Goal: Task Accomplishment & Management: Complete application form

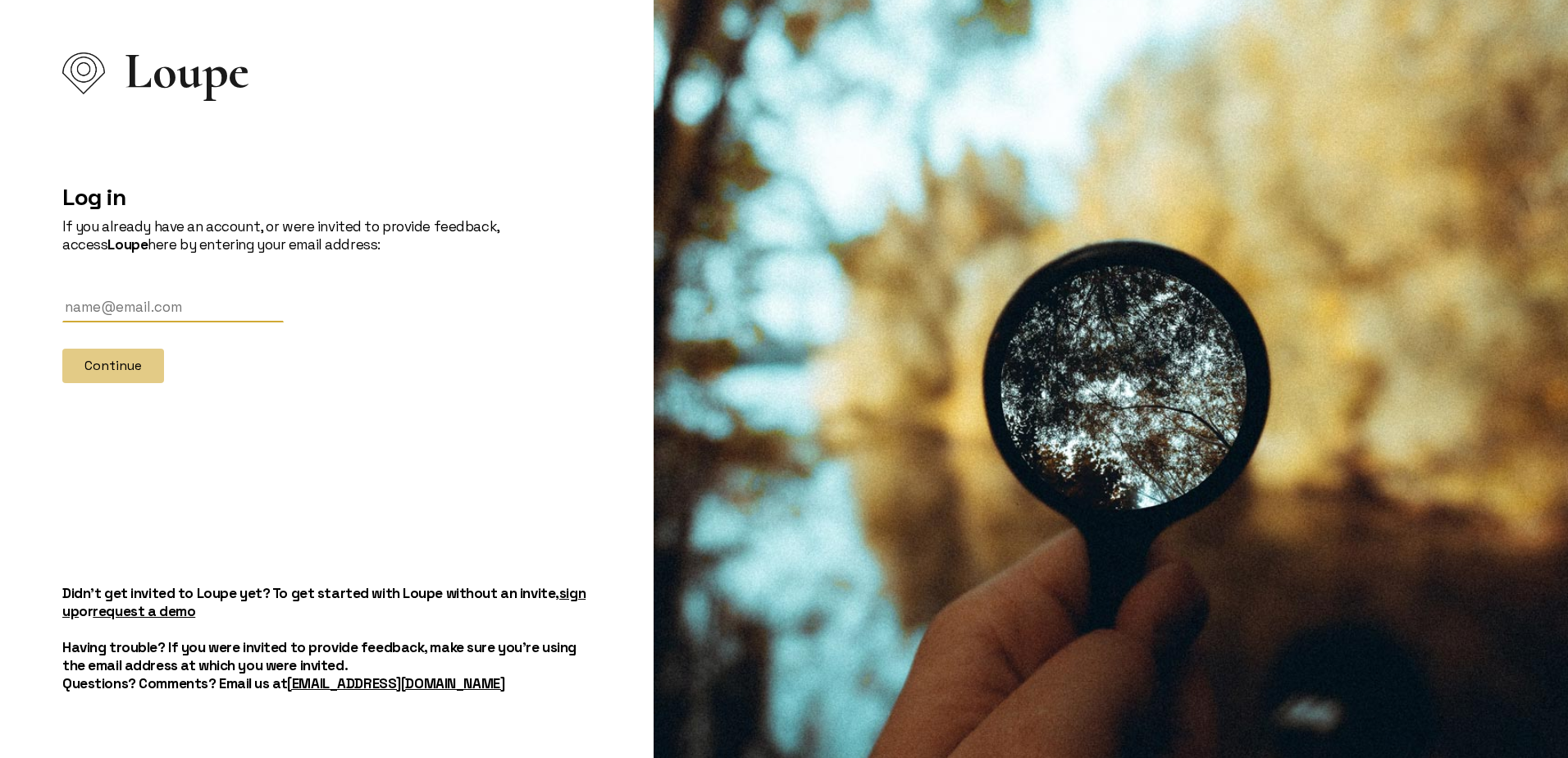
click at [112, 311] on input "text" at bounding box center [173, 308] width 221 height 30
type input "[EMAIL_ADDRESS][DOMAIN_NAME]"
click at [116, 365] on button "Continue" at bounding box center [113, 365] width 101 height 34
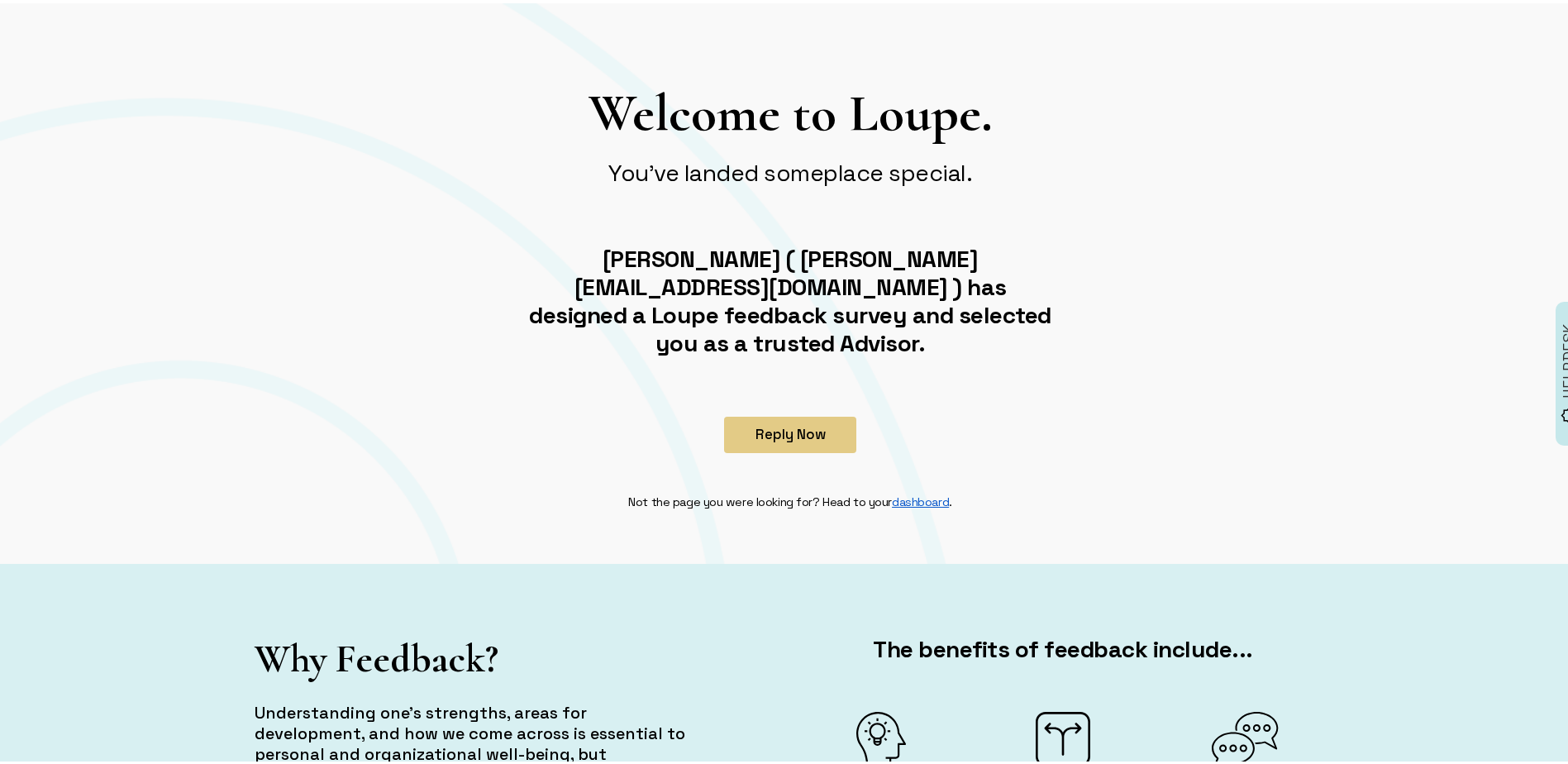
click at [906, 491] on link "dashboard" at bounding box center [921, 498] width 57 height 15
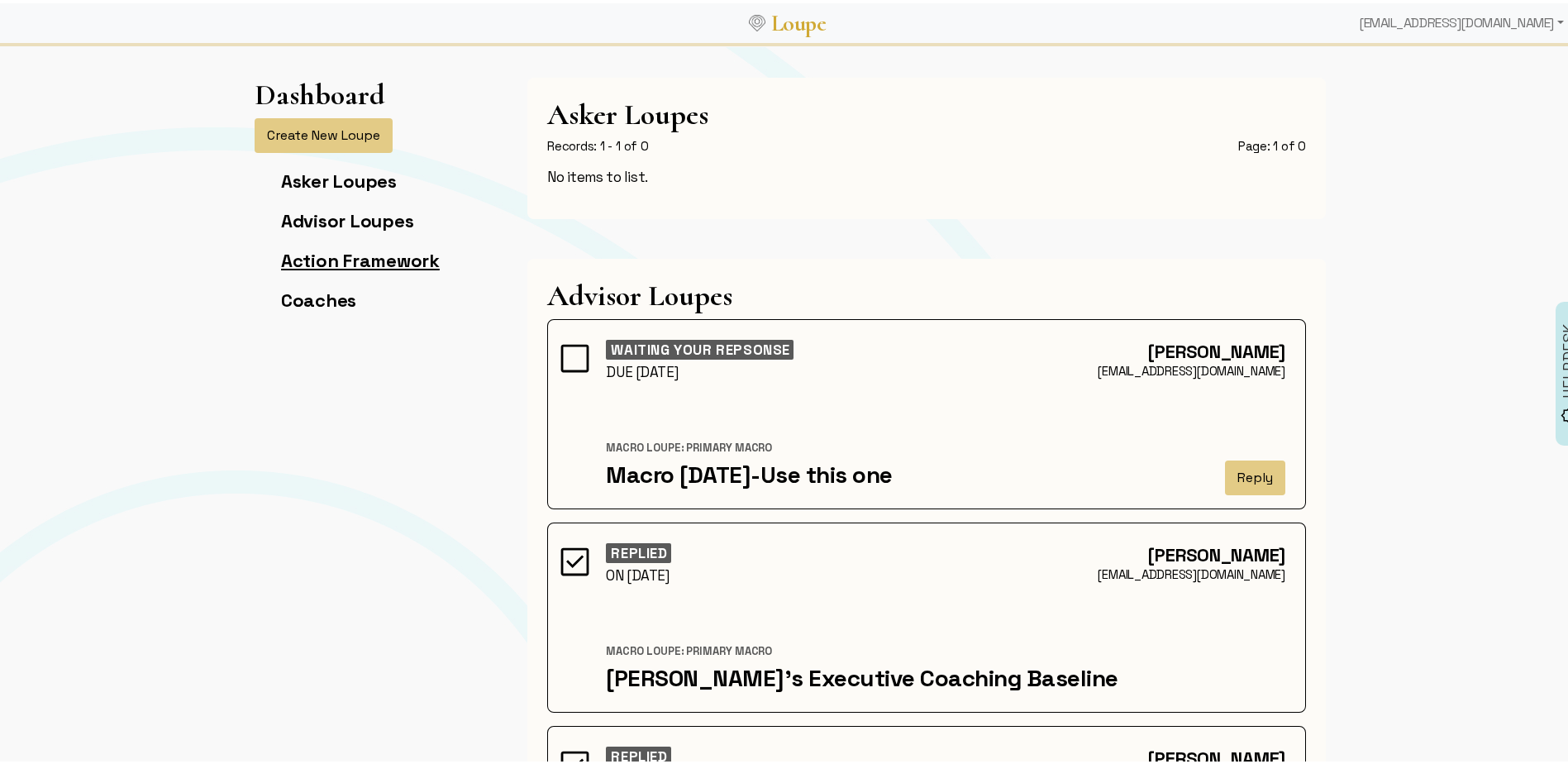
click at [288, 257] on link "Action Framework" at bounding box center [360, 257] width 158 height 23
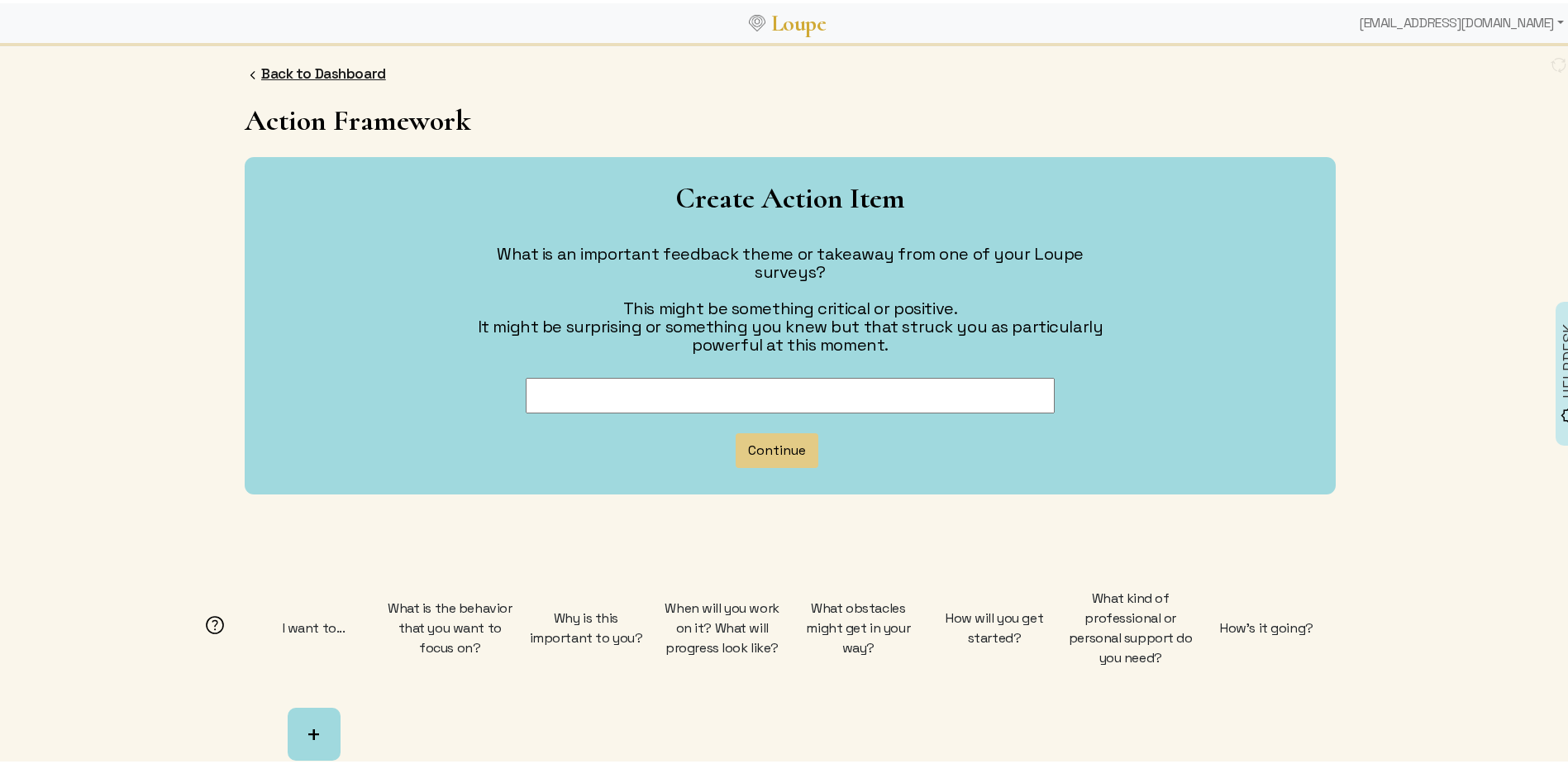
click at [277, 70] on link "Back to Dashboard" at bounding box center [323, 70] width 125 height 18
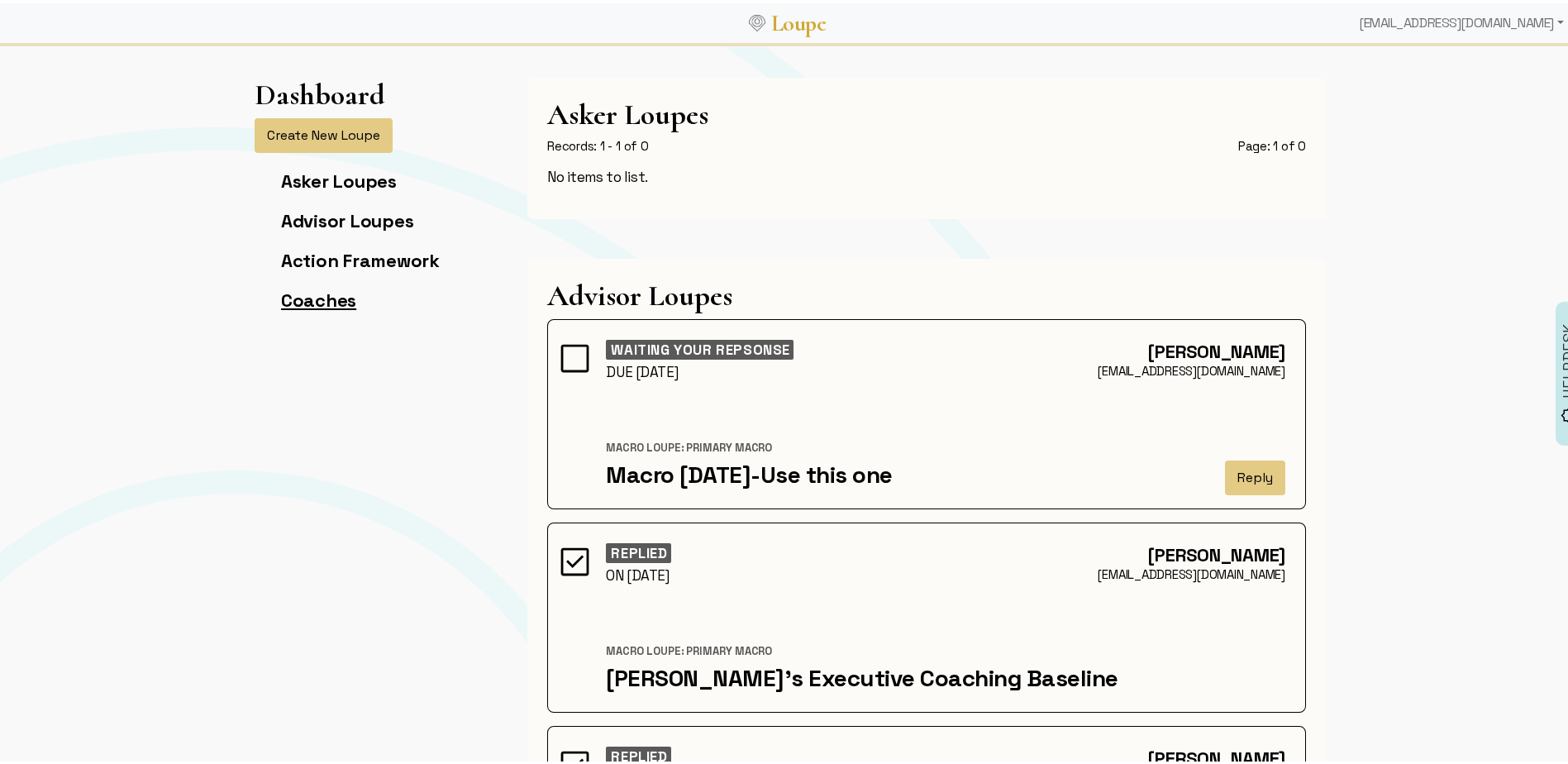
click at [297, 299] on link "Coaches" at bounding box center [319, 297] width 75 height 23
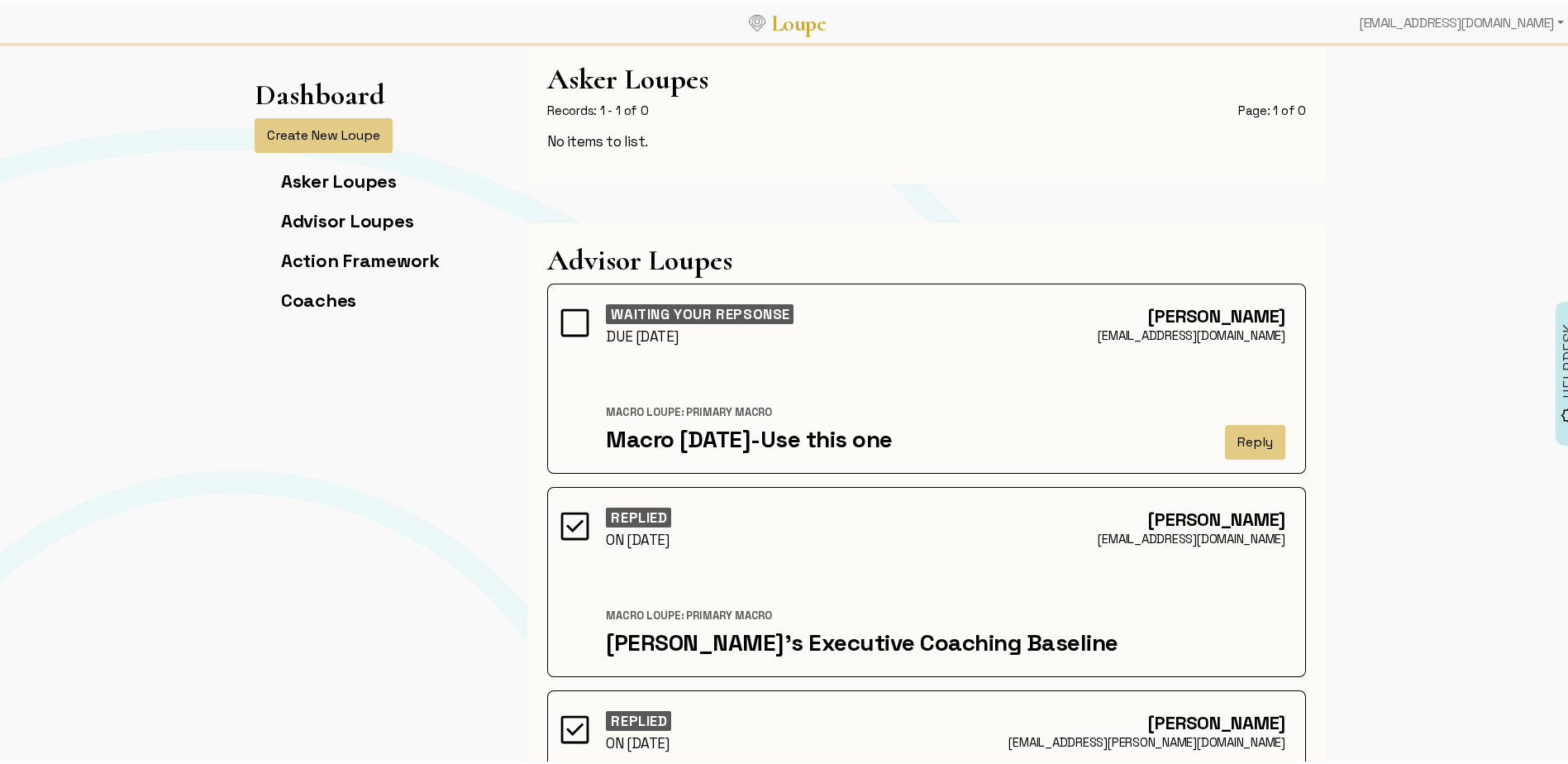
scroll to position [0, 0]
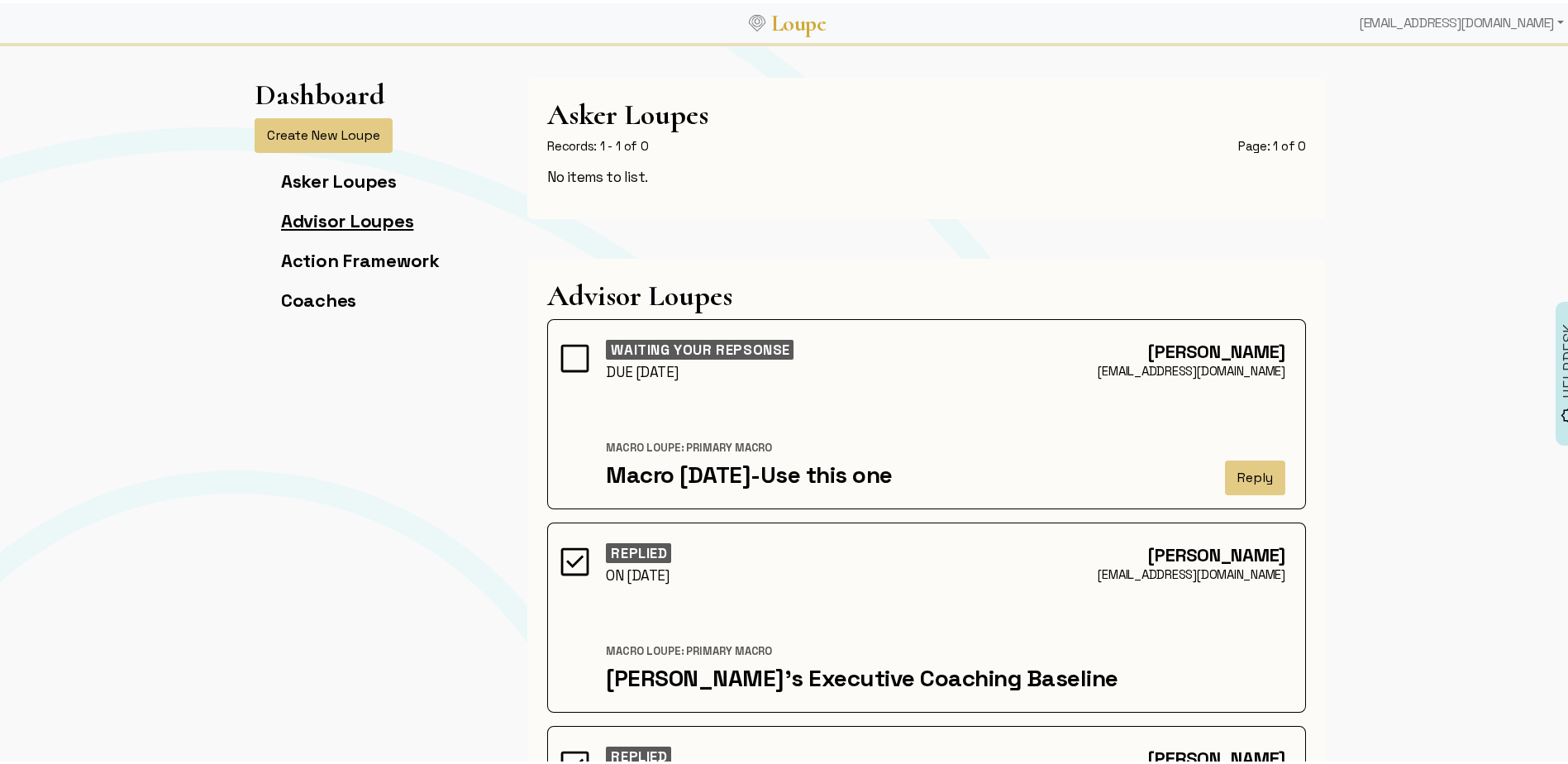
click at [308, 215] on link "Advisor Loupes" at bounding box center [347, 217] width 132 height 23
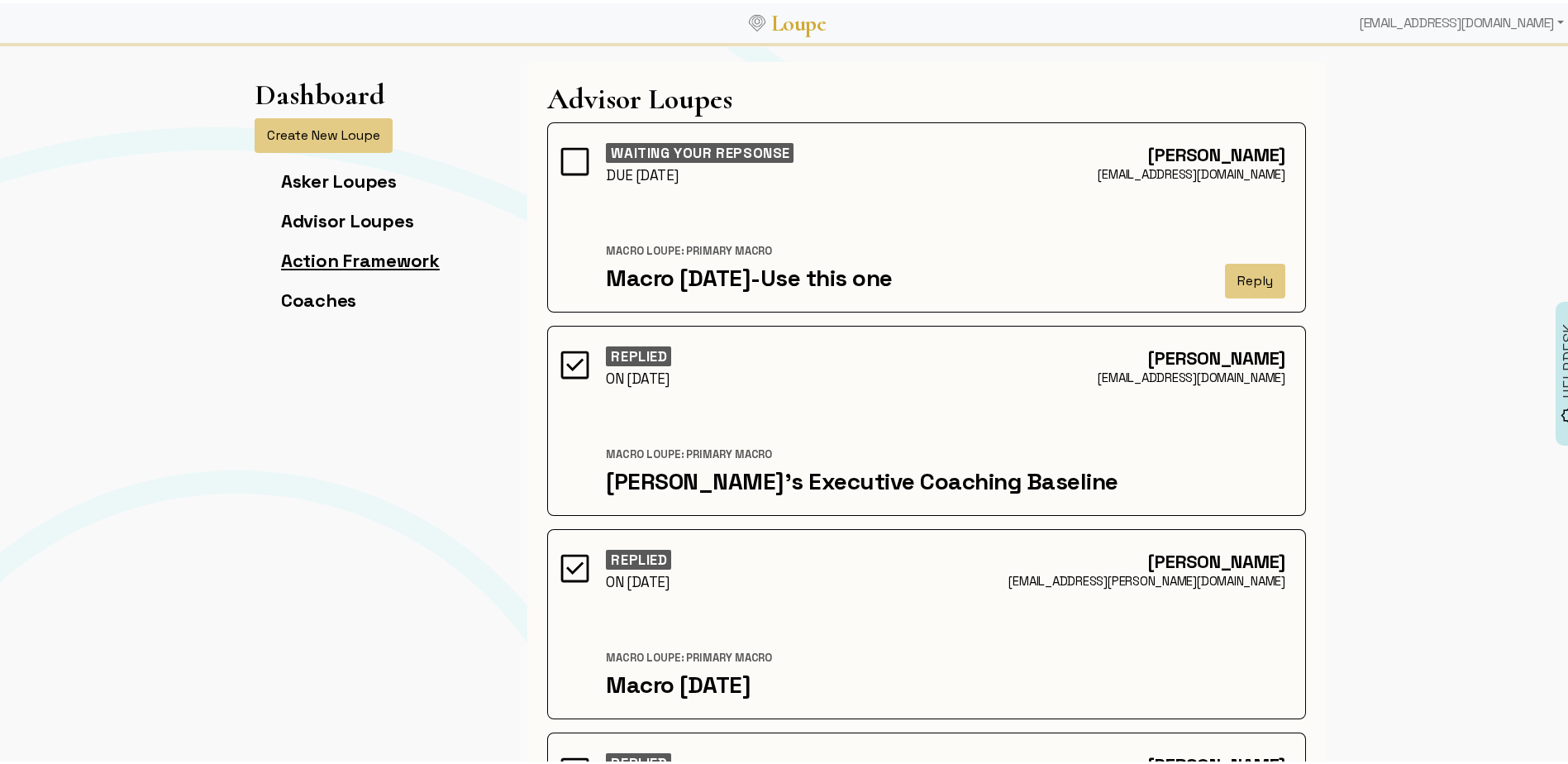
click at [308, 257] on link "Action Framework" at bounding box center [360, 257] width 158 height 23
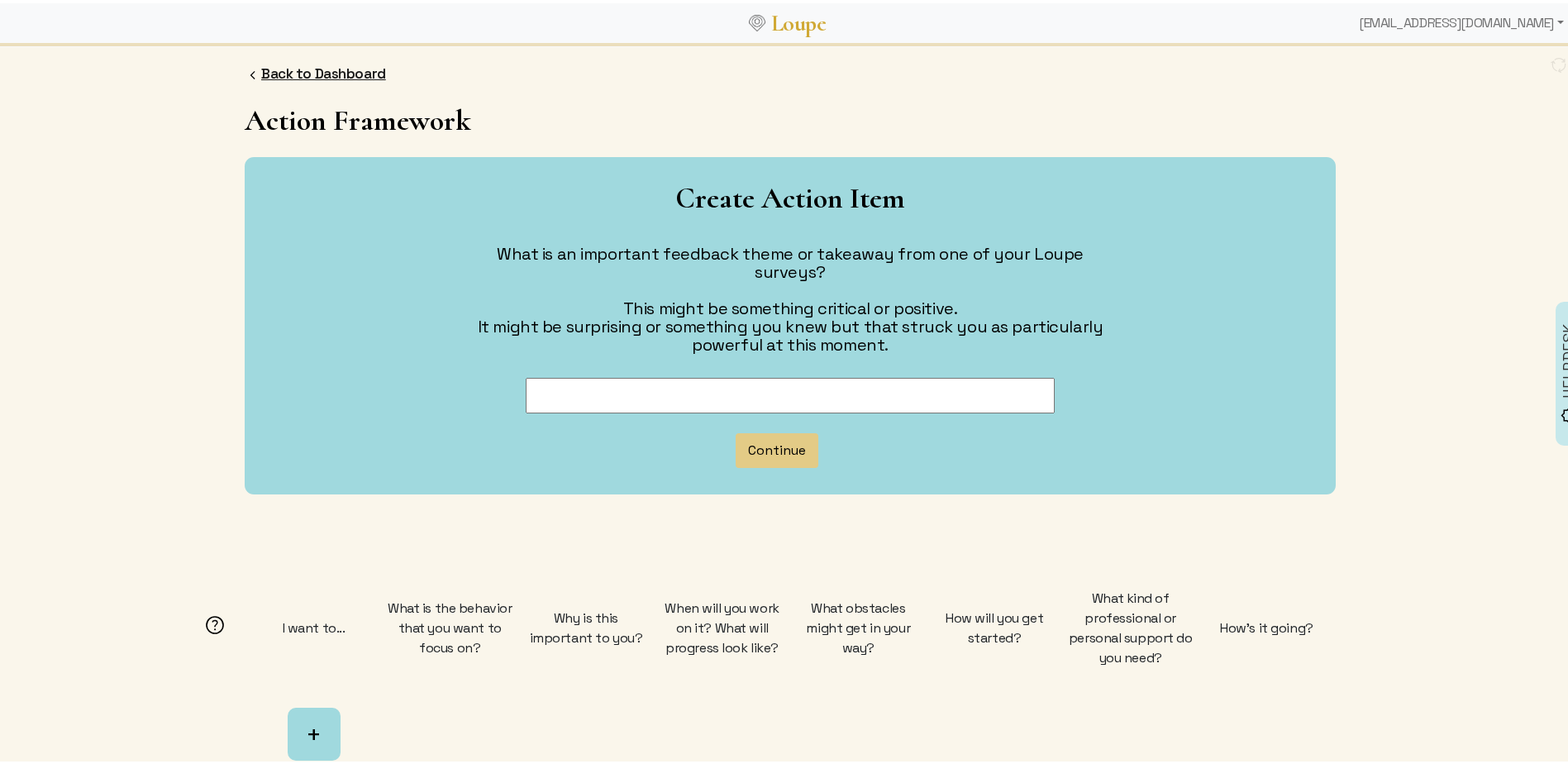
click at [262, 71] on link "Back to Dashboard" at bounding box center [323, 70] width 125 height 18
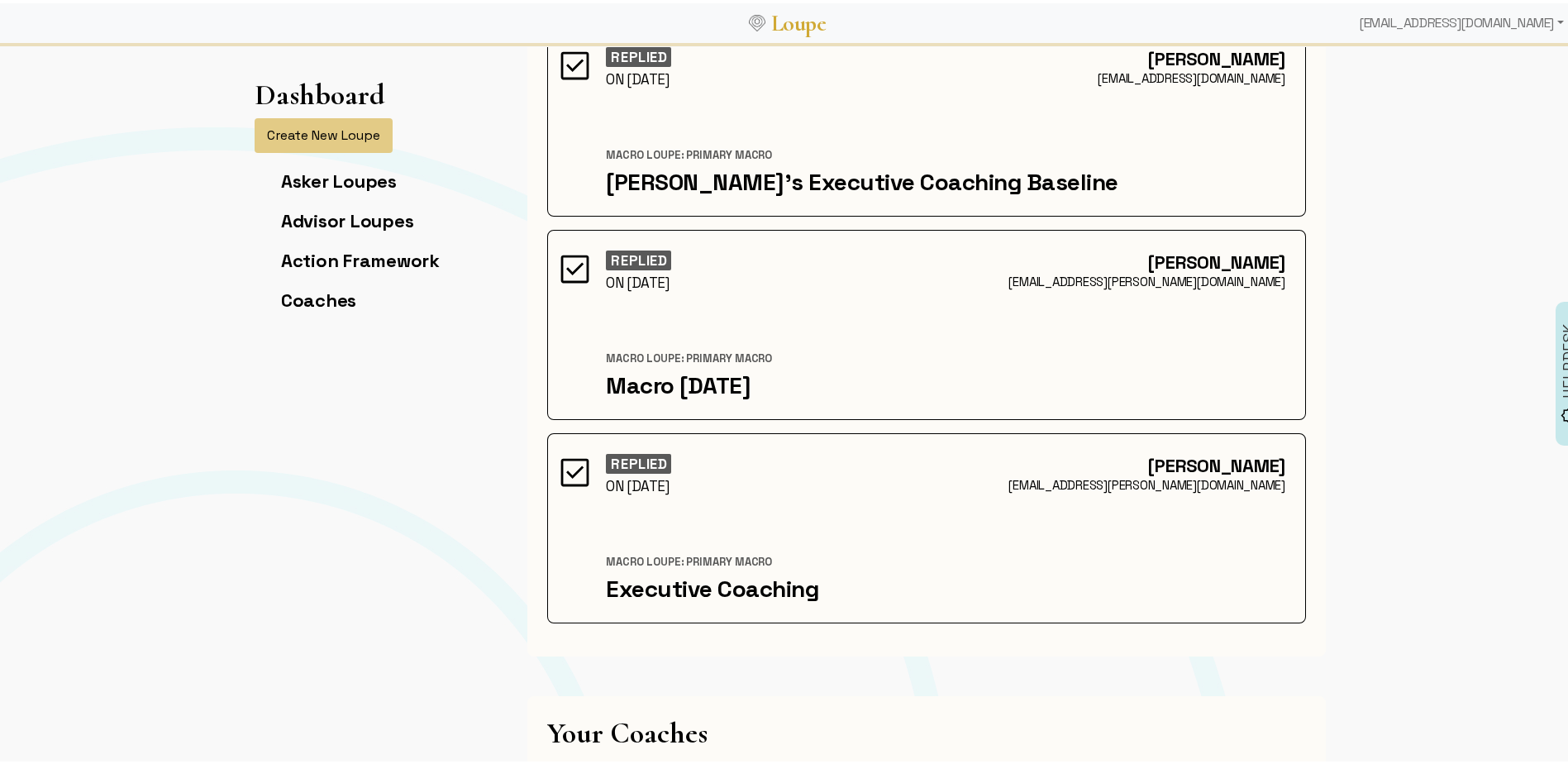
scroll to position [945, 0]
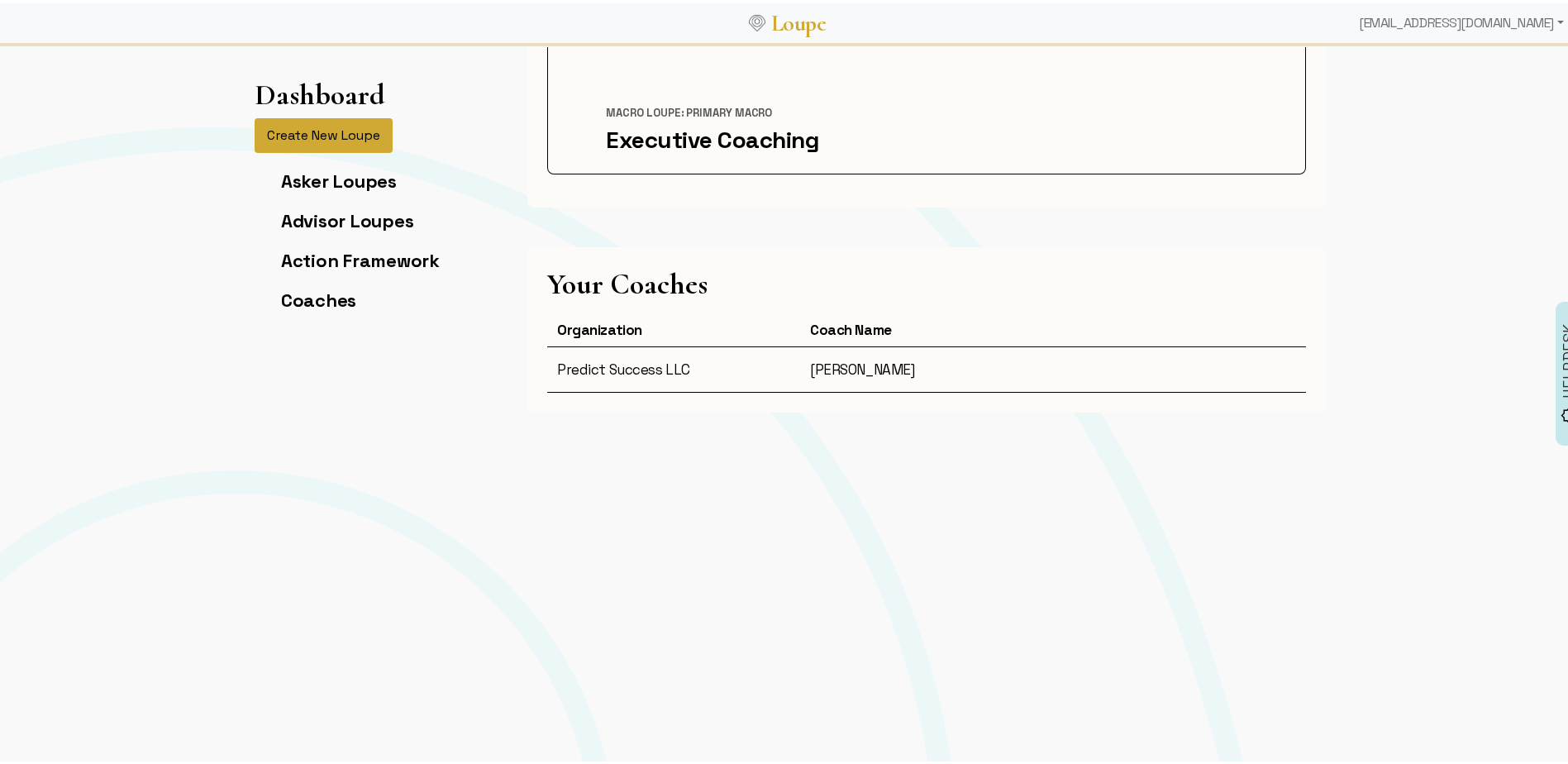
click at [329, 127] on button "Create New Loupe" at bounding box center [324, 132] width 138 height 34
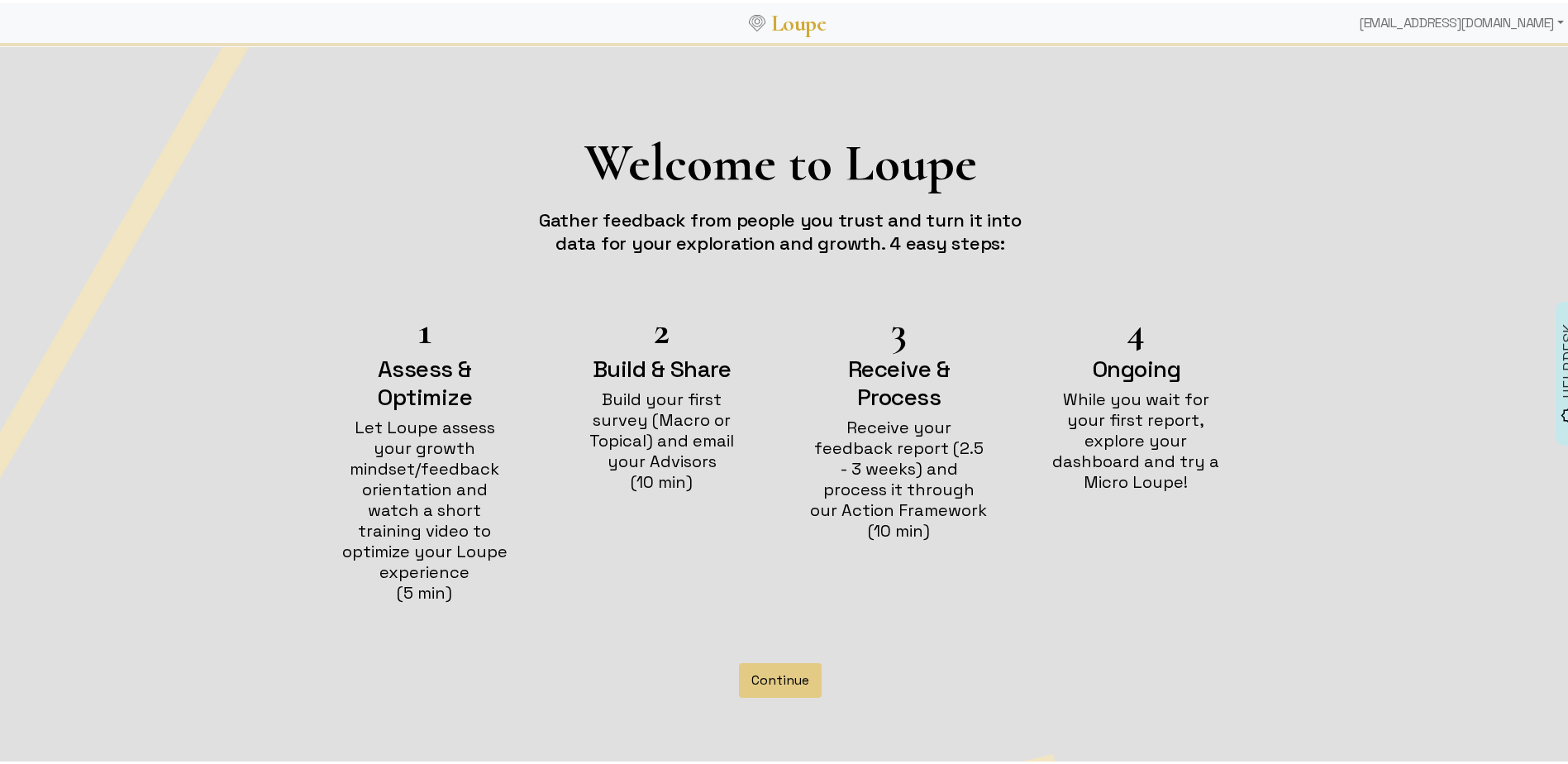
scroll to position [42, 0]
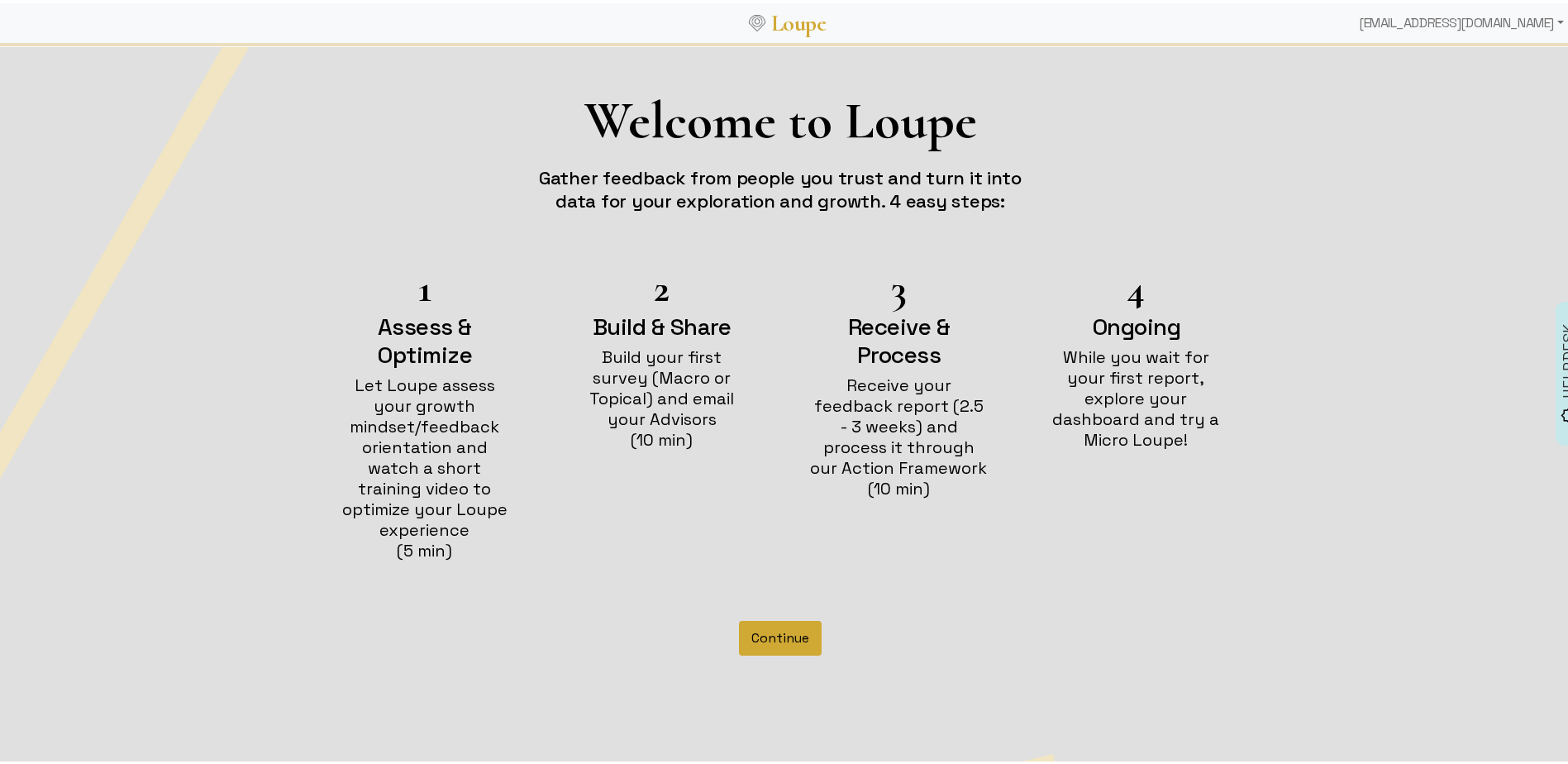
click at [778, 618] on button "Continue" at bounding box center [780, 634] width 83 height 34
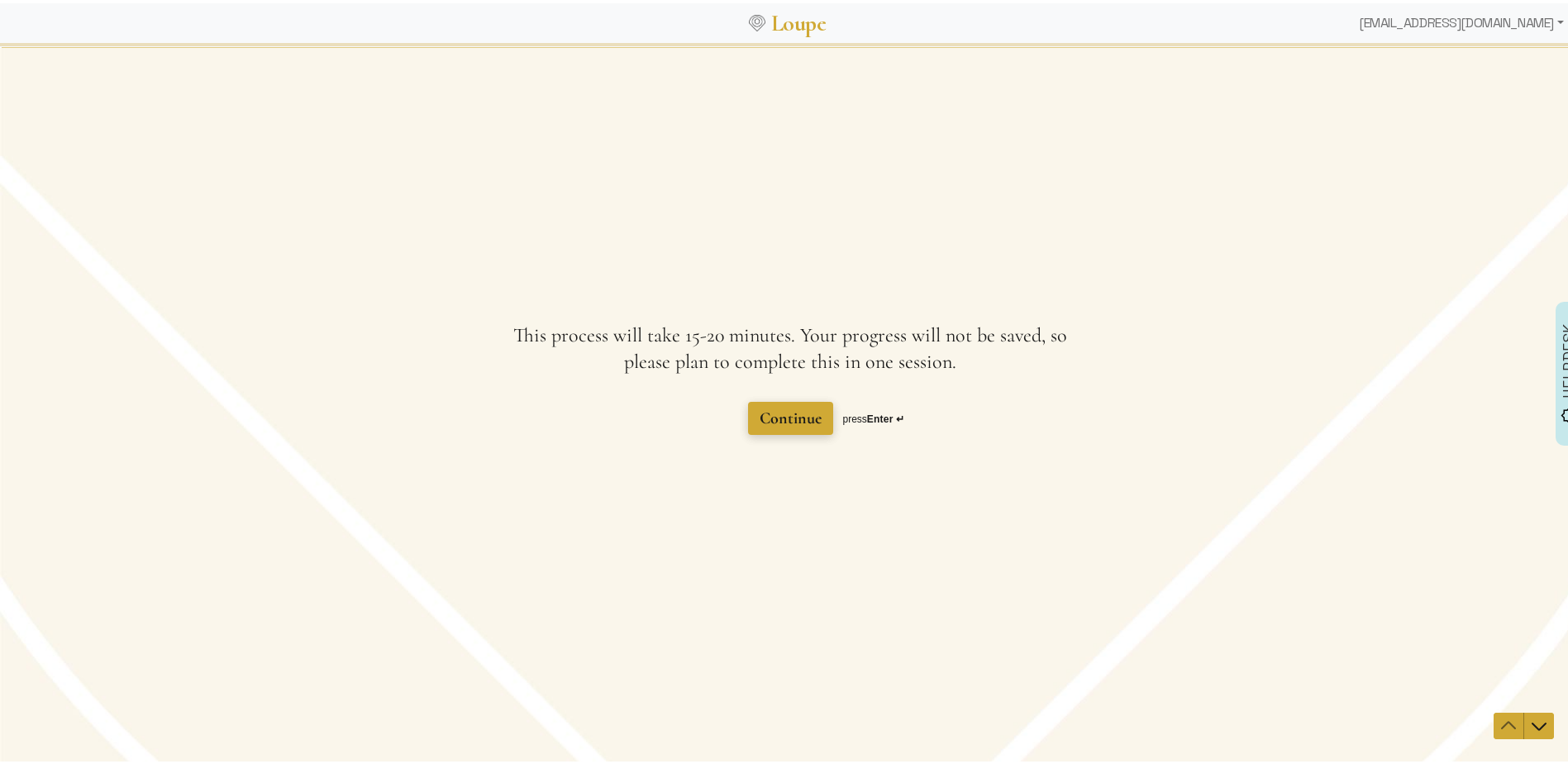
click at [776, 418] on span "Continue" at bounding box center [791, 418] width 62 height 20
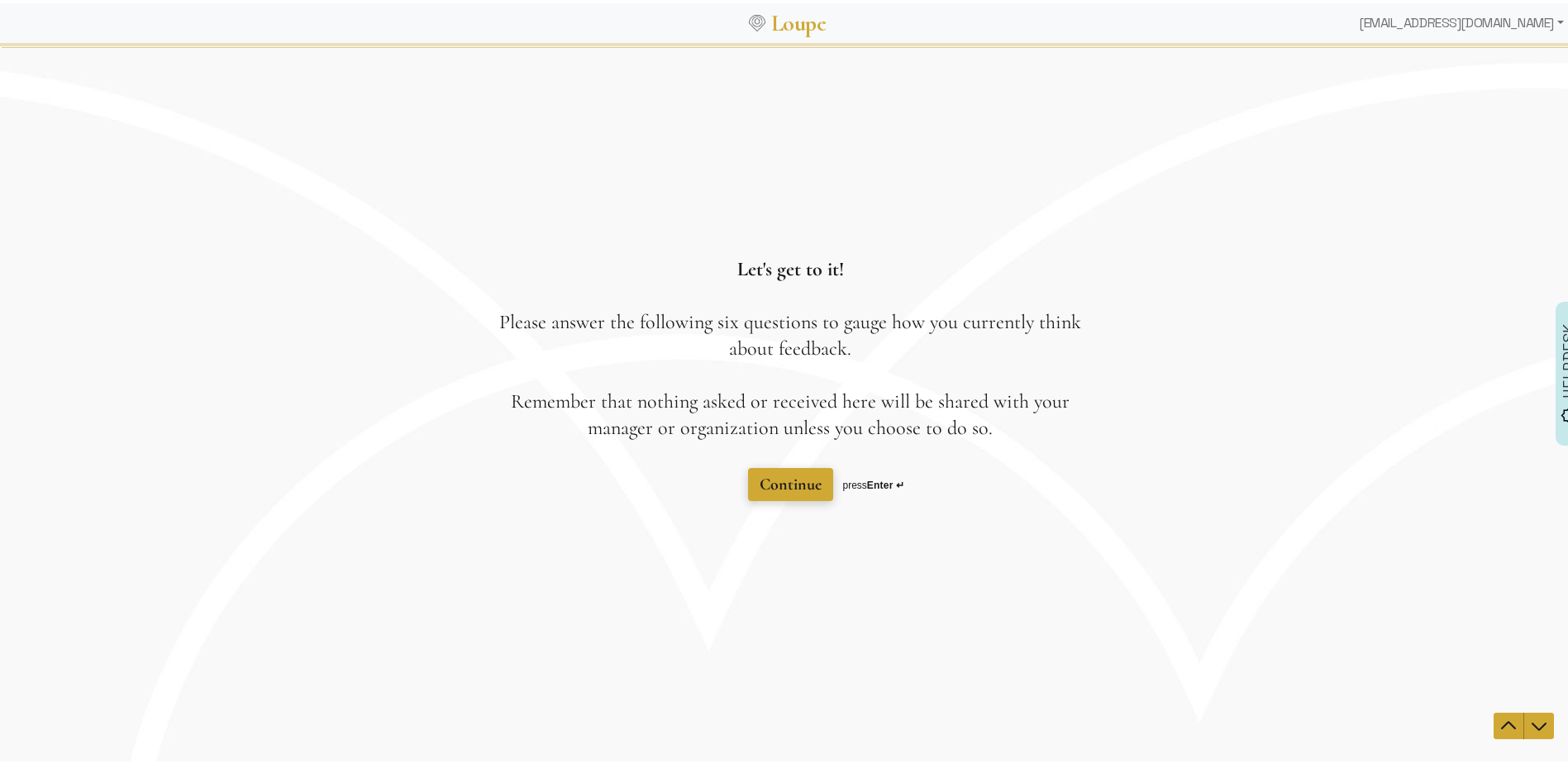
click at [767, 486] on span "Continue" at bounding box center [791, 484] width 62 height 20
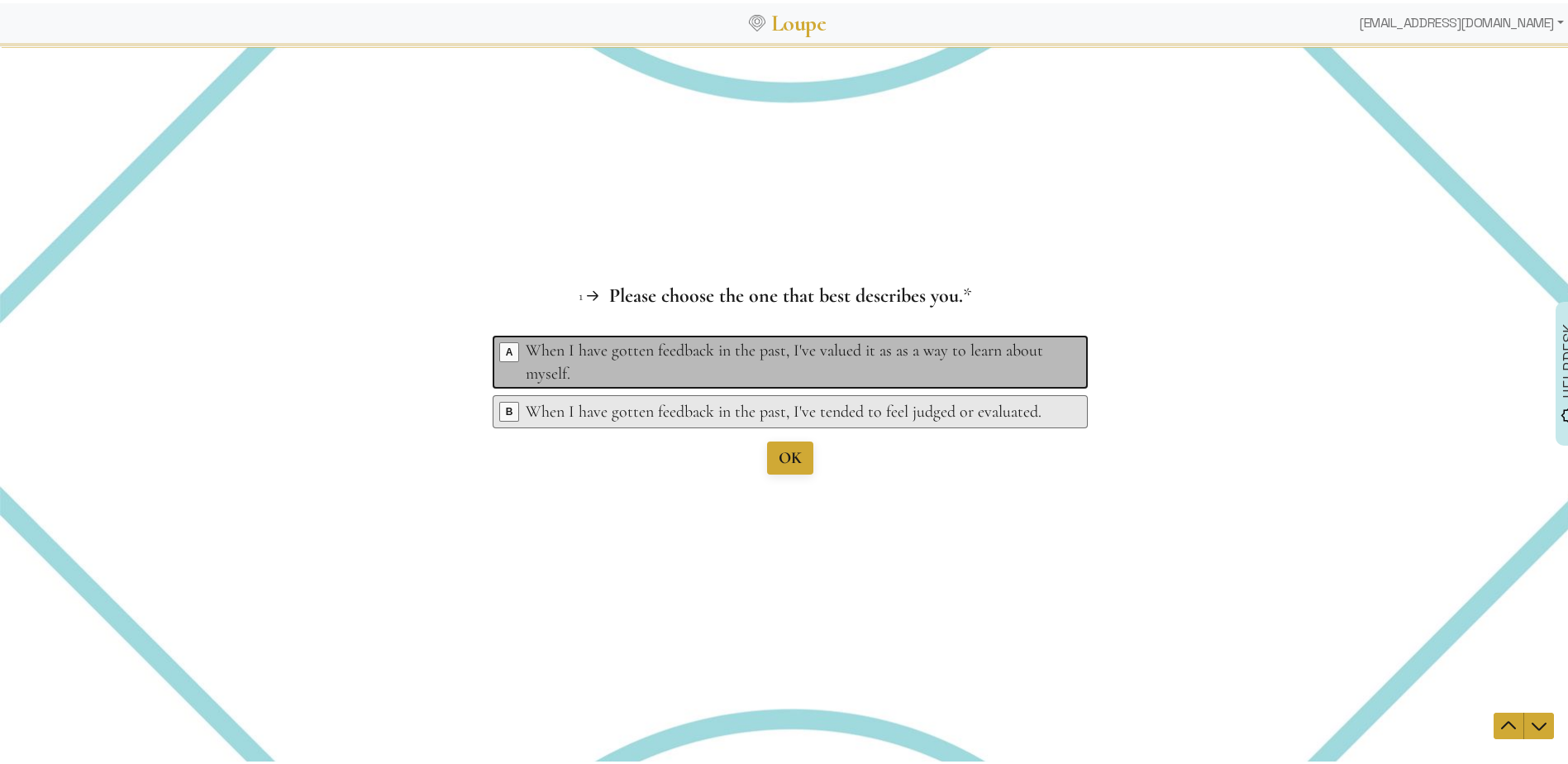
click at [761, 357] on div "When I have gotten feedback in the past, I've valued it as as a way to learn ab…" at bounding box center [792, 361] width 534 height 46
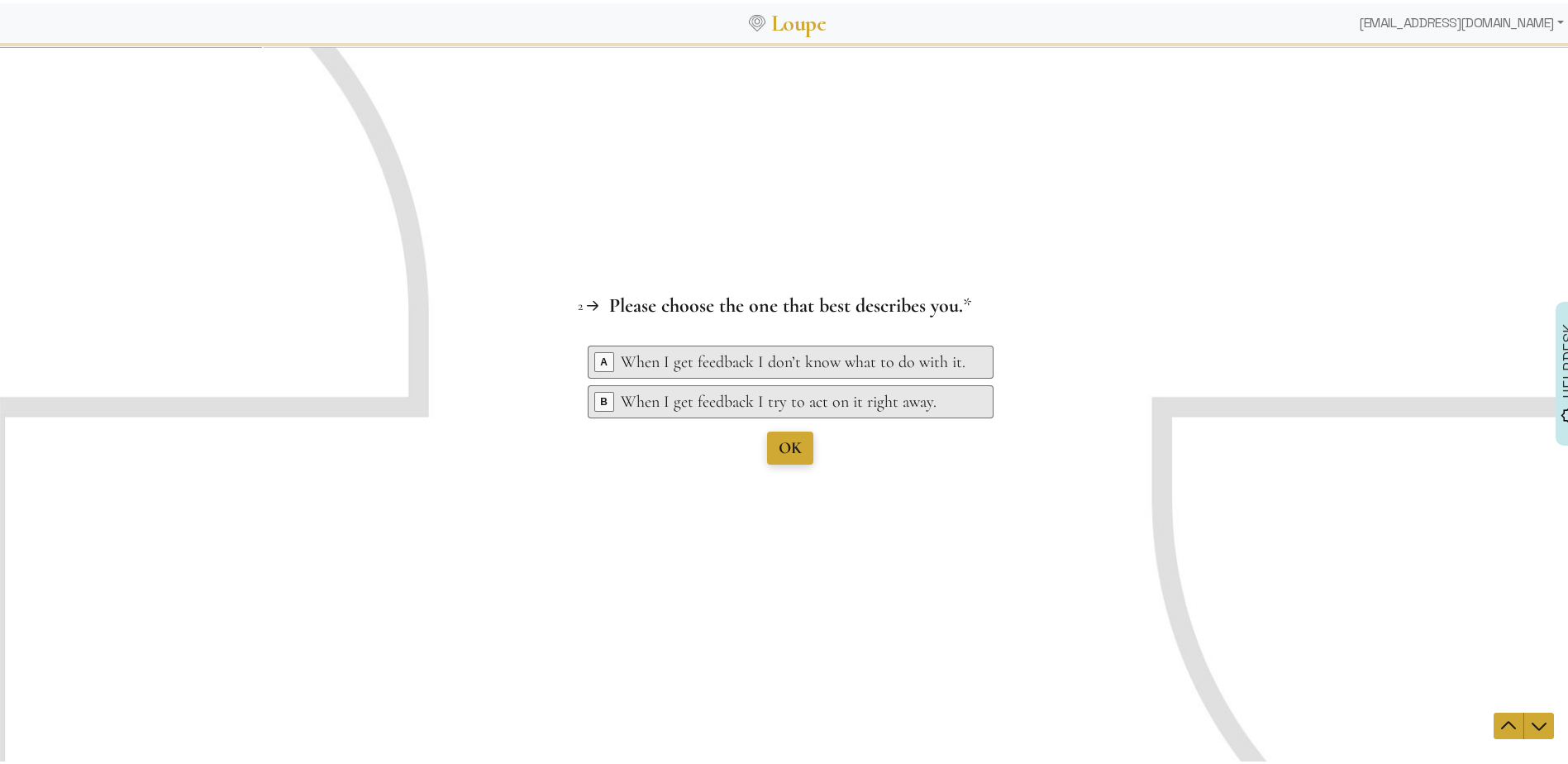
click at [783, 460] on button "OK" at bounding box center [790, 447] width 46 height 33
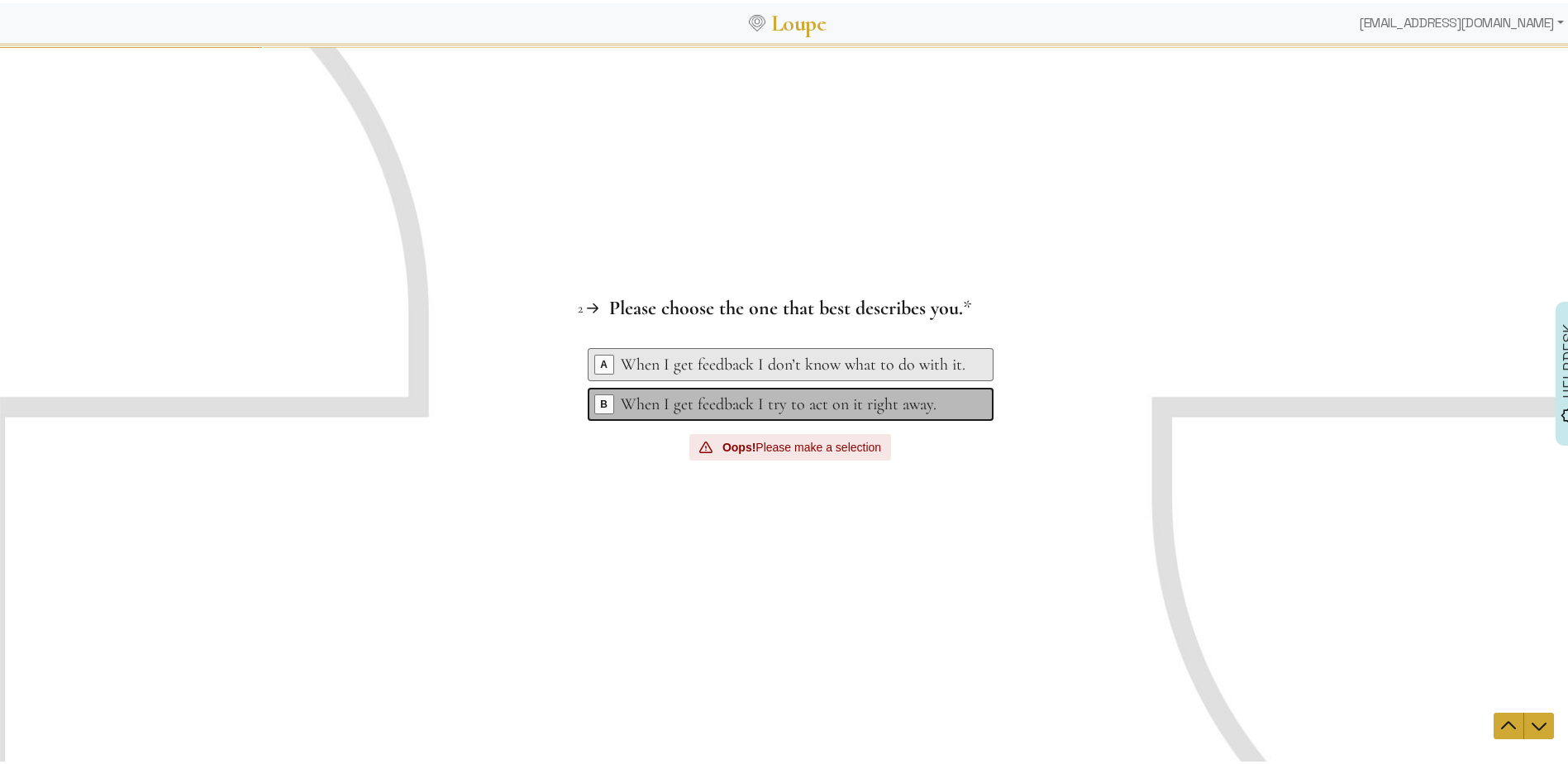
click at [772, 403] on div "When I get feedback I try to act on it right away." at bounding box center [792, 403] width 345 height 23
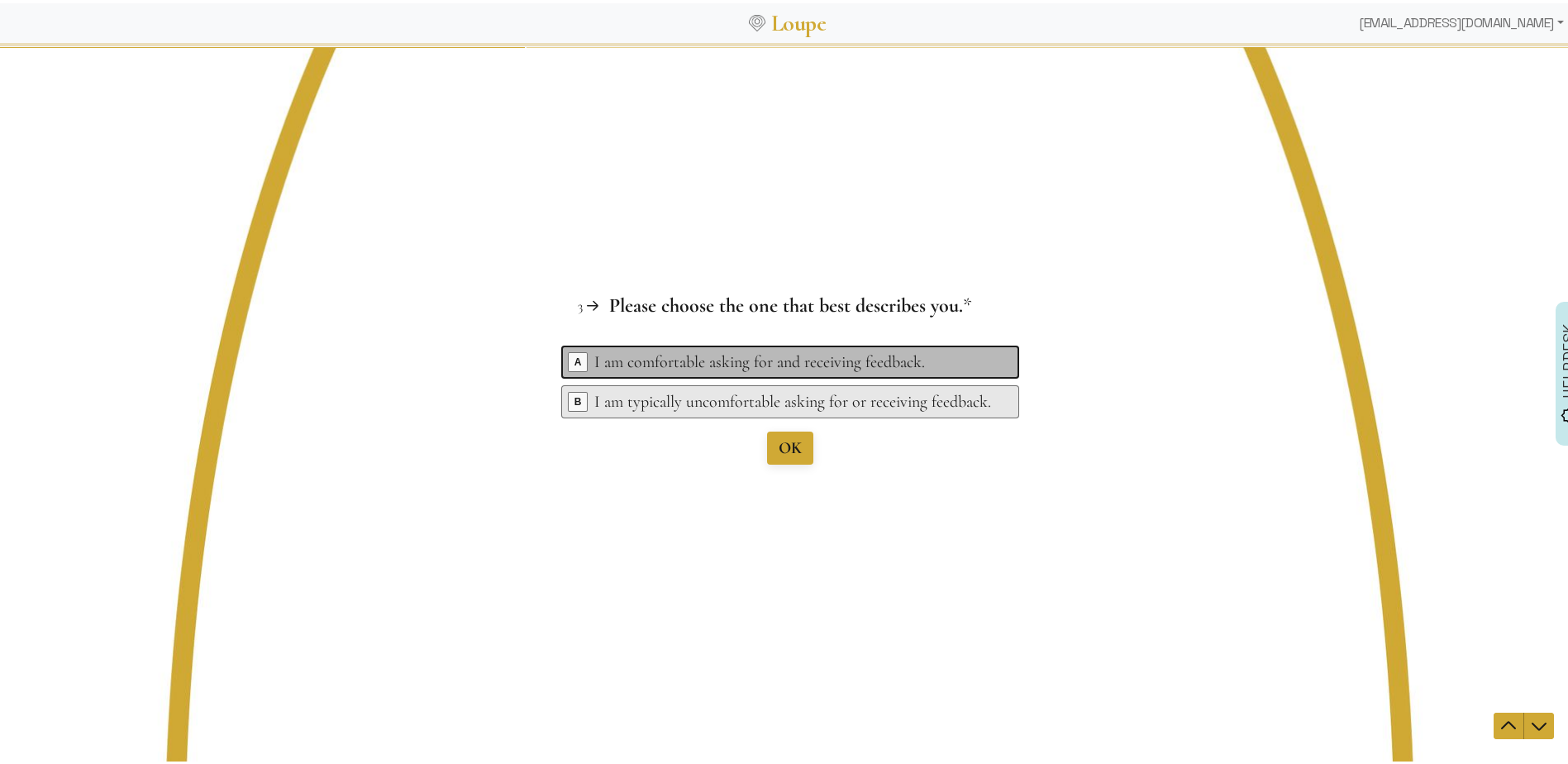
click at [814, 358] on div "I am comfortable asking for and receiving feedback." at bounding box center [792, 361] width 397 height 23
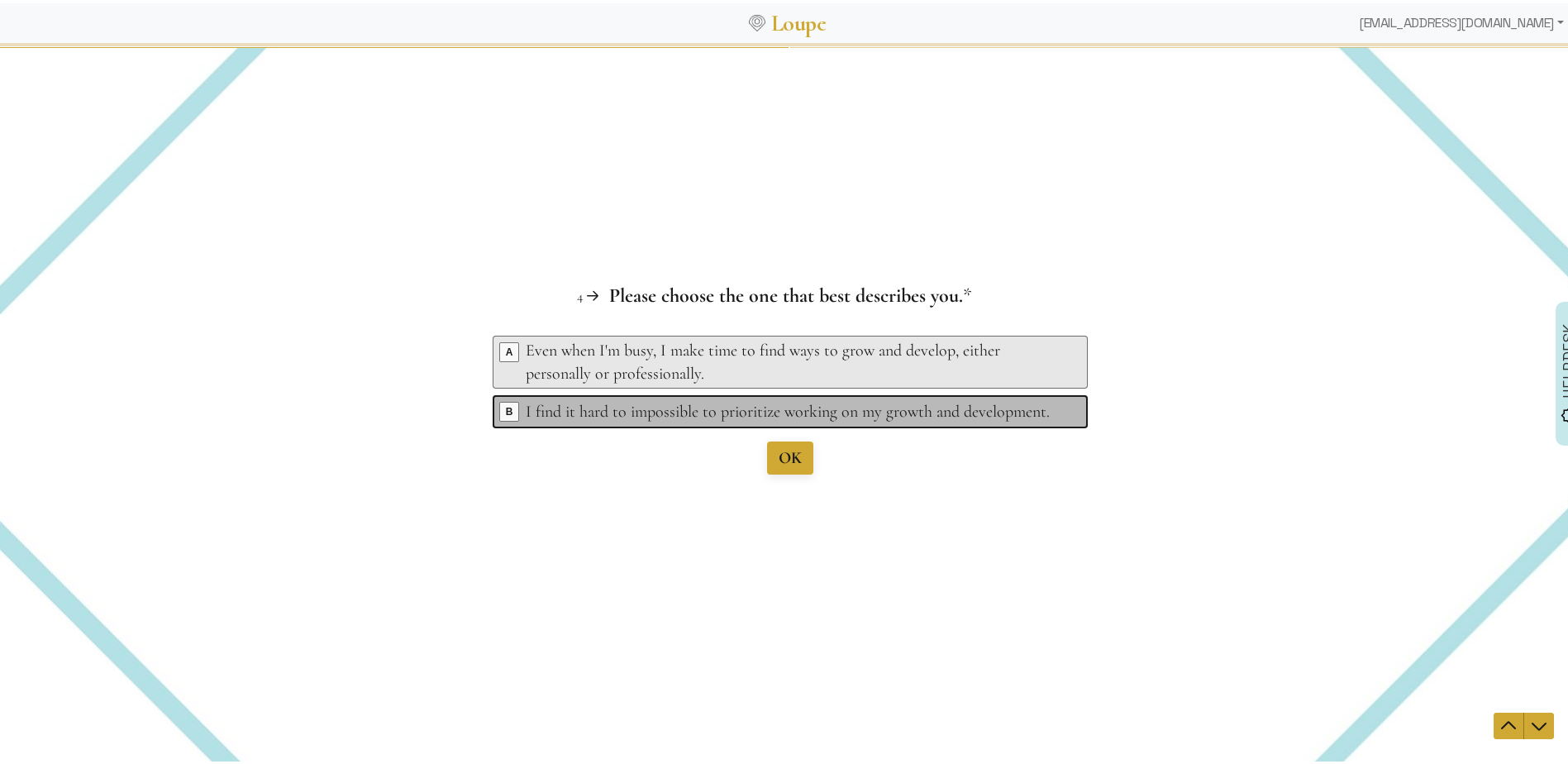
click at [779, 412] on div "I find it hard to impossible to prioritize working on my growth and development." at bounding box center [792, 411] width 534 height 23
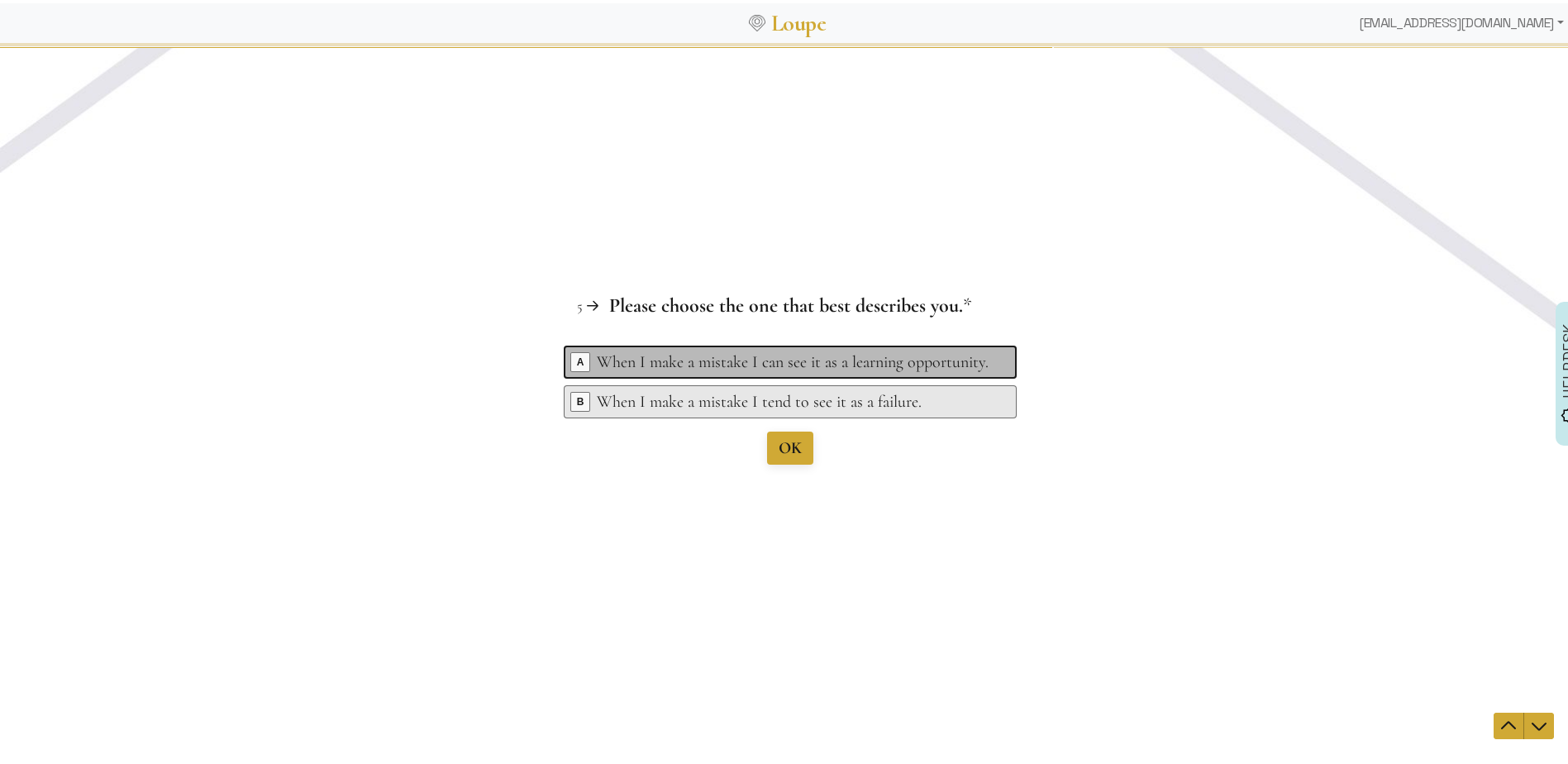
click at [764, 362] on div "When I make a mistake I can see it as a learning opportunity." at bounding box center [792, 361] width 392 height 23
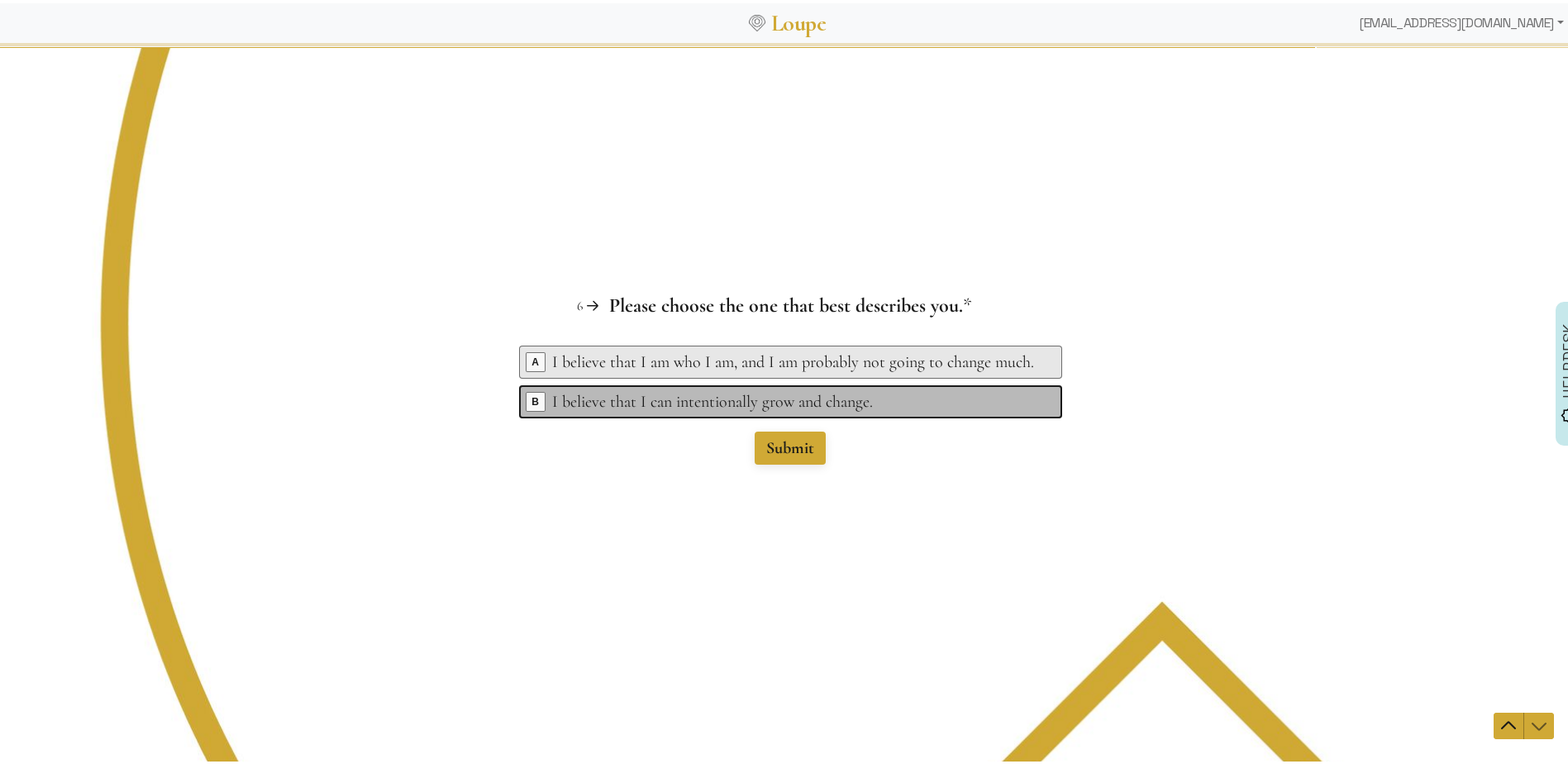
click at [751, 398] on div "I believe that I can intentionally grow and change." at bounding box center [792, 401] width 482 height 23
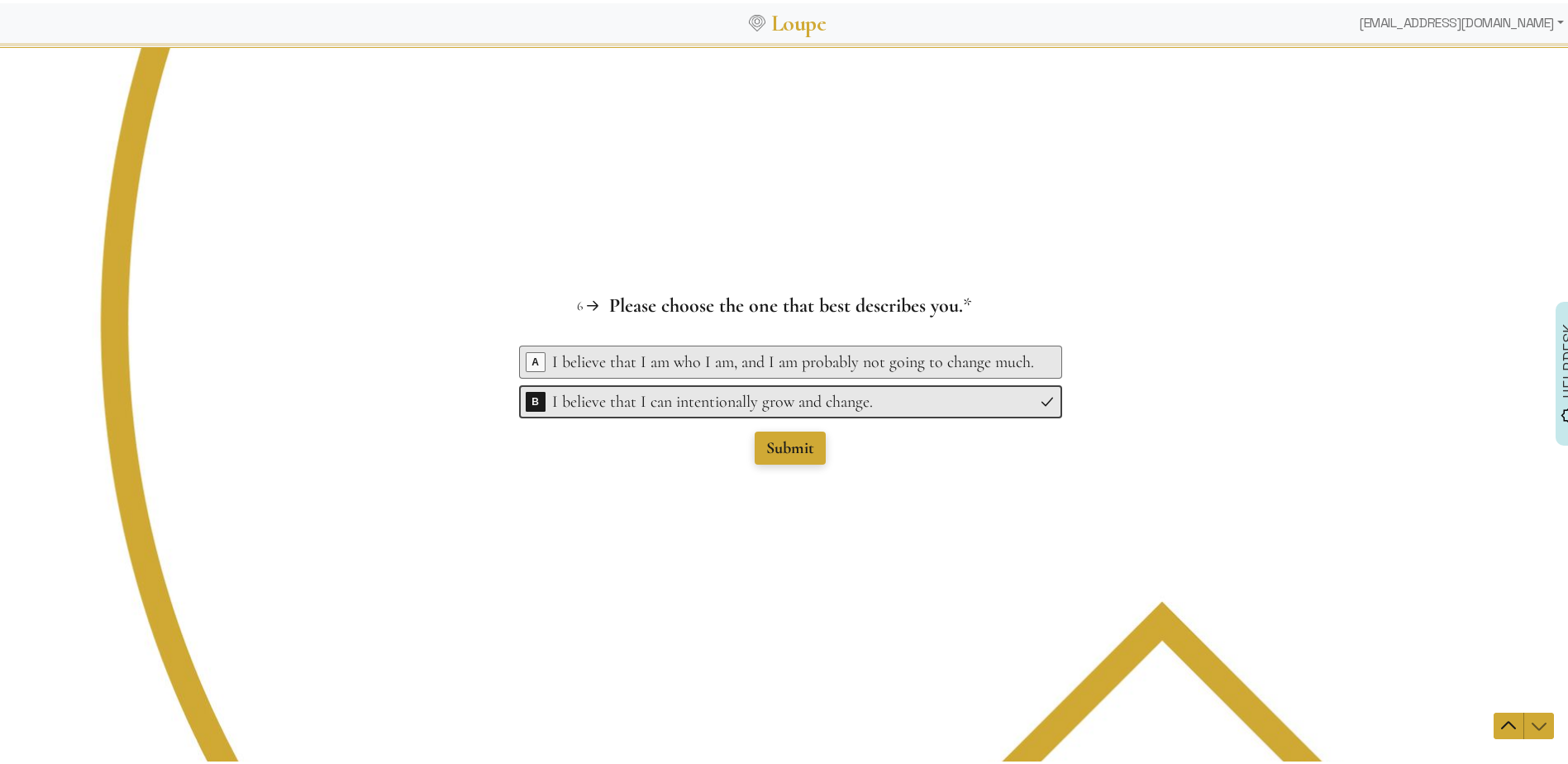
click at [766, 448] on span "Submit" at bounding box center [790, 447] width 48 height 20
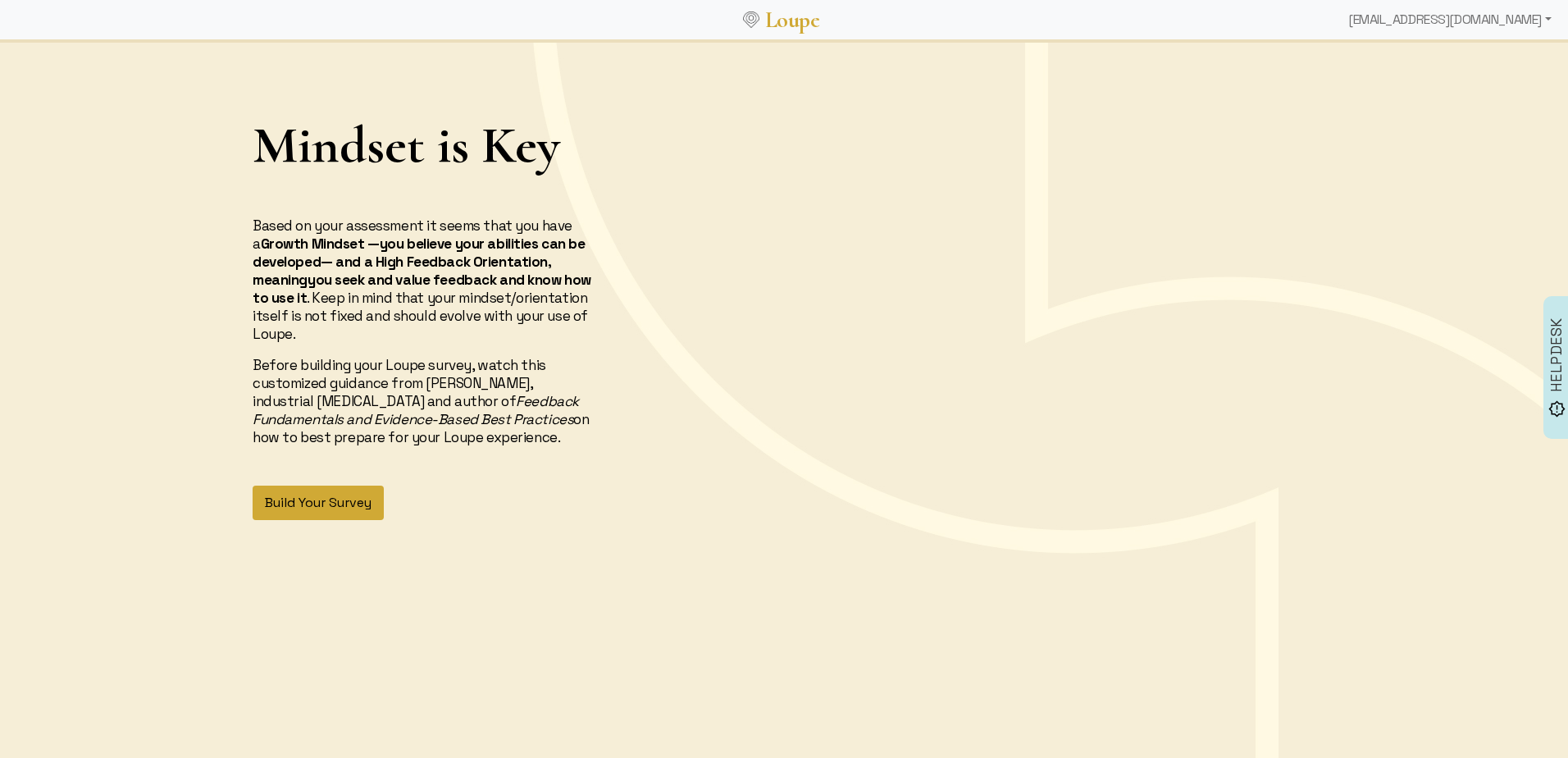
click at [306, 506] on button "Build Your Survey" at bounding box center [319, 503] width 131 height 34
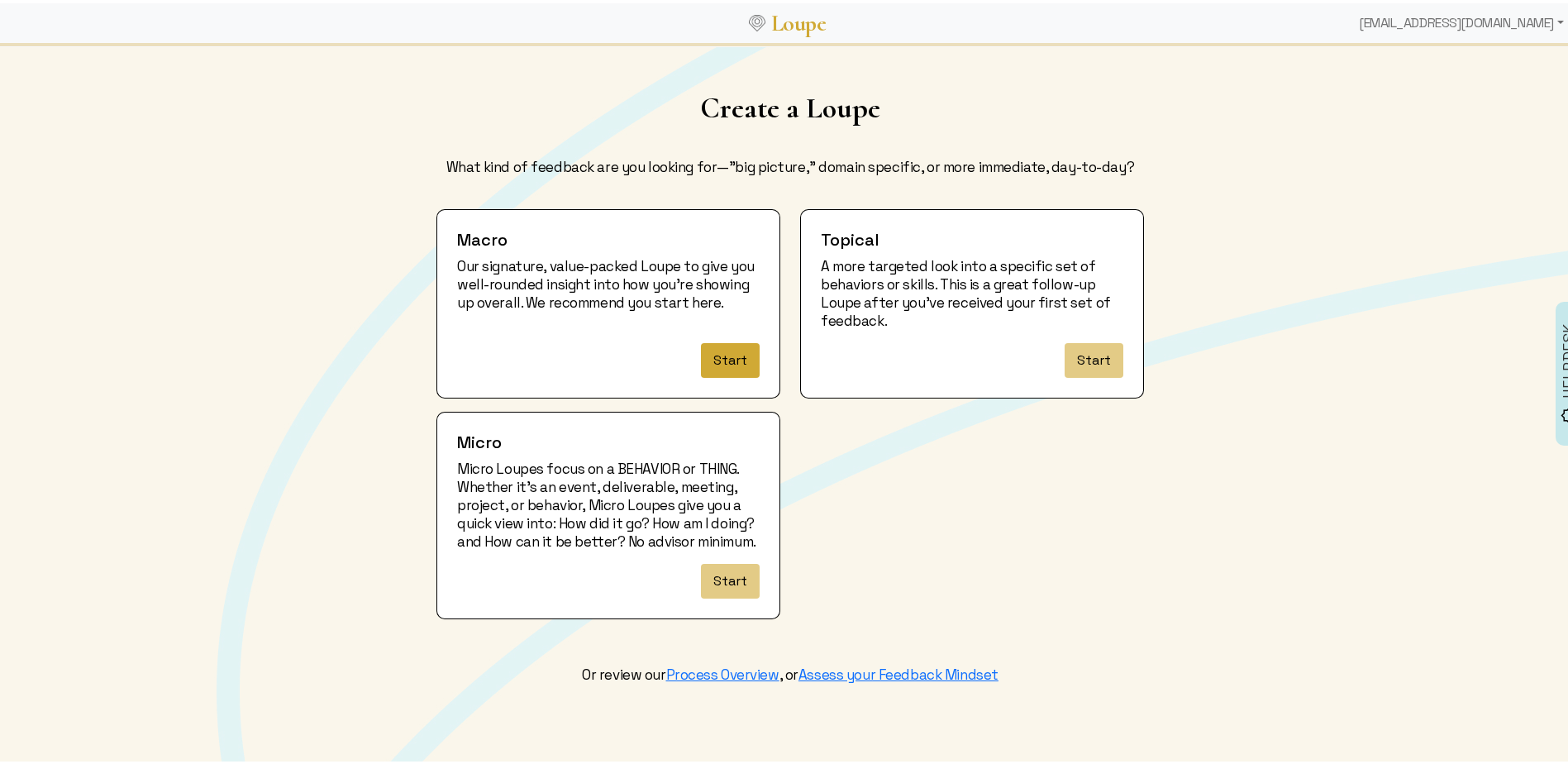
click at [723, 357] on button "Start" at bounding box center [730, 356] width 59 height 34
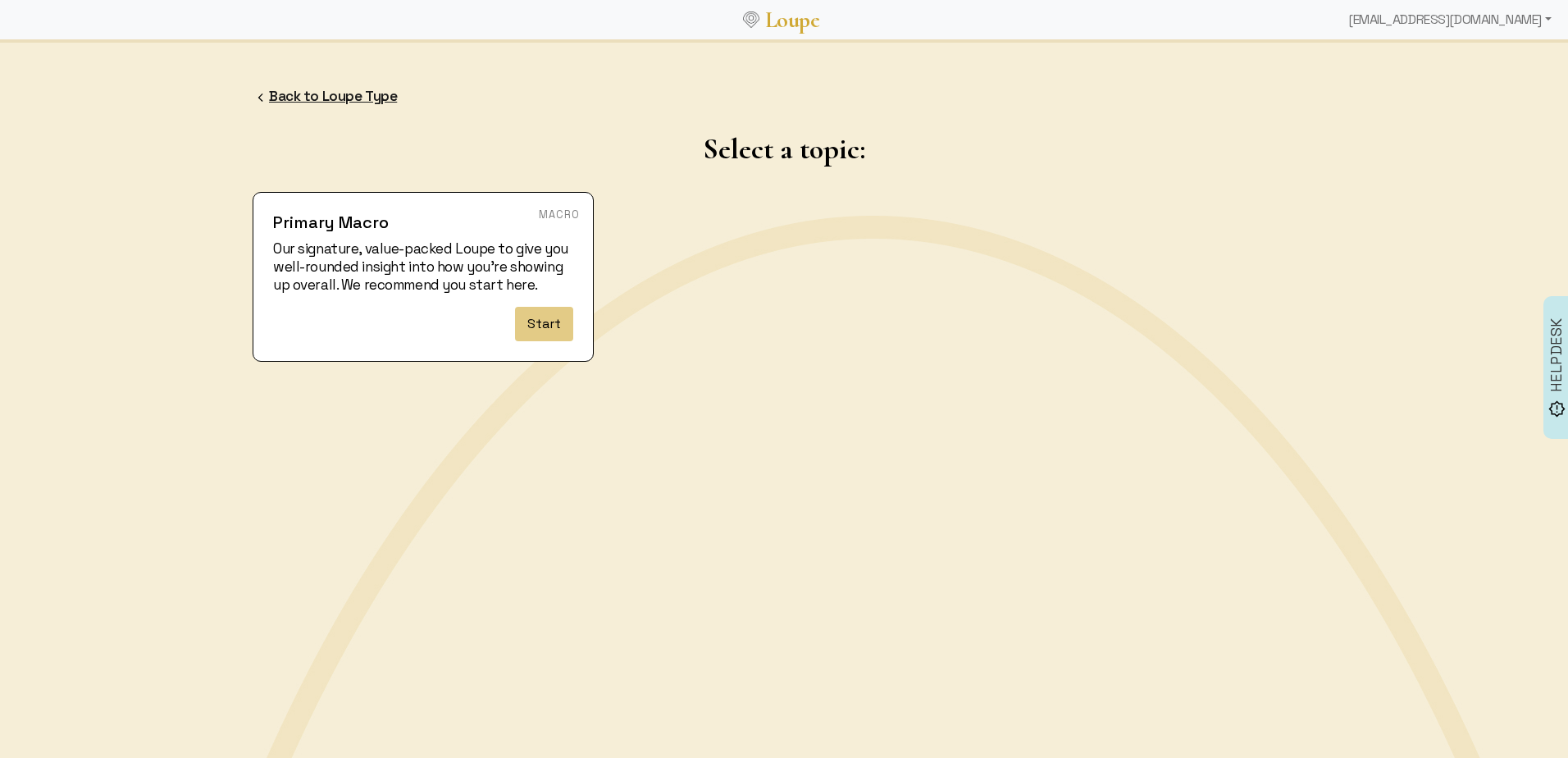
click at [280, 90] on link "Back to Loupe Type" at bounding box center [333, 96] width 128 height 18
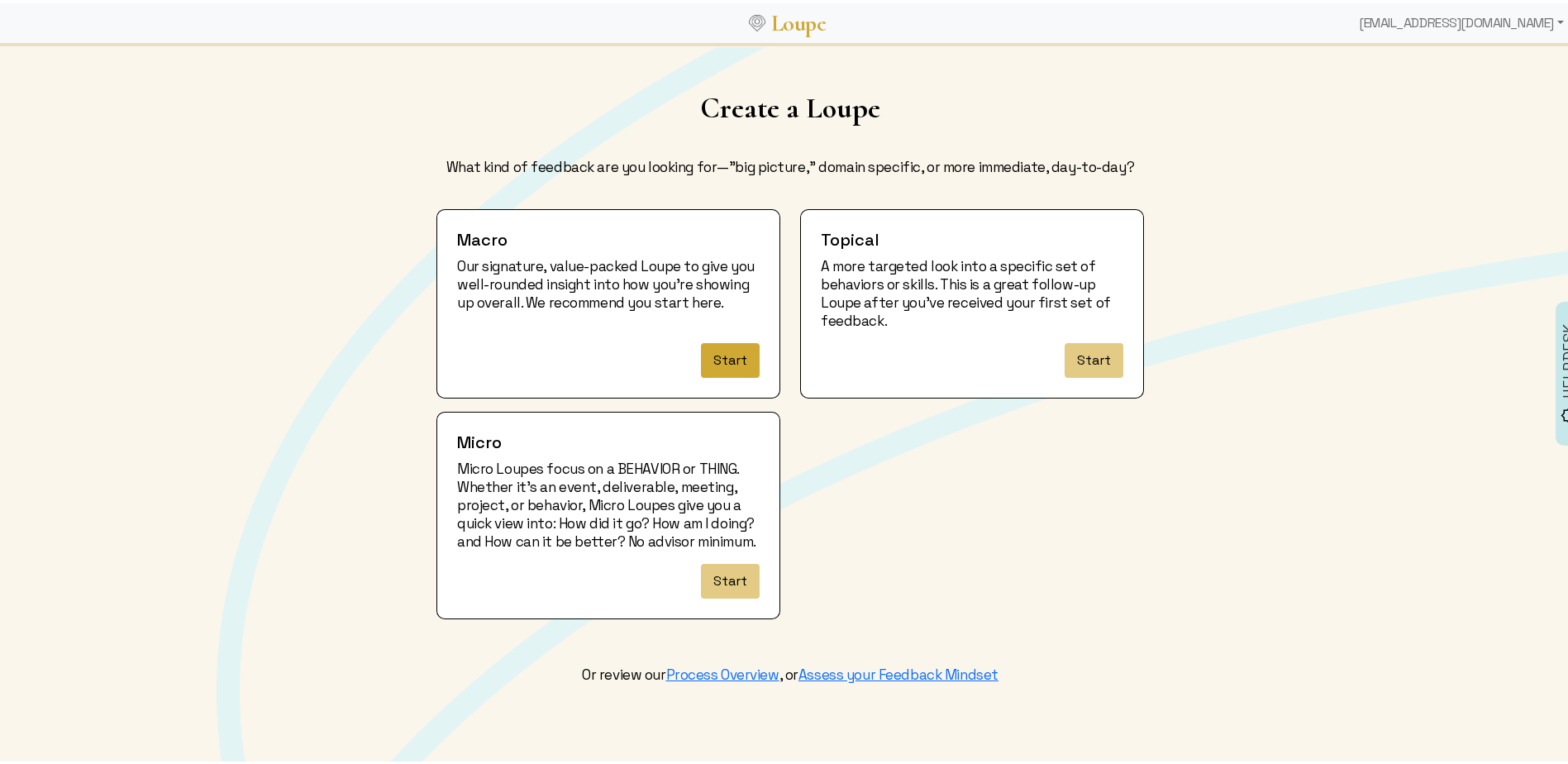
click at [715, 360] on button "Start" at bounding box center [730, 356] width 59 height 34
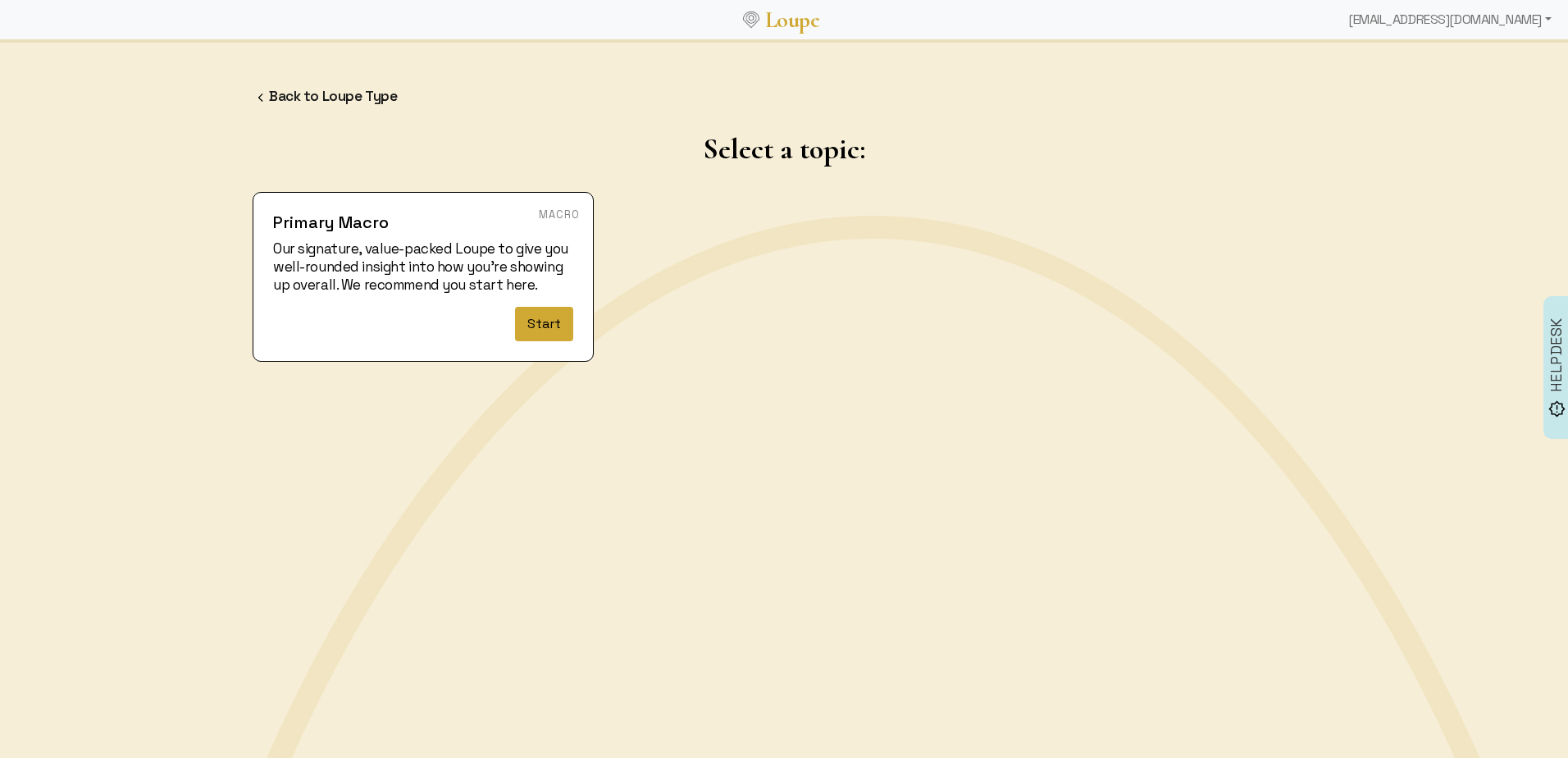
click at [542, 327] on button "Start" at bounding box center [544, 324] width 58 height 34
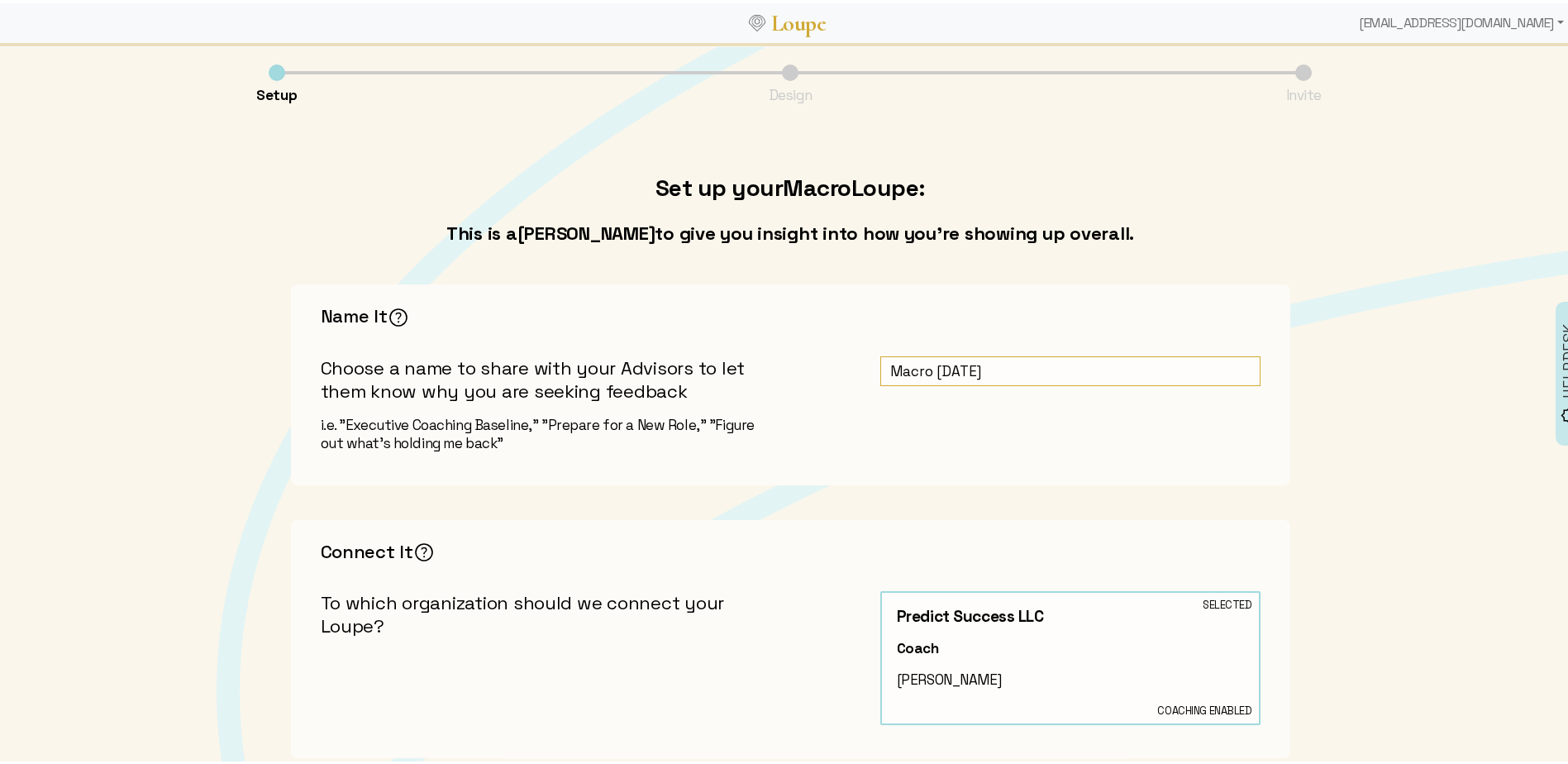
drag, startPoint x: 999, startPoint y: 364, endPoint x: 842, endPoint y: 366, distance: 157.0
click at [842, 366] on div "Name It The key here is to be candid and concise. Sharing your true purpose for…" at bounding box center [791, 382] width 999 height 201
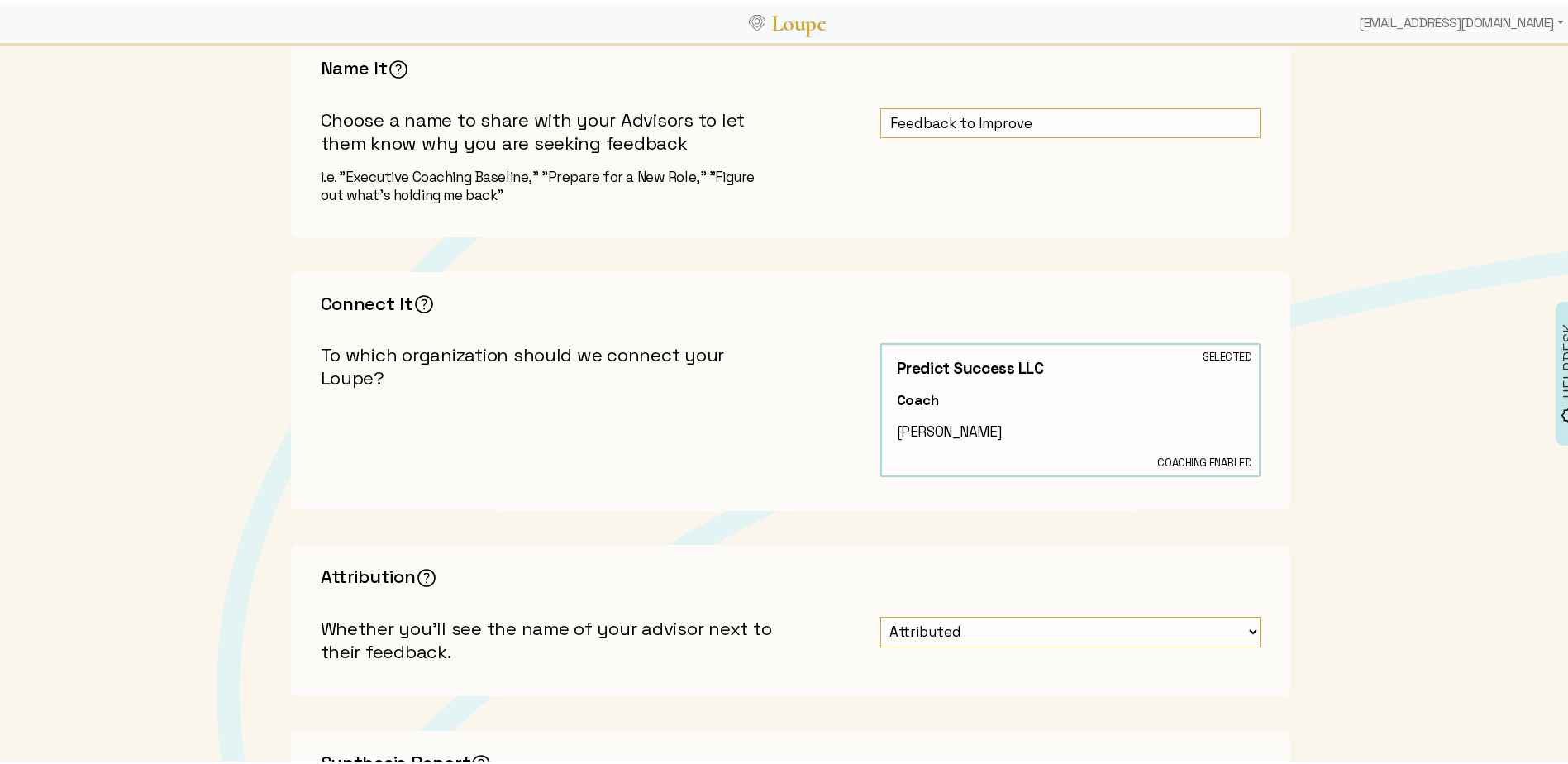
scroll to position [330, 0]
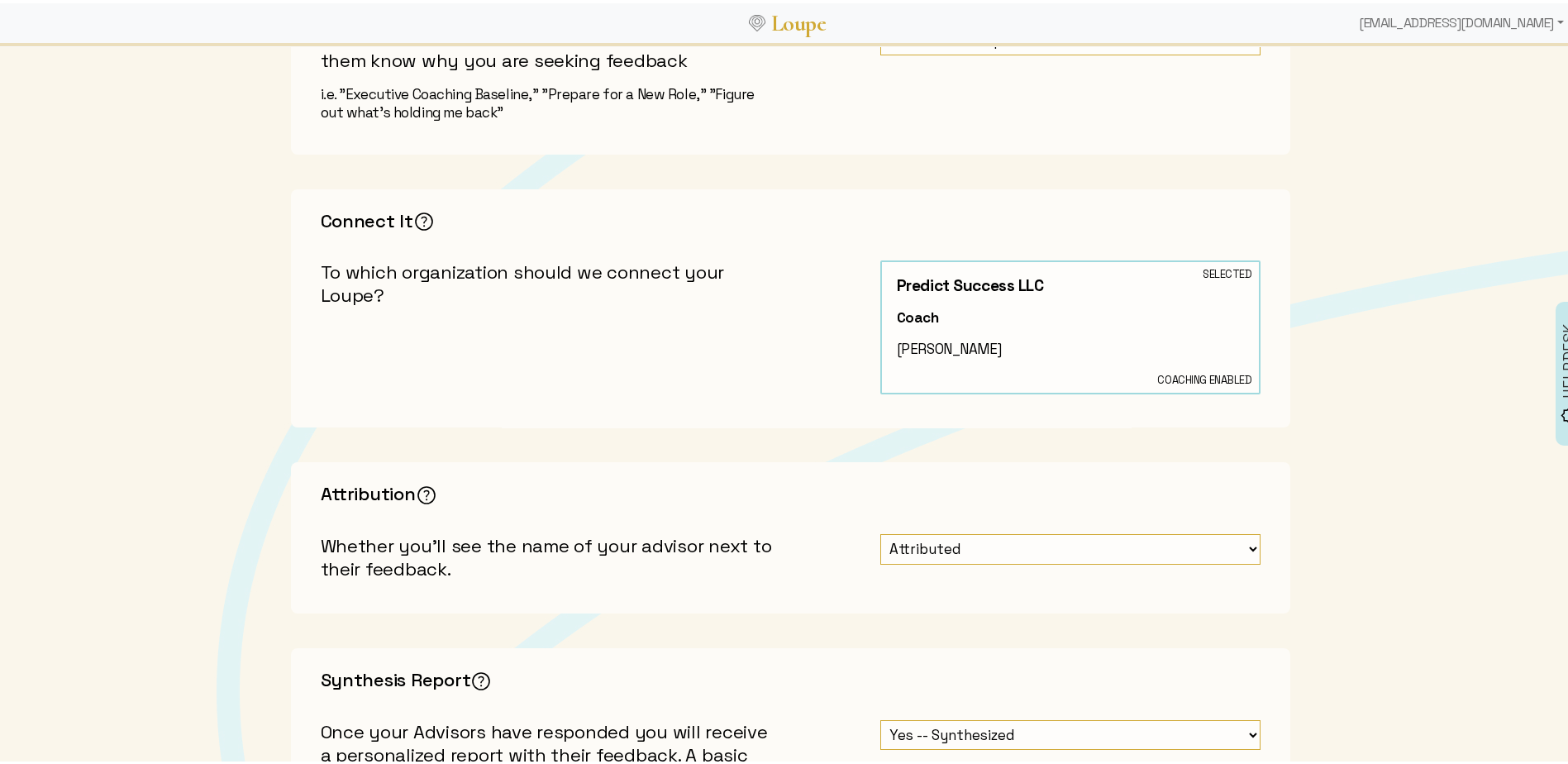
type input "Feedback to Improve"
click at [1245, 546] on select "Attributed Unattributed" at bounding box center [1070, 546] width 380 height 30
select select "1: false"
click at [880, 531] on select "Attributed Unattributed" at bounding box center [1070, 546] width 380 height 30
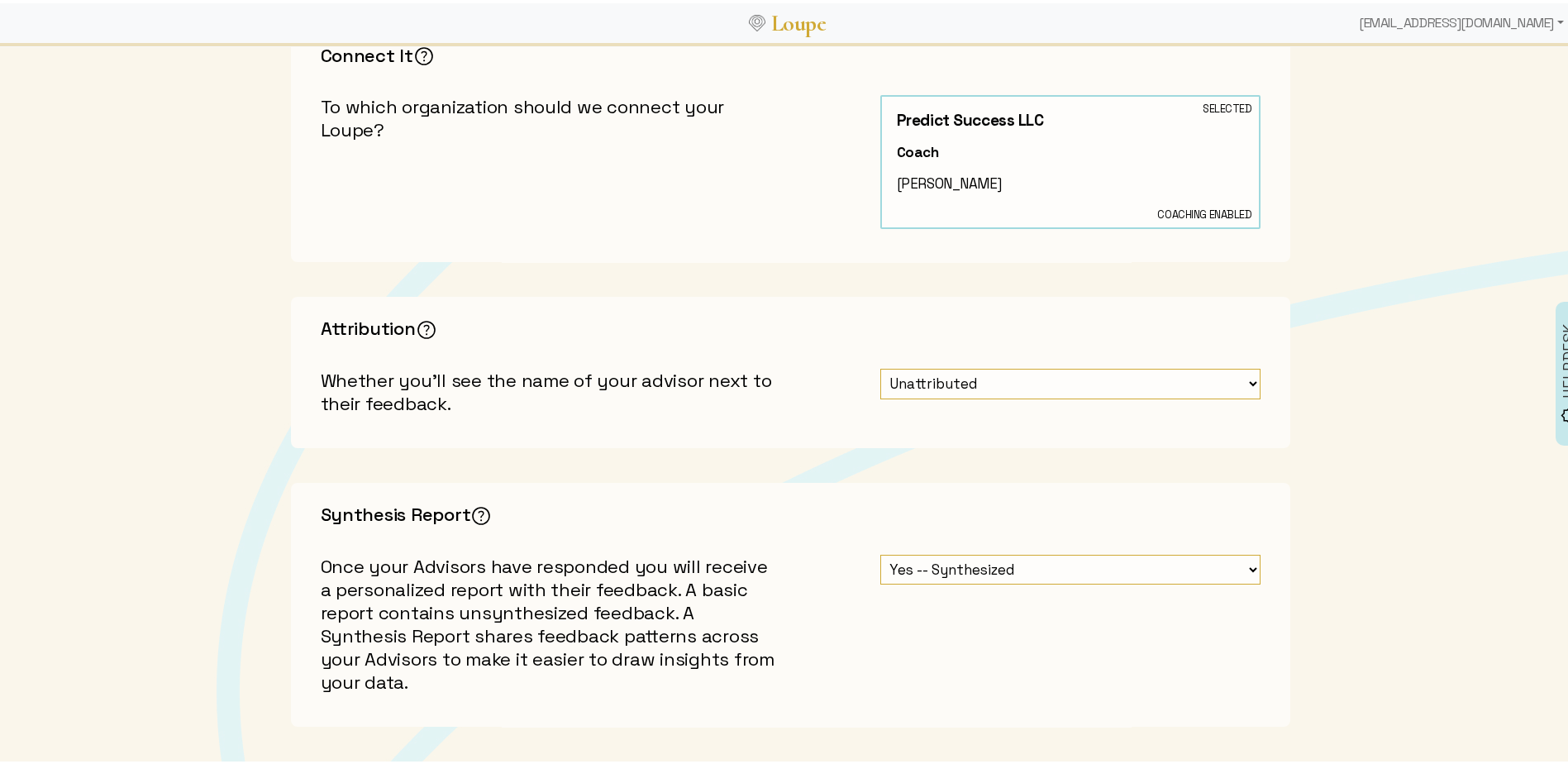
scroll to position [579, 0]
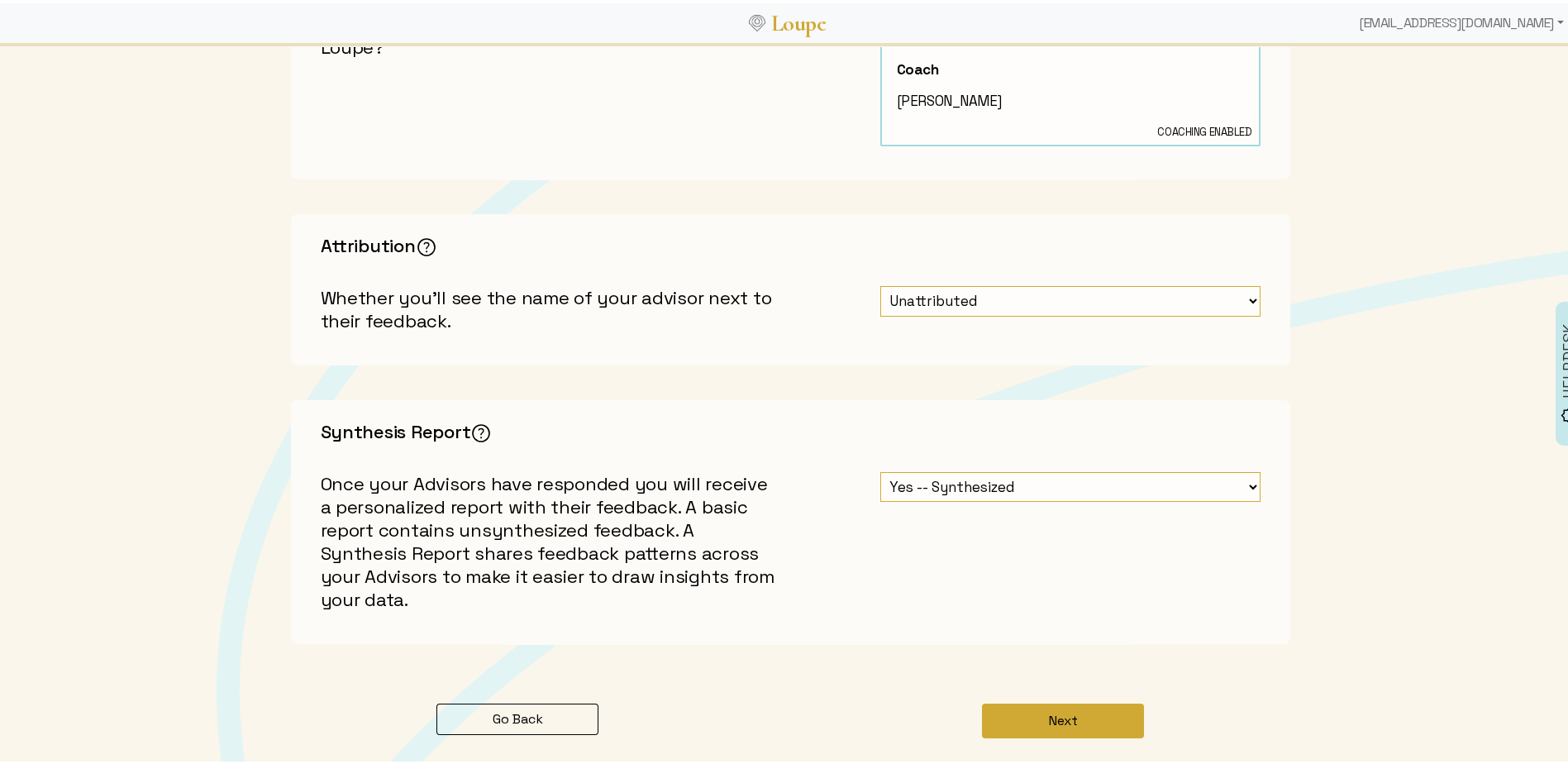
click at [1063, 715] on button "Next" at bounding box center [1062, 717] width 162 height 34
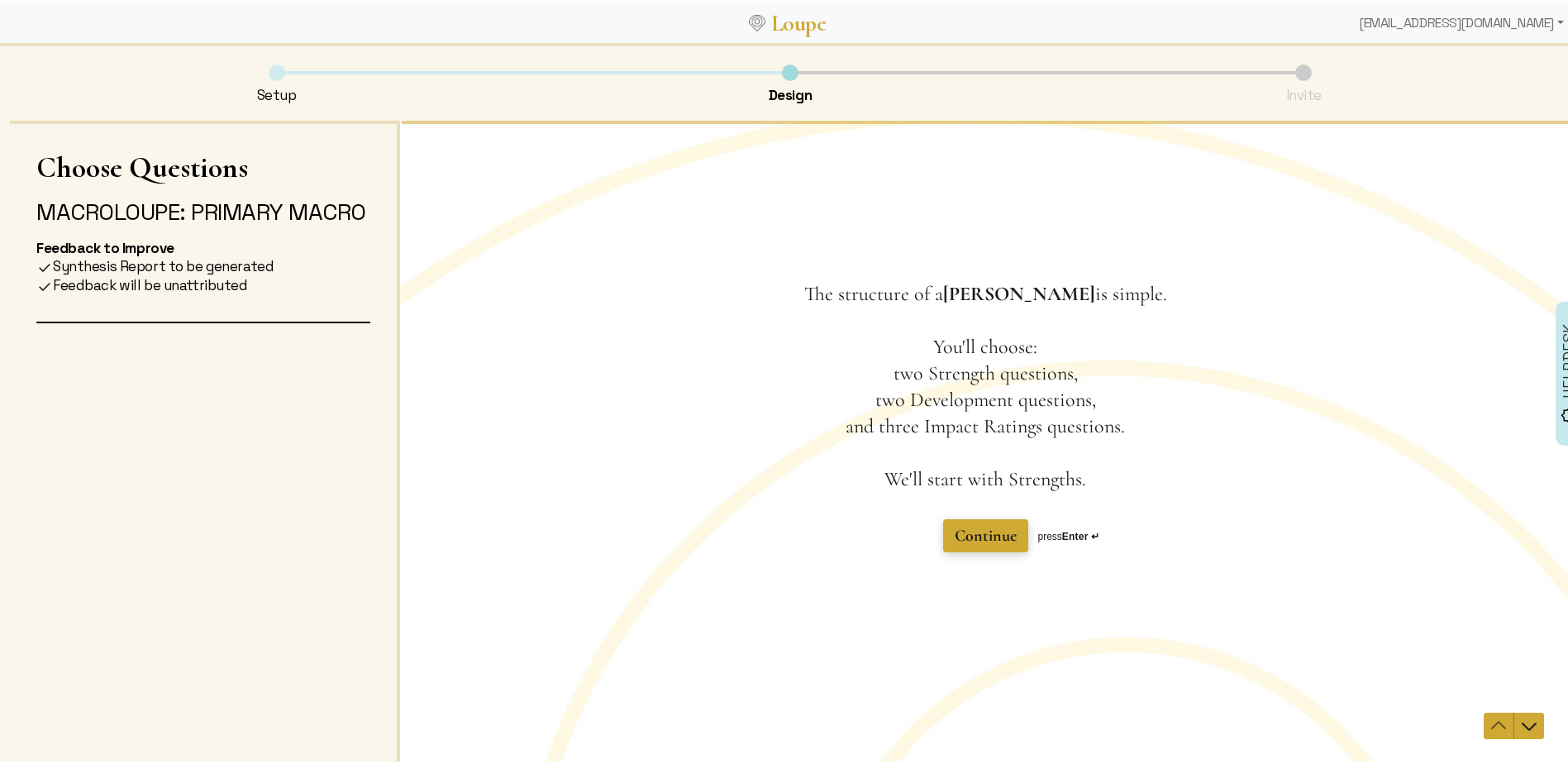
click at [984, 535] on span "Continue" at bounding box center [985, 535] width 62 height 20
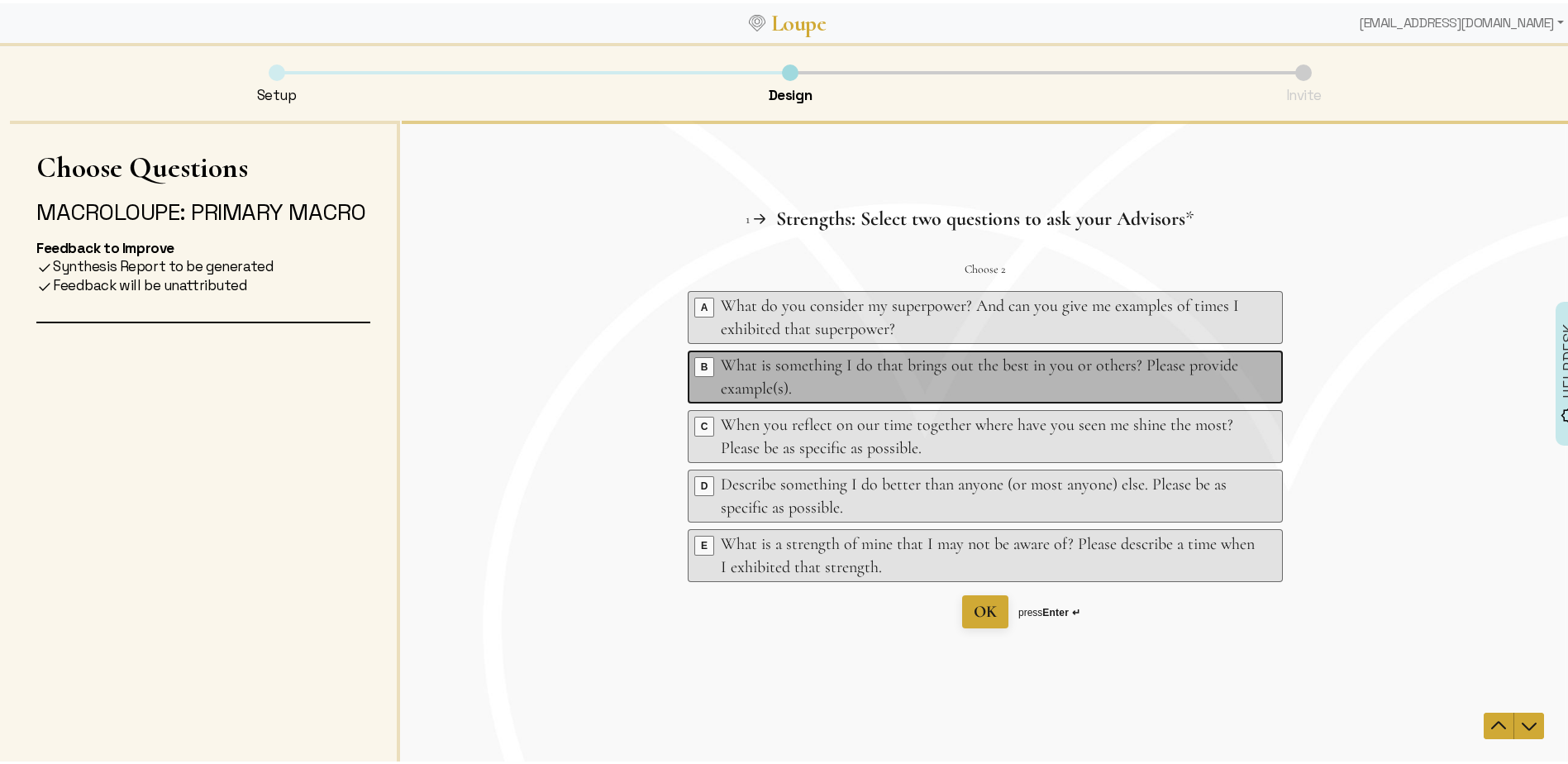
click at [960, 367] on div "What is something I do that brings out the best in you or others? Please provid…" at bounding box center [987, 376] width 534 height 46
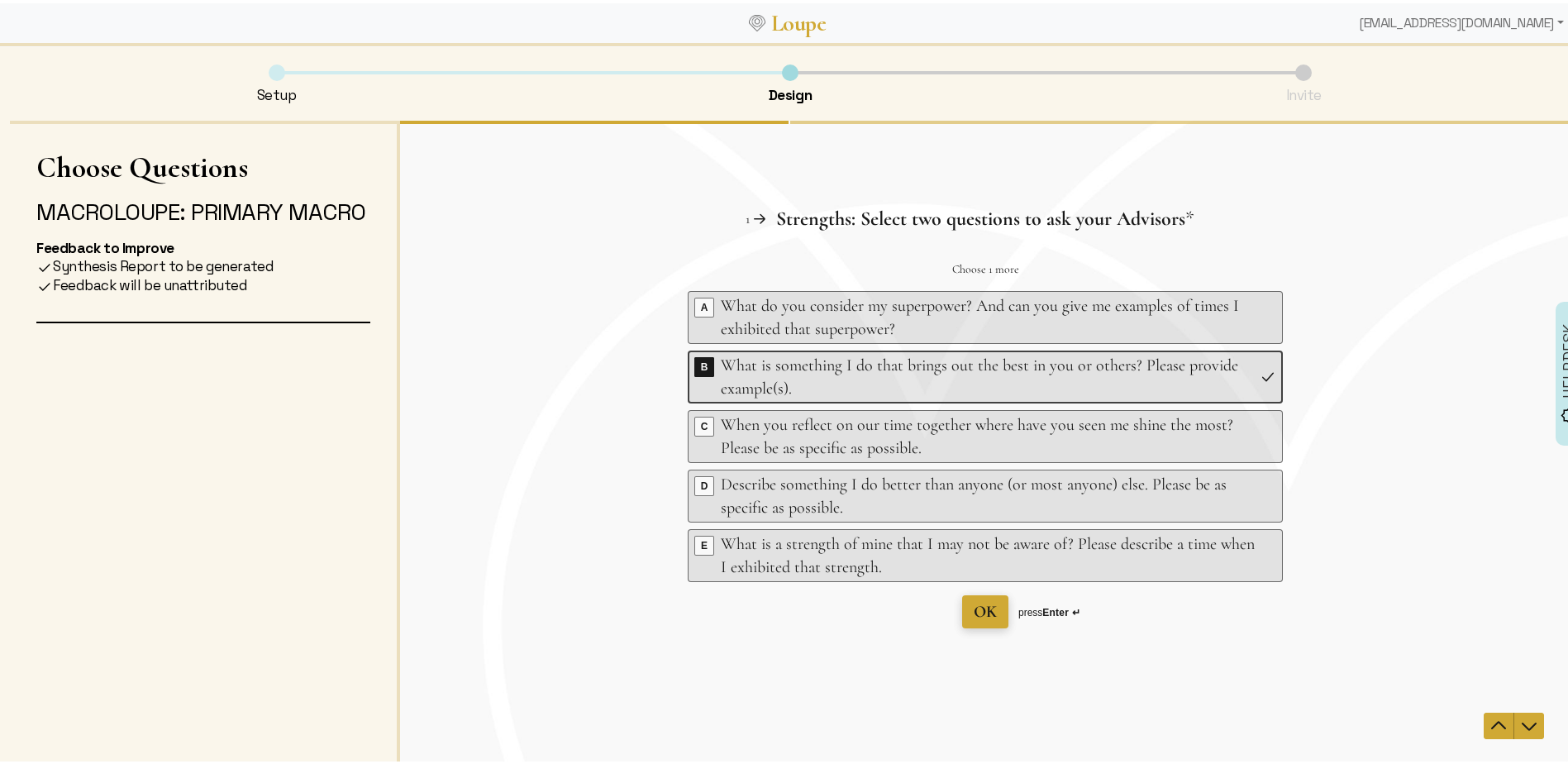
click at [979, 611] on span "OK" at bounding box center [985, 611] width 23 height 20
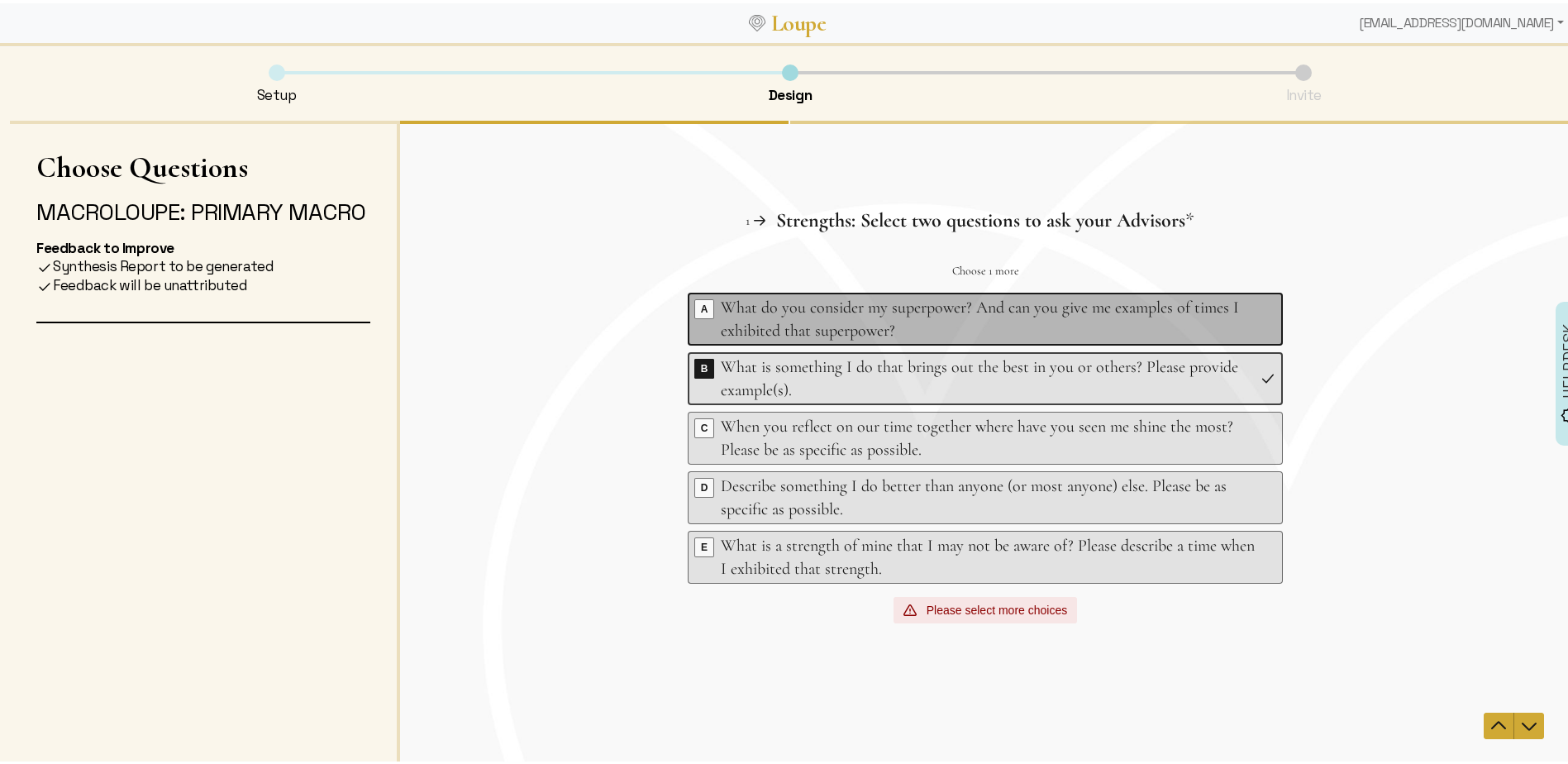
click at [953, 309] on div "What do you consider my superpower? And can you give me examples of times I exh…" at bounding box center [987, 318] width 534 height 46
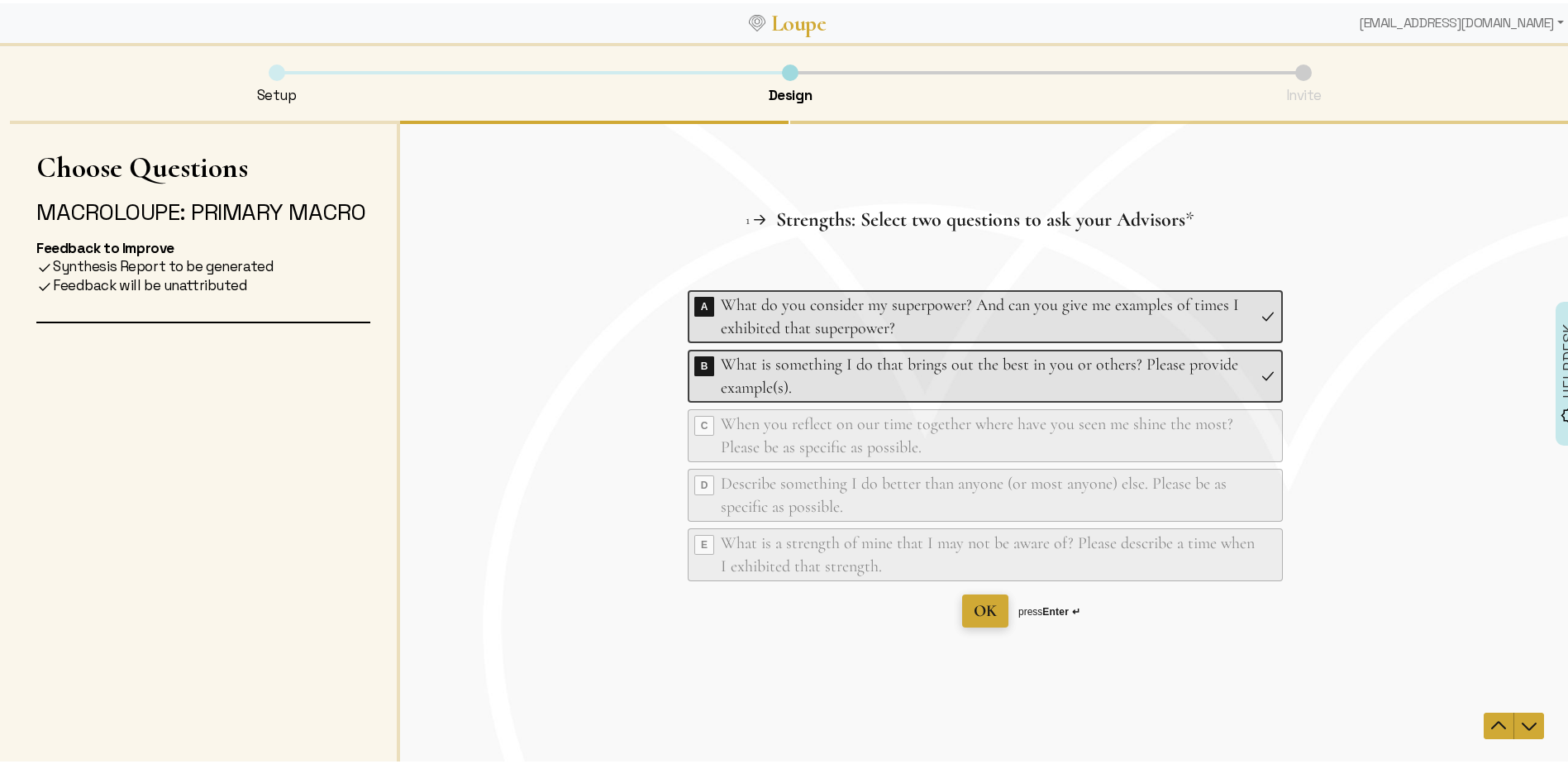
click at [976, 614] on span "OK" at bounding box center [985, 611] width 23 height 20
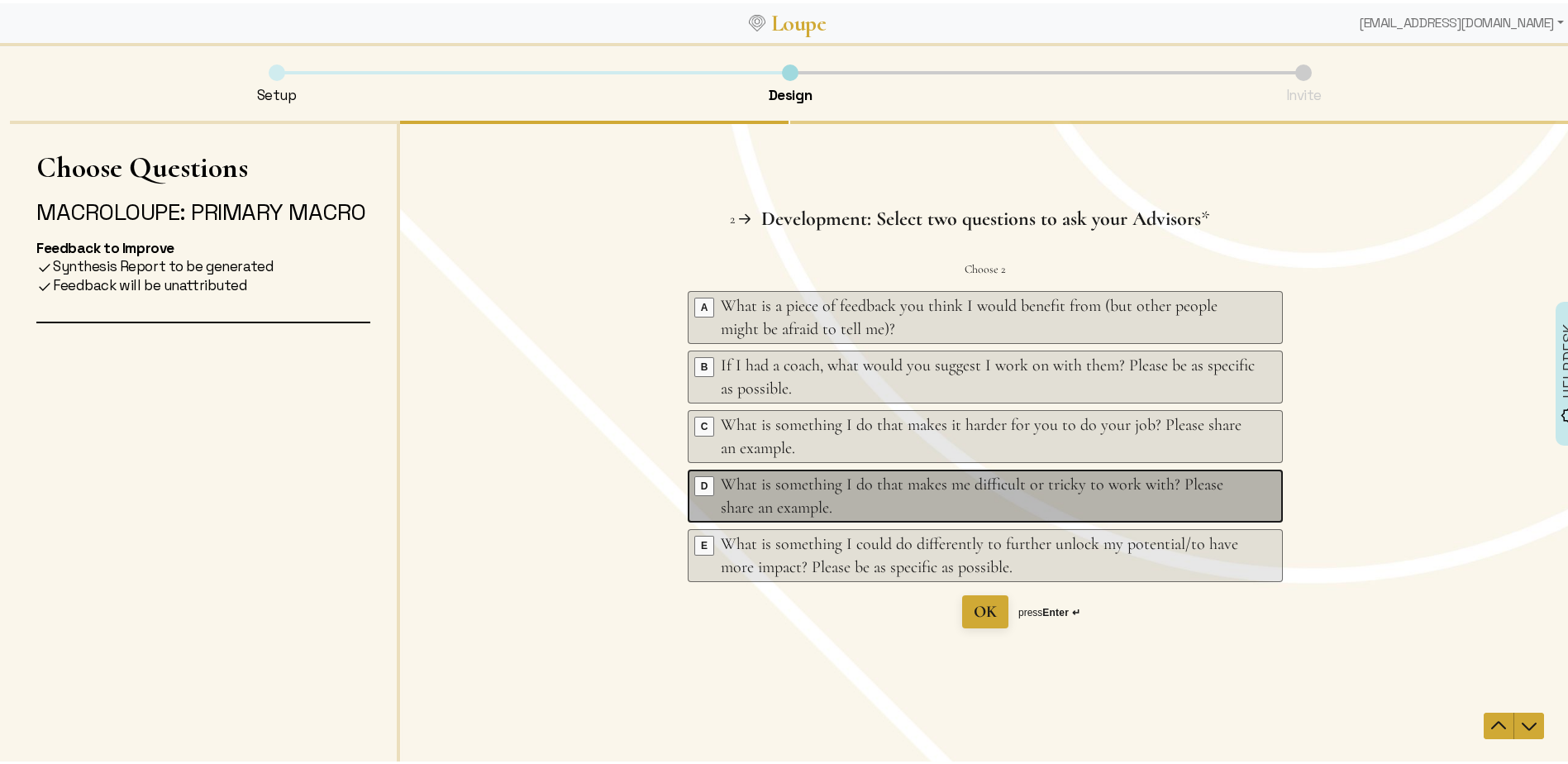
click at [974, 499] on div "What is something I do that makes me difficult or tricky to work with? Please s…" at bounding box center [987, 495] width 534 height 46
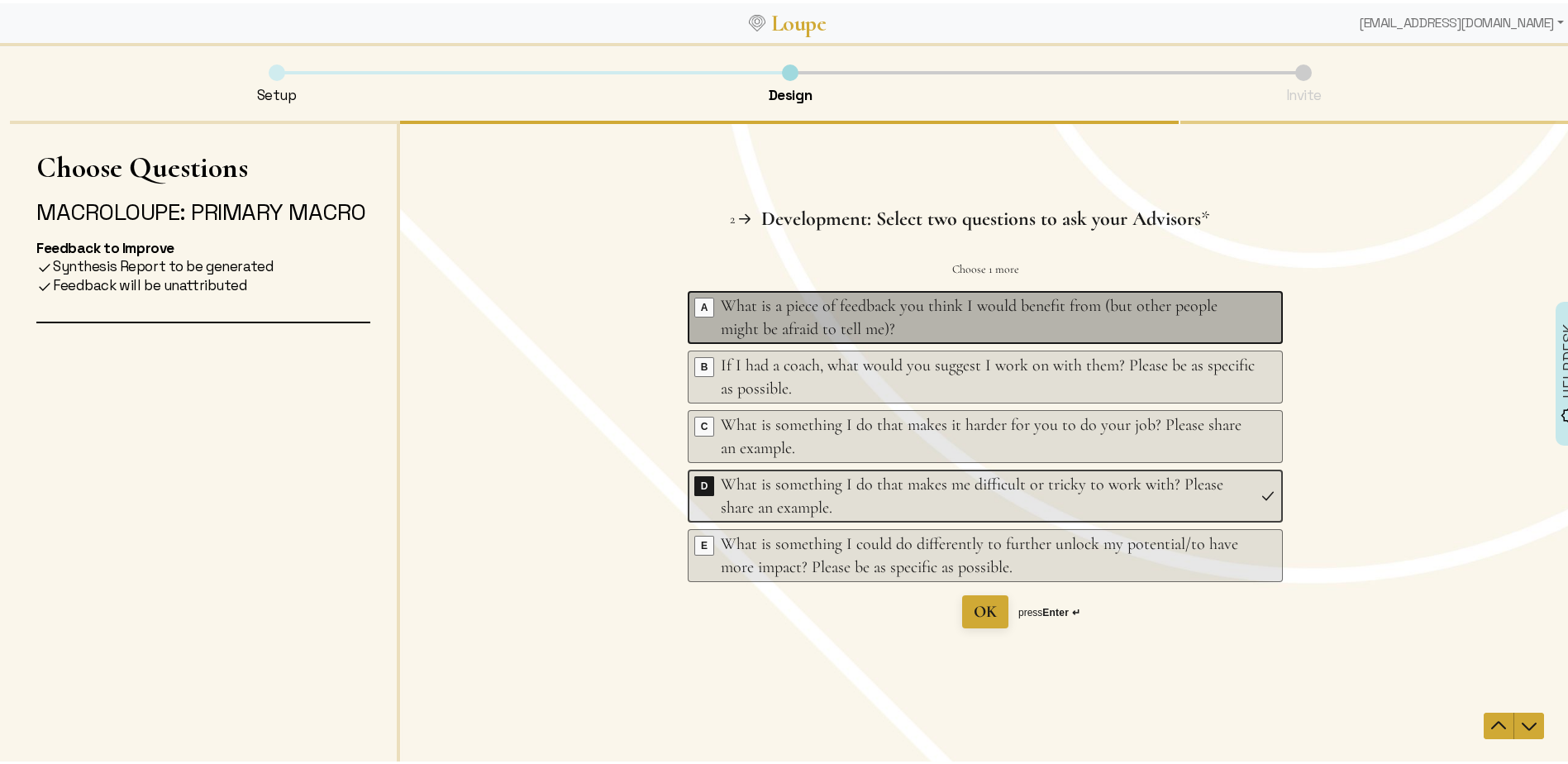
click at [947, 323] on div "What is a piece of feedback you think I would benefit from (but other people mi…" at bounding box center [987, 316] width 534 height 46
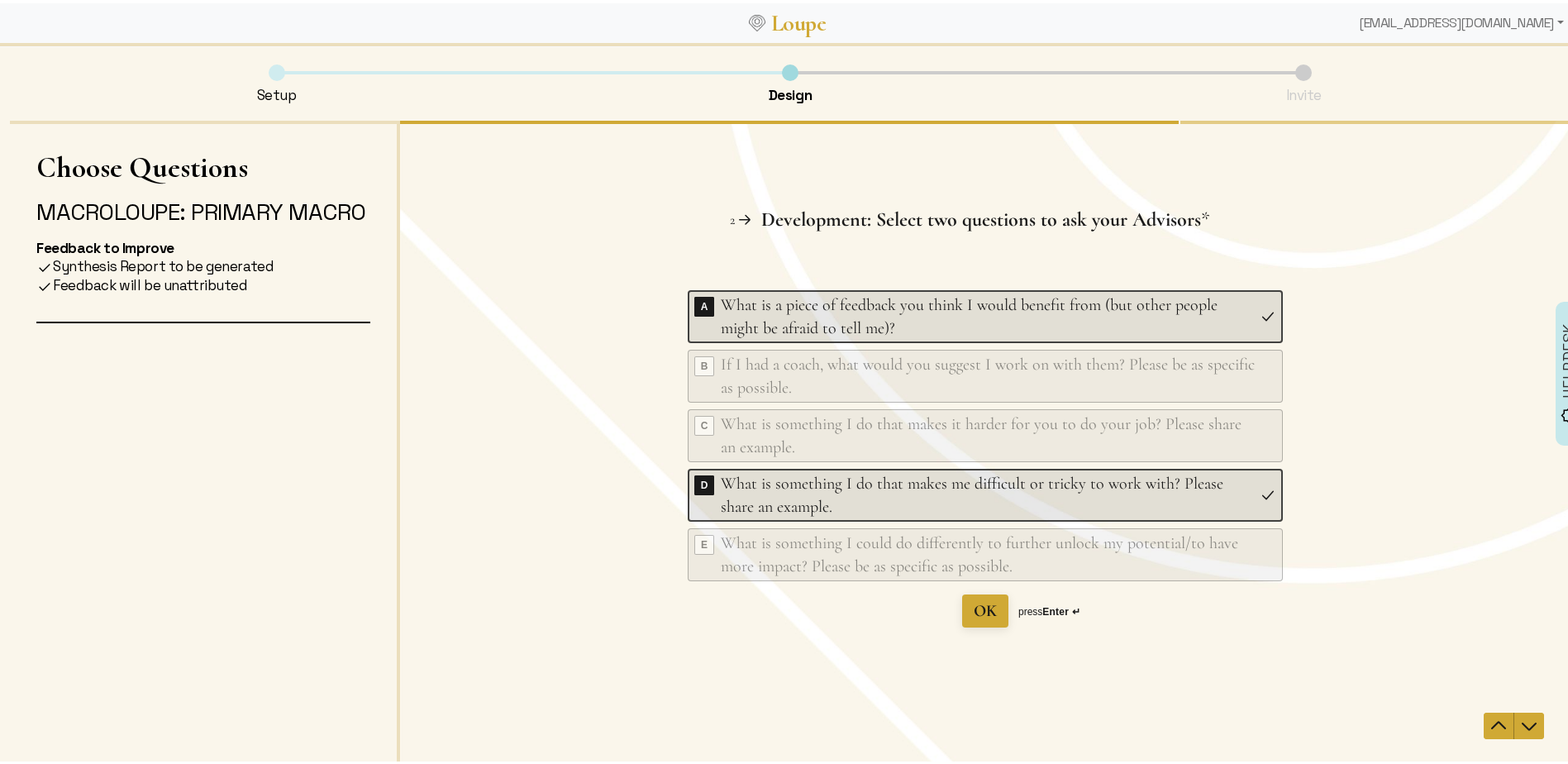
click at [989, 390] on div "If I had a coach, what would you suggest I work on with them? Please be as spec…" at bounding box center [987, 375] width 534 height 46
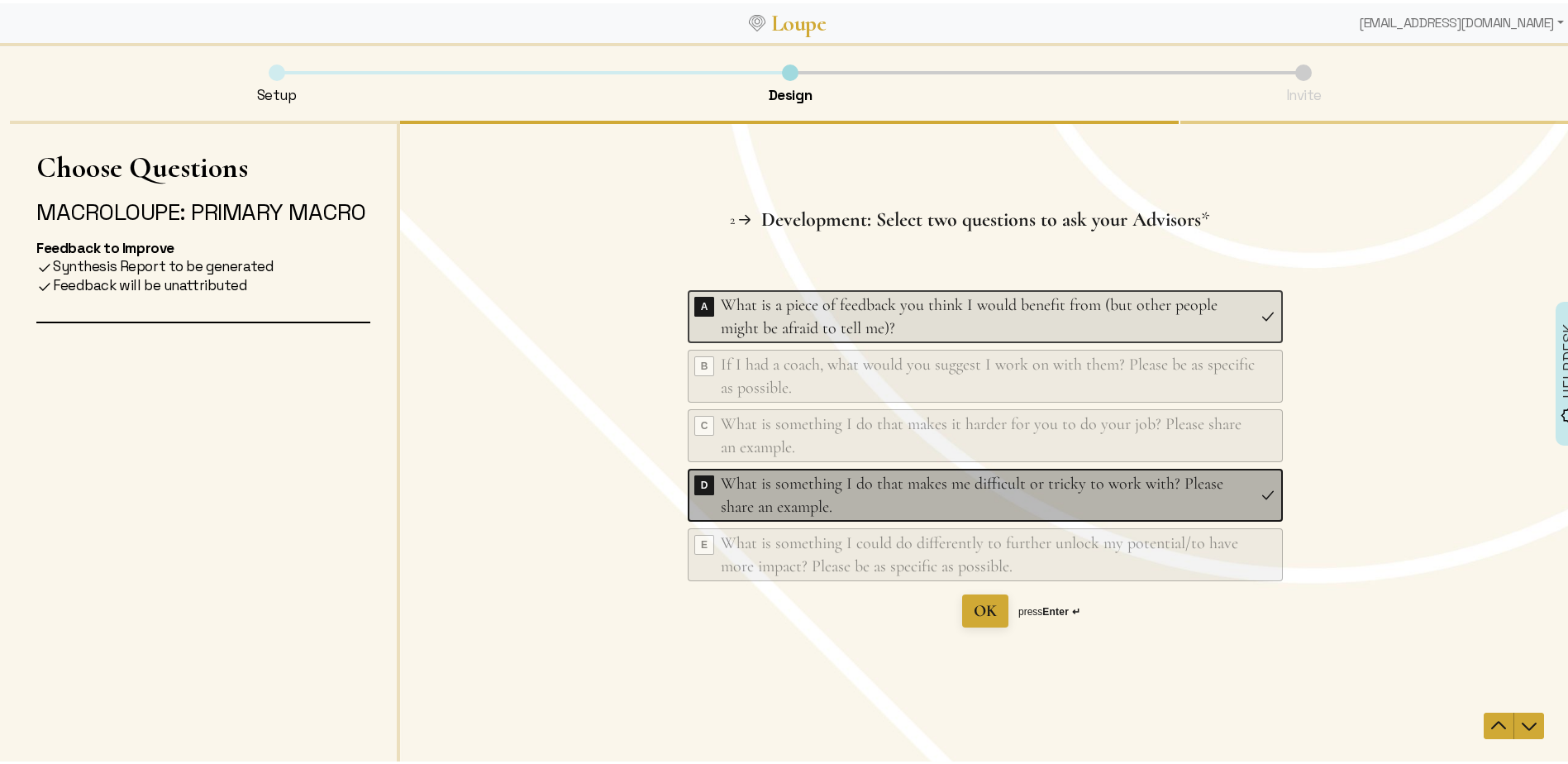
click at [763, 491] on div "What is something I do that makes me difficult or tricky to work with? Please s…" at bounding box center [987, 494] width 534 height 46
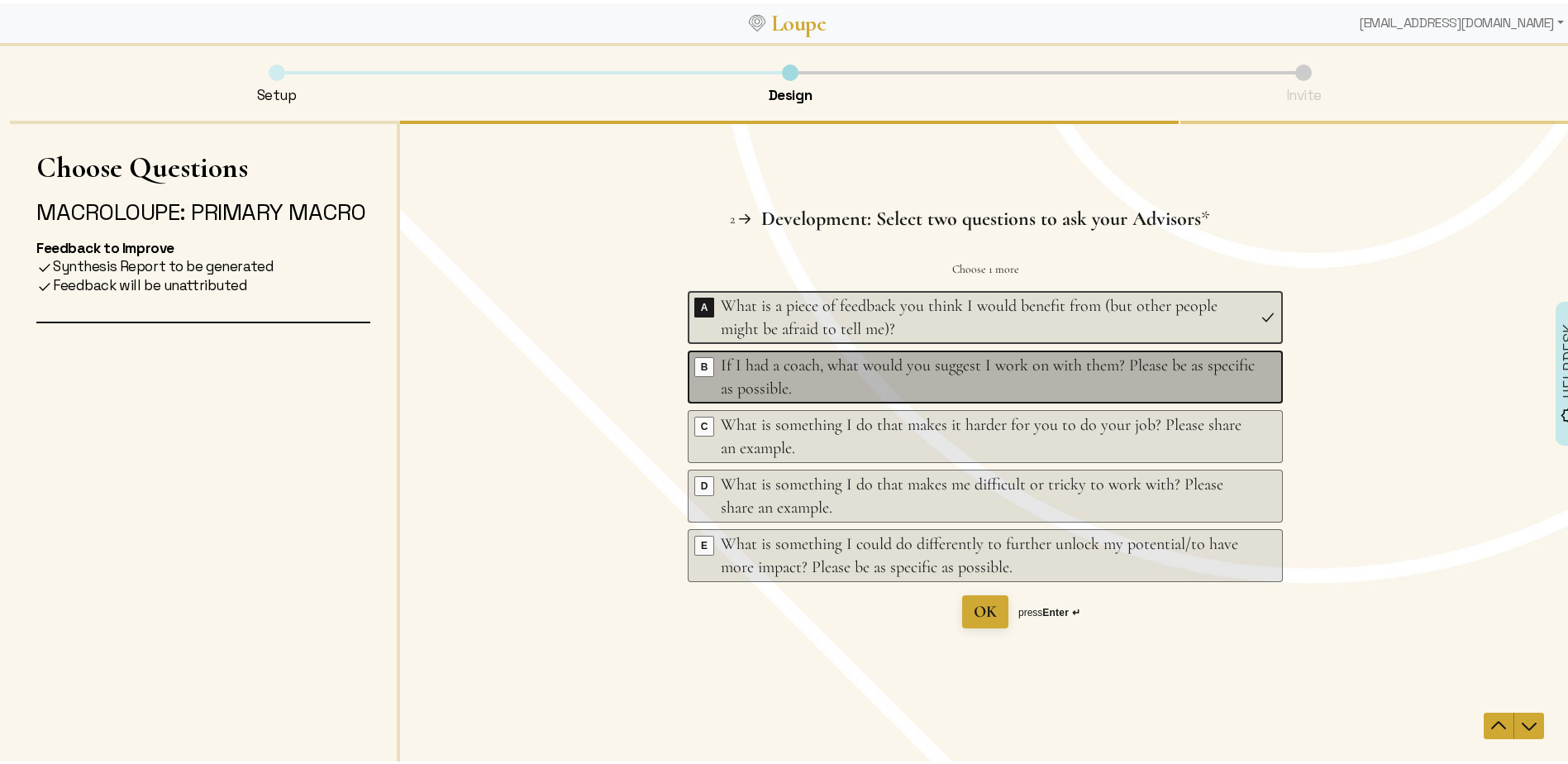
click at [790, 376] on div "If I had a coach, what would you suggest I work on with them? Please be as spec…" at bounding box center [987, 376] width 534 height 46
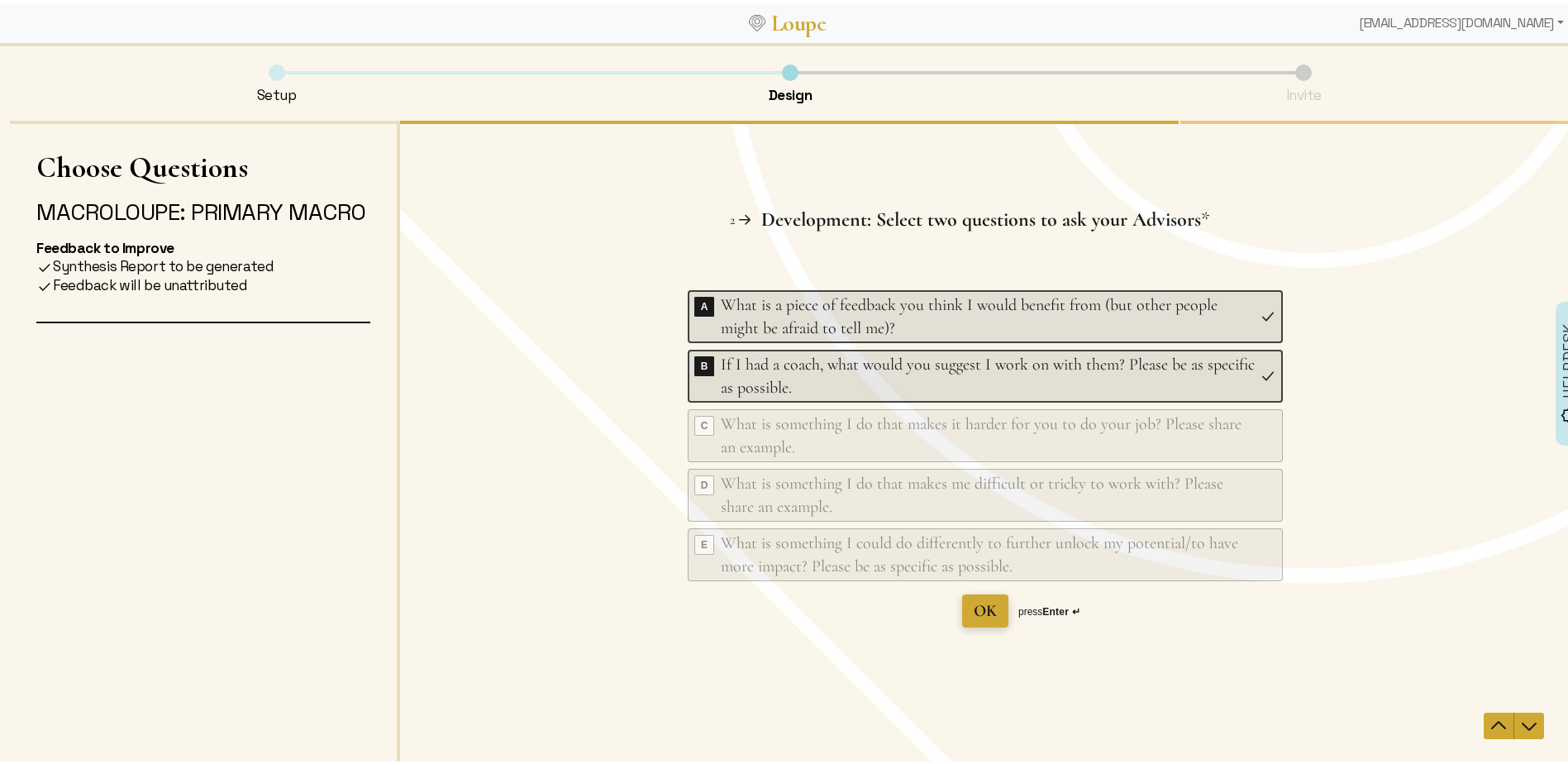
click at [980, 609] on span "OK" at bounding box center [985, 611] width 23 height 20
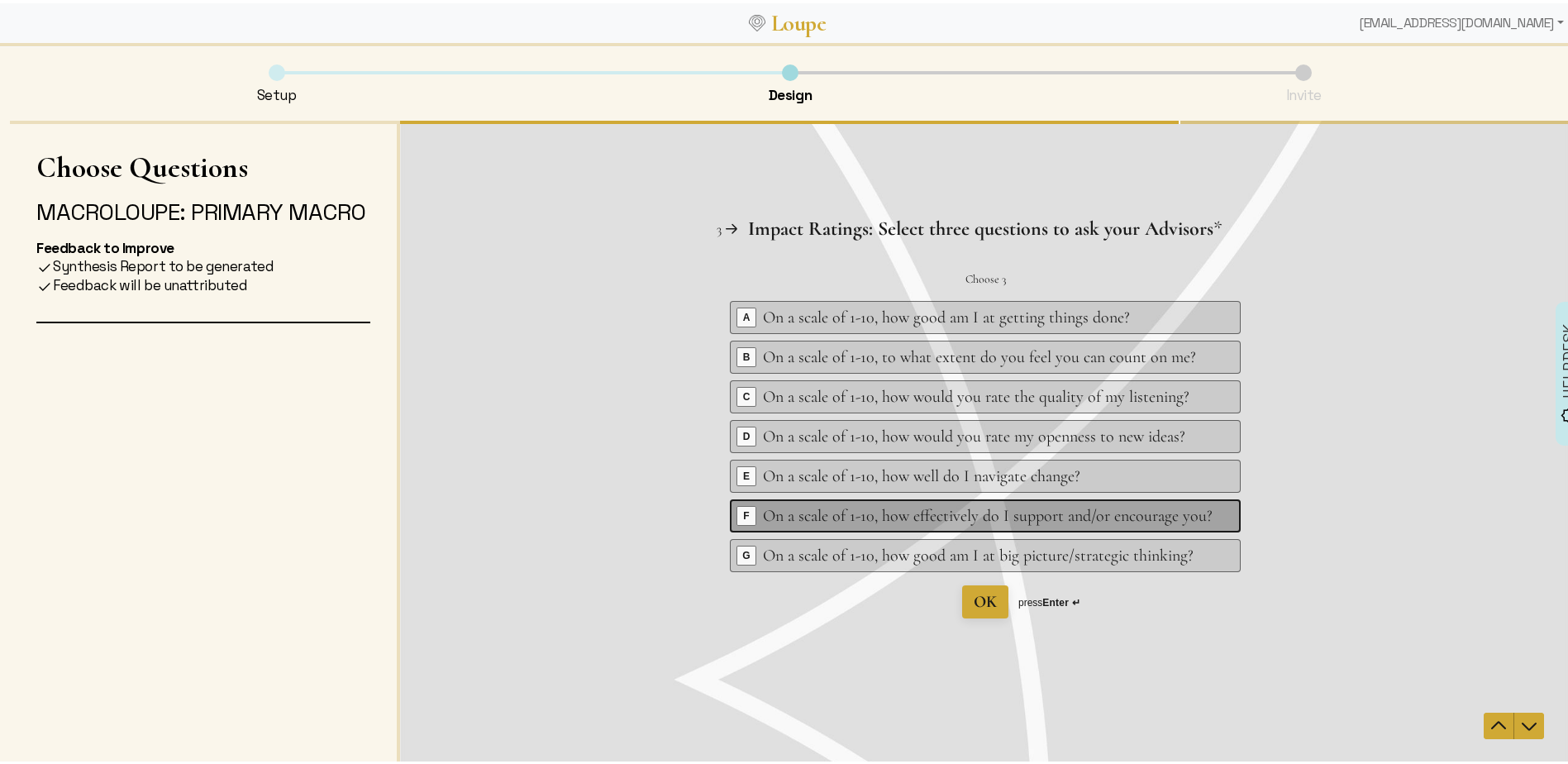
click at [1059, 514] on div "On a scale of 1-10, how effectively do I support and/or encourage you?" at bounding box center [988, 515] width 449 height 23
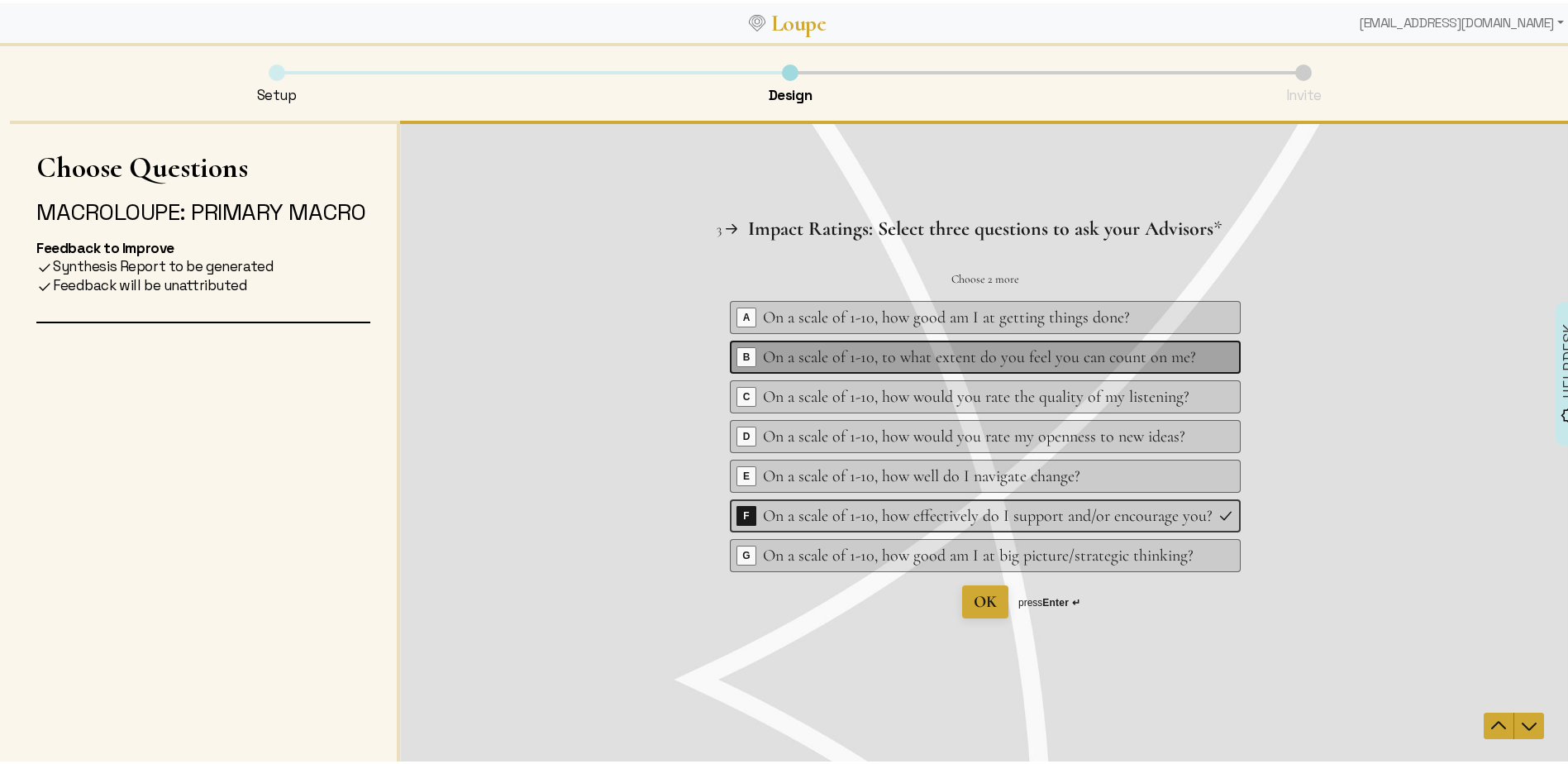
click at [1066, 354] on div "On a scale of 1-10, to what extent do you feel you can count on me?" at bounding box center [988, 356] width 449 height 23
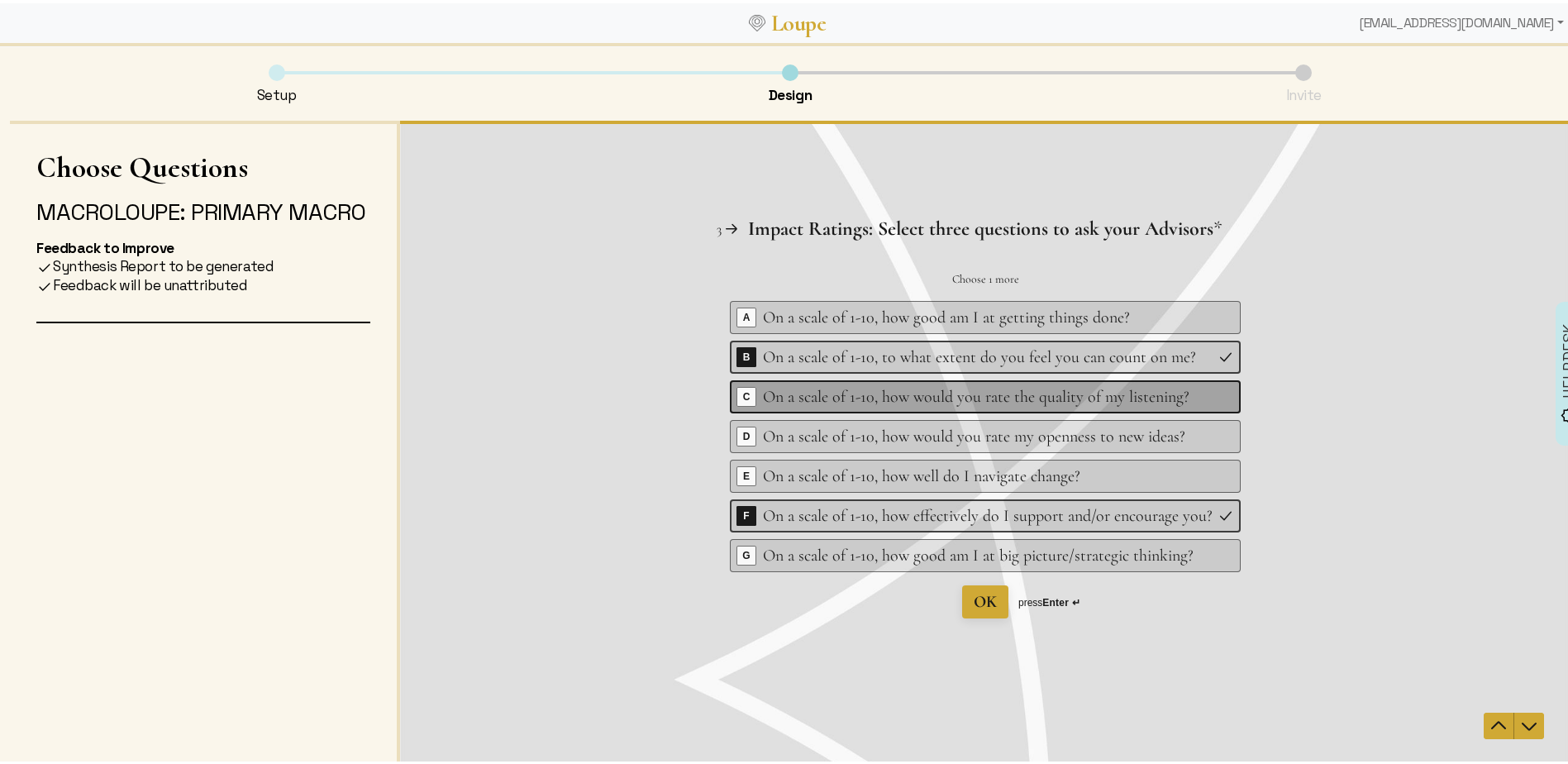
click at [1051, 397] on div "On a scale of 1-10, how would you rate the quality of my listening?" at bounding box center [988, 396] width 449 height 23
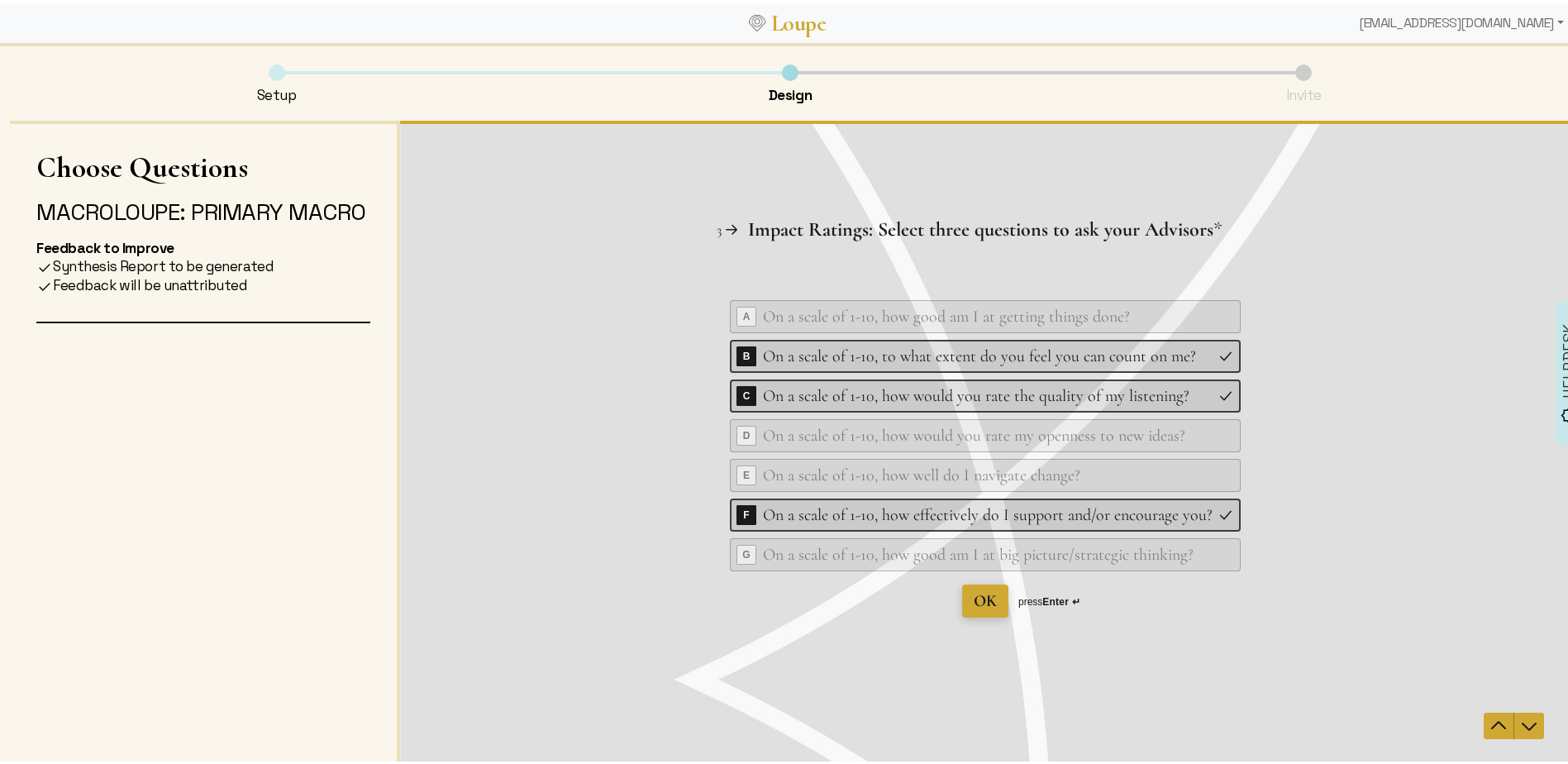
click at [974, 602] on span "OK" at bounding box center [985, 600] width 23 height 20
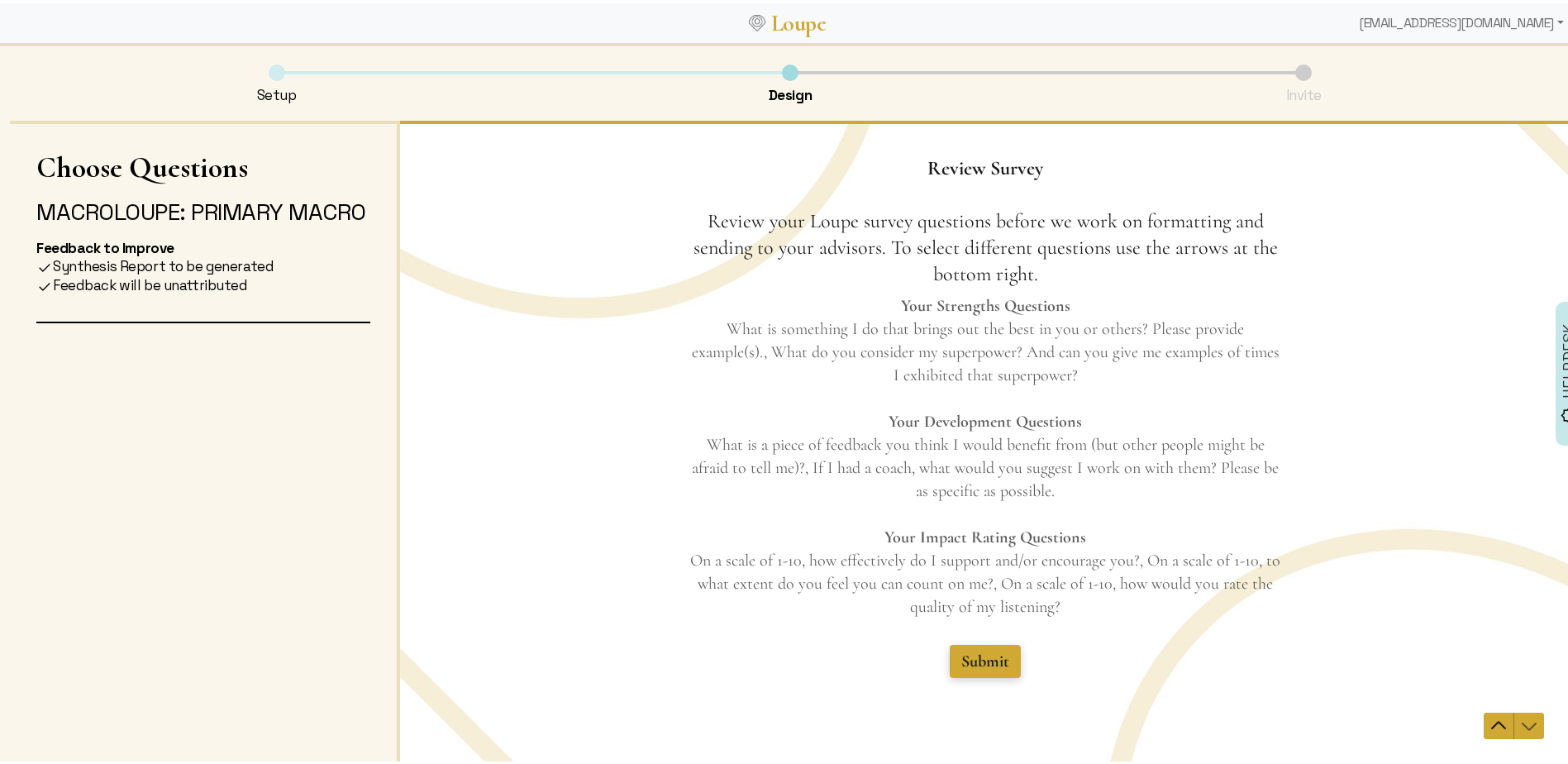
click at [987, 661] on span "Submit" at bounding box center [984, 661] width 48 height 20
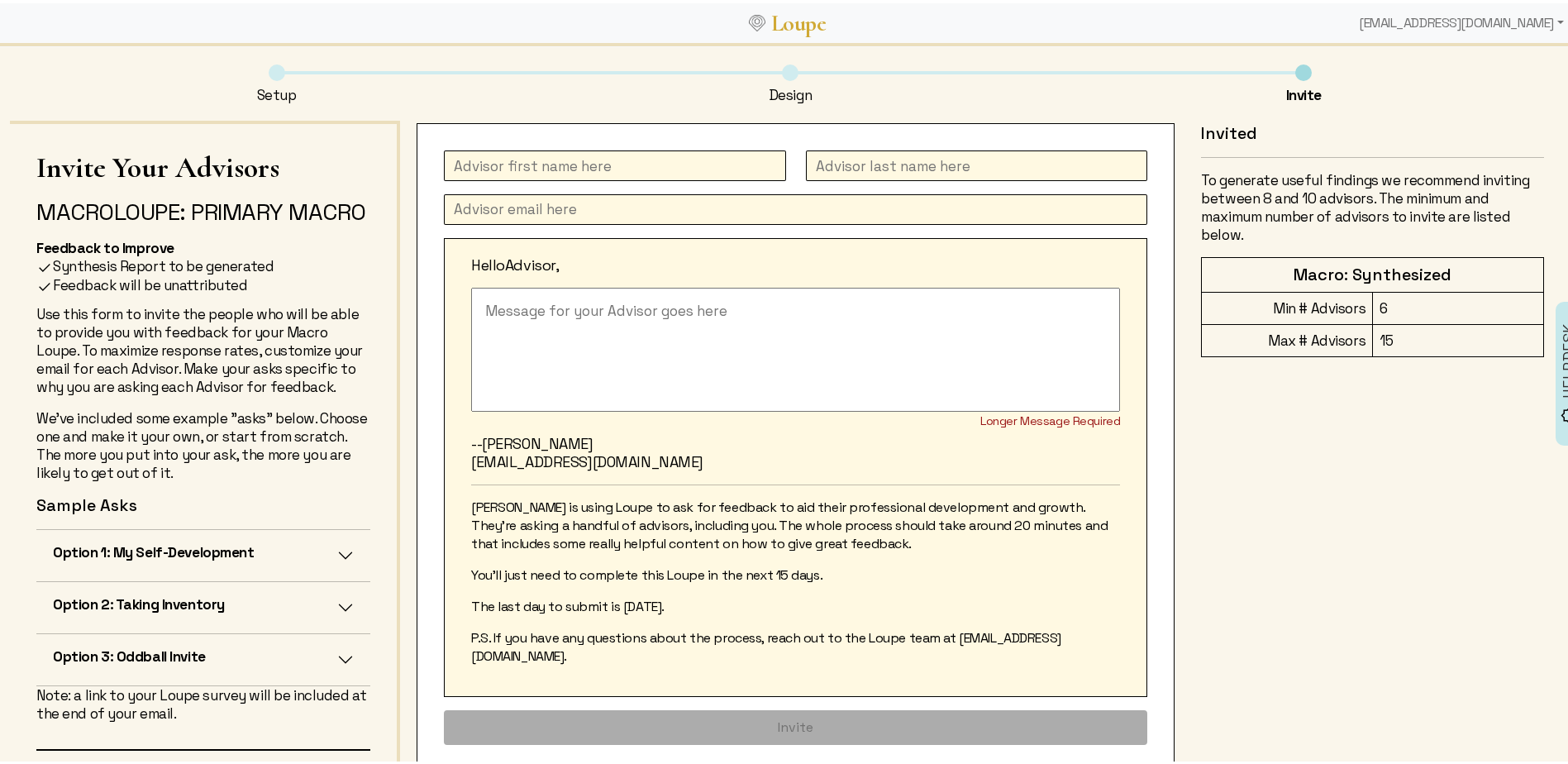
scroll to position [83, 0]
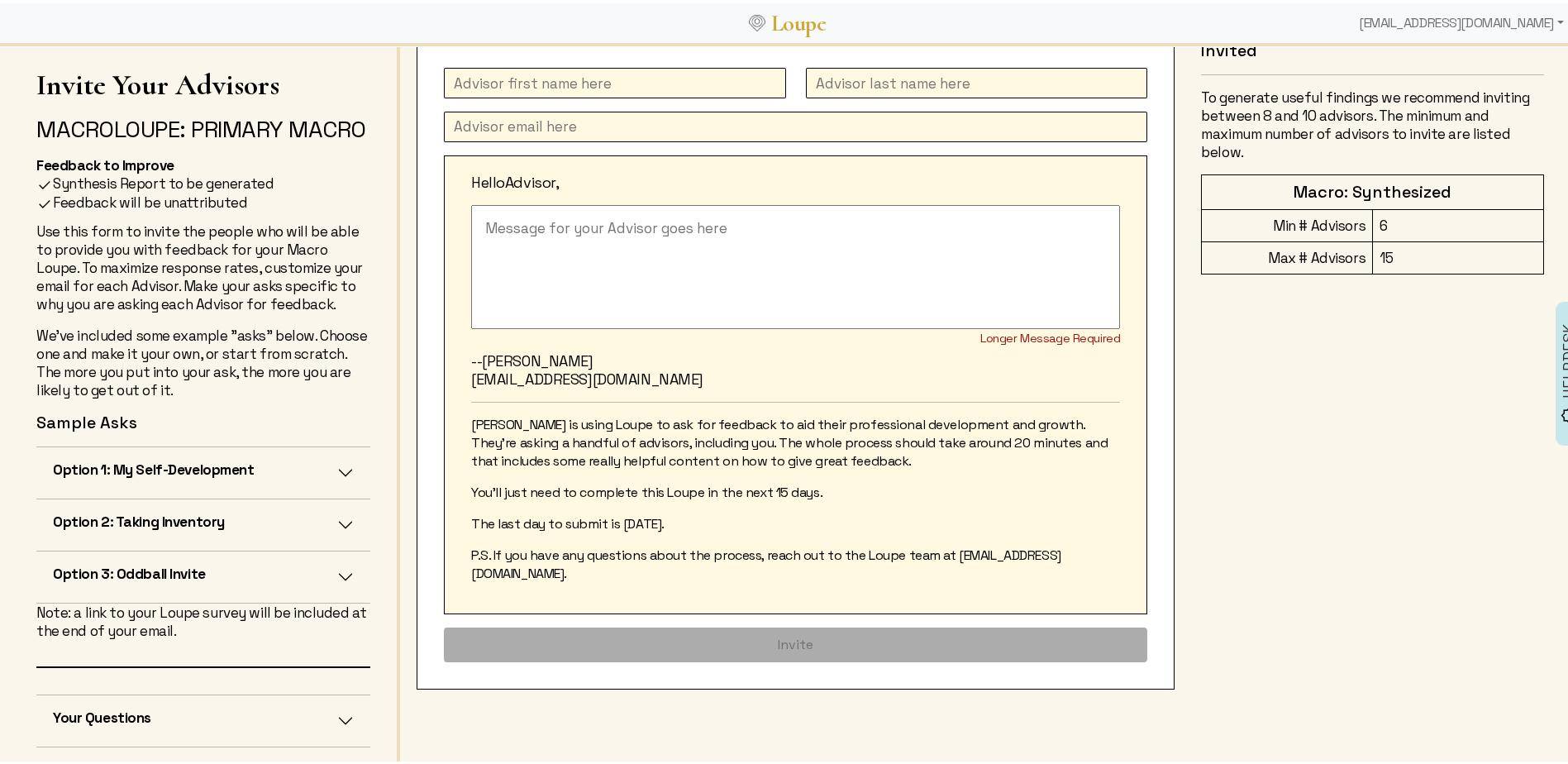
click at [326, 495] on button "Option 1: My Self-Development" at bounding box center [203, 469] width 334 height 51
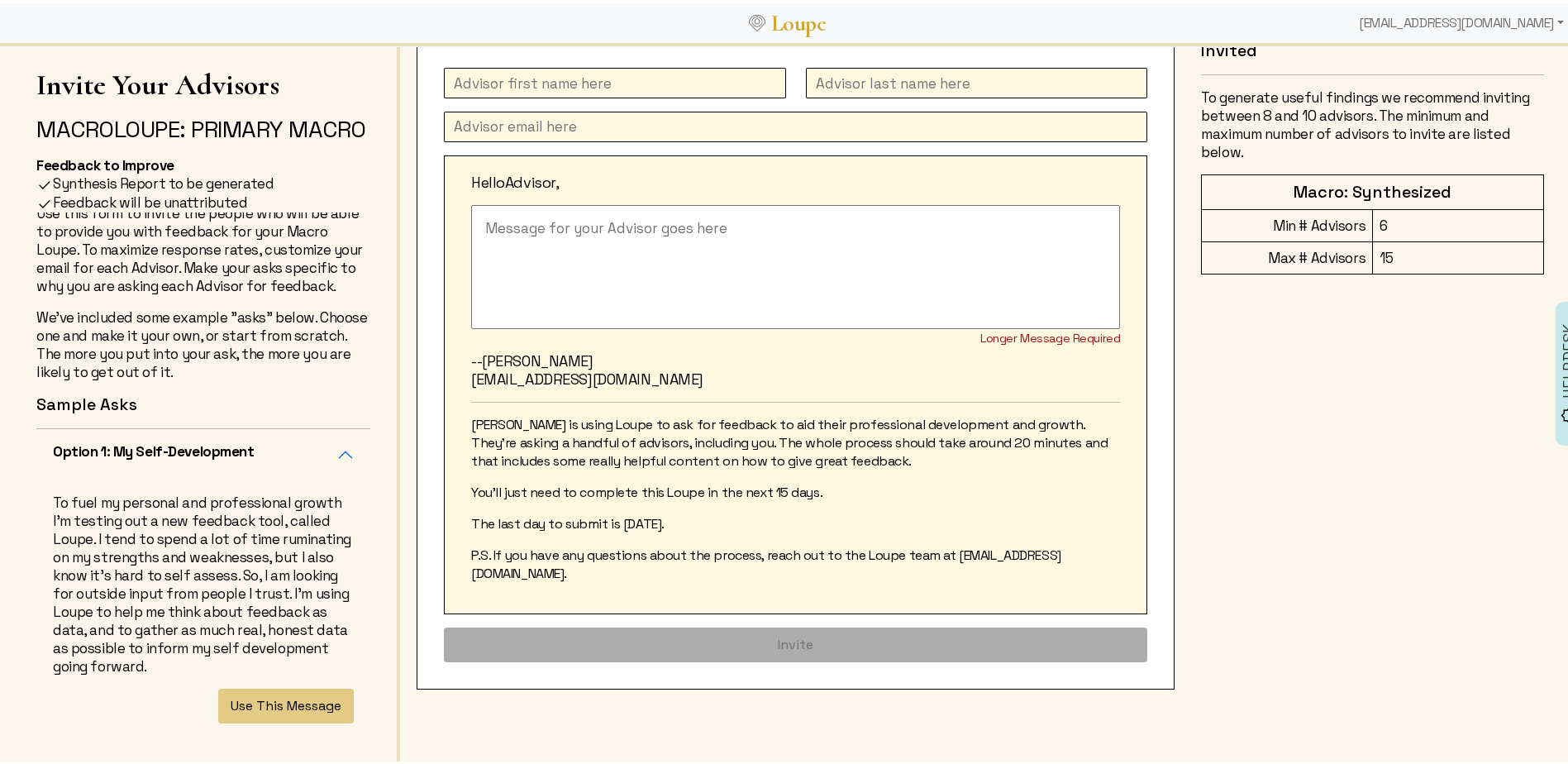
scroll to position [117, 0]
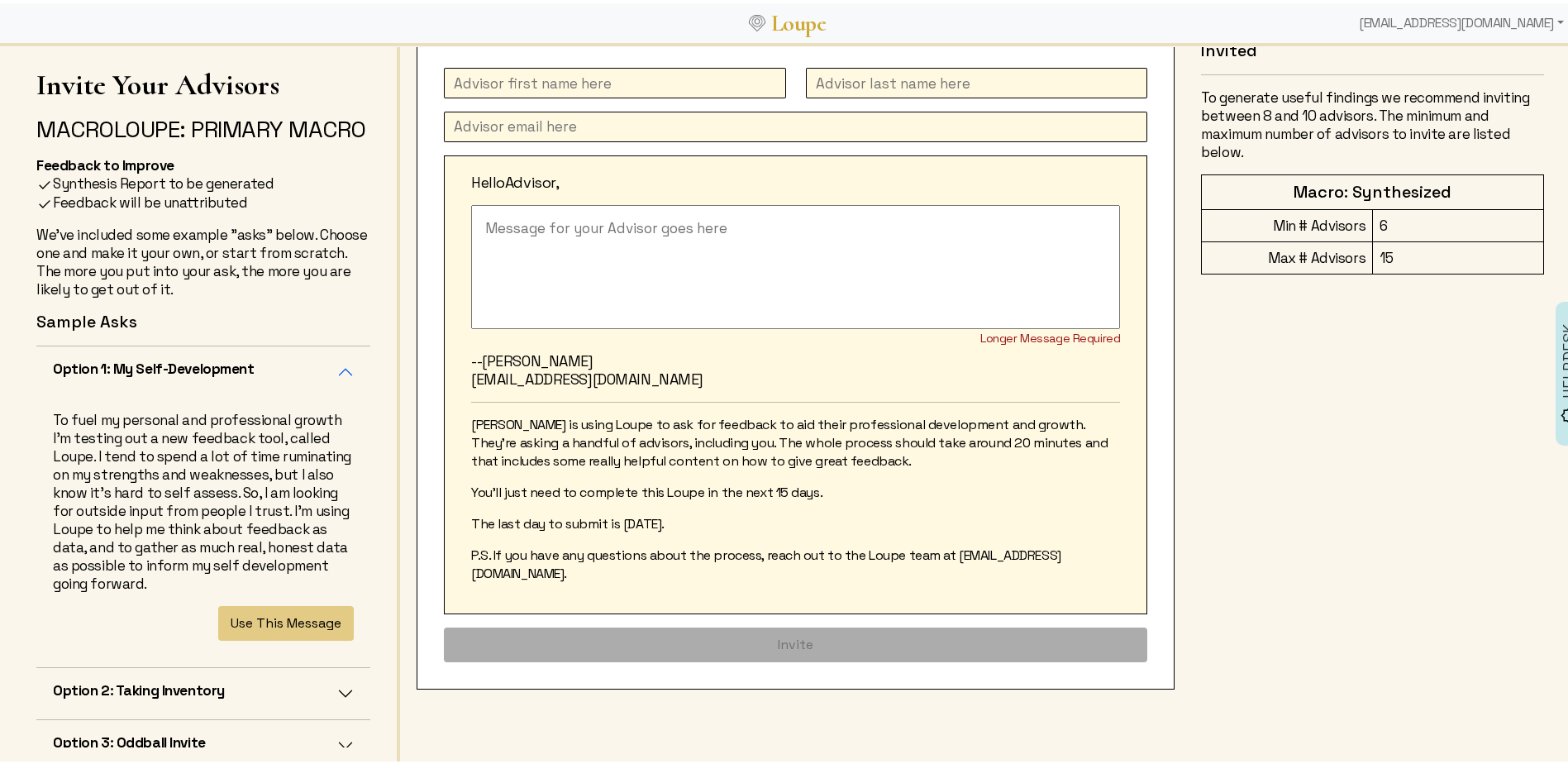
click at [327, 394] on button "Option 1: My Self-Development" at bounding box center [203, 368] width 334 height 51
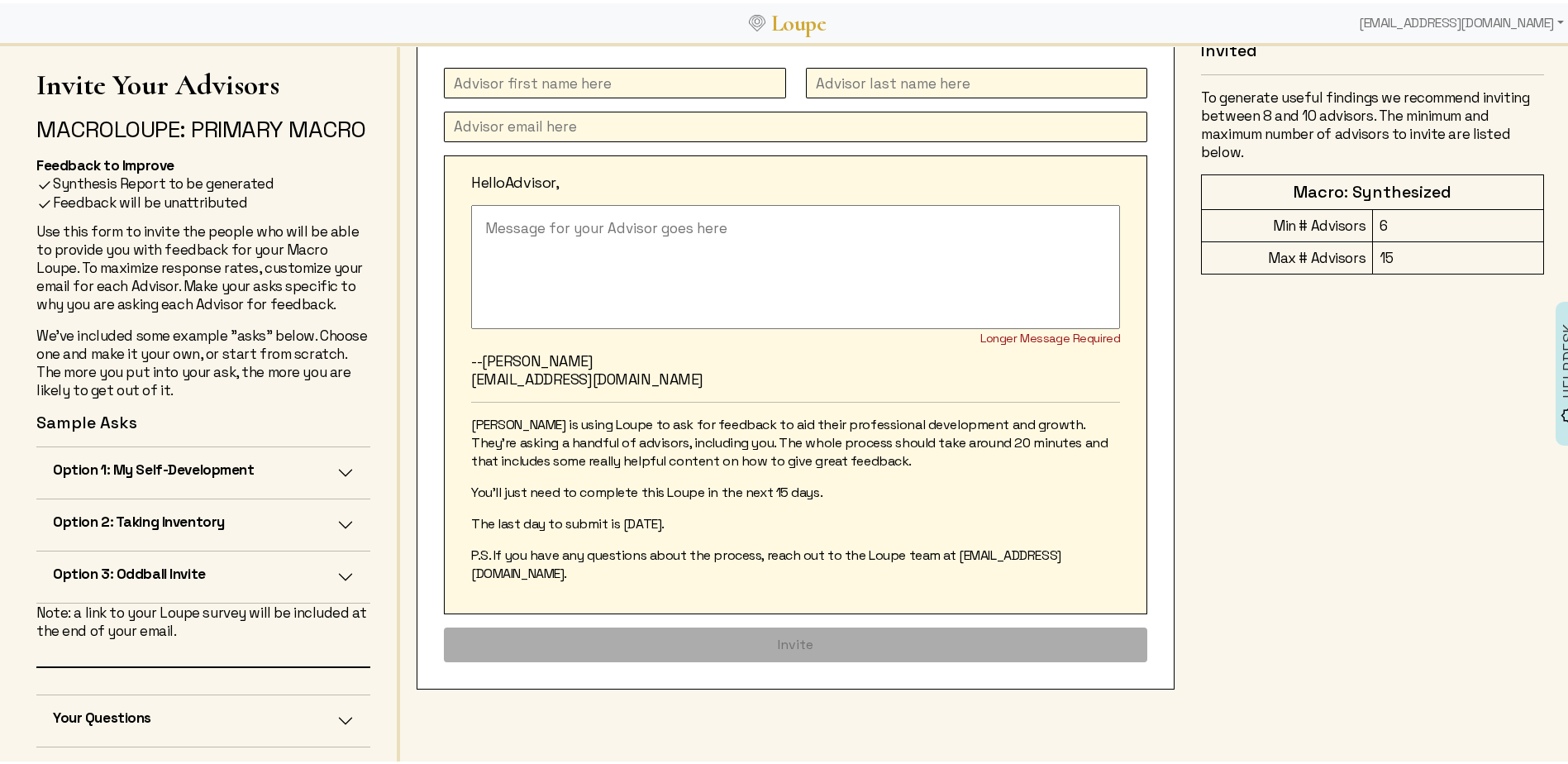
click at [329, 548] on button "Option 2: Taking Inventory" at bounding box center [203, 521] width 334 height 51
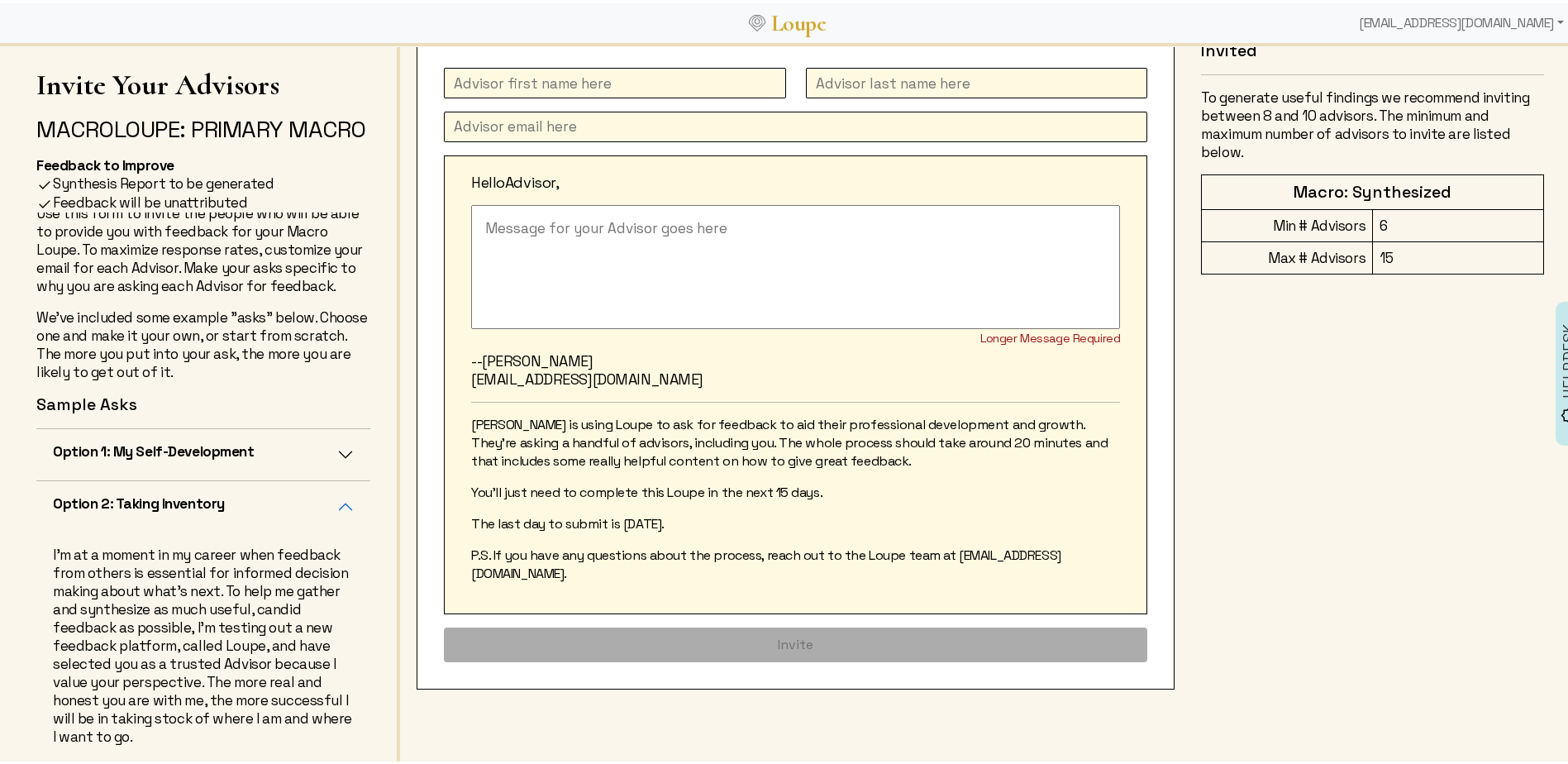
scroll to position [117, 0]
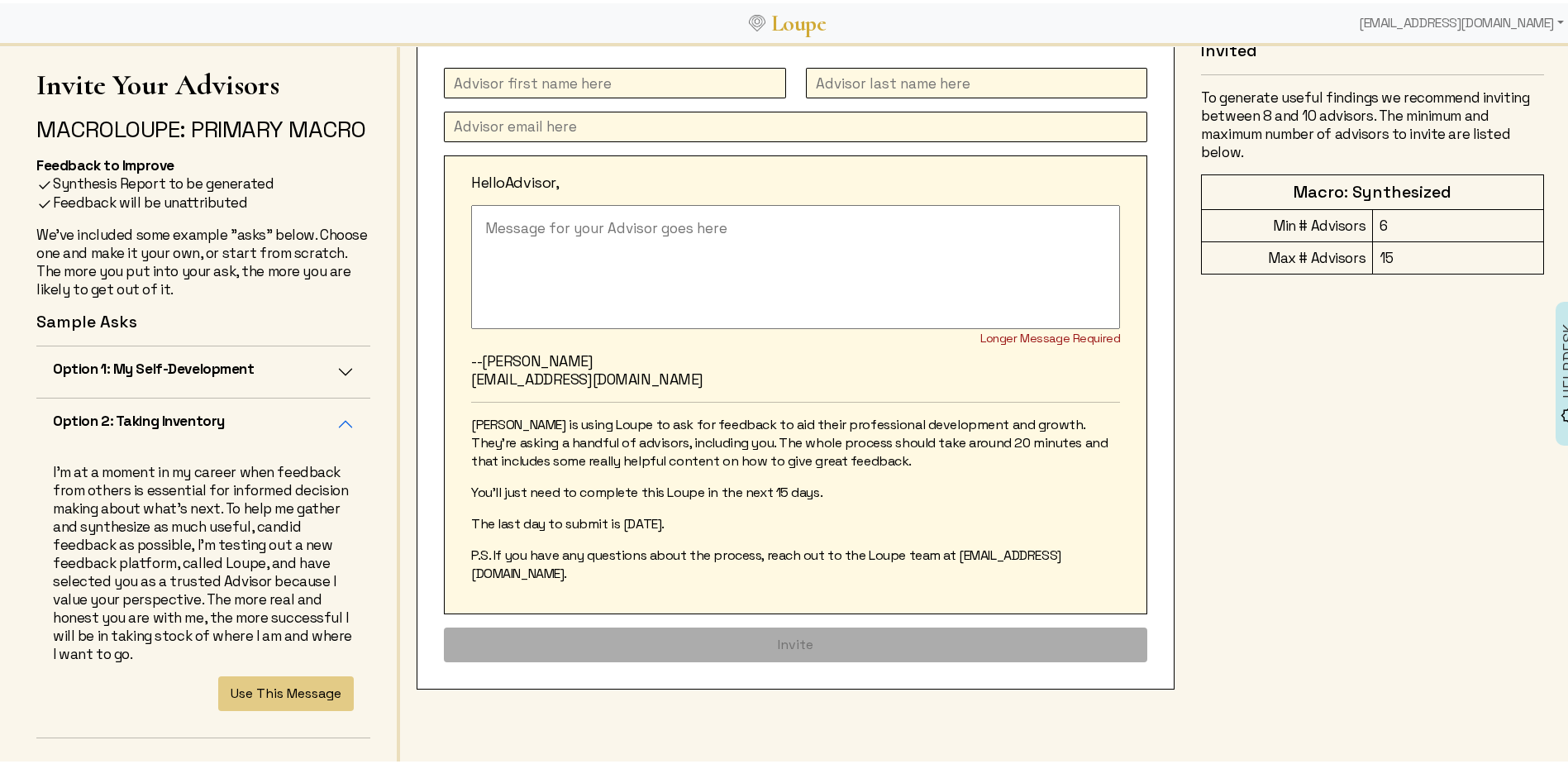
click at [326, 446] on button "Option 2: Taking Inventory" at bounding box center [203, 420] width 334 height 51
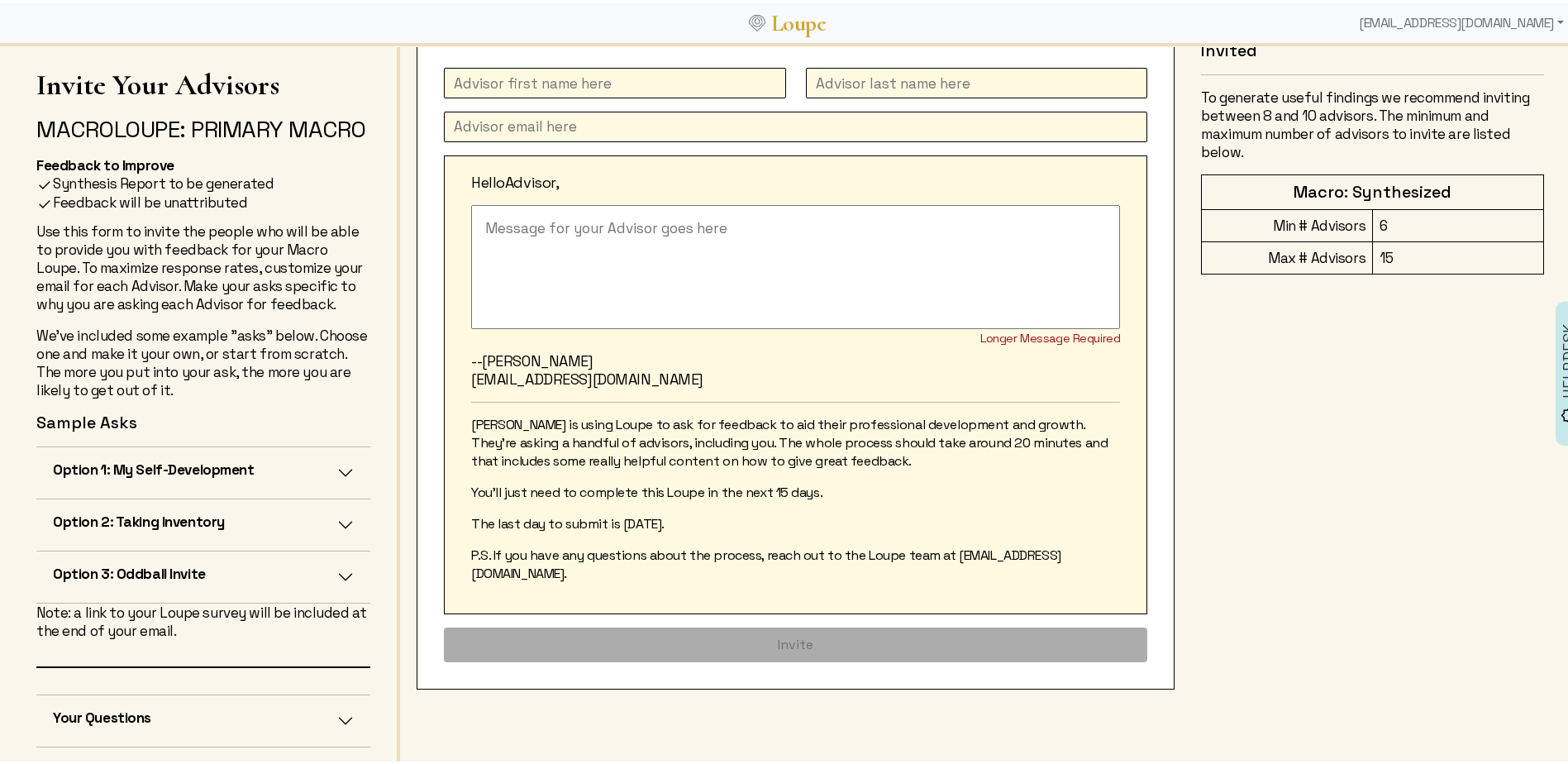
click at [323, 600] on button "Option 3: Oddball Invite" at bounding box center [203, 573] width 334 height 51
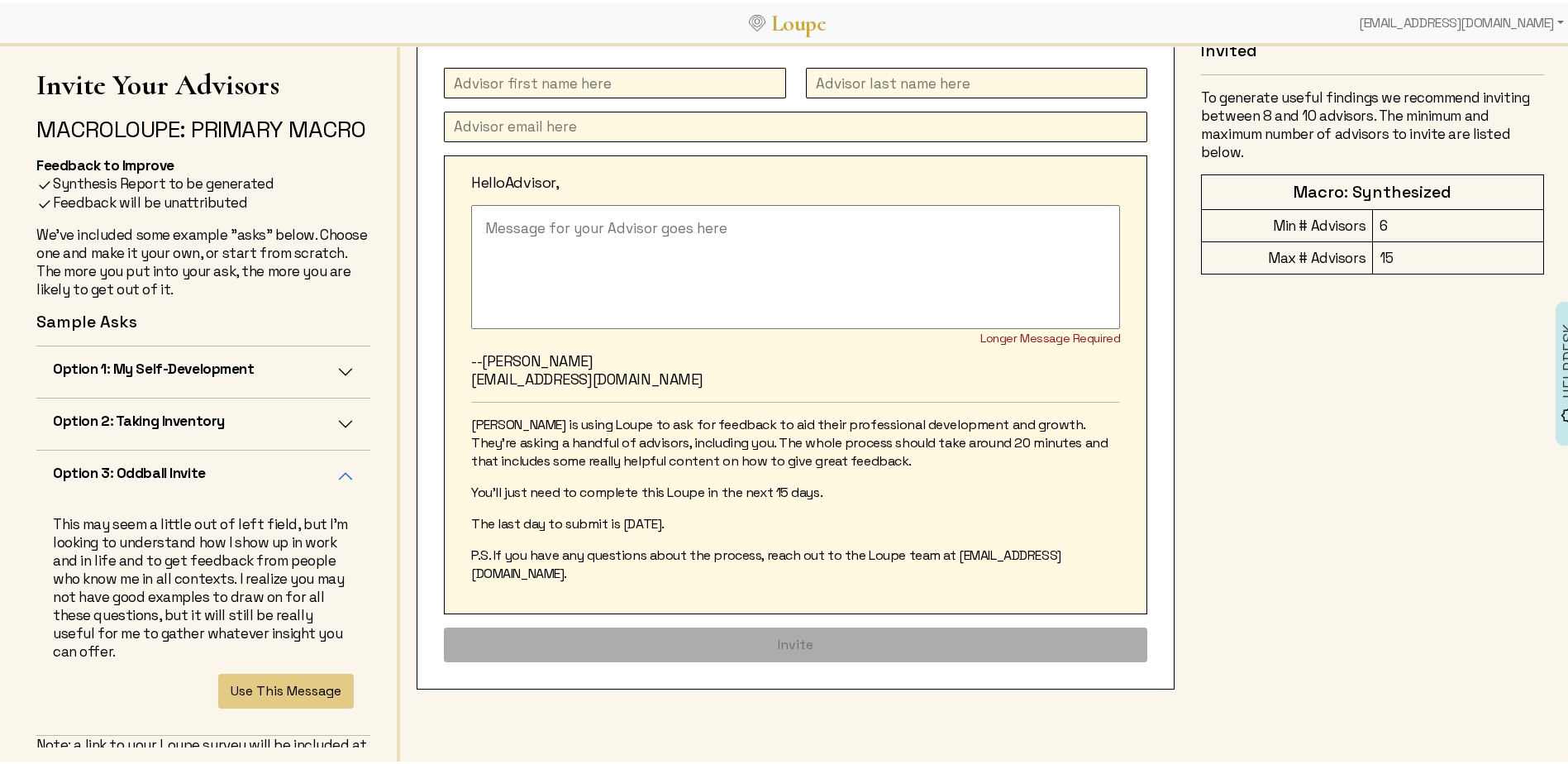
scroll to position [200, 0]
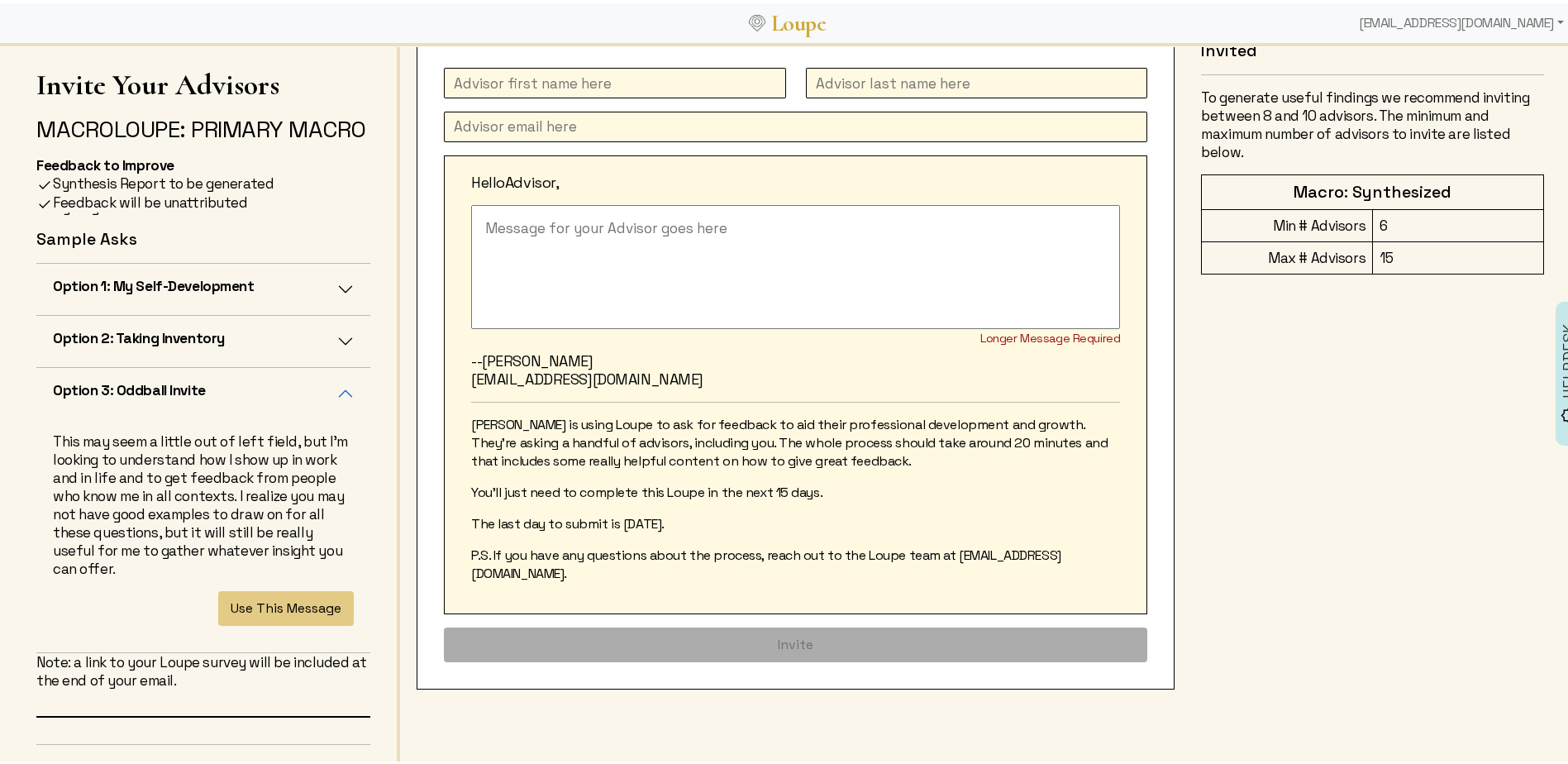
click at [330, 515] on p "This may seem a little out of left field, but I'm looking to understand how I s…" at bounding box center [203, 502] width 301 height 145
click at [327, 416] on button "Option 3: Oddball Invite" at bounding box center [203, 390] width 334 height 51
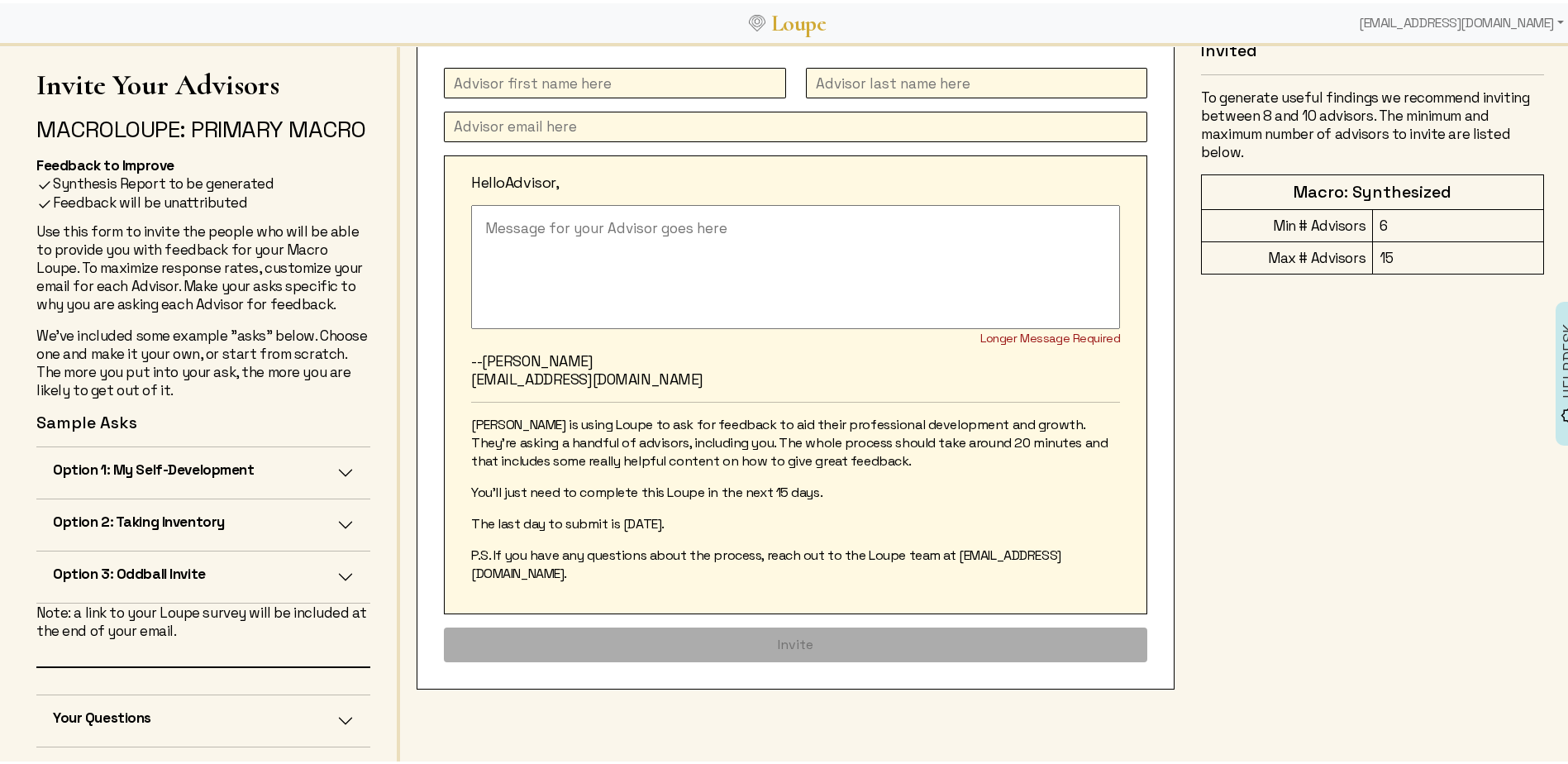
click at [327, 495] on button "Option 1: My Self-Development" at bounding box center [203, 469] width 334 height 51
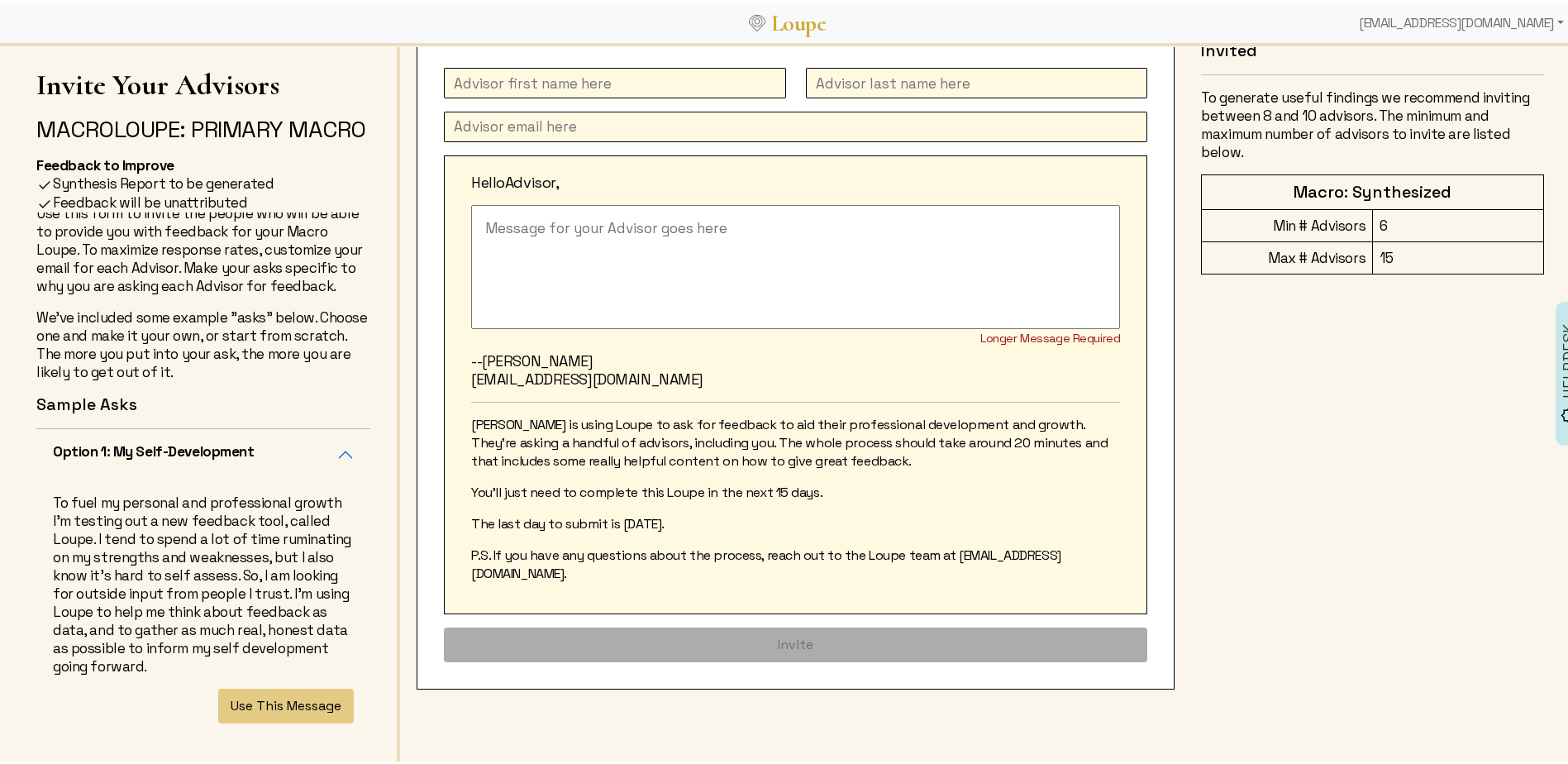
scroll to position [117, 0]
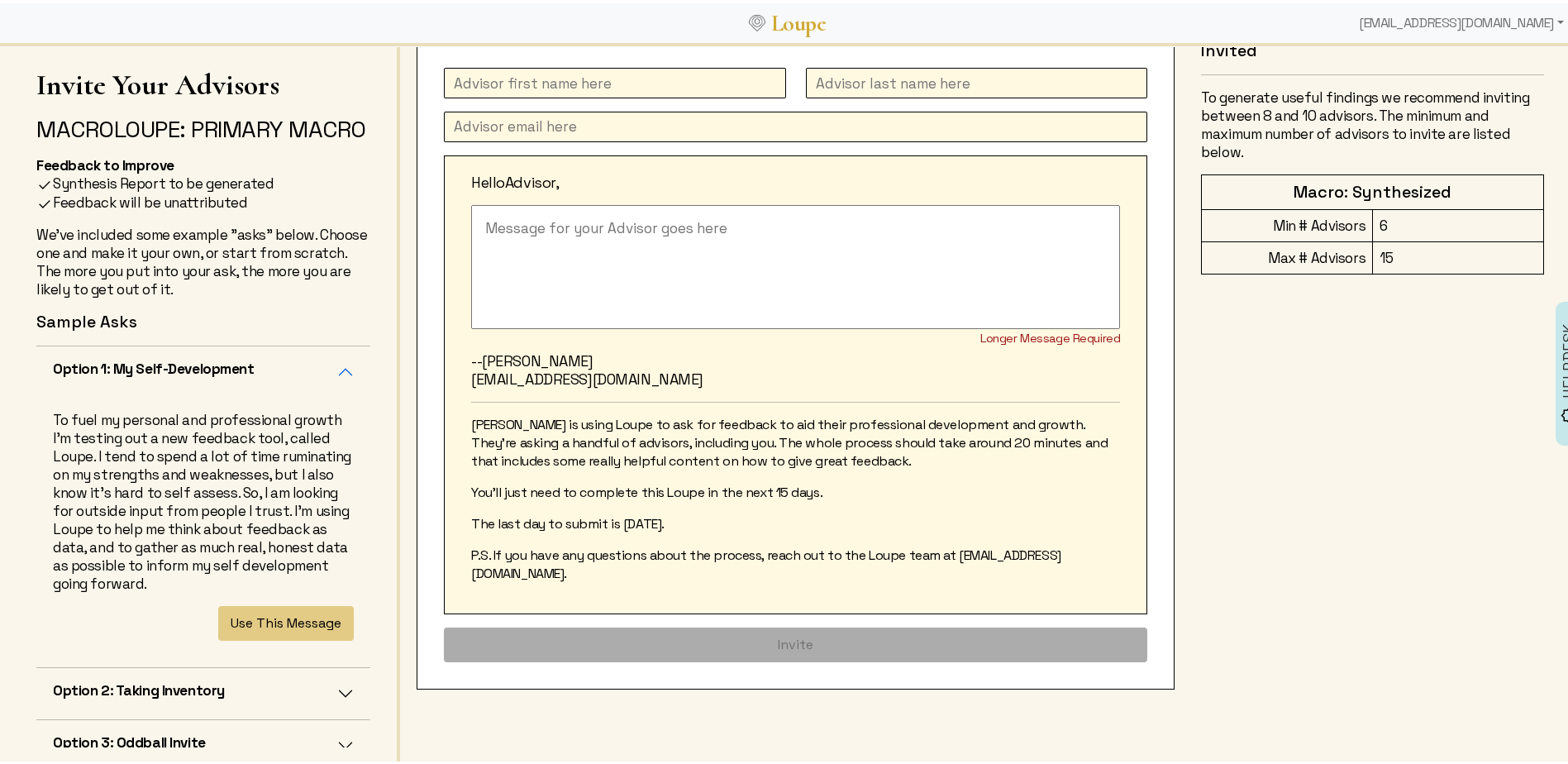
click at [330, 394] on button "Option 1: My Self-Development" at bounding box center [203, 368] width 334 height 51
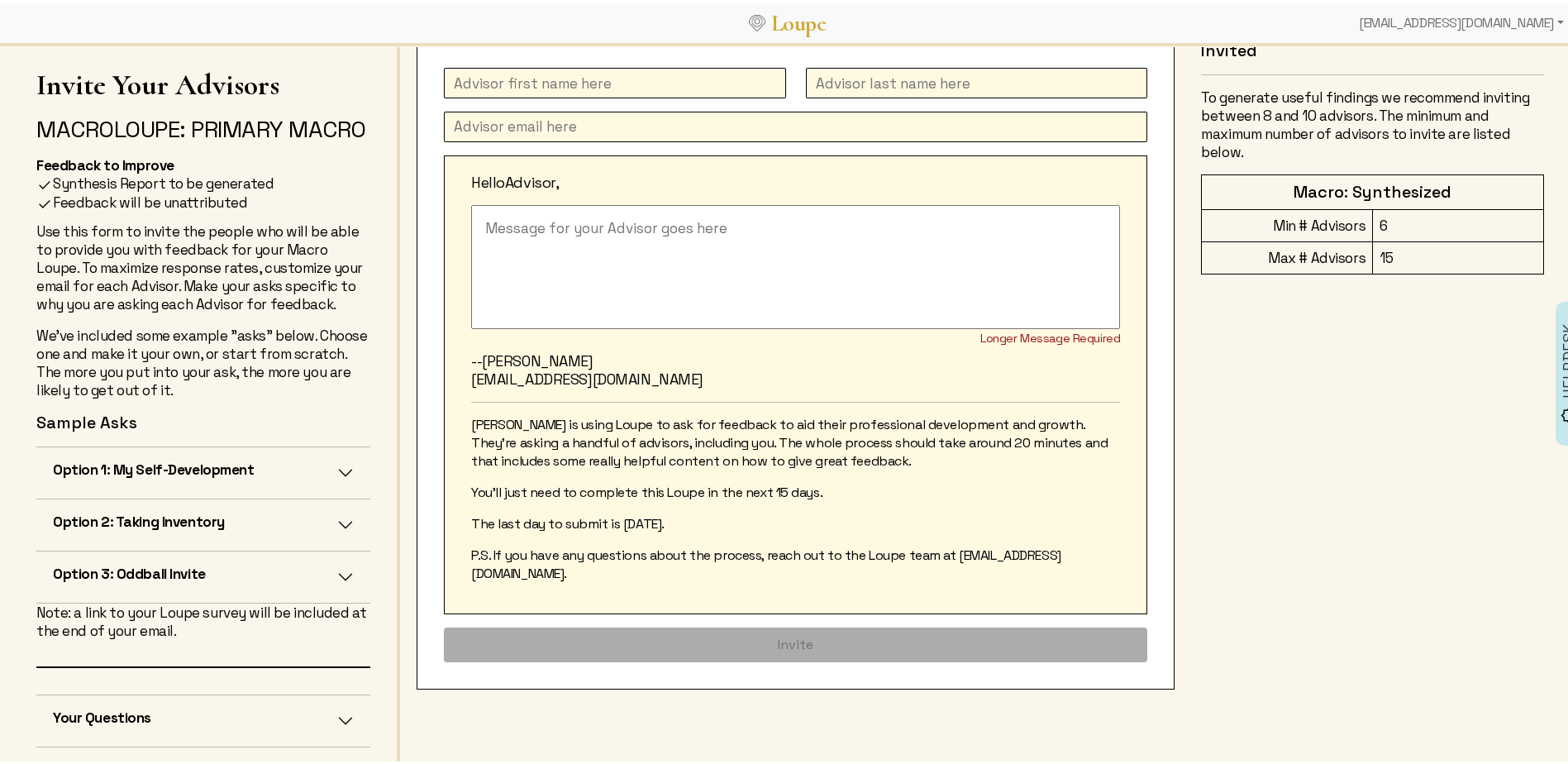
click at [326, 548] on button "Option 2: Taking Inventory" at bounding box center [203, 521] width 334 height 51
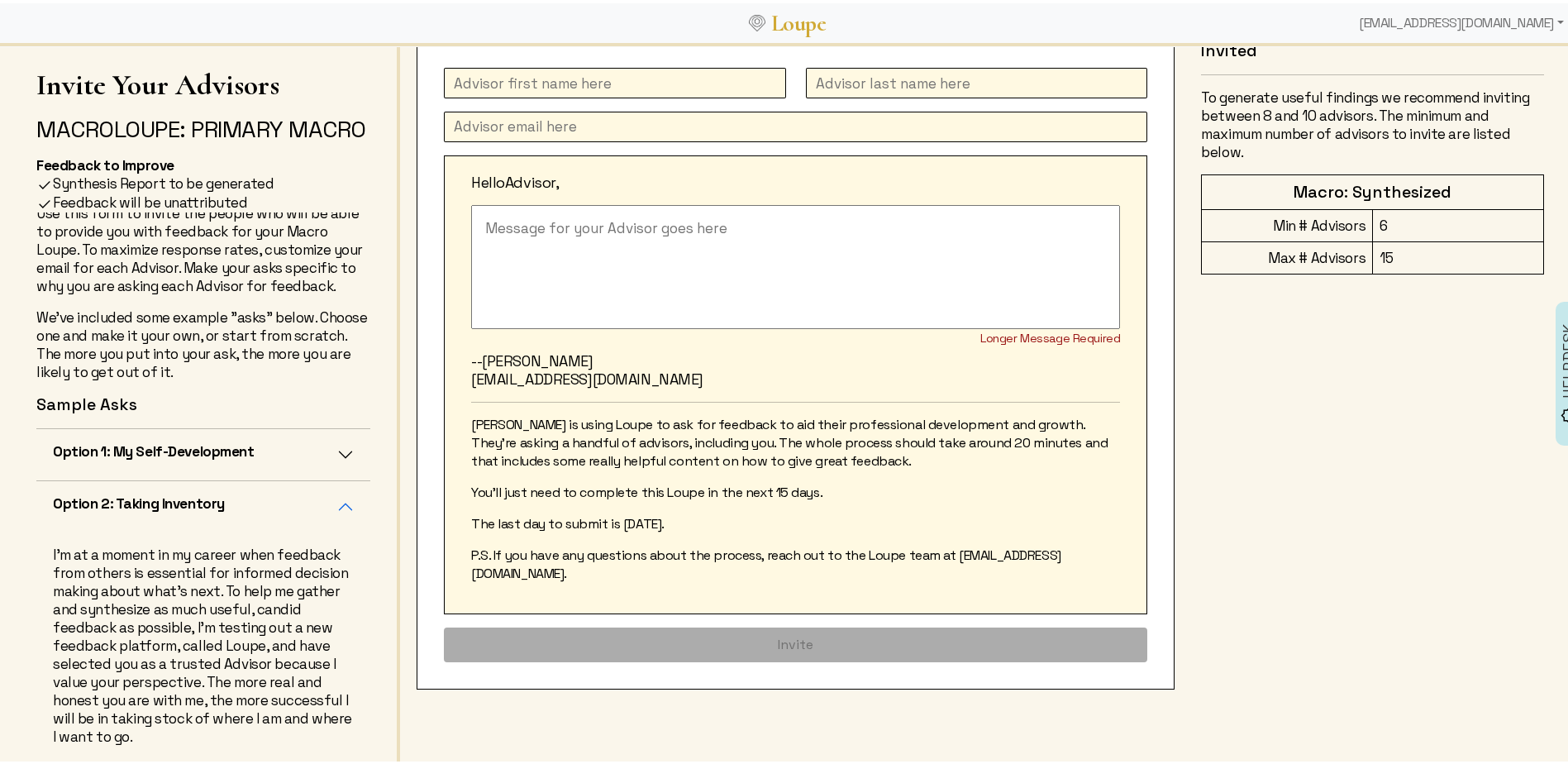
scroll to position [200, 0]
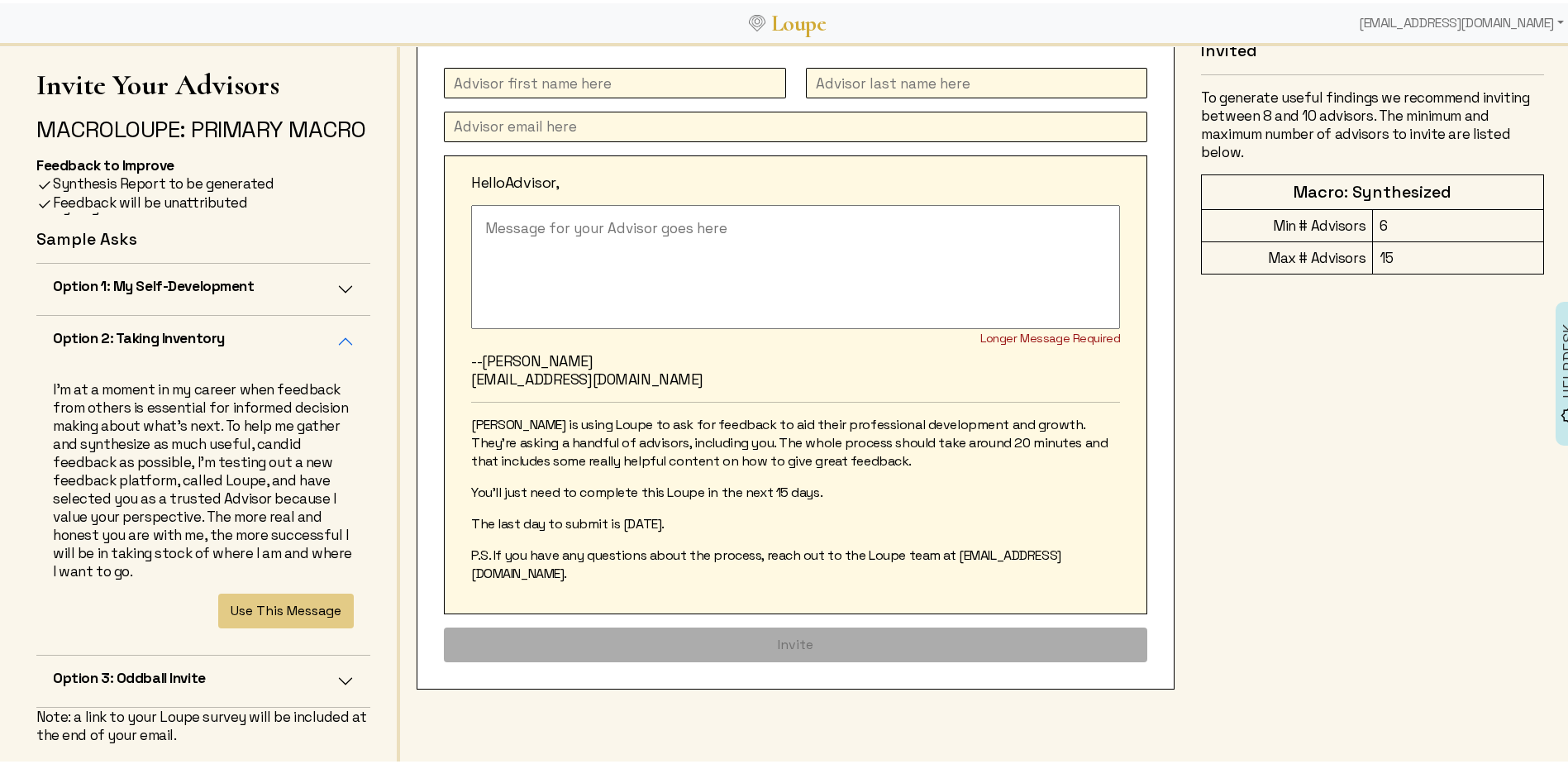
click at [327, 312] on button "Option 1: My Self-Development" at bounding box center [203, 285] width 334 height 51
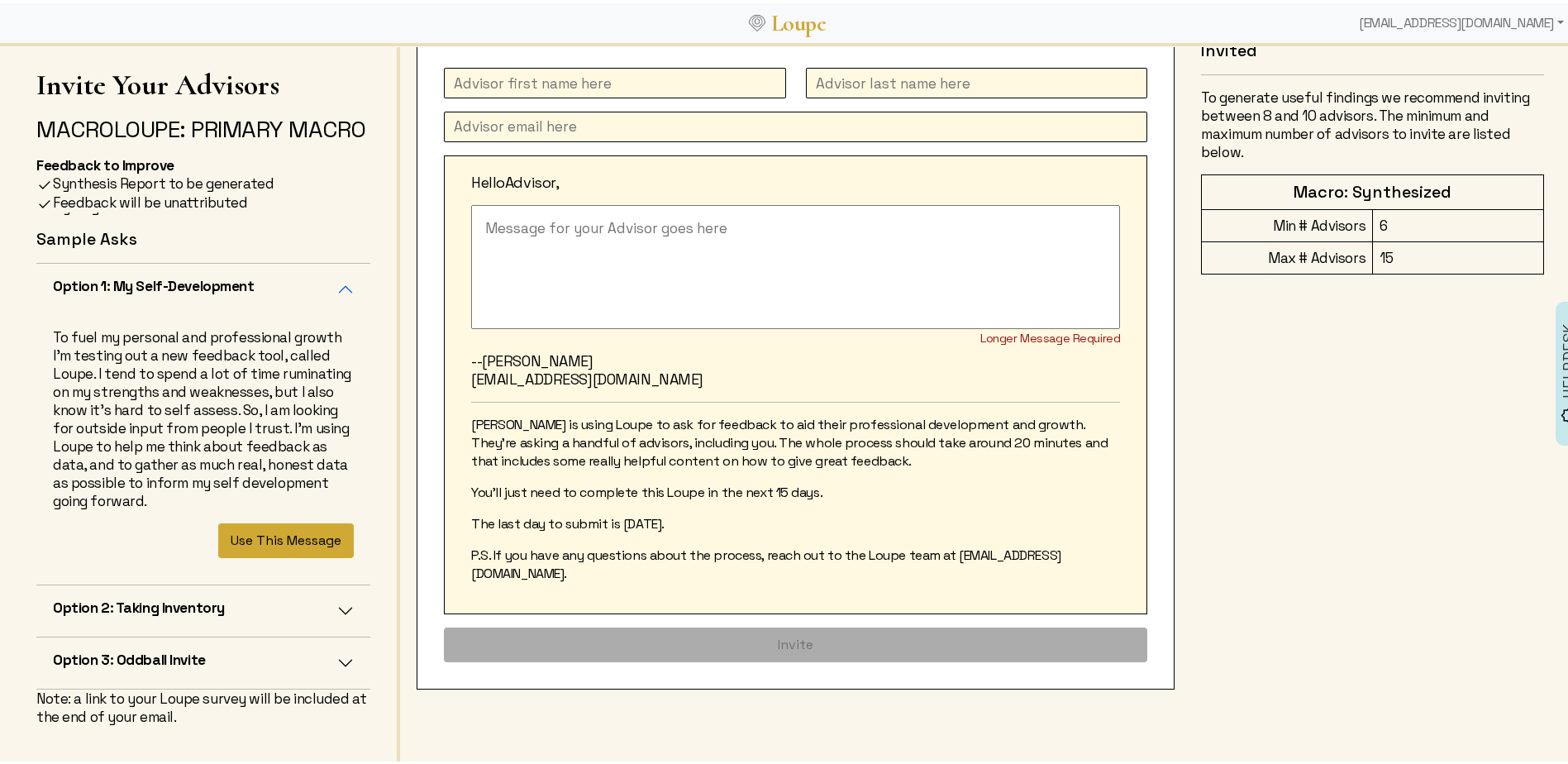
click at [255, 554] on button "Use This Message" at bounding box center [286, 537] width 136 height 34
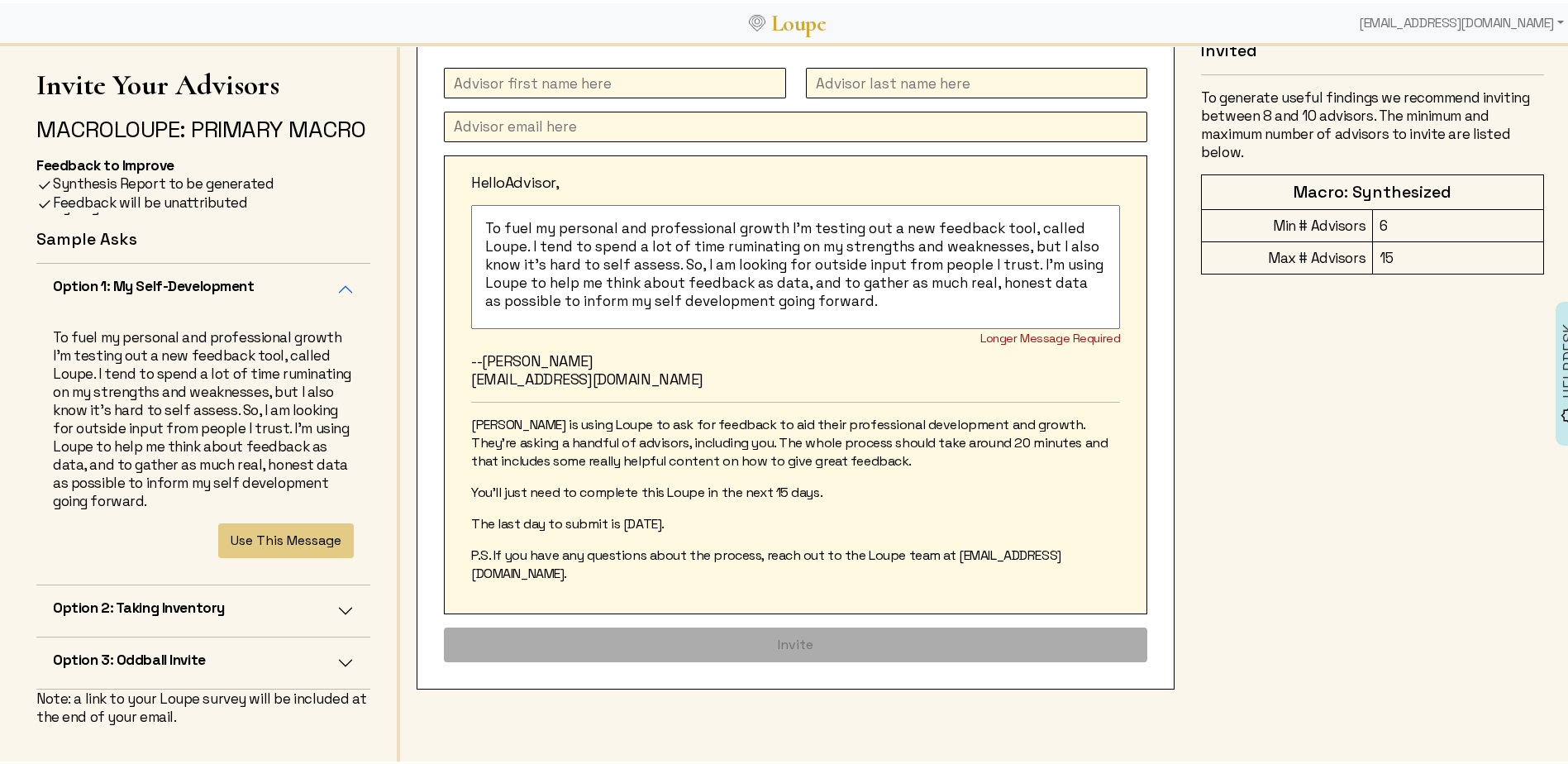
scroll to position [0, 0]
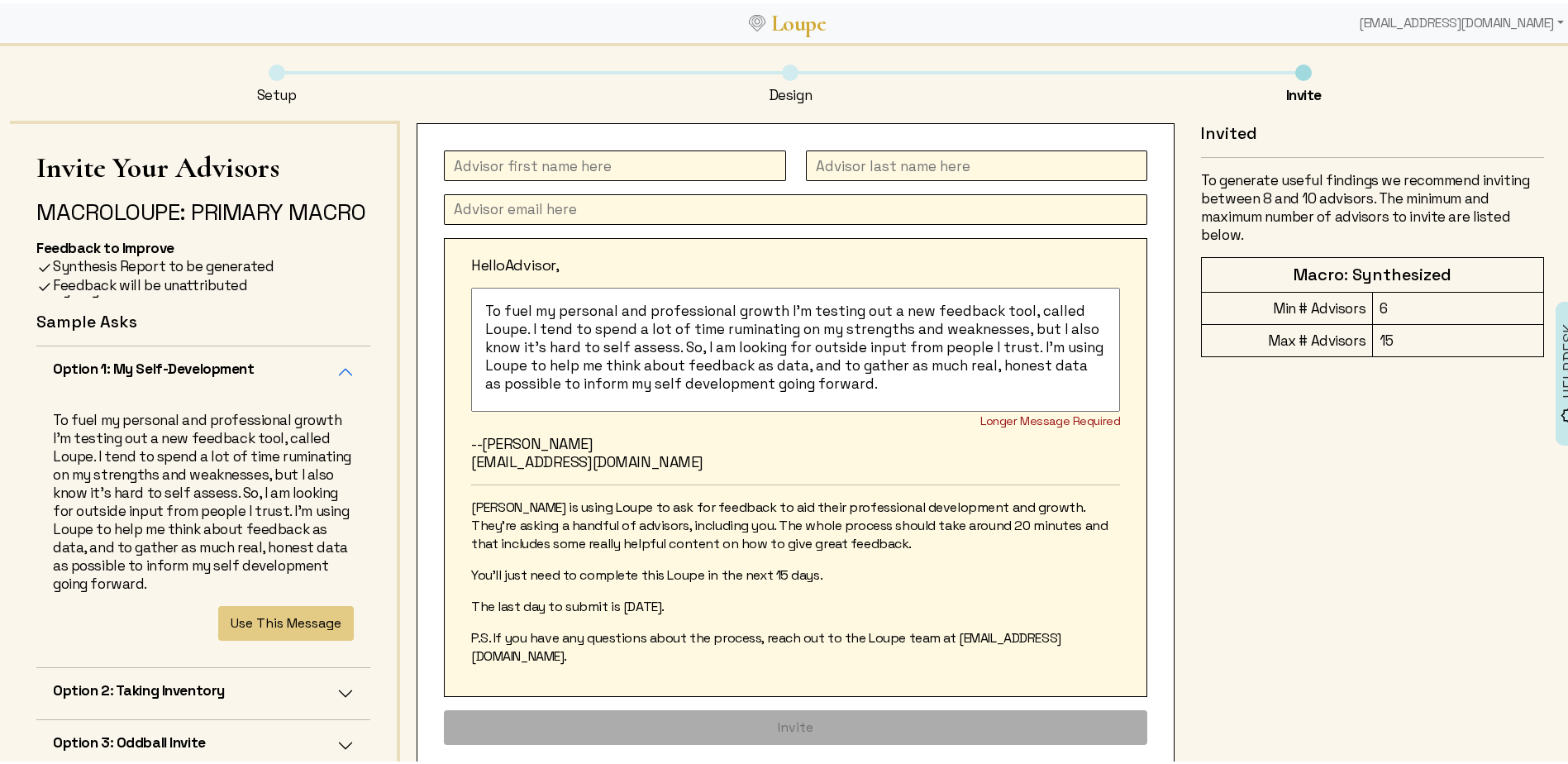
click at [523, 329] on textarea "To fuel my personal and professional growth I'm testing out a new feedback tool…" at bounding box center [796, 346] width 649 height 124
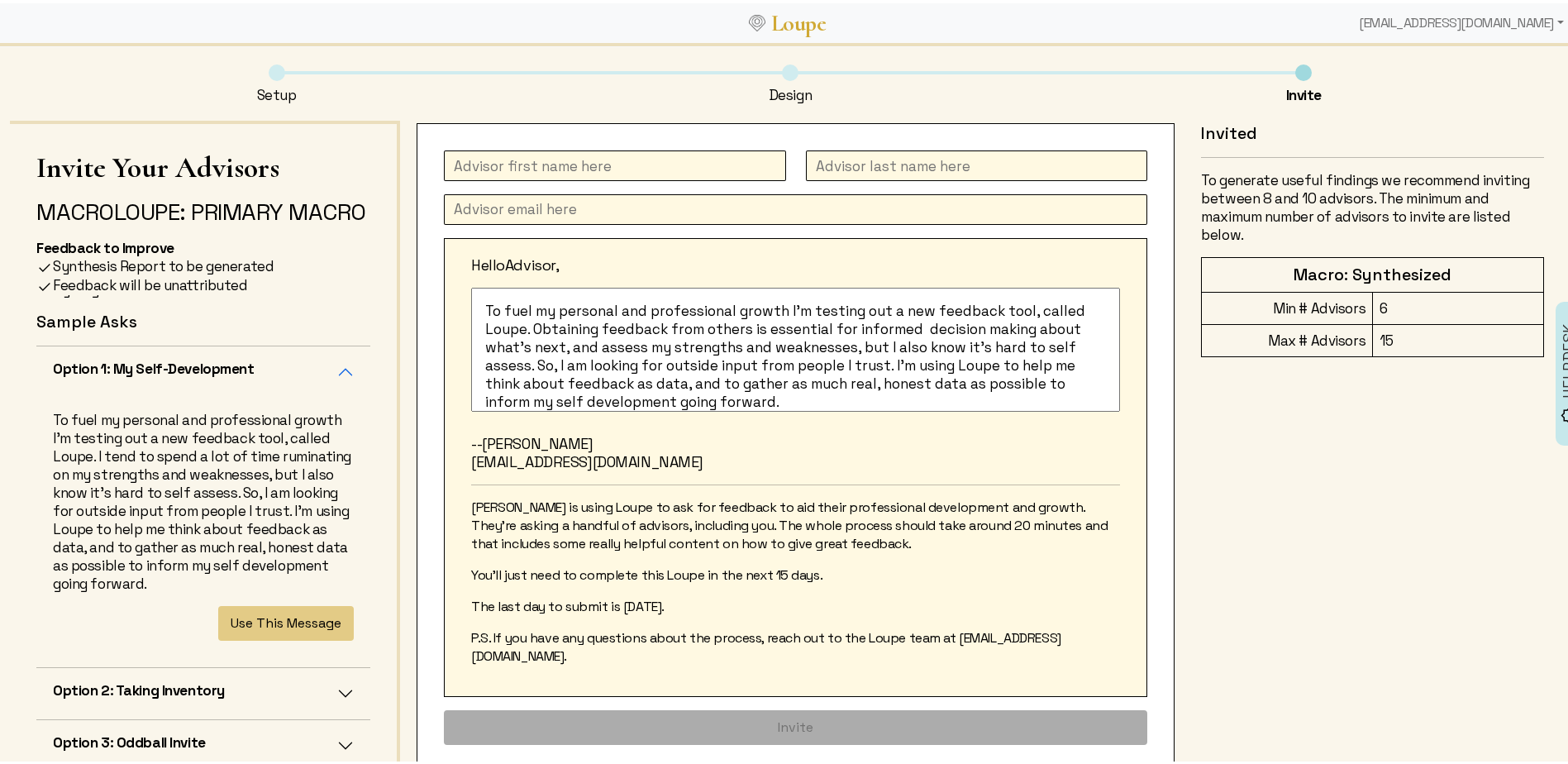
click at [853, 346] on textarea "To fuel my personal and professional growth I'm testing out a new feedback tool…" at bounding box center [796, 346] width 649 height 124
click at [858, 348] on textarea "To fuel my personal and professional growth I'm testing out a new feedback tool…" at bounding box center [796, 346] width 649 height 124
click at [608, 362] on textarea "To fuel my personal and professional growth I'm testing out a new feedback tool…" at bounding box center [796, 346] width 649 height 124
click at [641, 361] on textarea "To fuel my personal and professional growth I'm testing out a new feedback tool…" at bounding box center [796, 346] width 649 height 124
click at [1001, 366] on textarea "To fuel my personal and professional growth I'm testing out a new feedback tool…" at bounding box center [796, 346] width 649 height 124
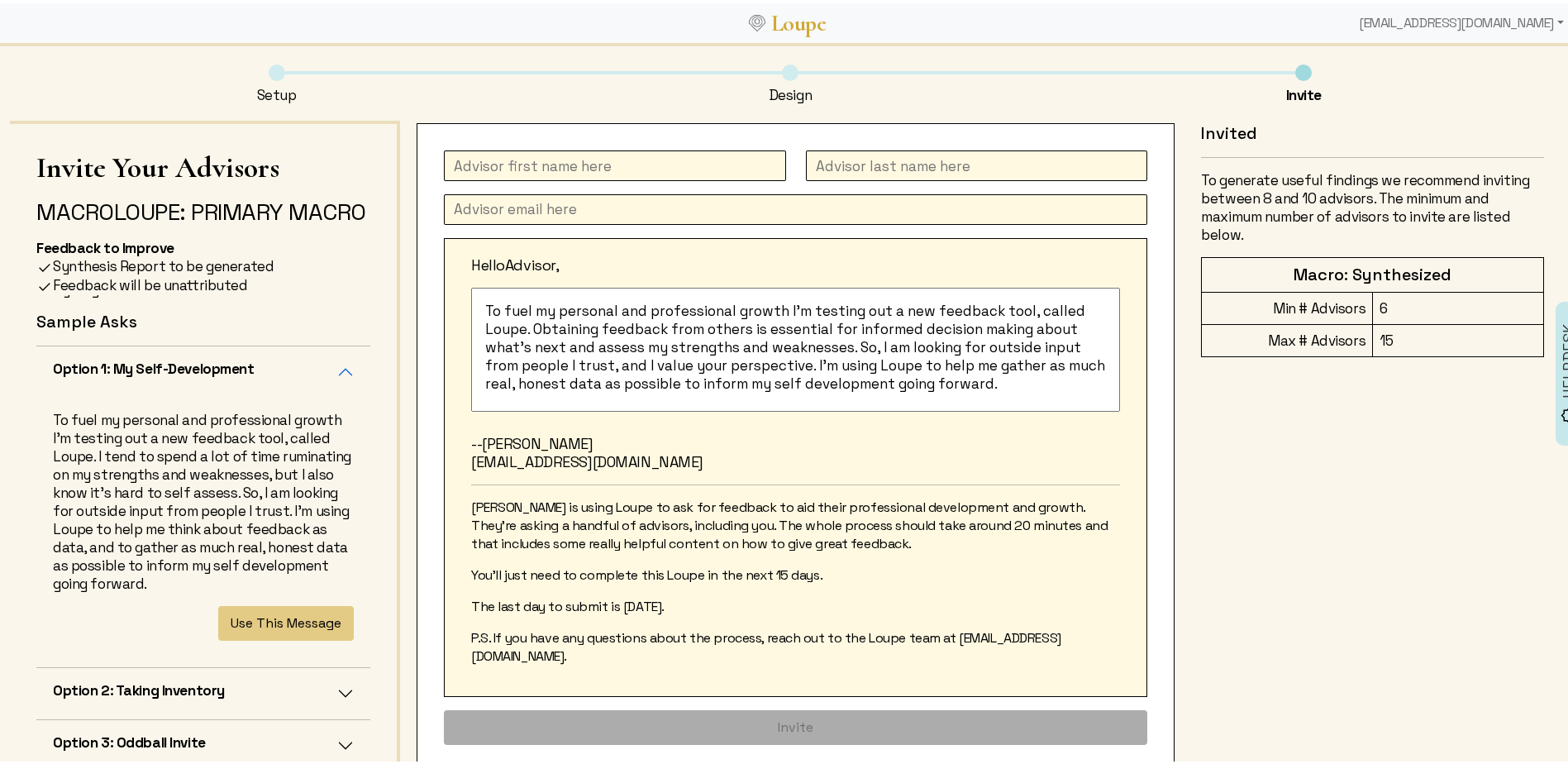
click at [720, 382] on textarea "To fuel my personal and professional growth I'm testing out a new feedback tool…" at bounding box center [796, 346] width 649 height 124
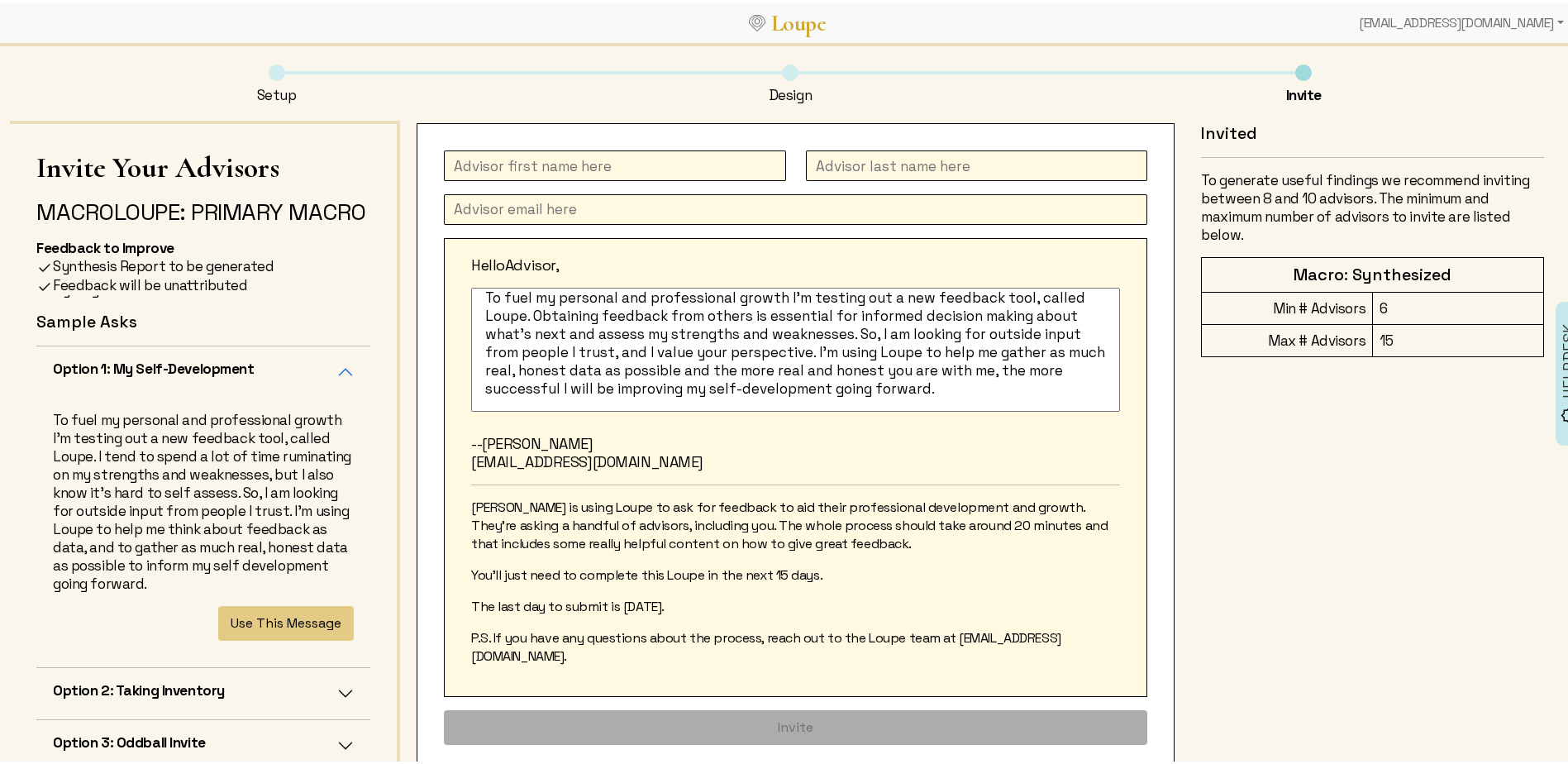
drag, startPoint x: 479, startPoint y: 307, endPoint x: 997, endPoint y: 391, distance: 524.8
click at [997, 391] on textarea "To fuel my personal and professional growth I'm testing out a new feedback tool…" at bounding box center [796, 346] width 649 height 124
click at [649, 387] on textarea "To fuel my personal and professional growth I'm testing out a new feedback tool…" at bounding box center [796, 346] width 649 height 124
click at [776, 387] on textarea "To fuel my personal and professional growth I'm testing out a new feedback tool…" at bounding box center [796, 346] width 649 height 124
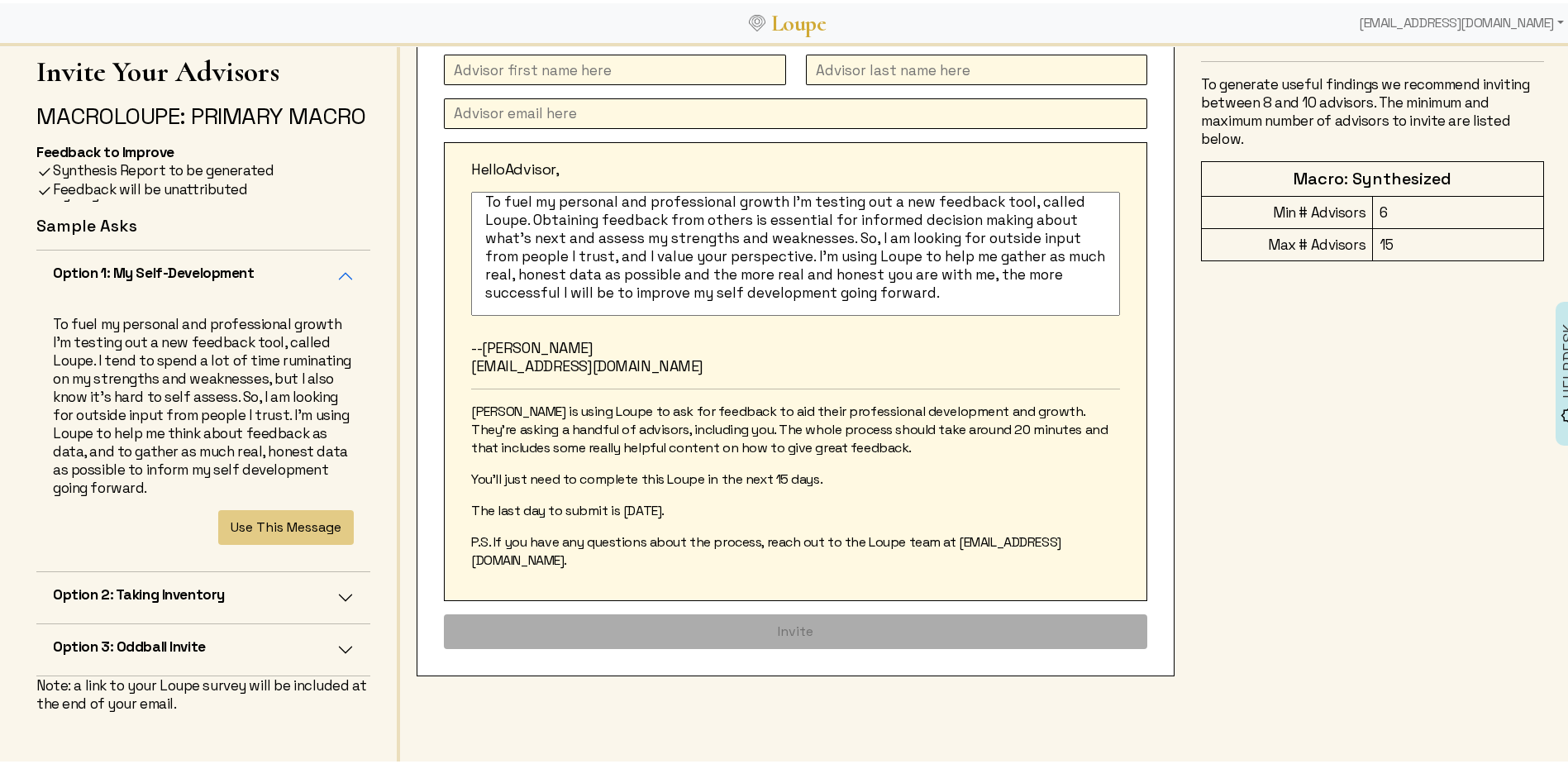
scroll to position [0, 0]
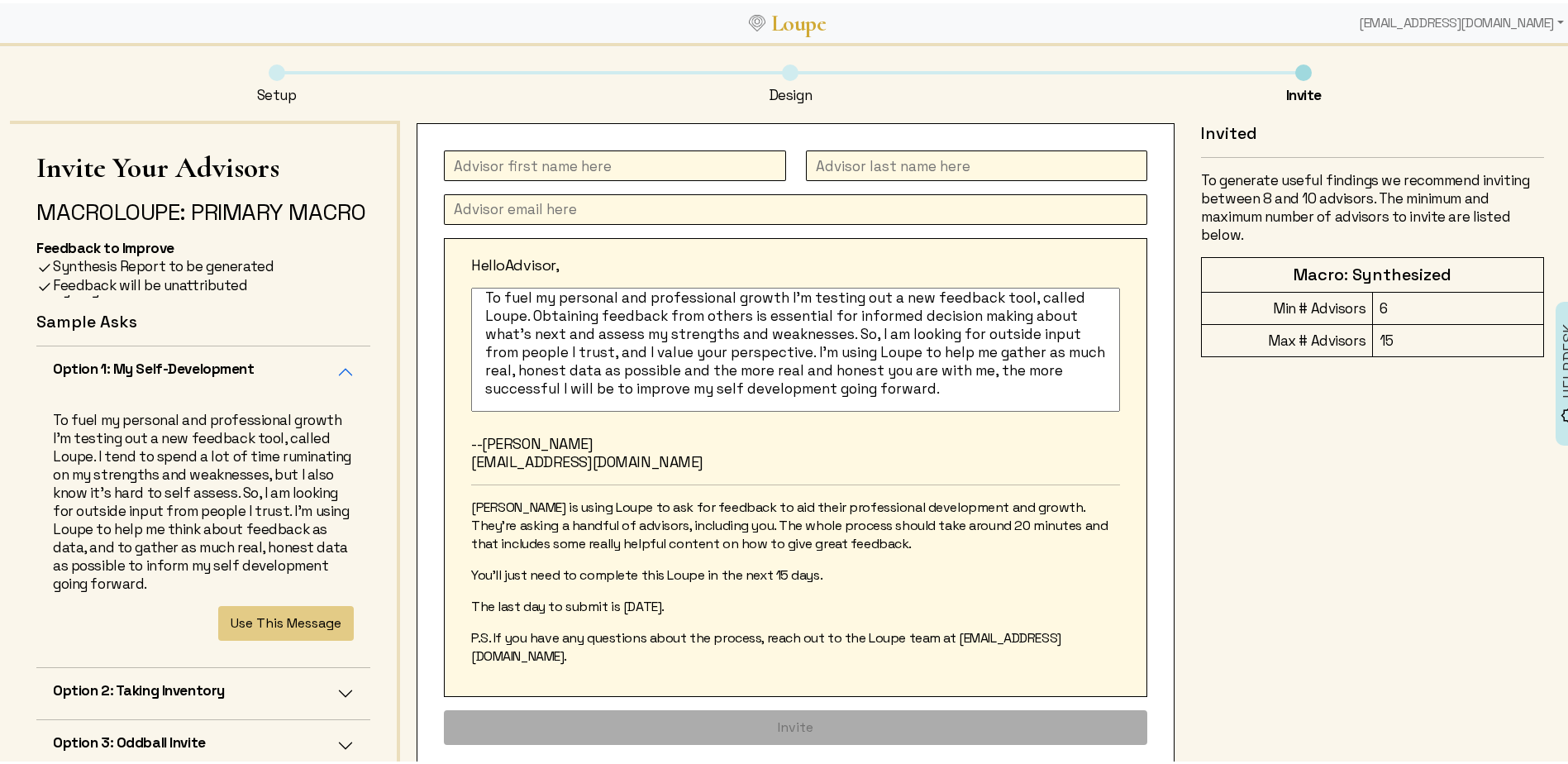
type textarea "To fuel my personal and professional growth I'm testing out a new feedback tool…"
click at [492, 165] on input "text" at bounding box center [615, 162] width 342 height 30
click at [493, 159] on input "text" at bounding box center [615, 162] width 342 height 30
type input "[PERSON_NAME]"
type input "De La Torre"
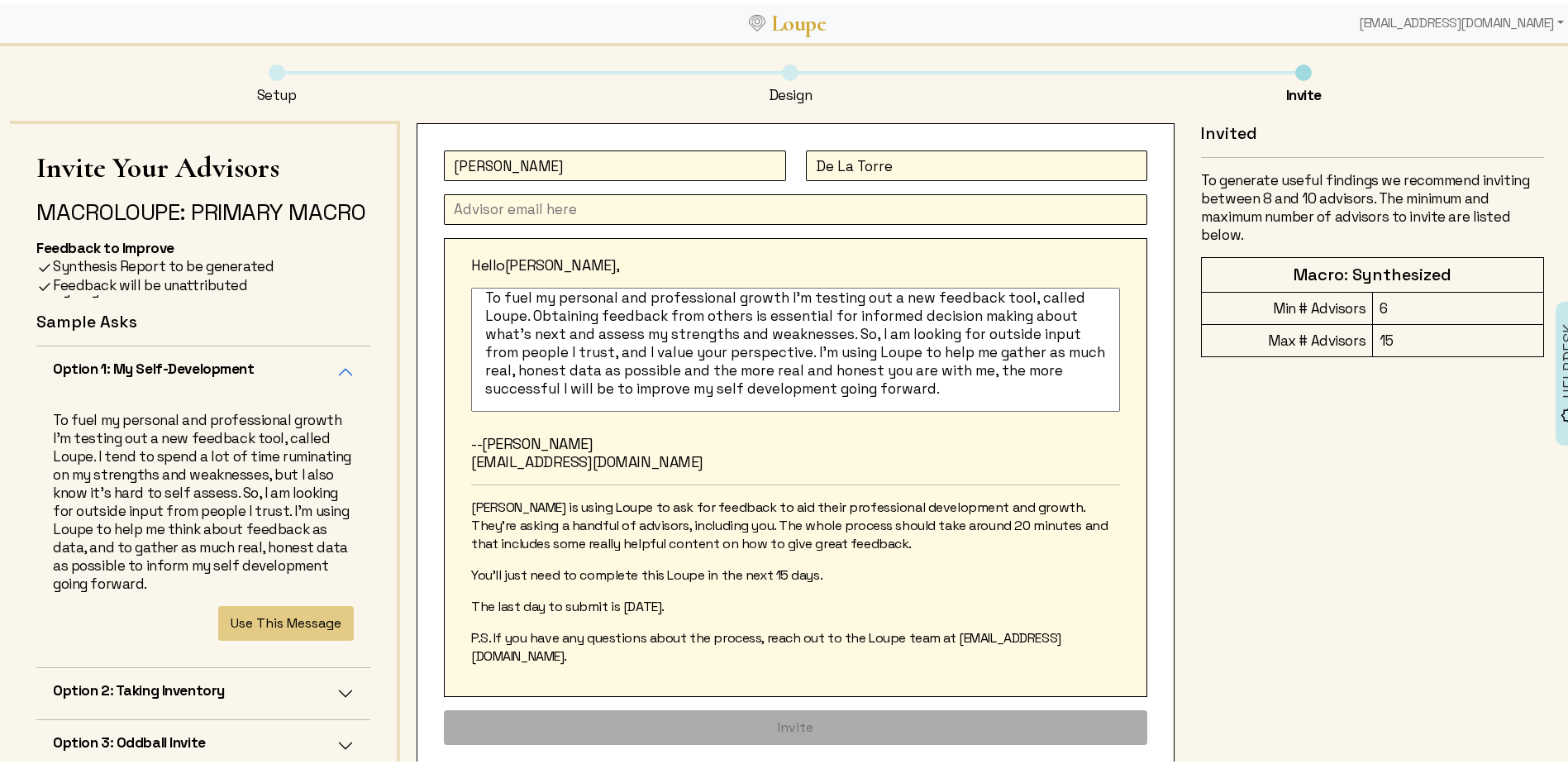
click at [580, 195] on input "text" at bounding box center [795, 206] width 704 height 30
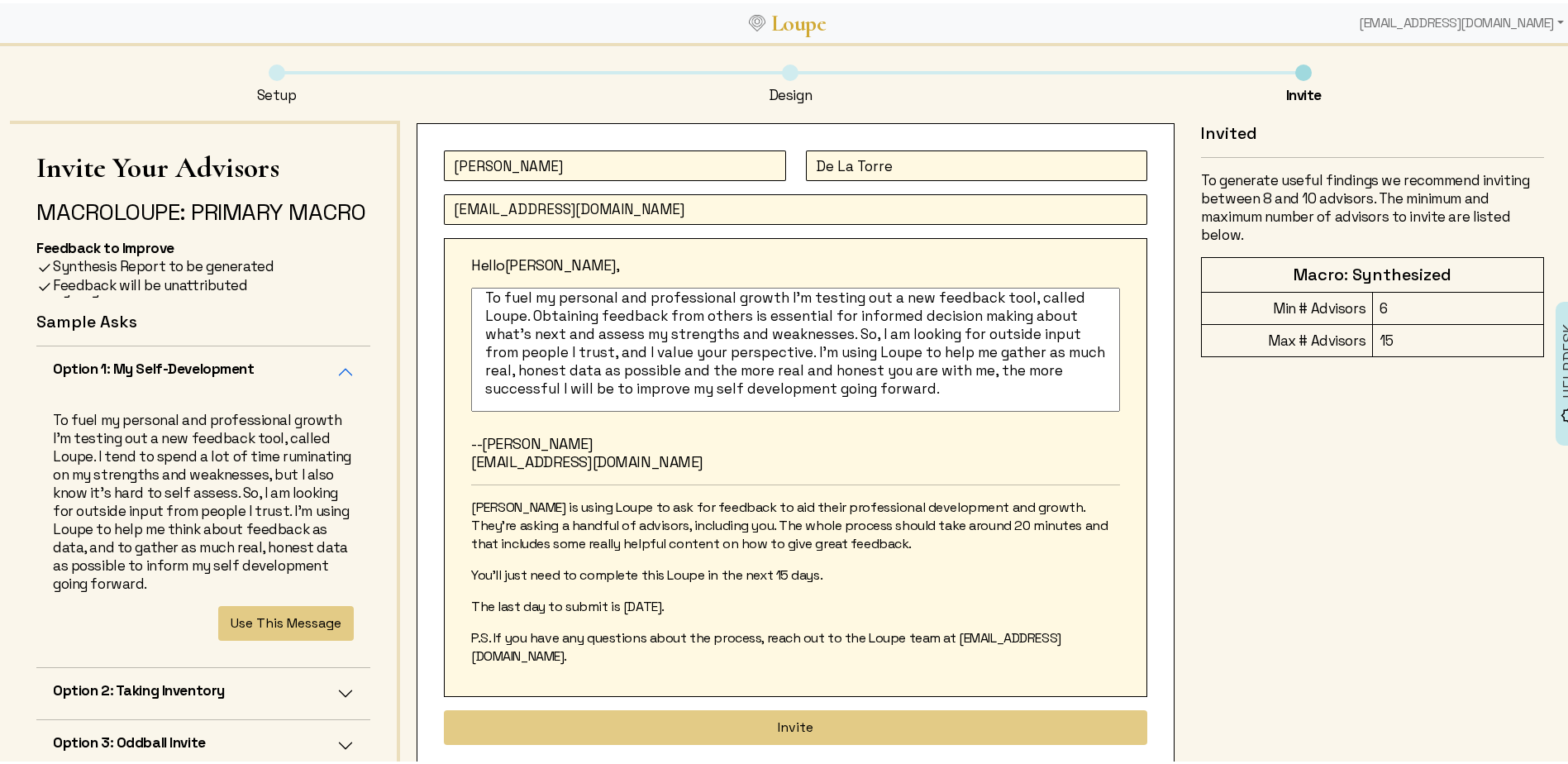
type input "[EMAIL_ADDRESS][DOMAIN_NAME]"
click at [326, 394] on button "Option 1: My Self-Development" at bounding box center [203, 368] width 334 height 51
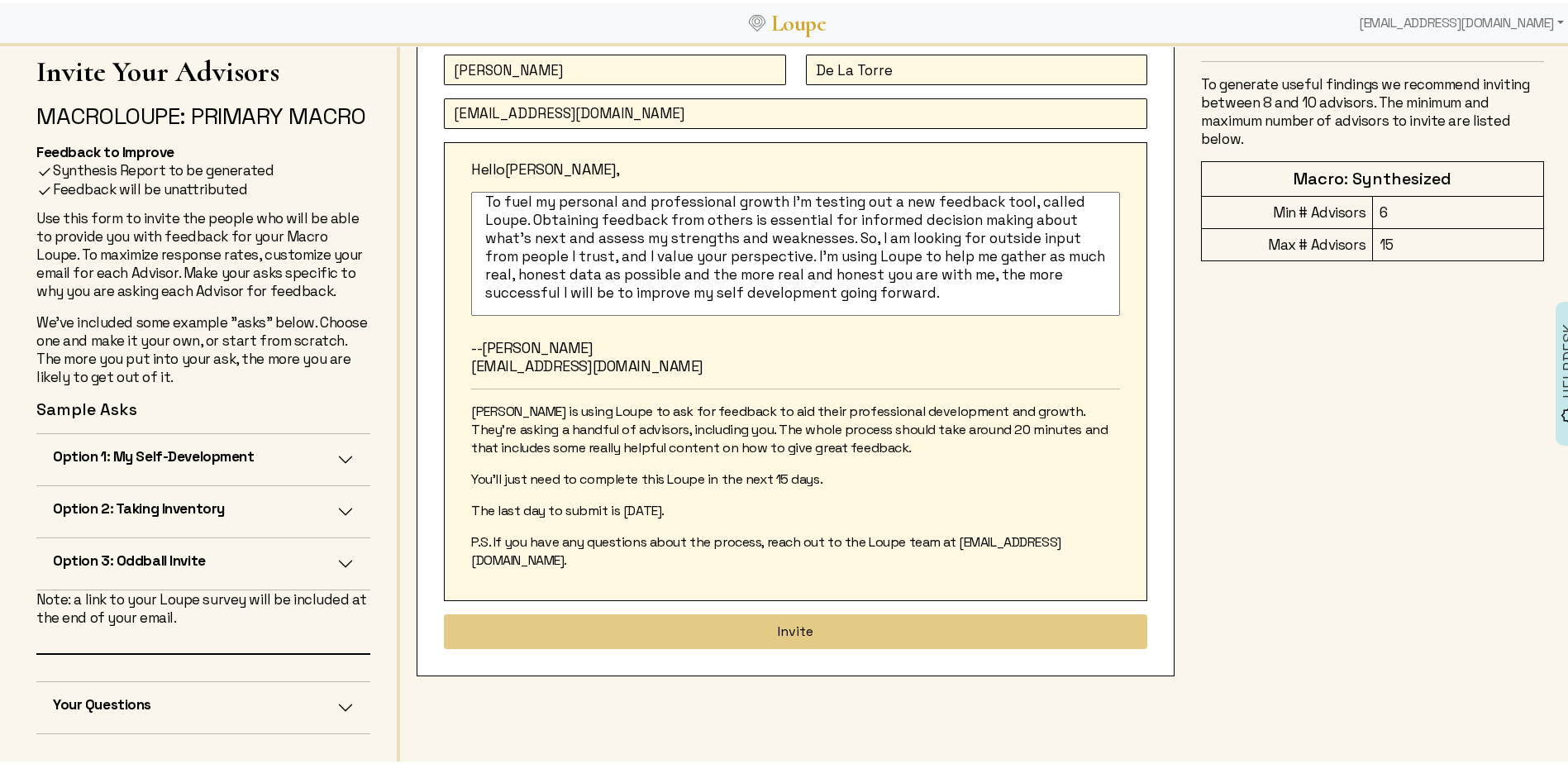
scroll to position [41, 0]
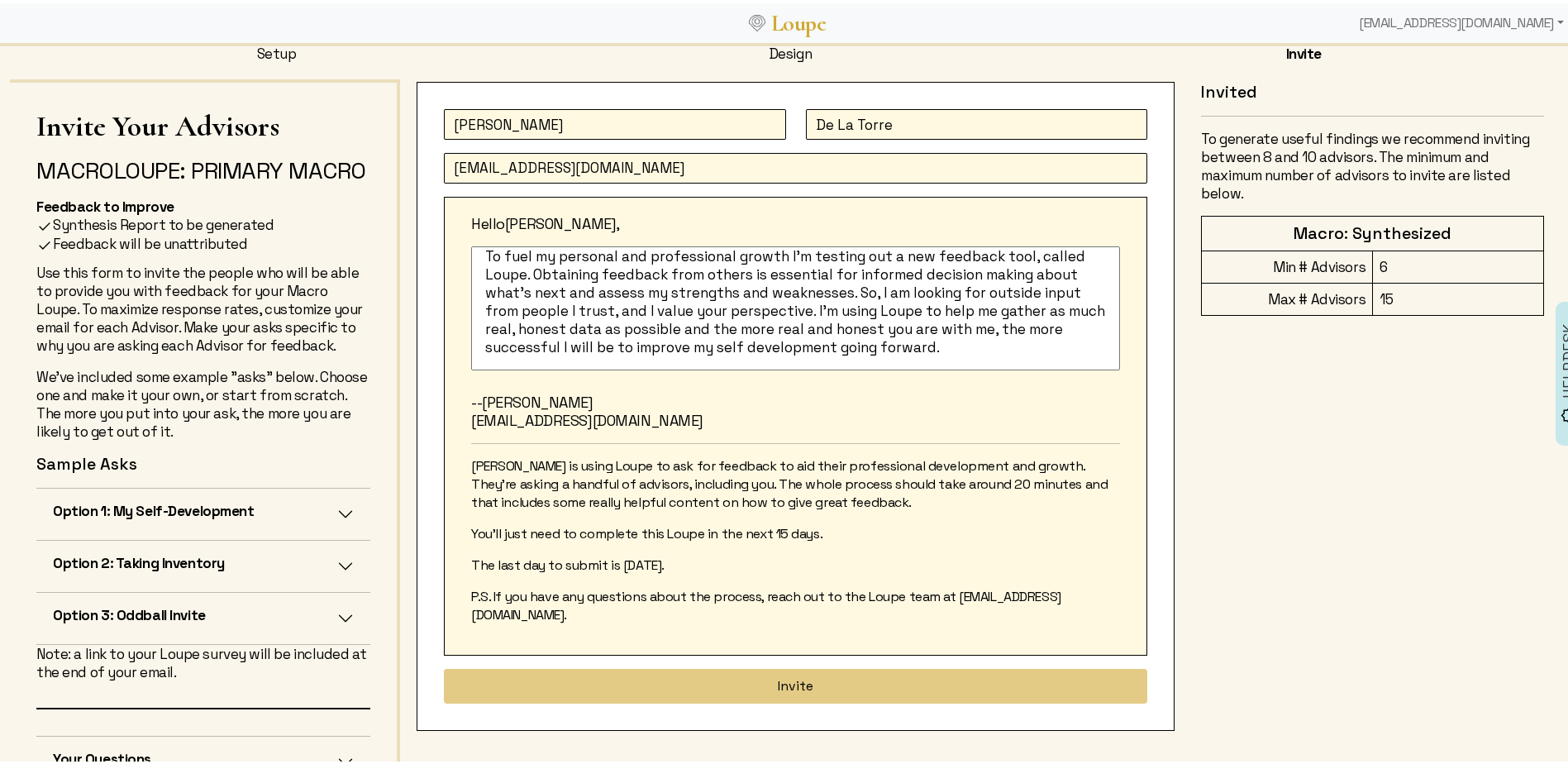
click at [868, 346] on textarea "To fuel my personal and professional growth I'm testing out a new feedback tool…" at bounding box center [796, 305] width 649 height 124
click at [1006, 332] on textarea "To fuel my personal and professional growth I'm testing out a new feedback tool…" at bounding box center [796, 305] width 649 height 124
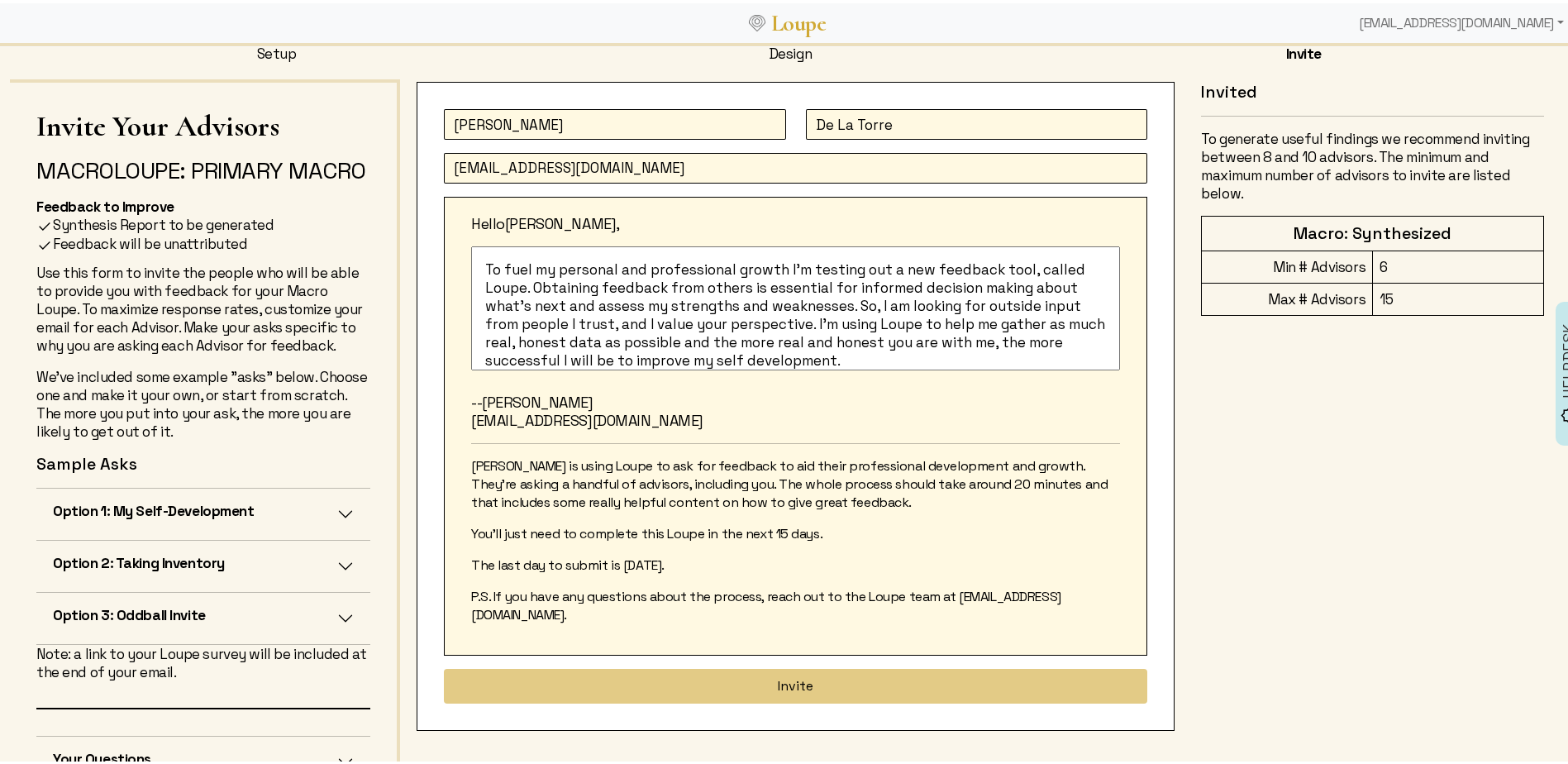
scroll to position [13, 0]
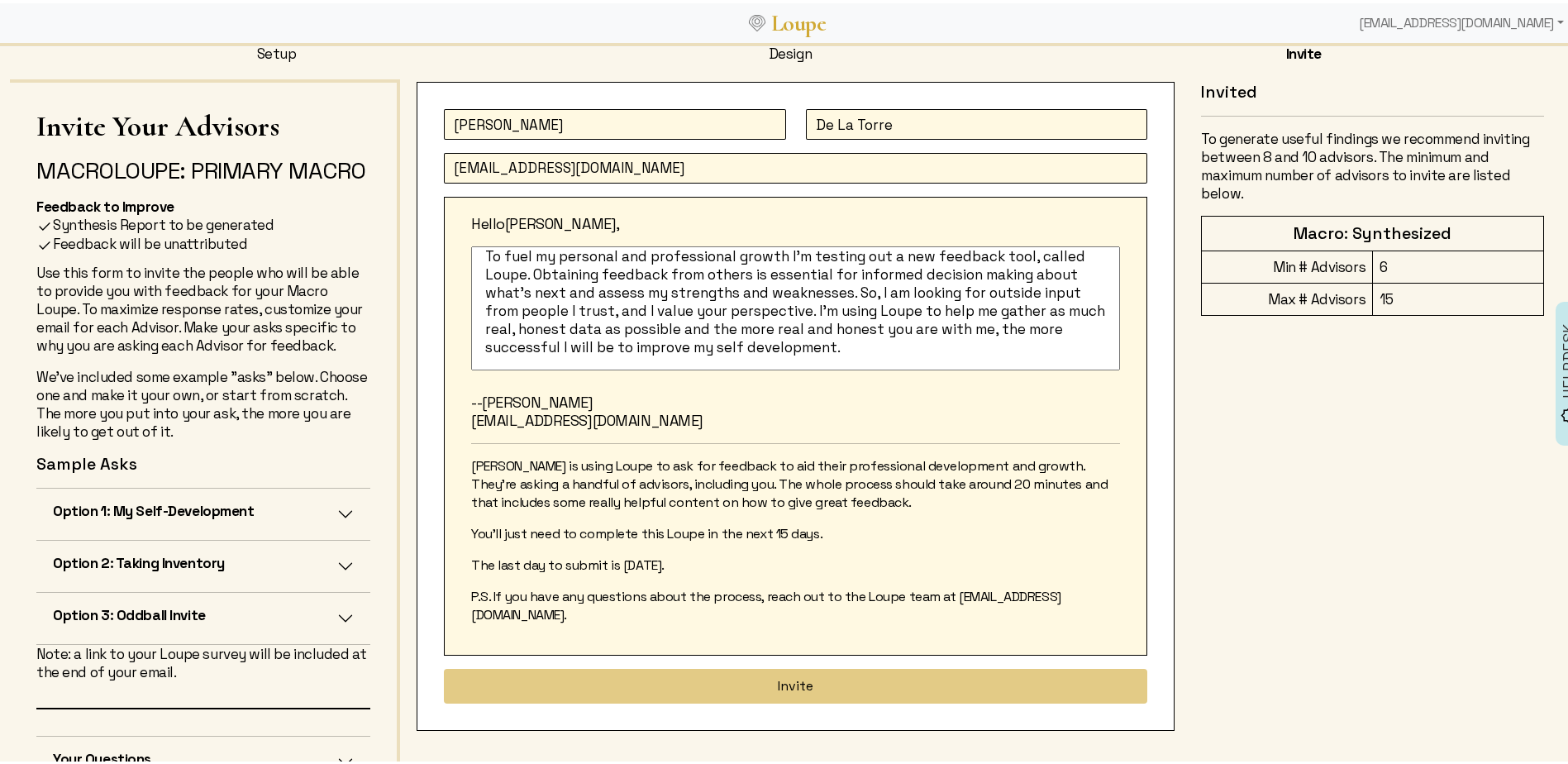
drag, startPoint x: 479, startPoint y: 266, endPoint x: 924, endPoint y: 360, distance: 454.8
click at [924, 360] on textarea "To fuel my personal and professional growth I'm testing out a new feedback tool…" at bounding box center [796, 305] width 649 height 124
click at [571, 259] on textarea "To fuel my personal and professional growth I'm testing out a new feedback tool…" at bounding box center [796, 305] width 649 height 124
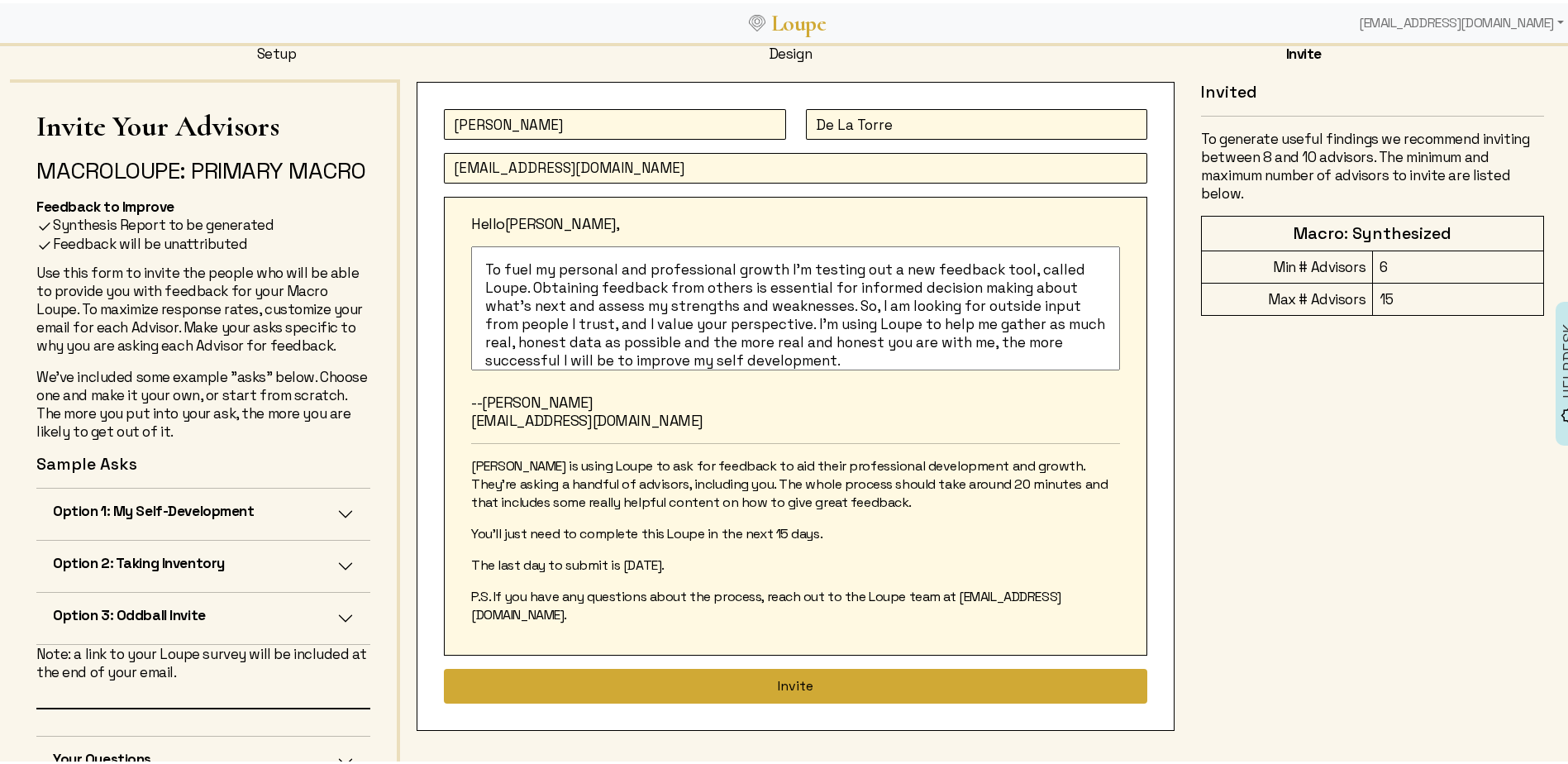
type textarea "To fuel my personal and professional growth I'm testing out a new feedback tool…"
click at [776, 665] on button "Invite" at bounding box center [795, 682] width 704 height 34
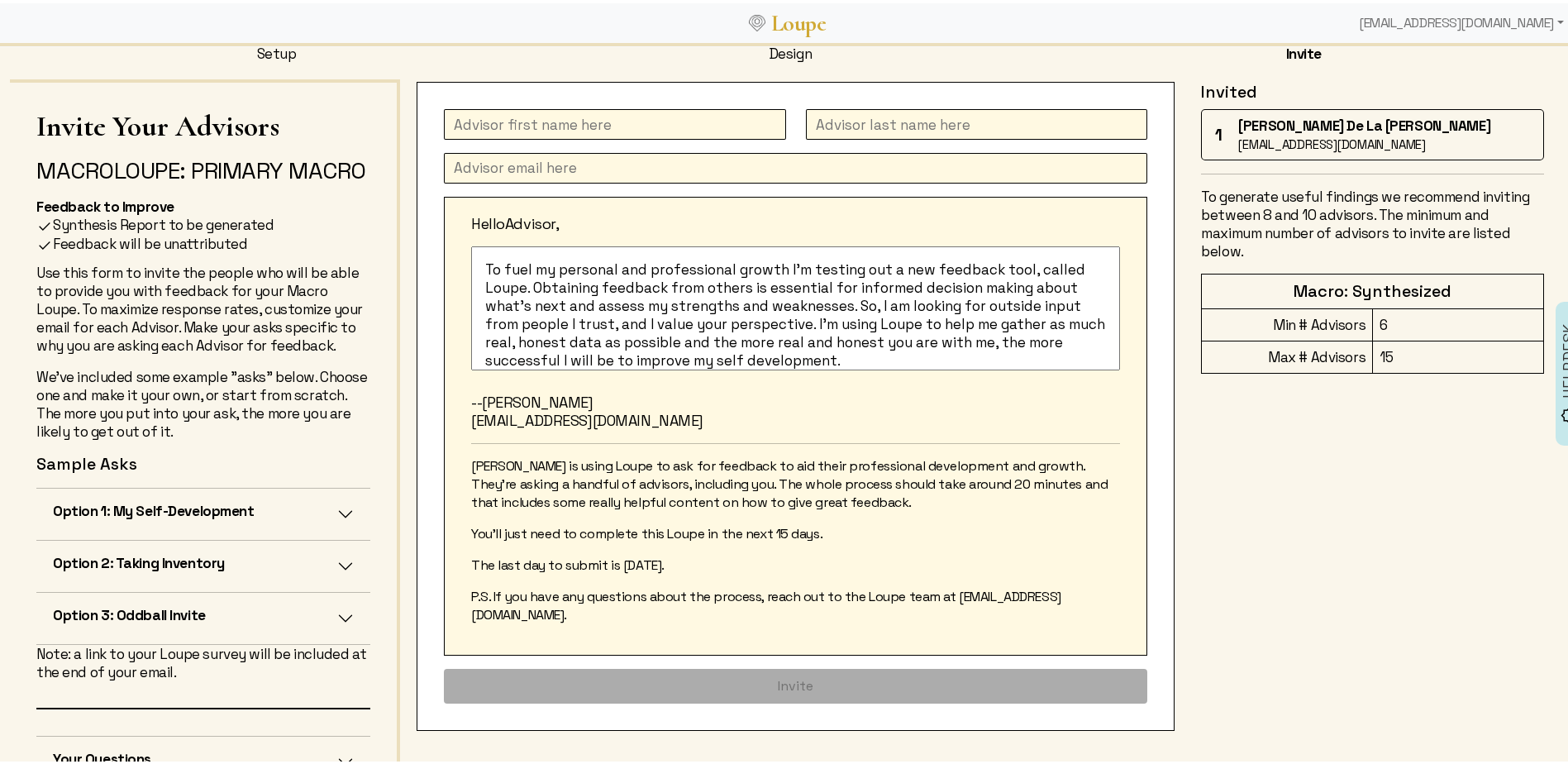
click at [530, 118] on input "text" at bounding box center [615, 121] width 342 height 30
type input "[PERSON_NAME]"
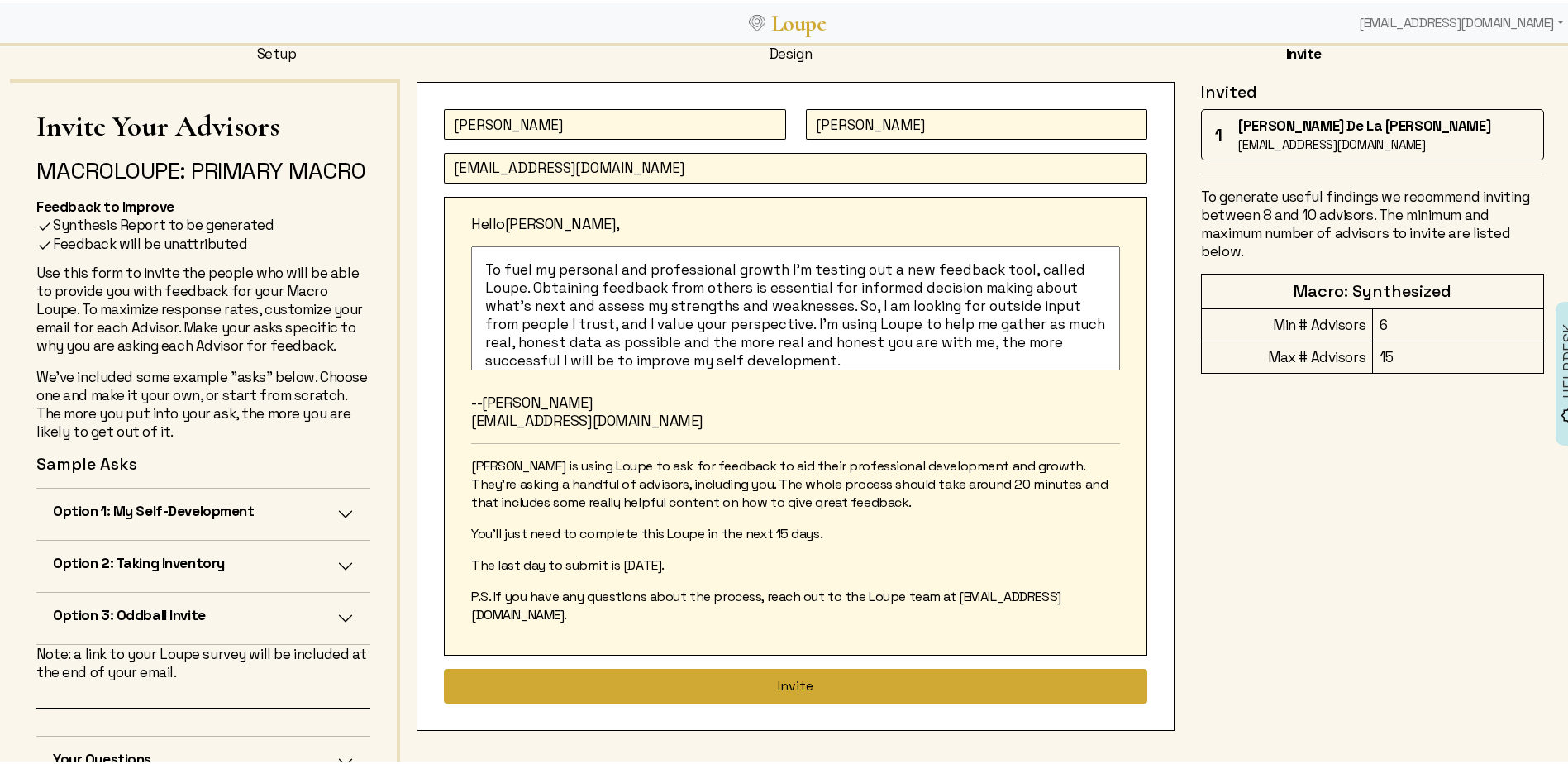
type input "[EMAIL_ADDRESS][DOMAIN_NAME]"
click at [766, 665] on button "Invite" at bounding box center [795, 682] width 704 height 34
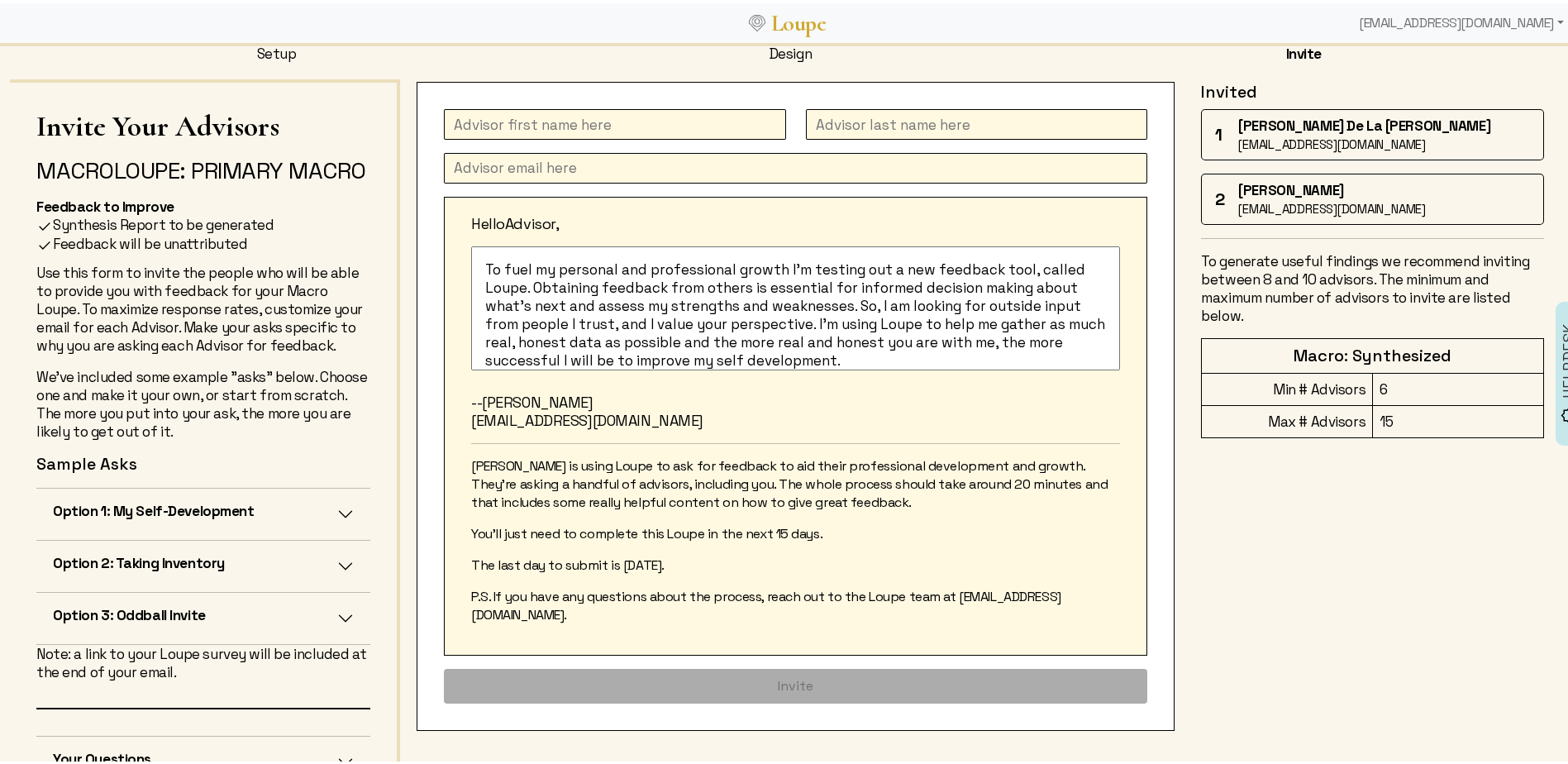
click at [537, 121] on input "text" at bounding box center [615, 121] width 342 height 30
type input "[PERSON_NAME]"
click at [871, 123] on input "[PERSON_NAME]" at bounding box center [977, 121] width 342 height 30
type input "[PERSON_NAME]"
click at [521, 160] on input "text" at bounding box center [795, 164] width 704 height 30
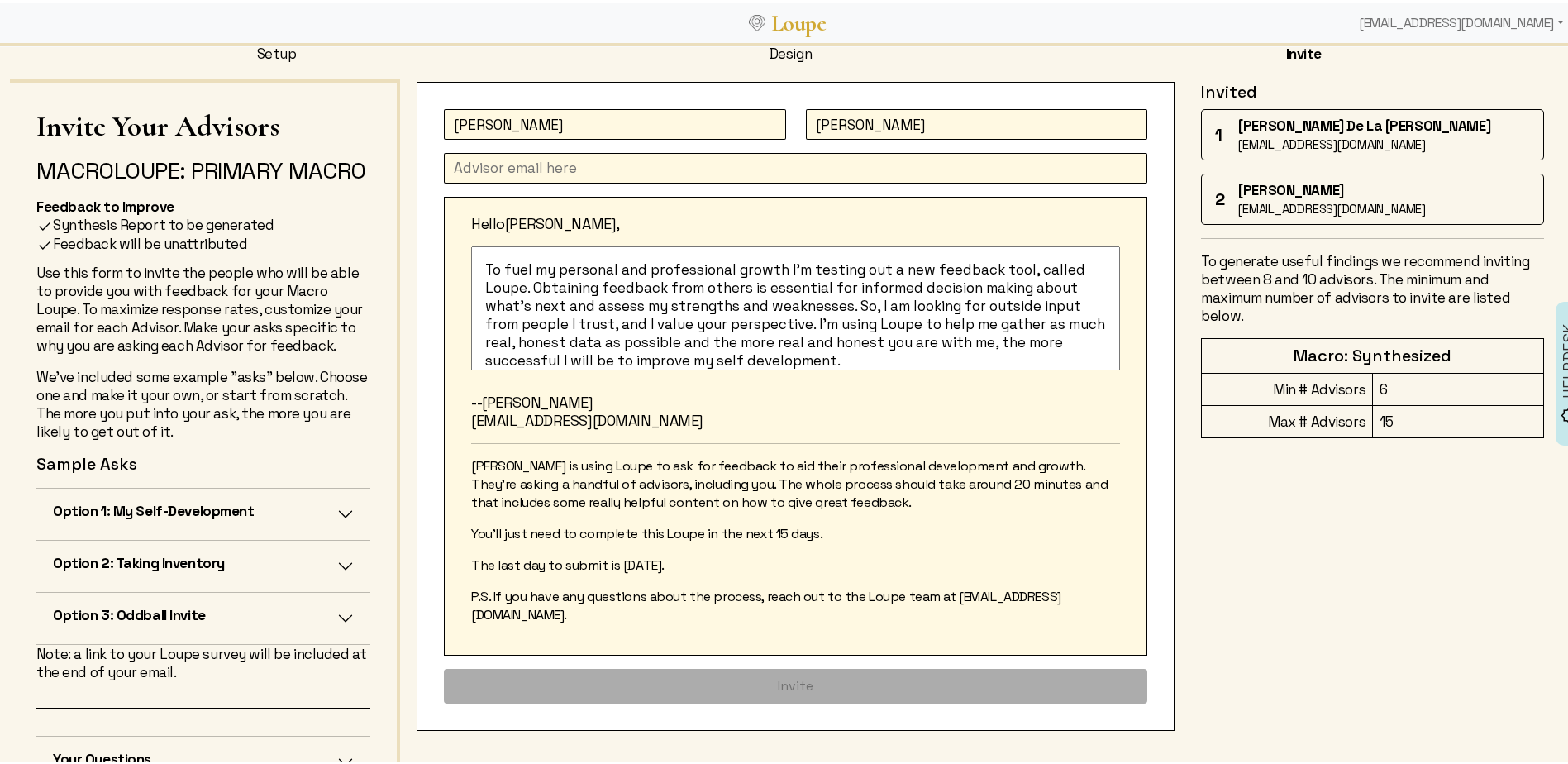
paste input "[EMAIL_ADDRESS][PERSON_NAME][DOMAIN_NAME]"
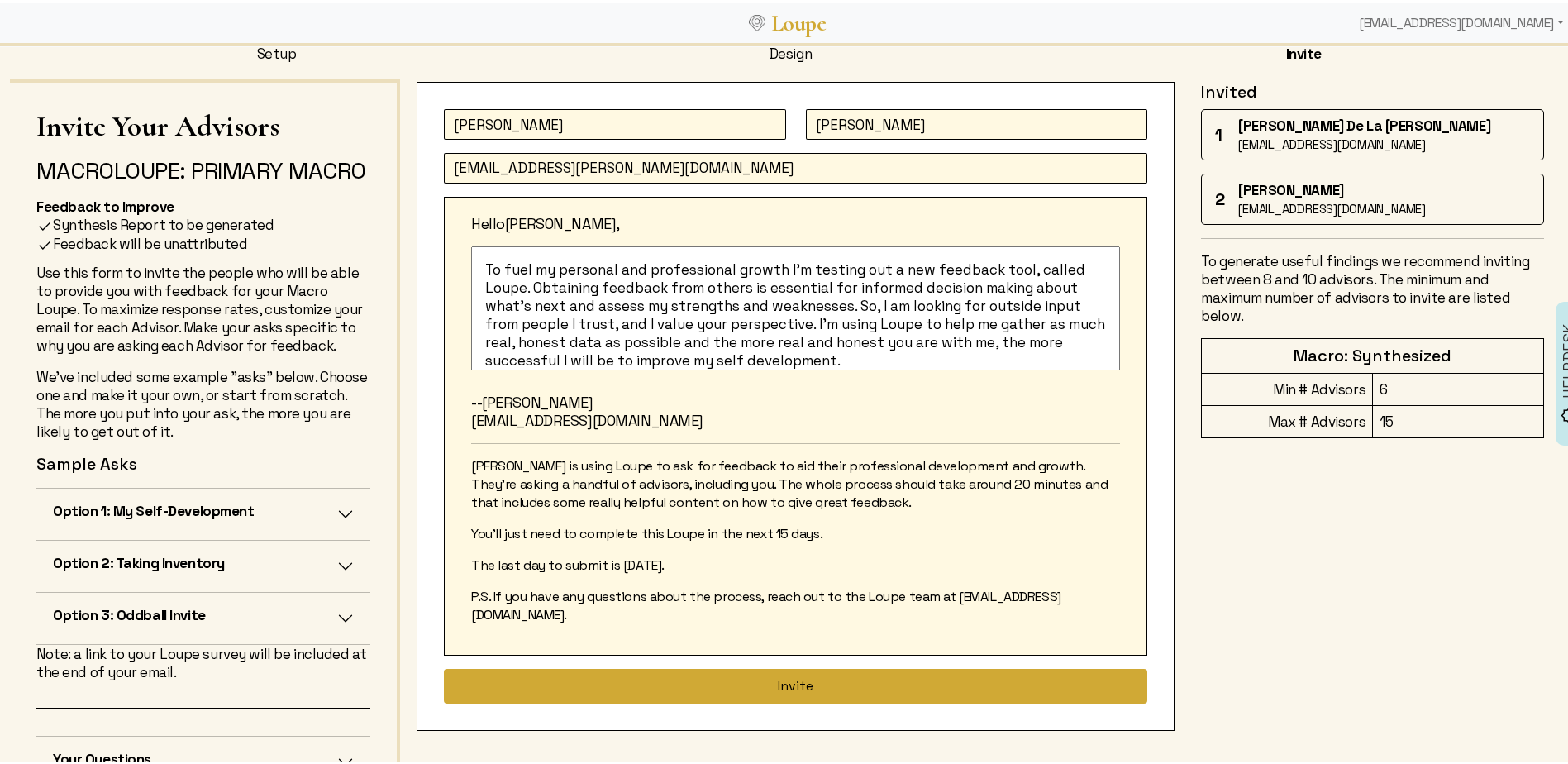
type input "[EMAIL_ADDRESS][PERSON_NAME][DOMAIN_NAME]"
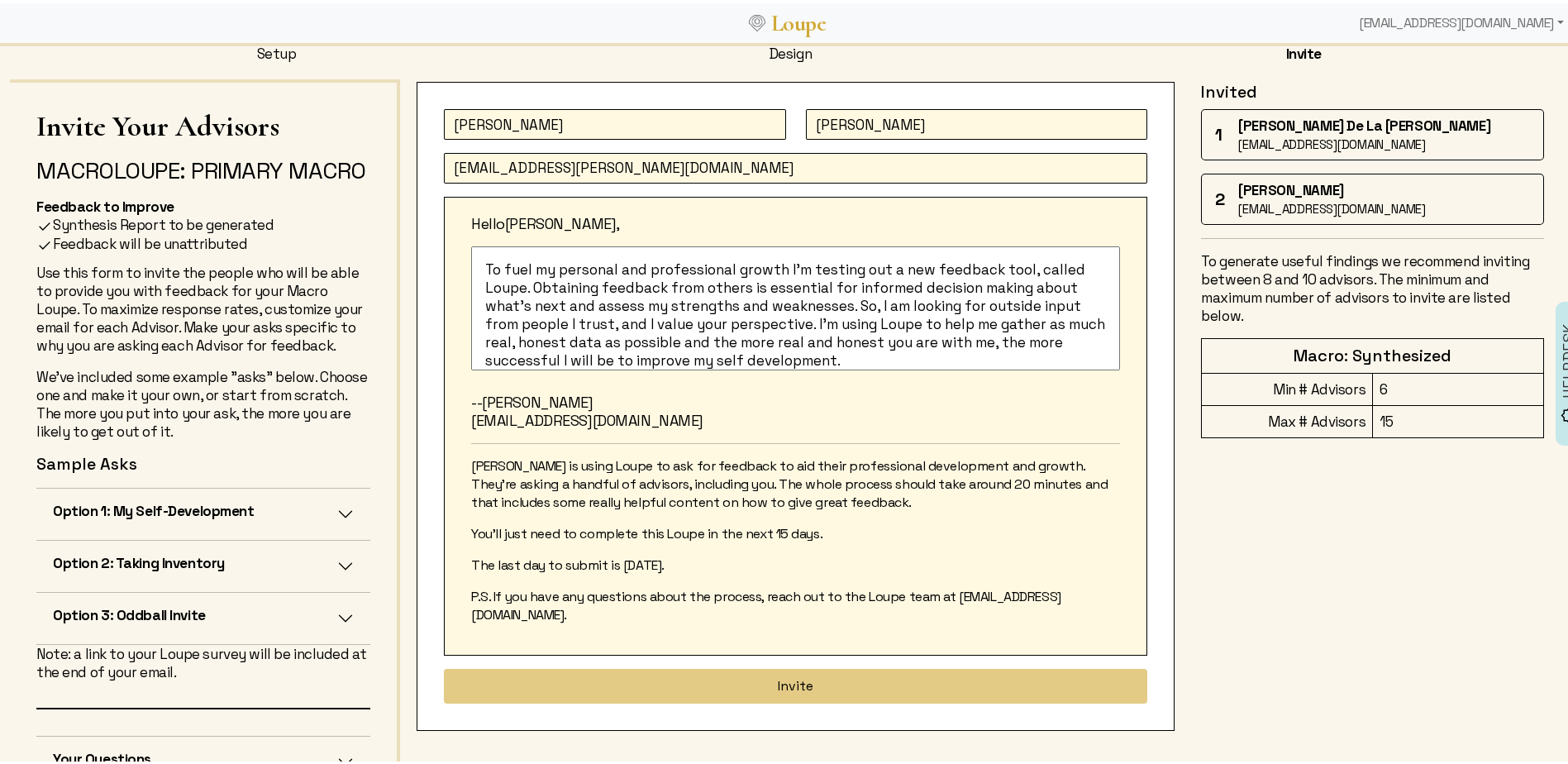
click at [788, 665] on button "Invite" at bounding box center [795, 682] width 704 height 34
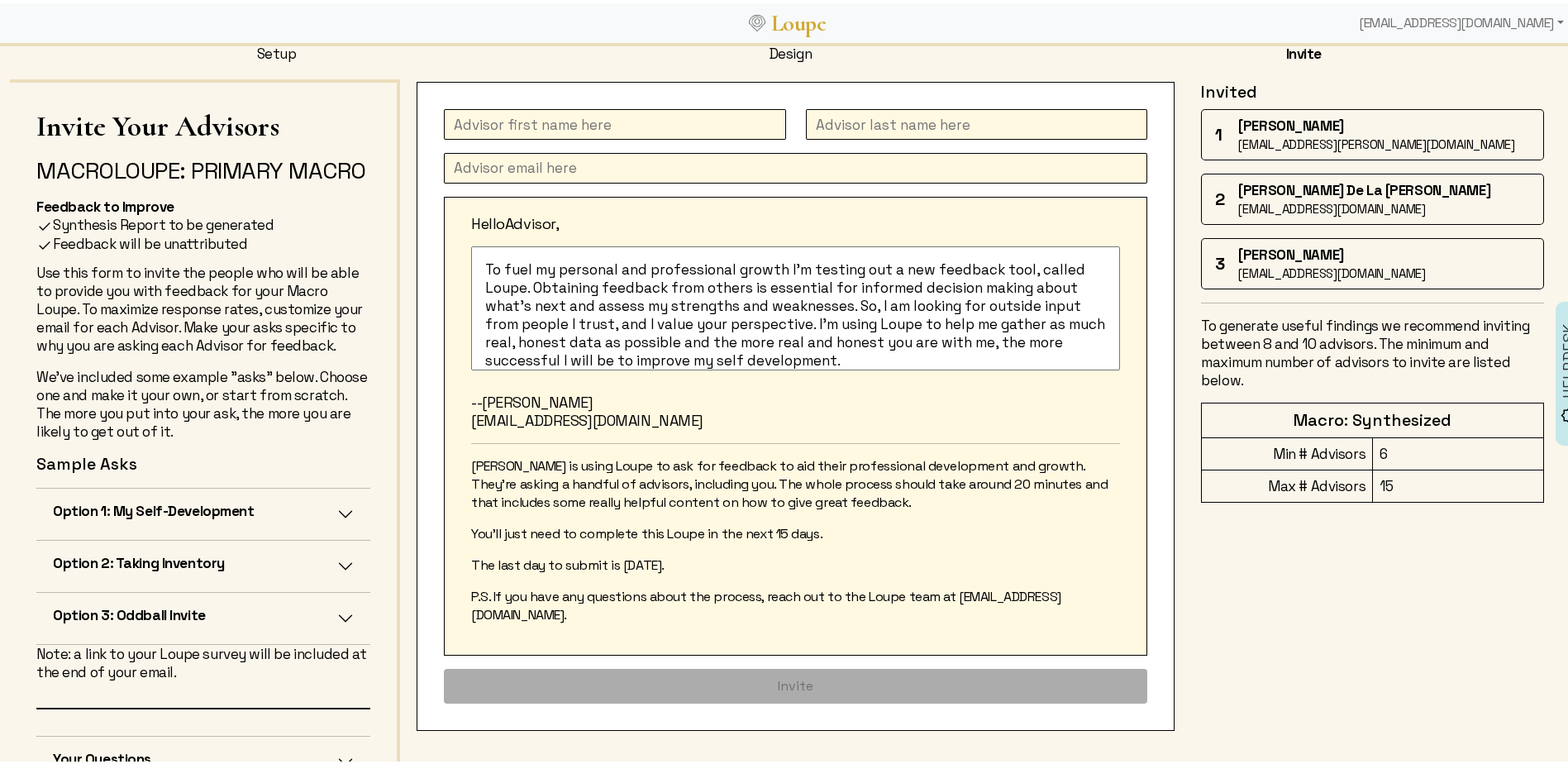
click at [631, 118] on input "text" at bounding box center [615, 121] width 342 height 30
type input "[PERSON_NAME]"
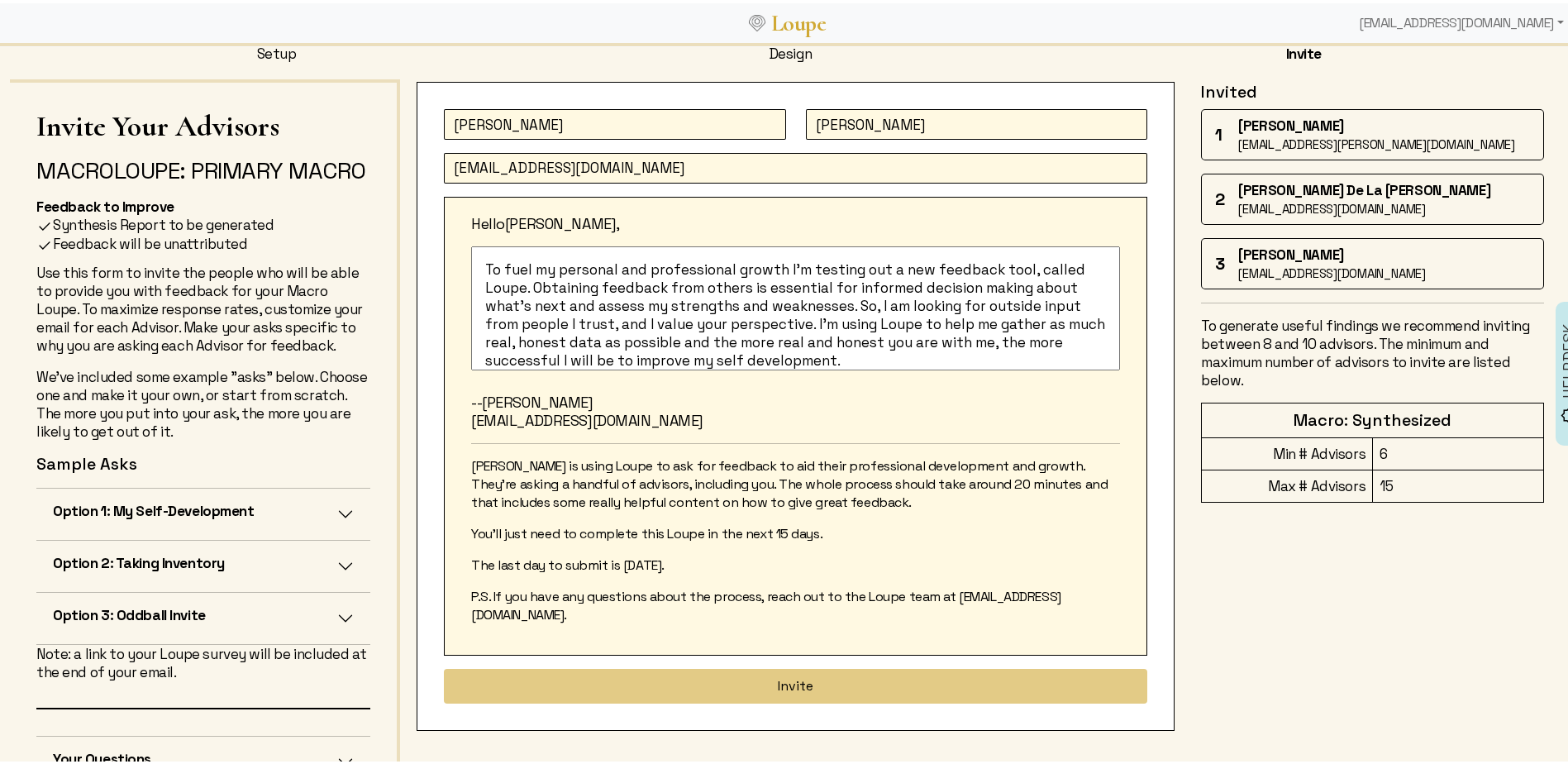
type input "[EMAIL_ADDRESS][DOMAIN_NAME]"
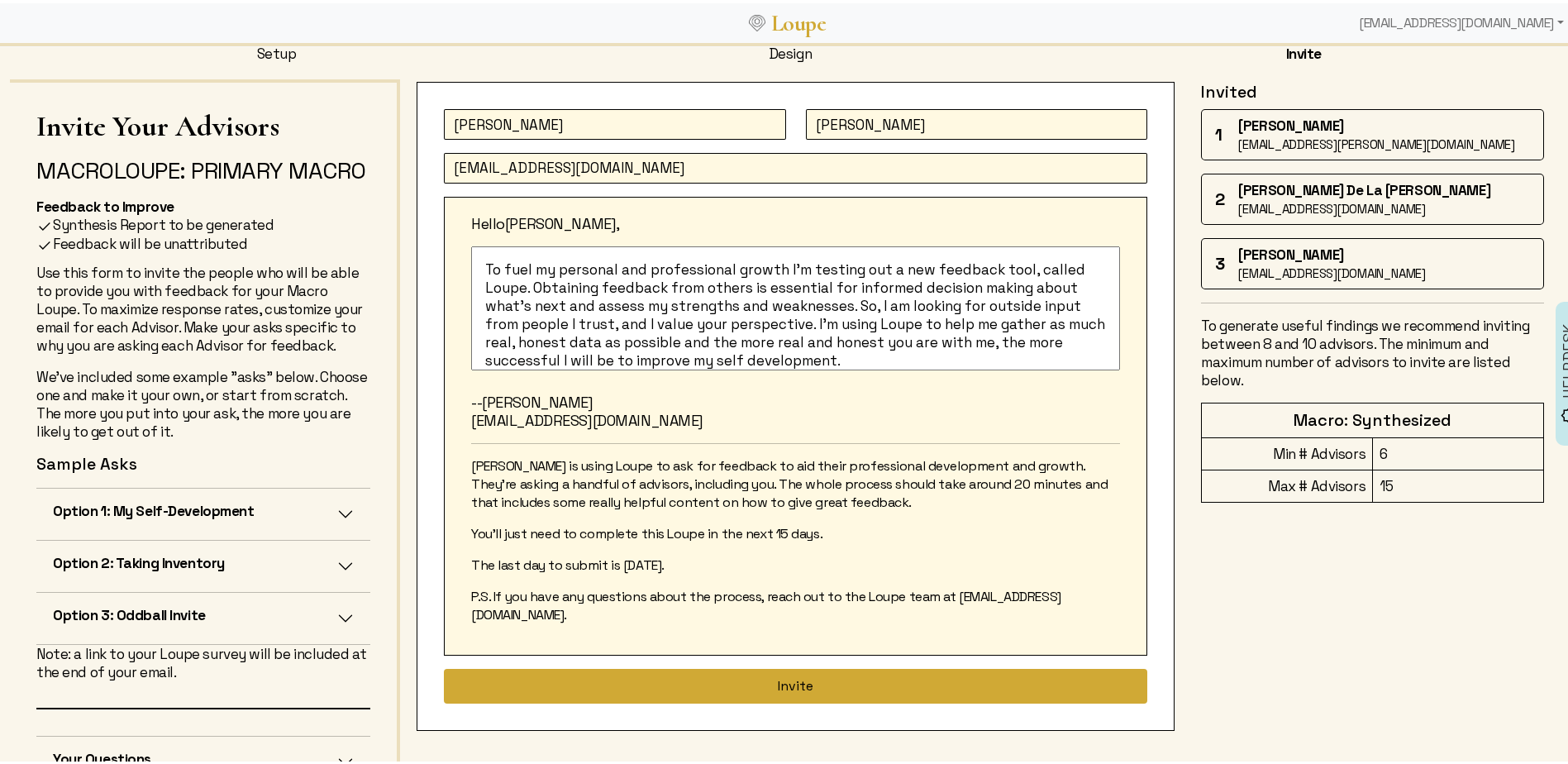
click at [786, 667] on button "Invite" at bounding box center [795, 682] width 704 height 34
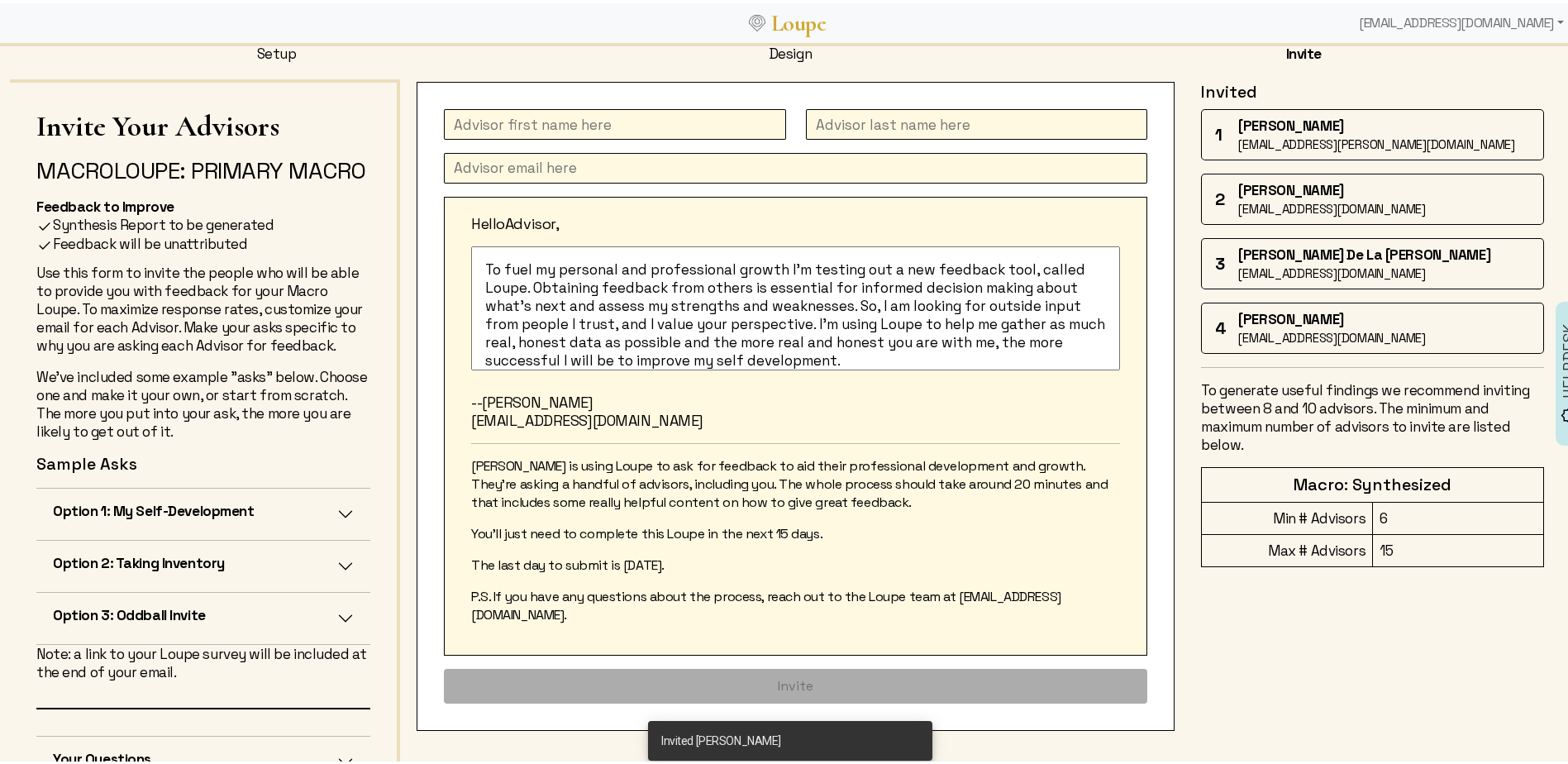
click at [569, 122] on input "text" at bounding box center [615, 121] width 342 height 30
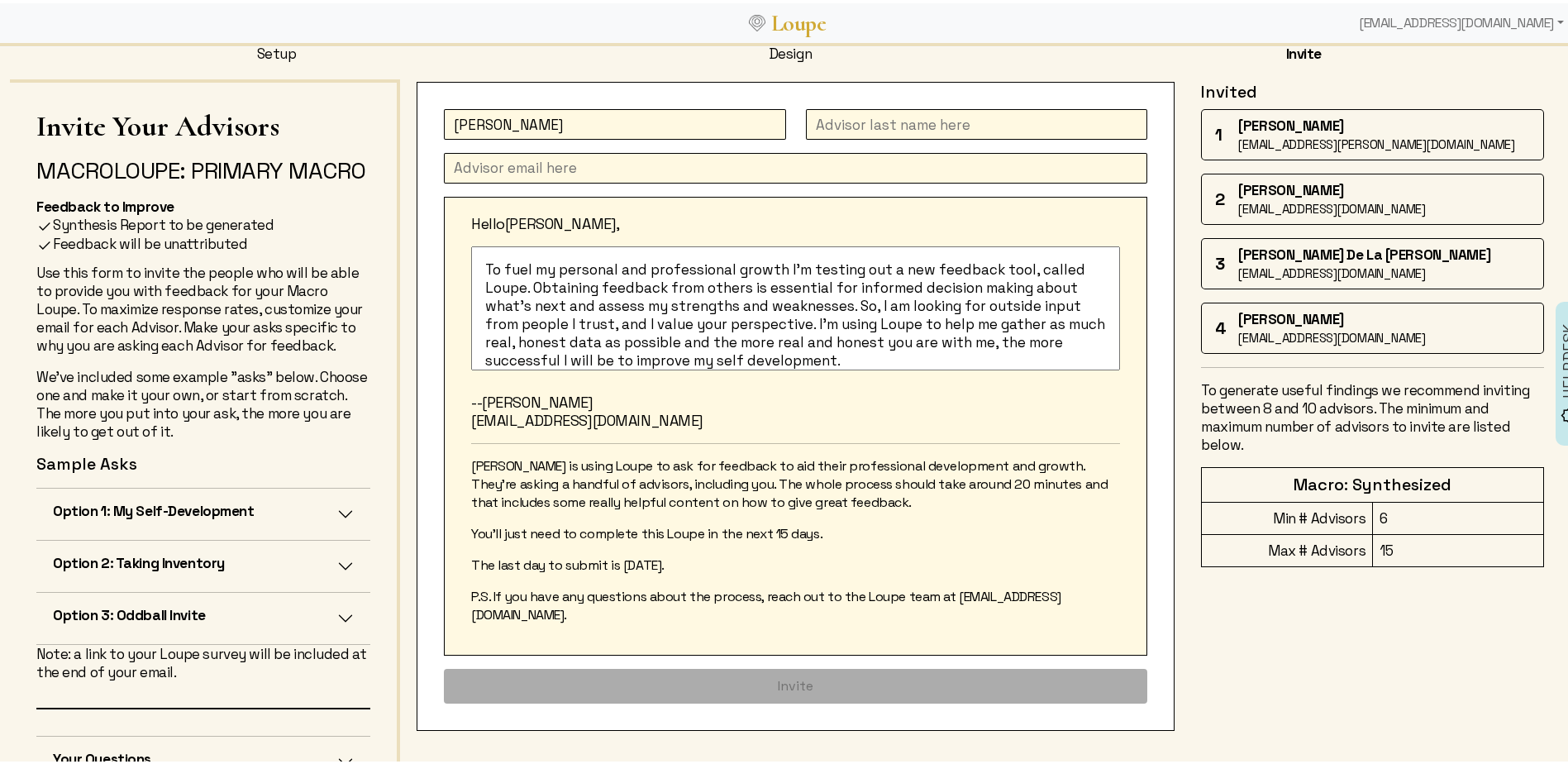
type input "[PERSON_NAME]"
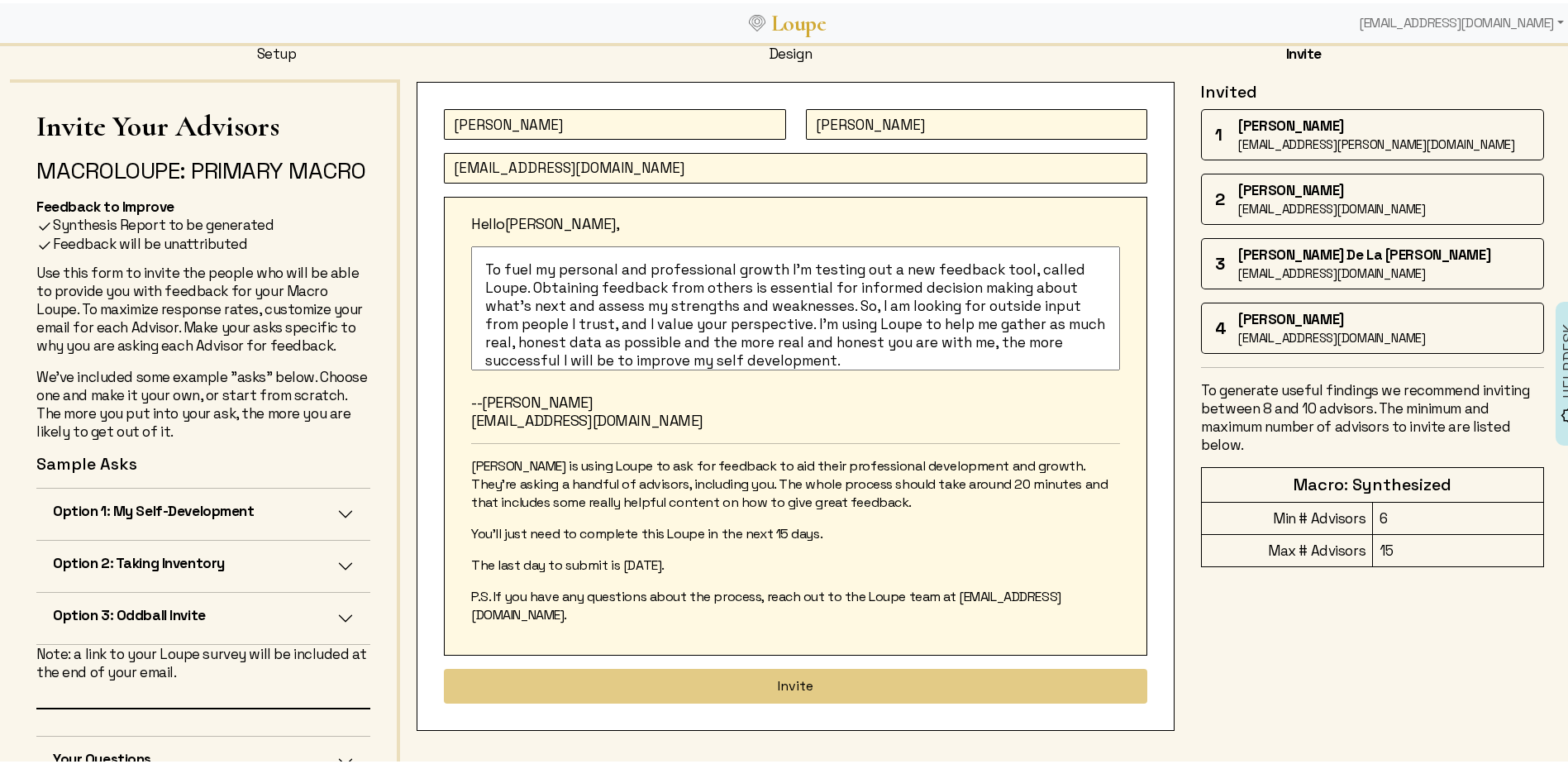
type input "[EMAIL_ADDRESS][DOMAIN_NAME]"
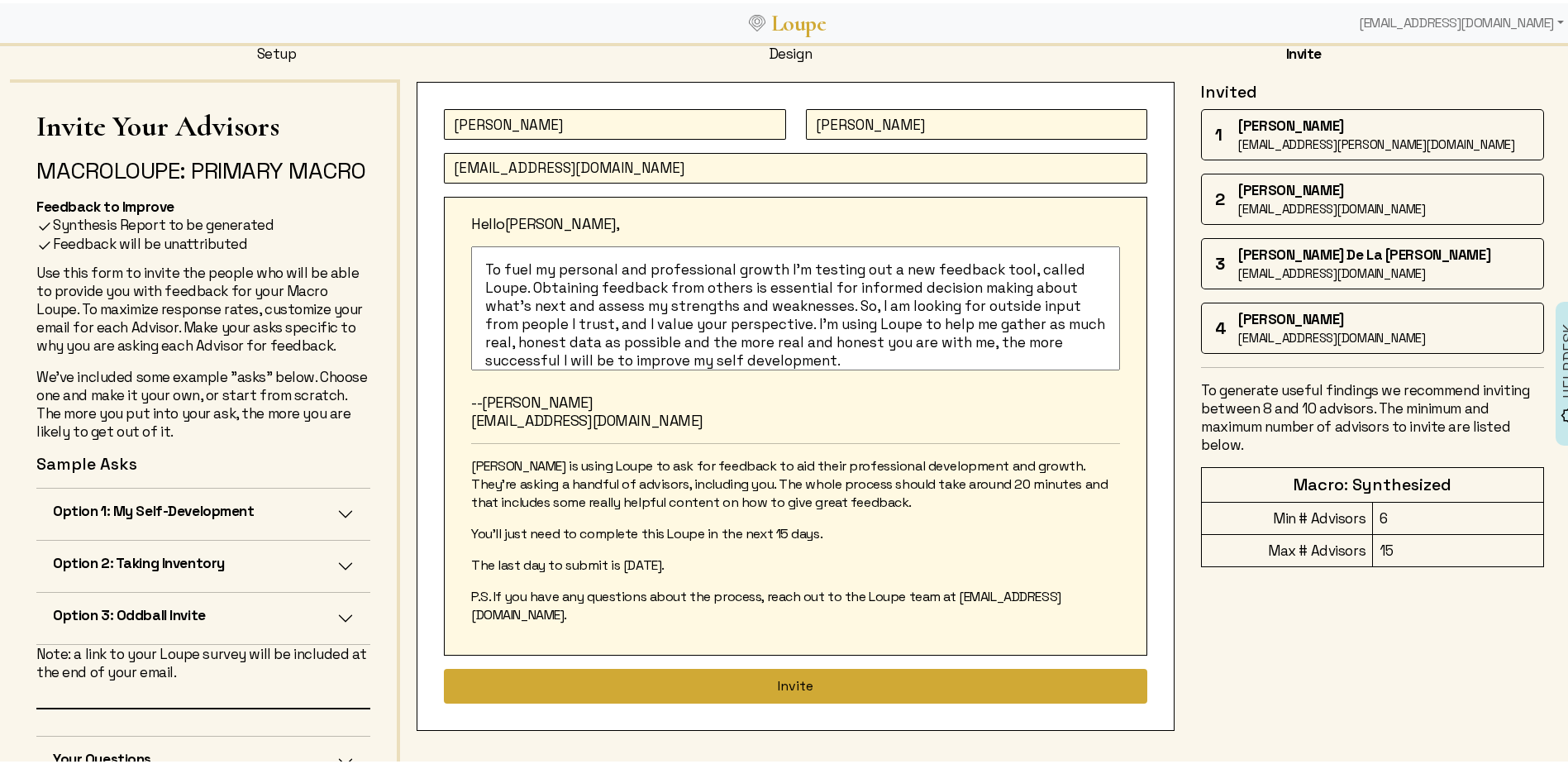
click at [781, 668] on button "Invite" at bounding box center [795, 682] width 704 height 34
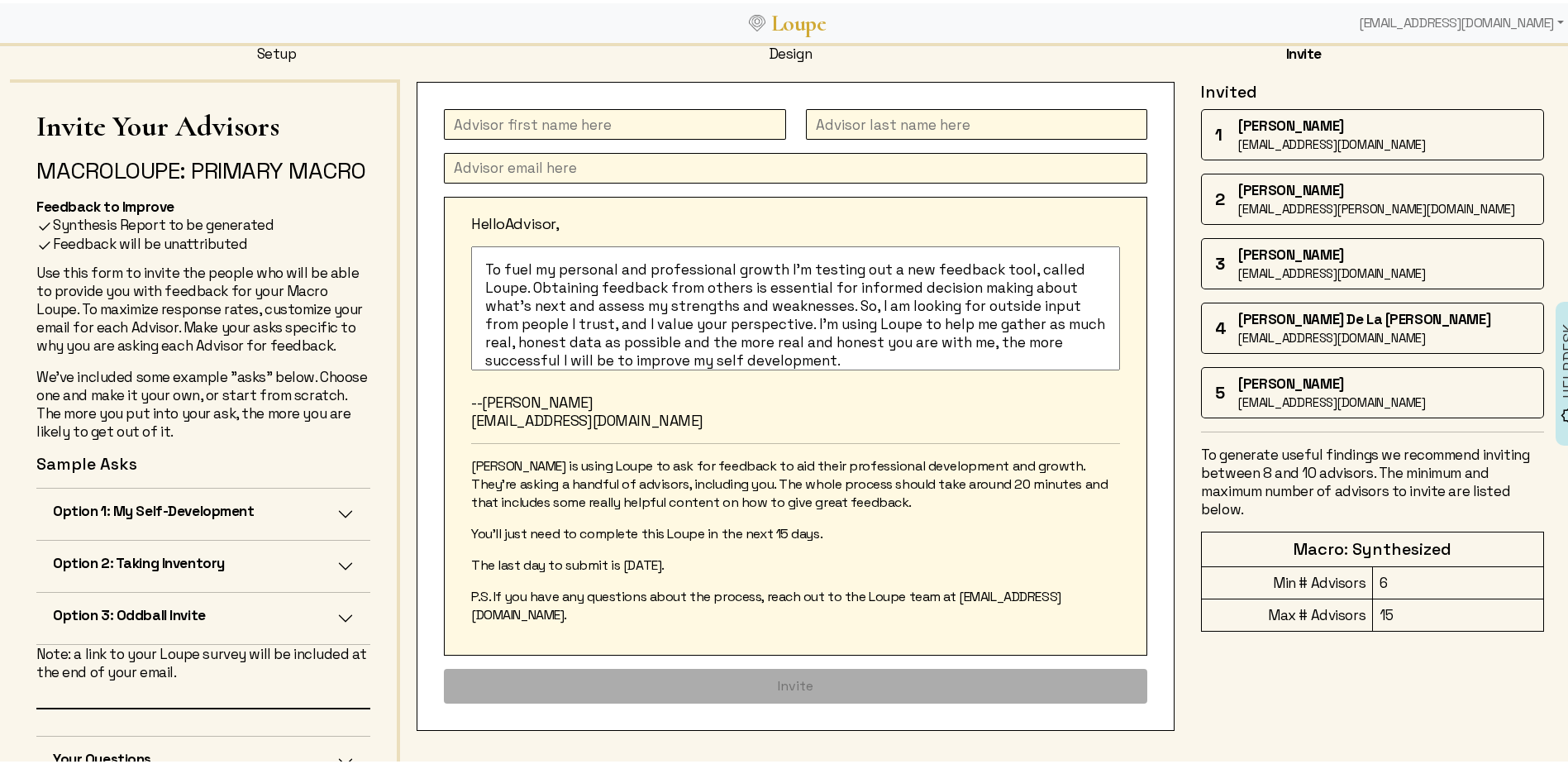
click at [550, 121] on input "text" at bounding box center [615, 121] width 342 height 30
type input "[PERSON_NAME]"
click at [935, 127] on input "text" at bounding box center [977, 121] width 342 height 30
type input "Crespi"
click at [462, 164] on input "text" at bounding box center [795, 164] width 704 height 30
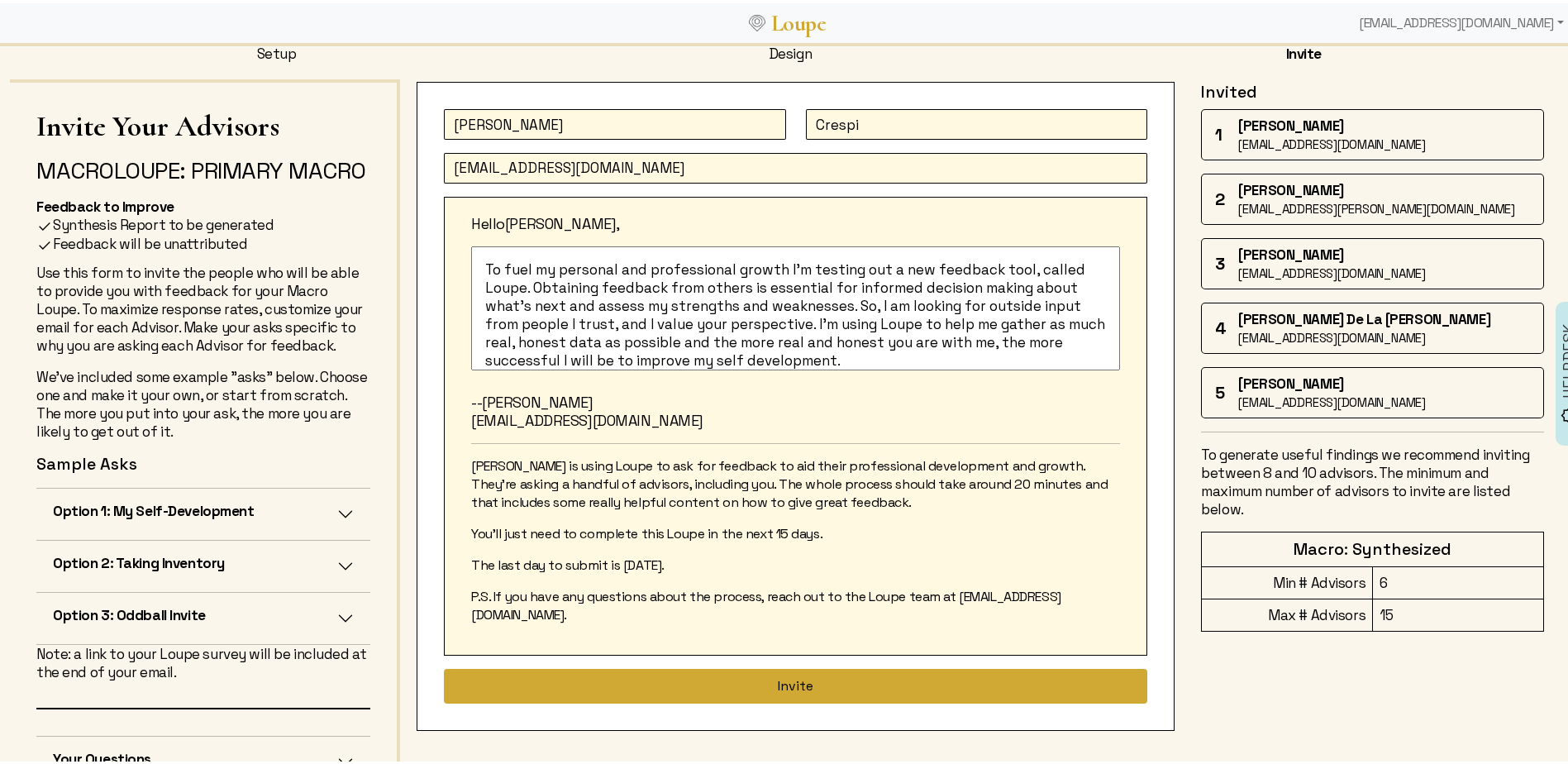
type input "[EMAIL_ADDRESS][DOMAIN_NAME]"
click at [776, 665] on button "Invite" at bounding box center [795, 682] width 704 height 34
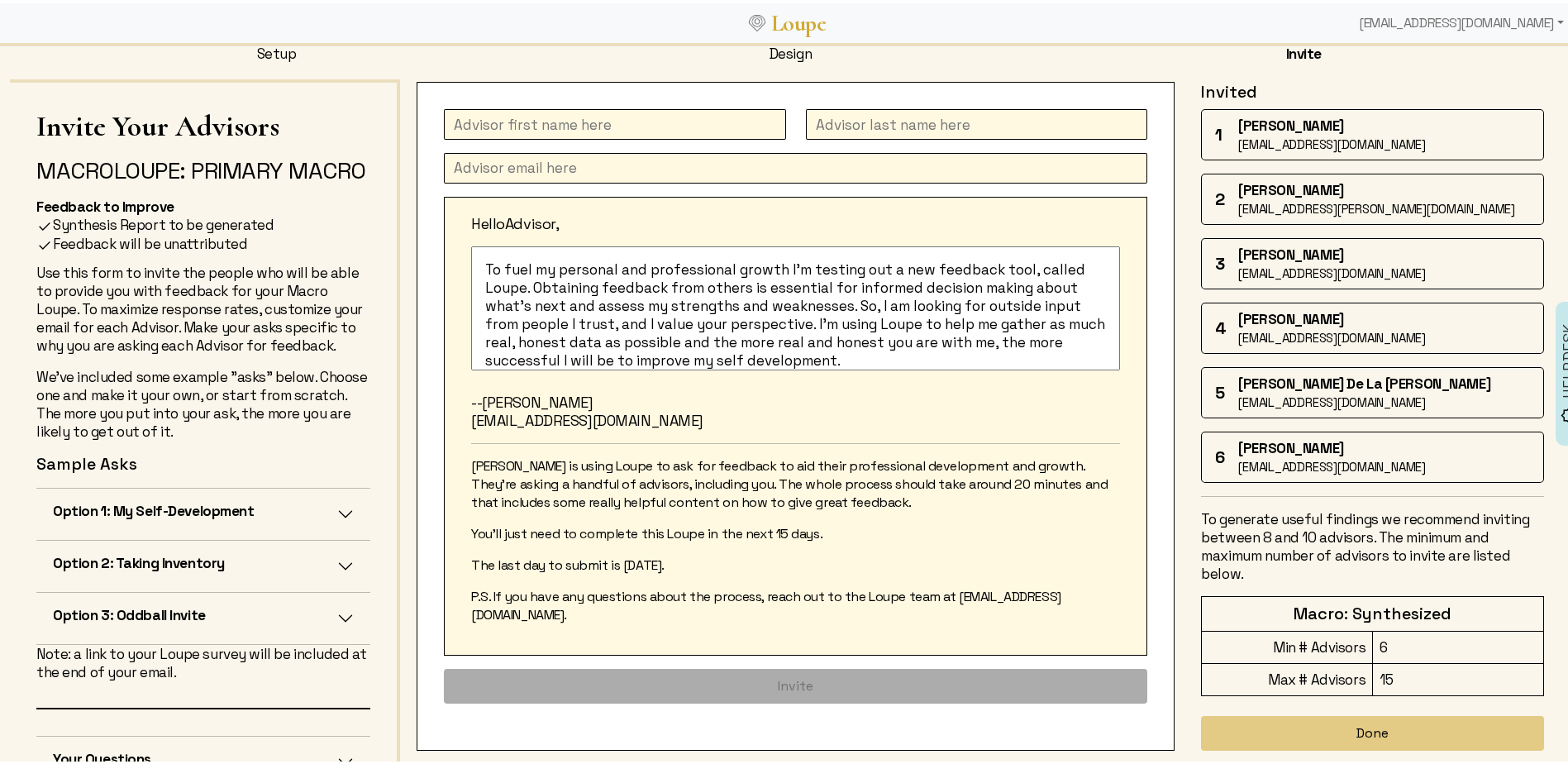
click at [540, 127] on input "text" at bounding box center [615, 121] width 342 height 30
type input "[PERSON_NAME]"
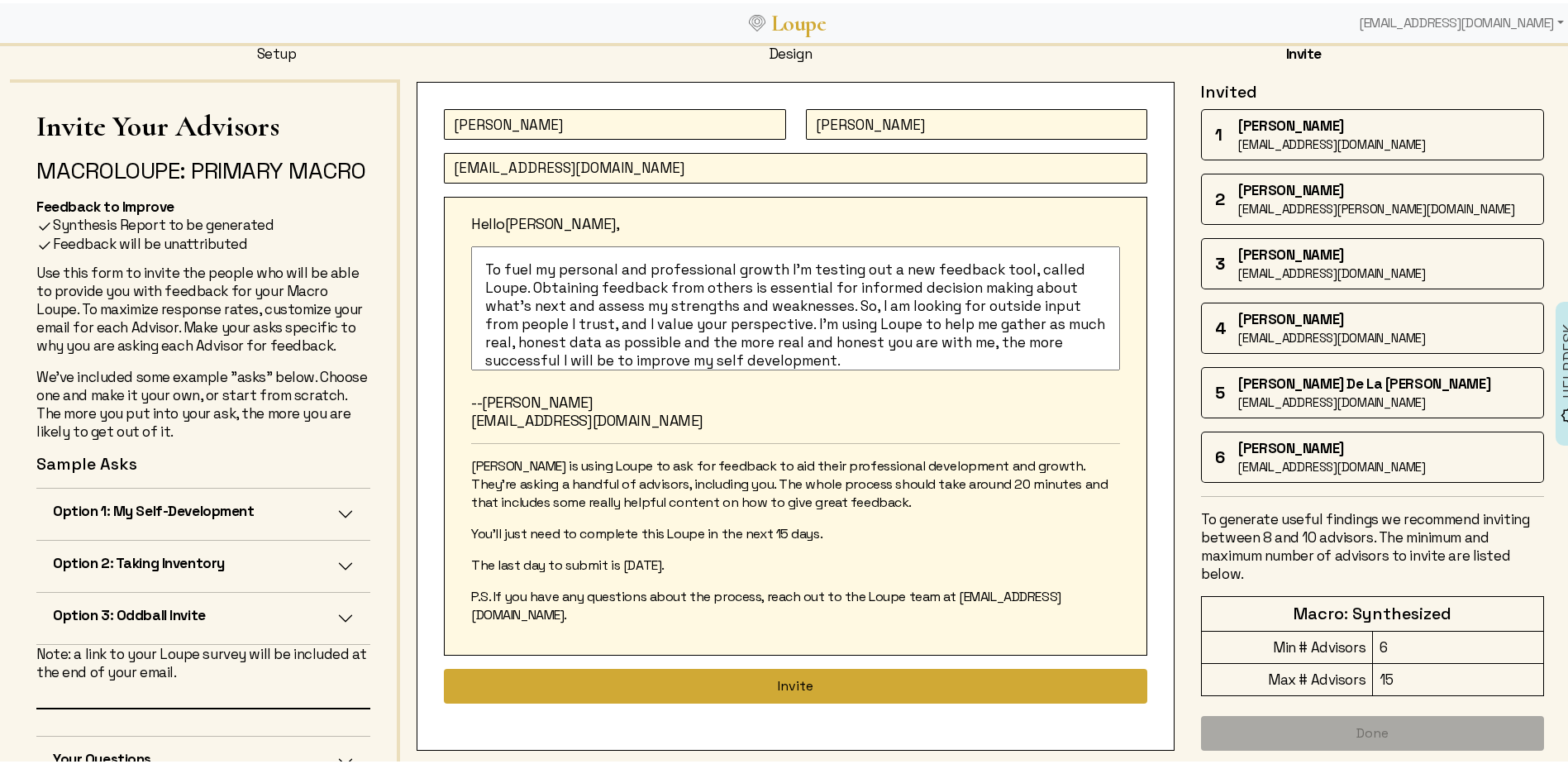
type input "[EMAIL_ADDRESS][DOMAIN_NAME]"
click at [772, 665] on button "Invite" at bounding box center [795, 682] width 704 height 34
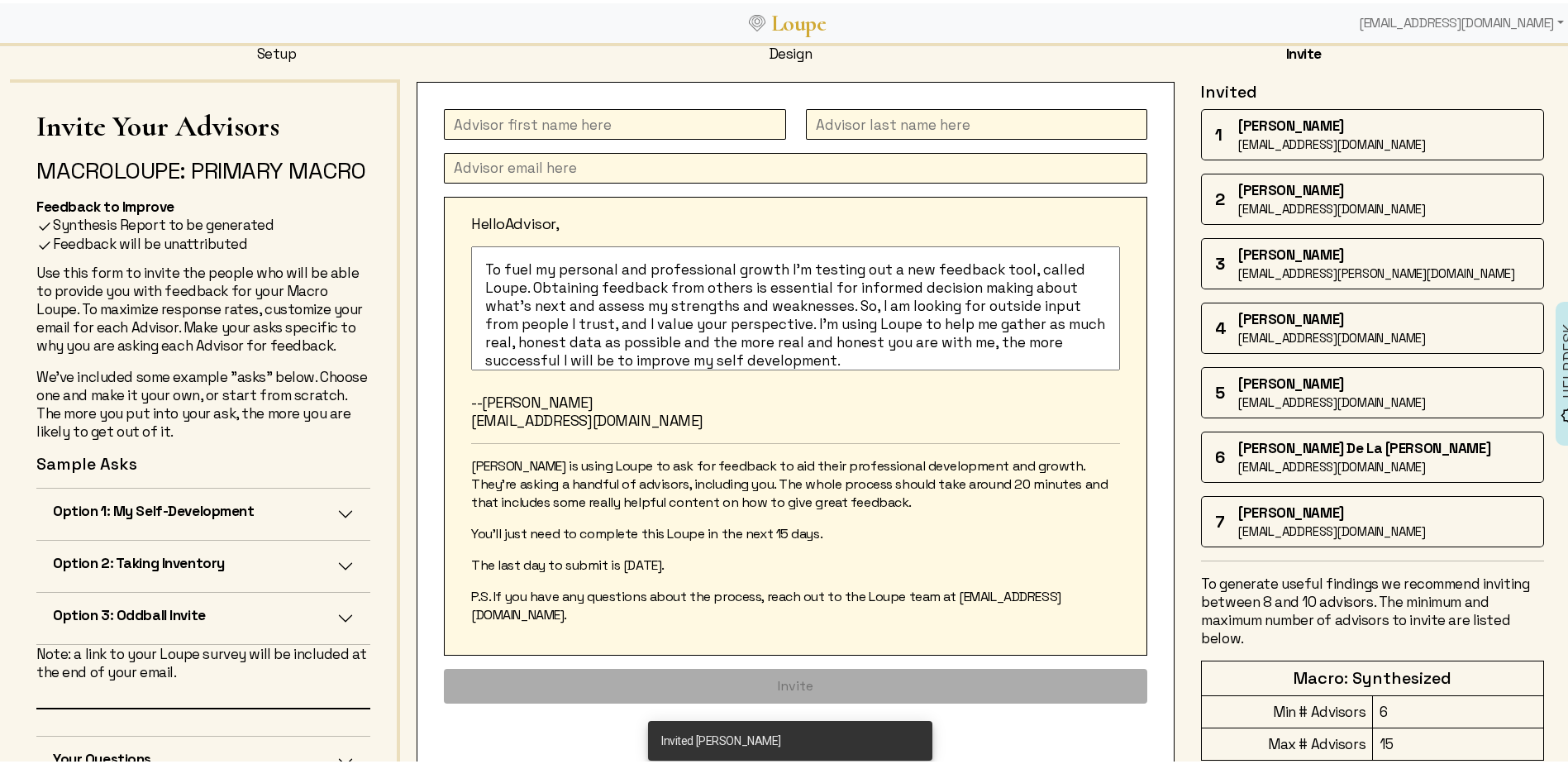
click at [517, 120] on input "text" at bounding box center [615, 121] width 342 height 30
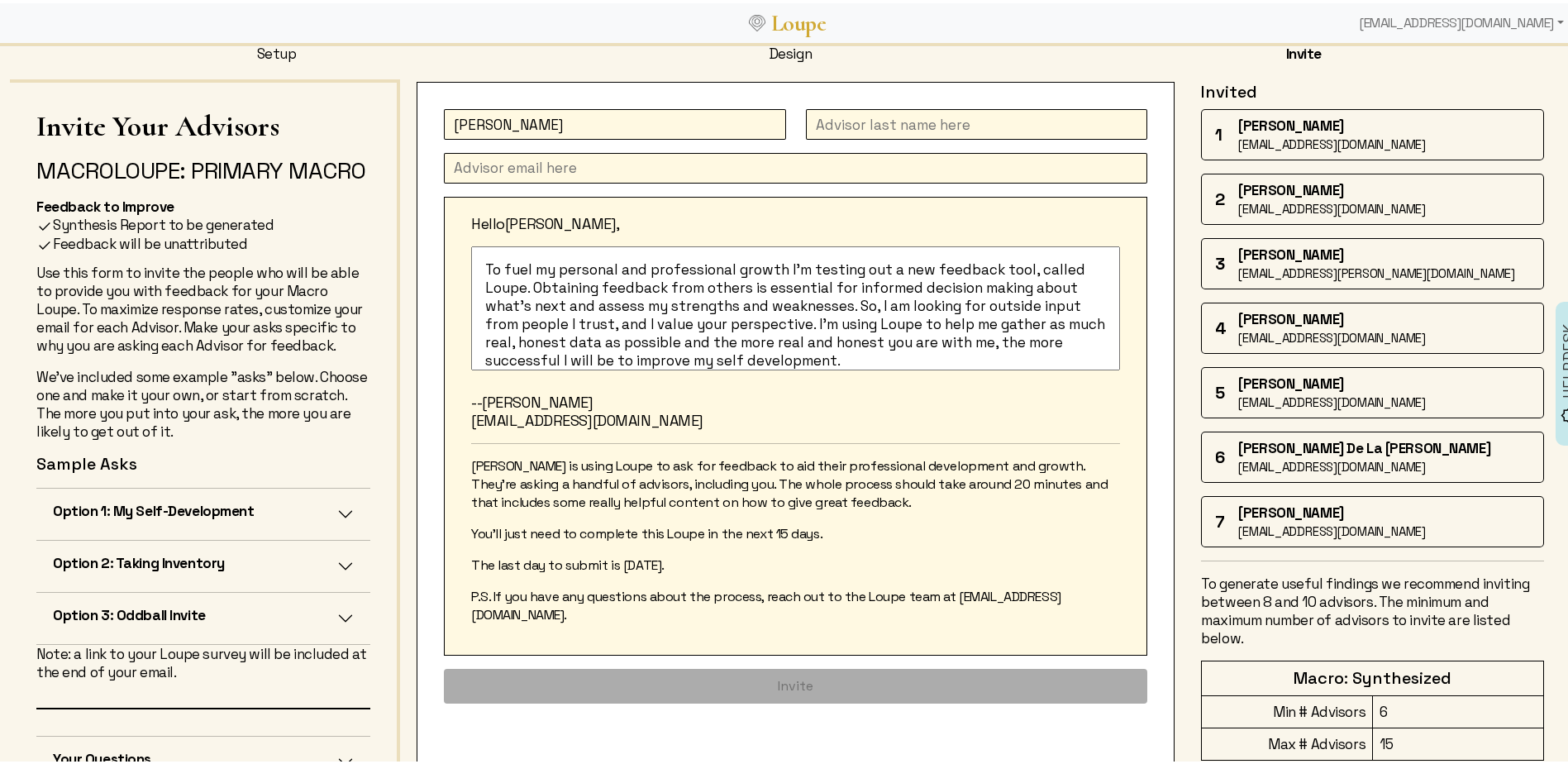
type input "[PERSON_NAME]"
type input "Gunawan"
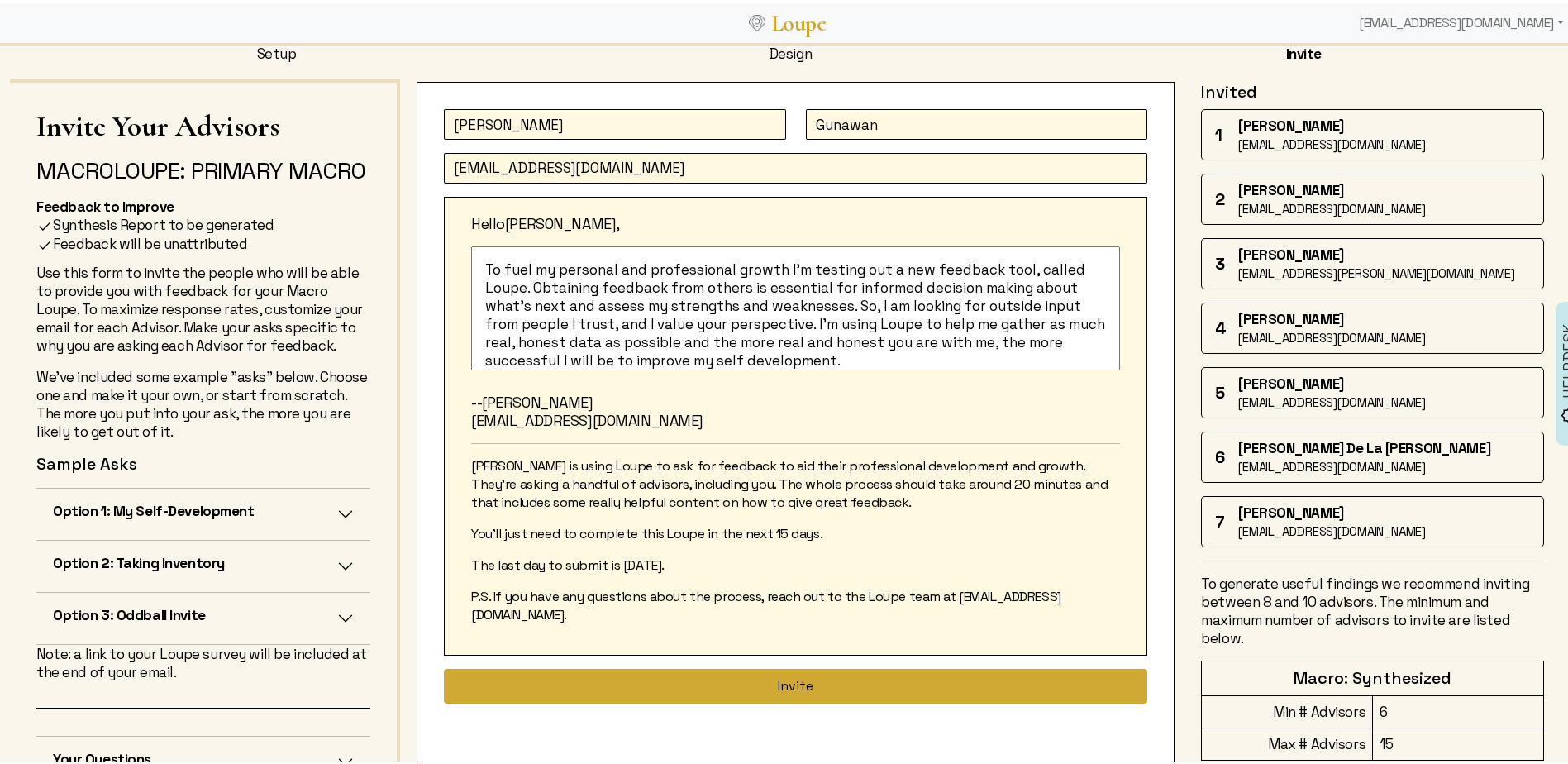
type input "[EMAIL_ADDRESS][DOMAIN_NAME]"
click at [780, 665] on button "Invite" at bounding box center [795, 682] width 704 height 34
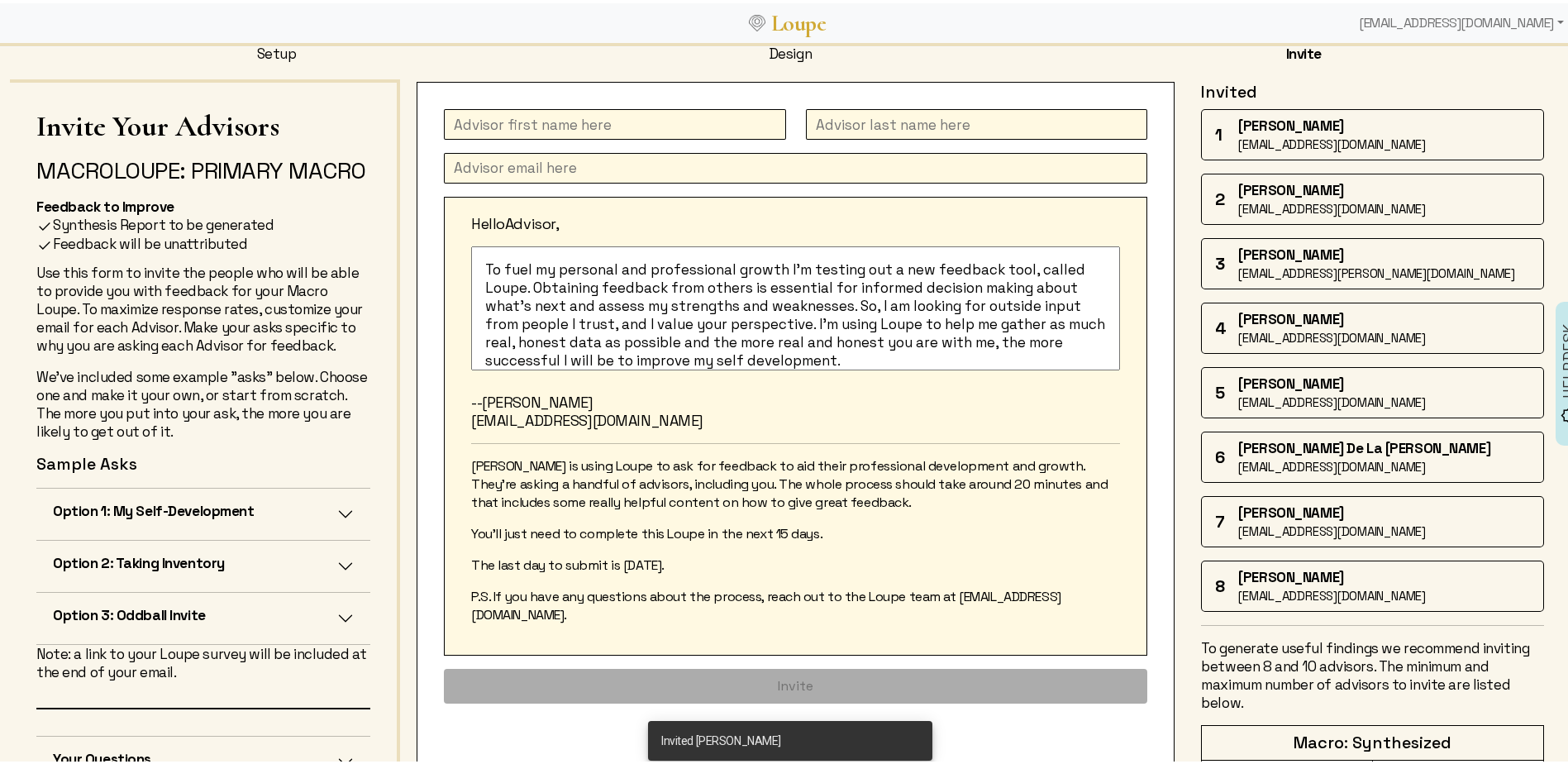
click at [561, 126] on input "text" at bounding box center [615, 121] width 342 height 30
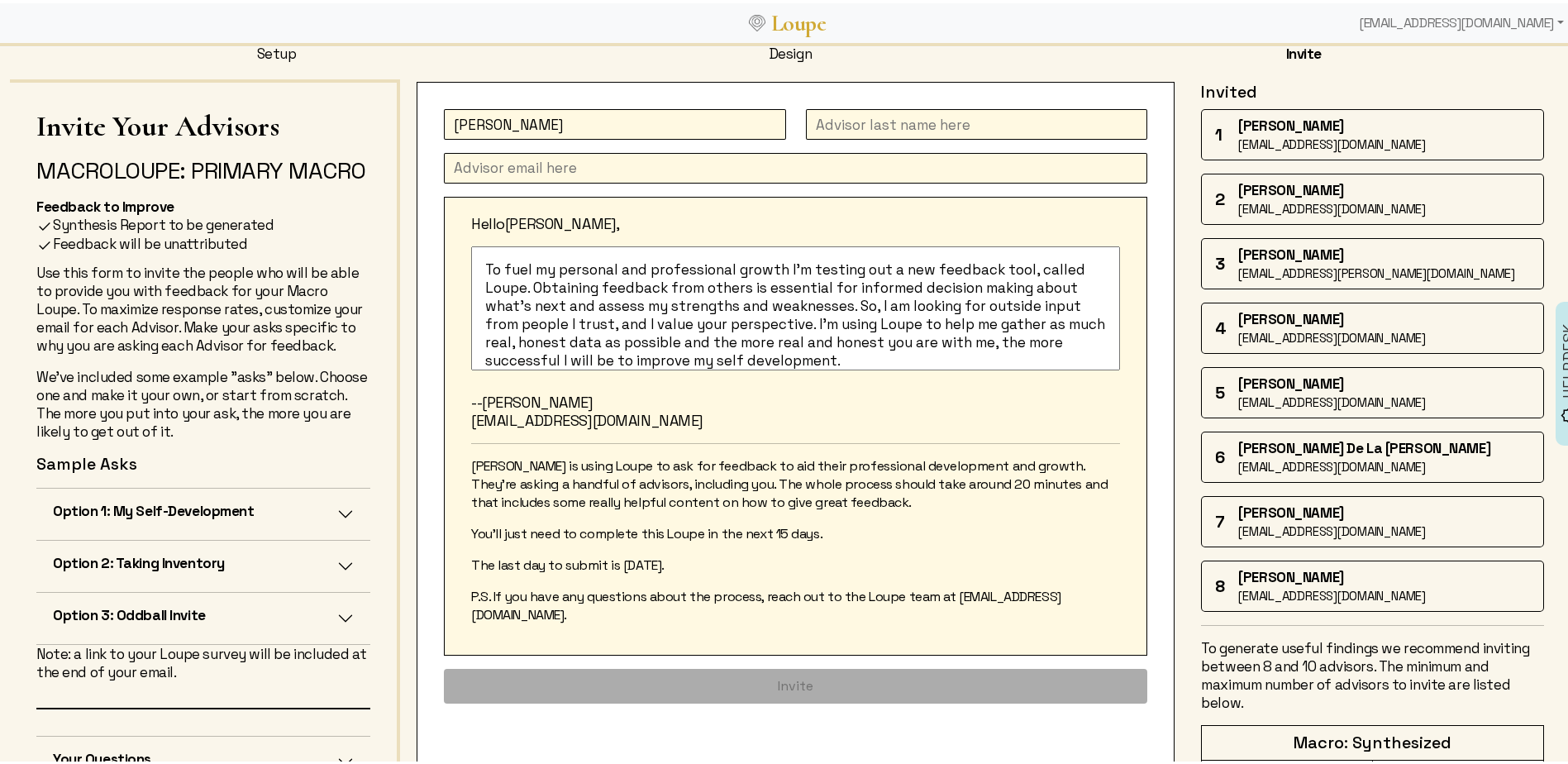
type input "[PERSON_NAME]"
type input "Plaganas"
click at [454, 165] on input "text" at bounding box center [795, 164] width 704 height 30
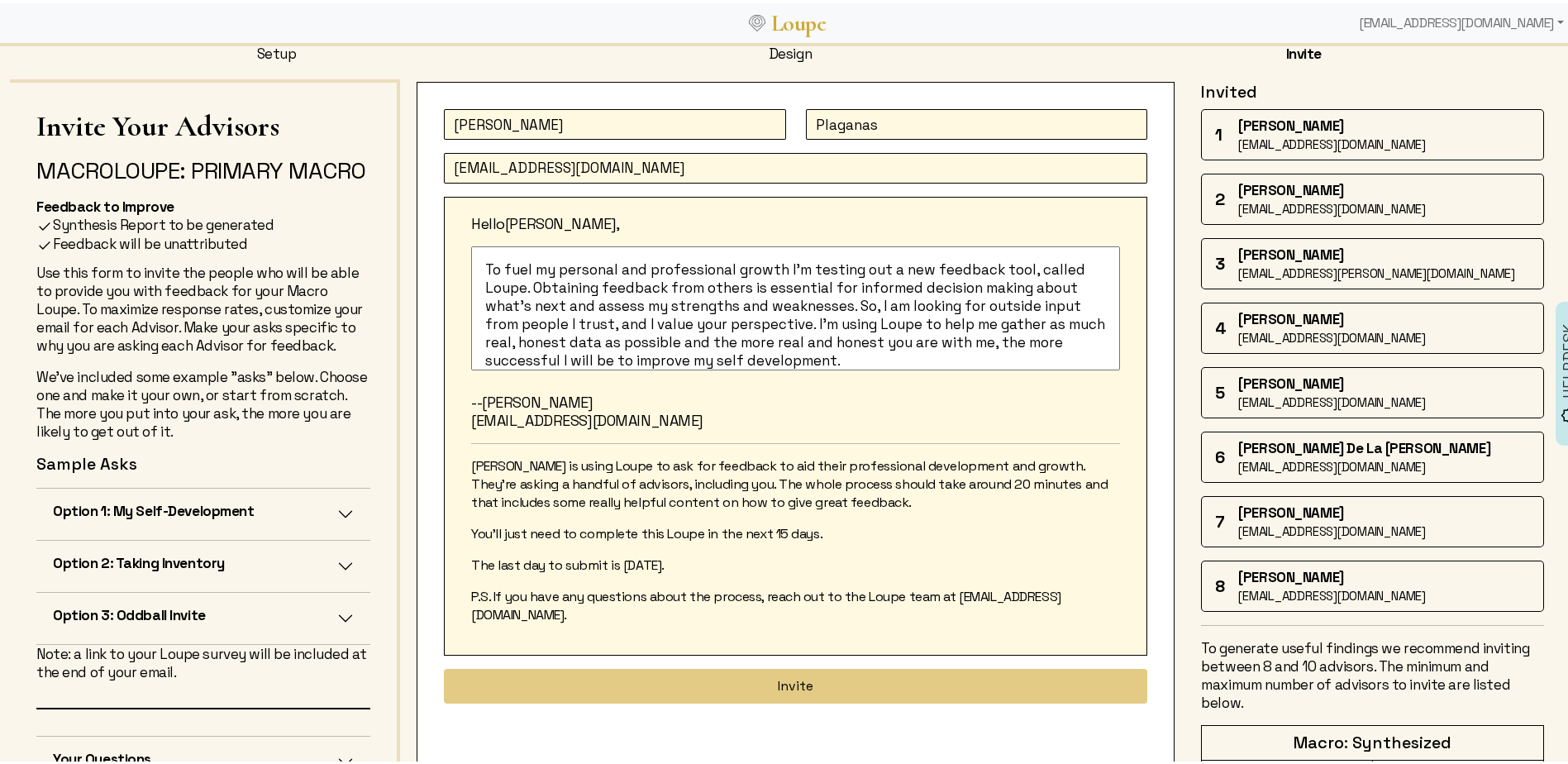
type input "[EMAIL_ADDRESS][DOMAIN_NAME]"
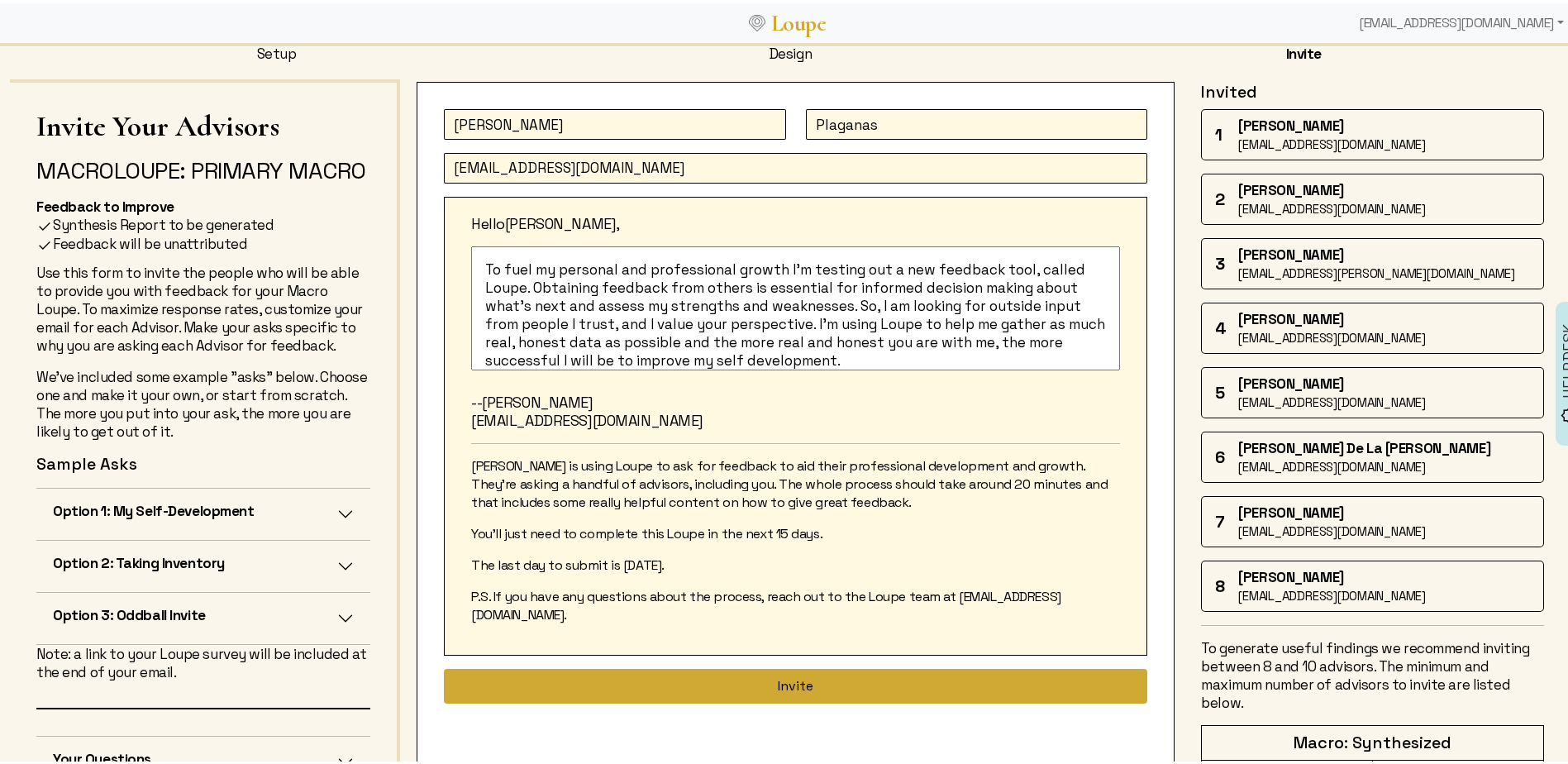
click at [776, 666] on button "Invite" at bounding box center [795, 682] width 704 height 34
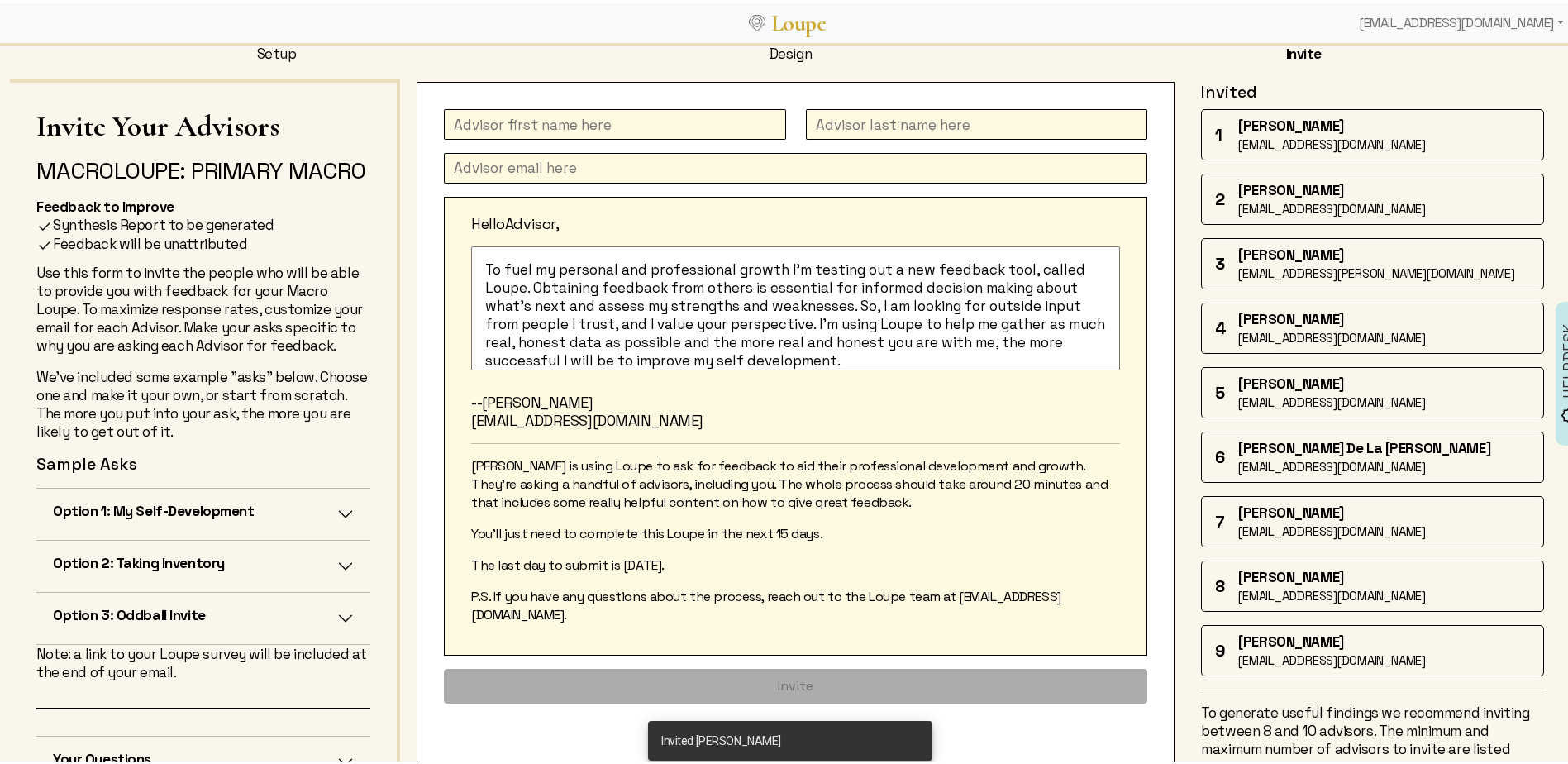
click at [549, 120] on input "text" at bounding box center [615, 121] width 342 height 30
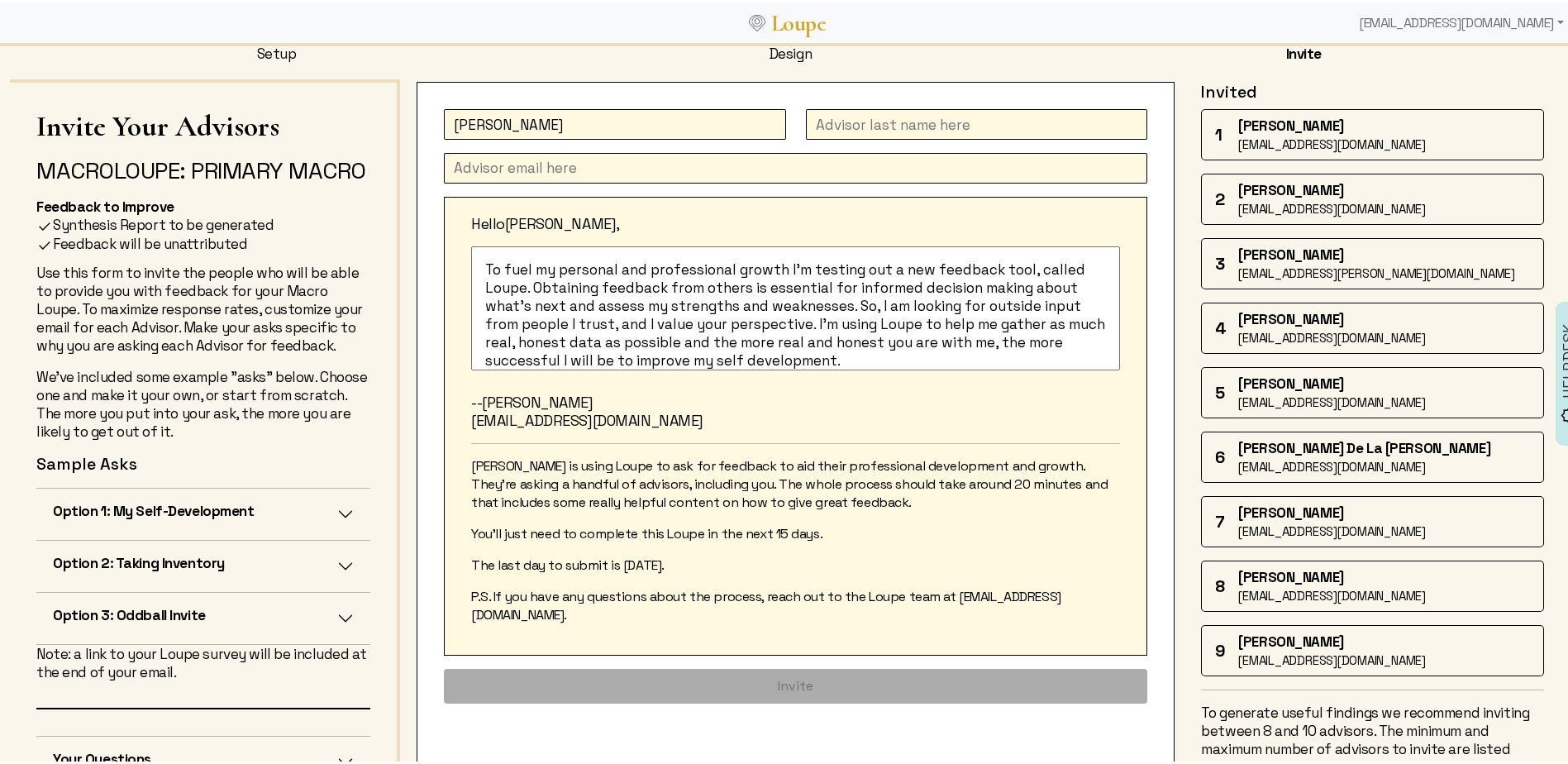
type input "[PERSON_NAME]"
type input "Hung"
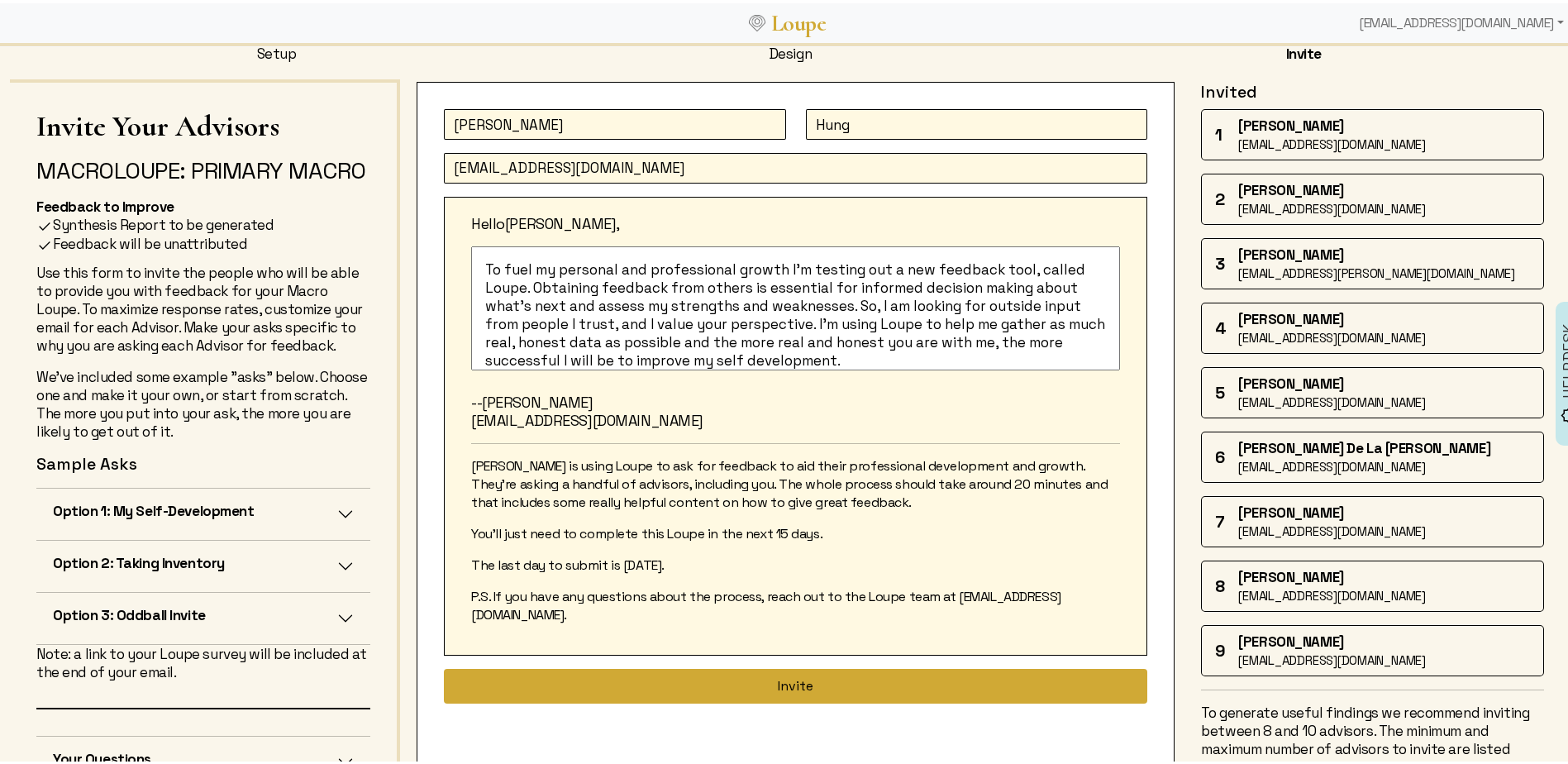
type input "[EMAIL_ADDRESS][DOMAIN_NAME]"
click at [802, 668] on button "Invite" at bounding box center [795, 682] width 704 height 34
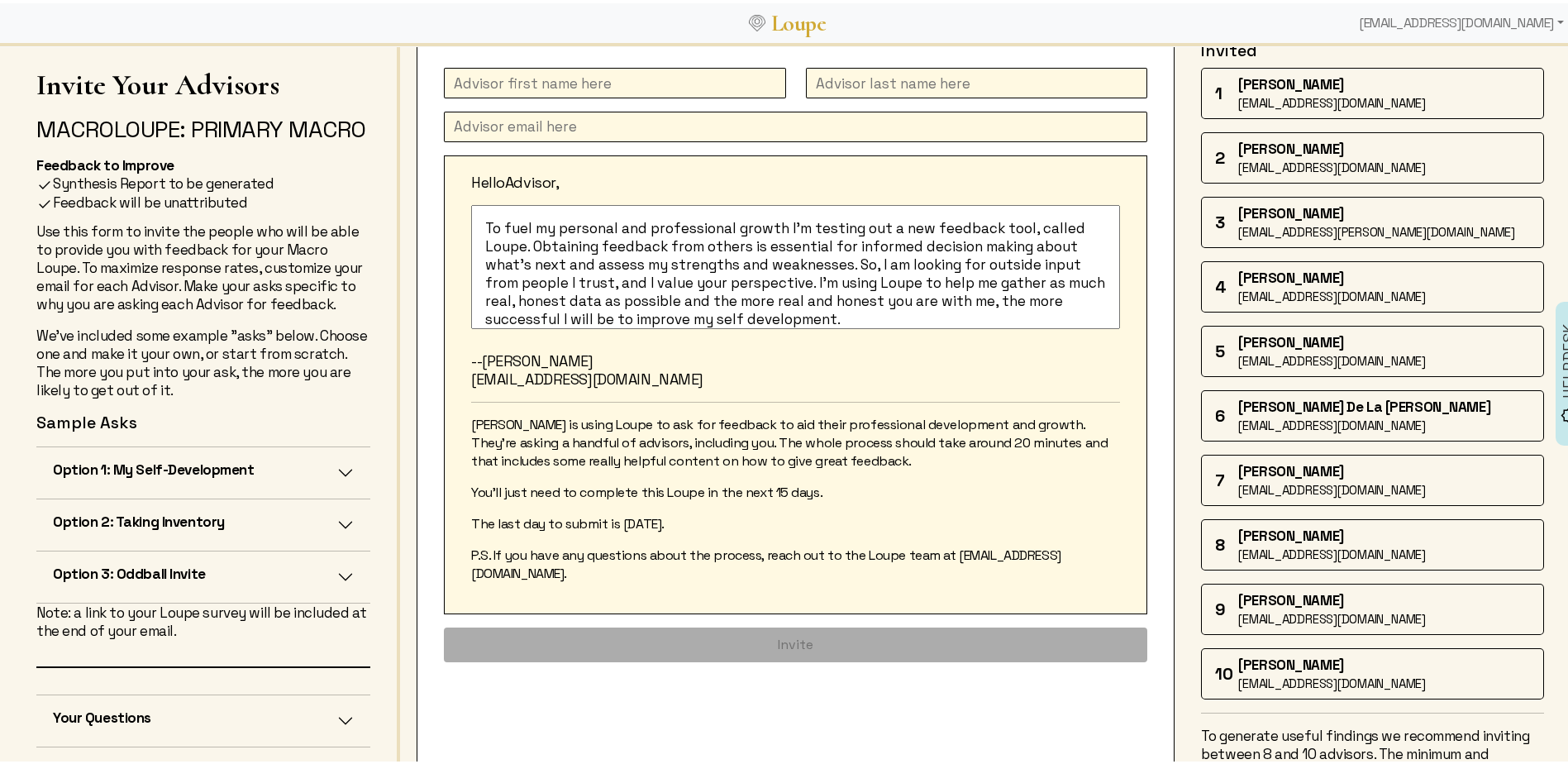
scroll to position [309, 0]
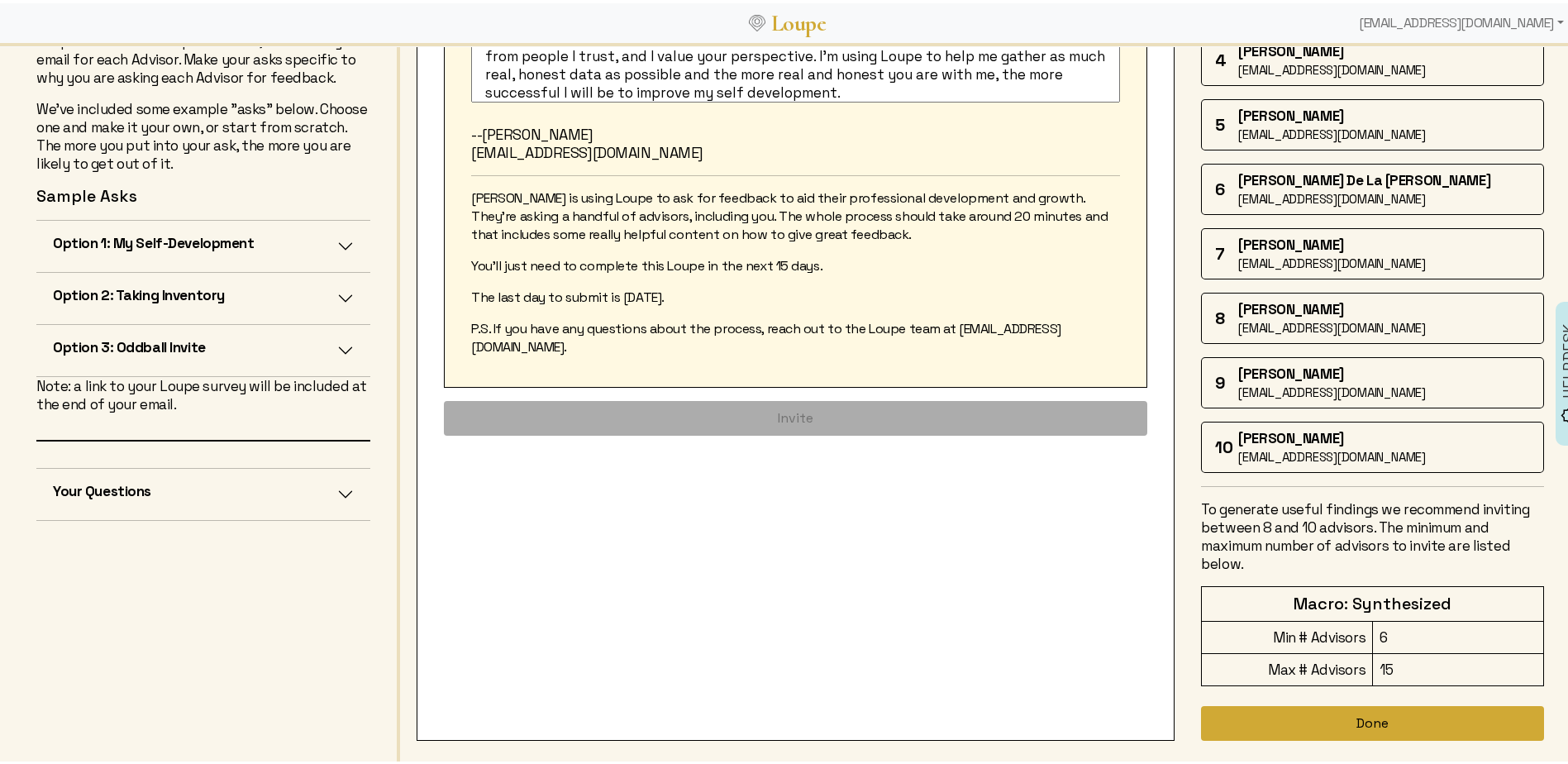
click at [1362, 721] on button "Done" at bounding box center [1372, 720] width 343 height 34
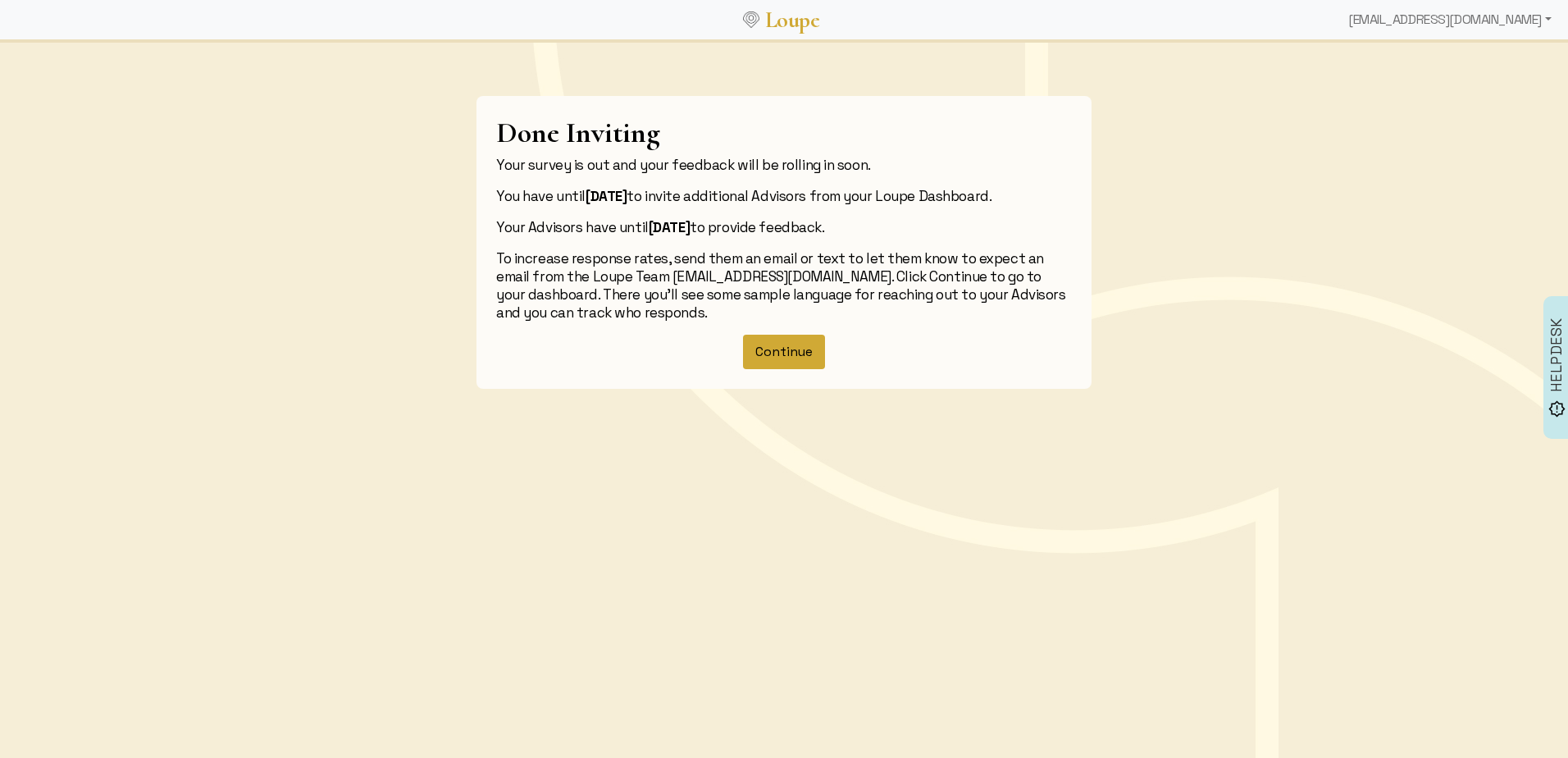
click at [777, 349] on button "Continue" at bounding box center [784, 351] width 82 height 34
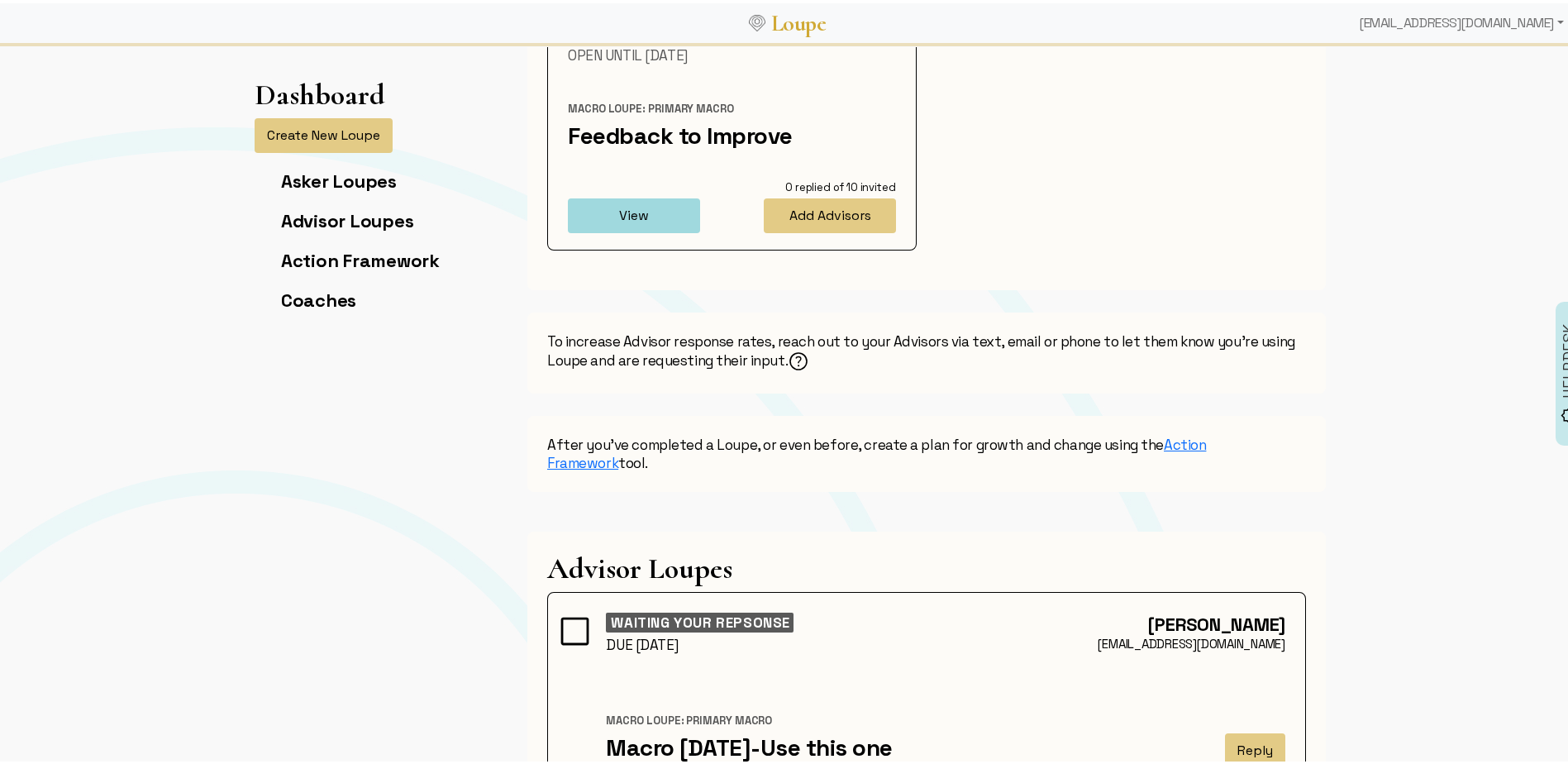
scroll to position [248, 0]
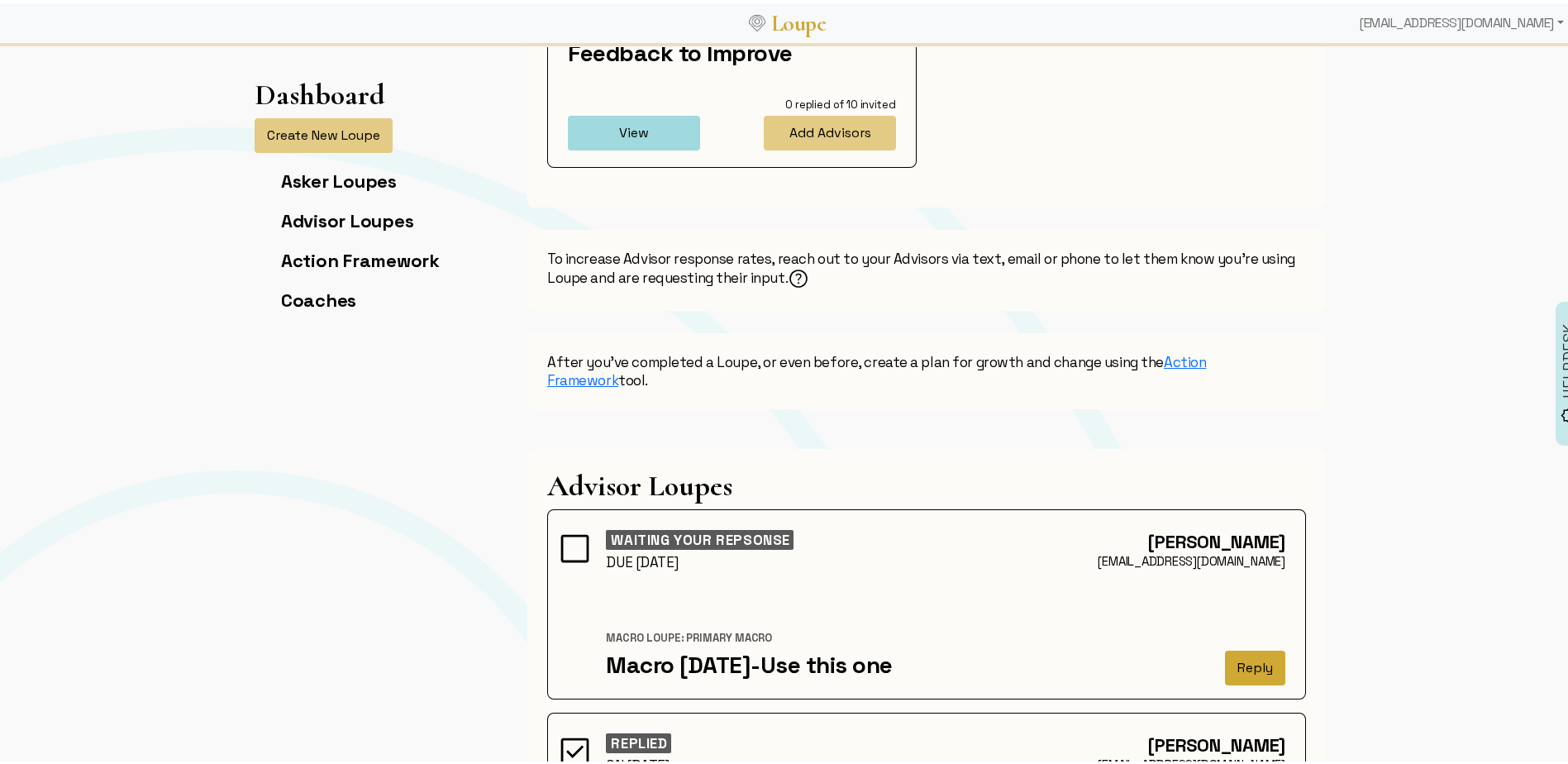
click at [1242, 663] on button "Reply" at bounding box center [1255, 664] width 60 height 34
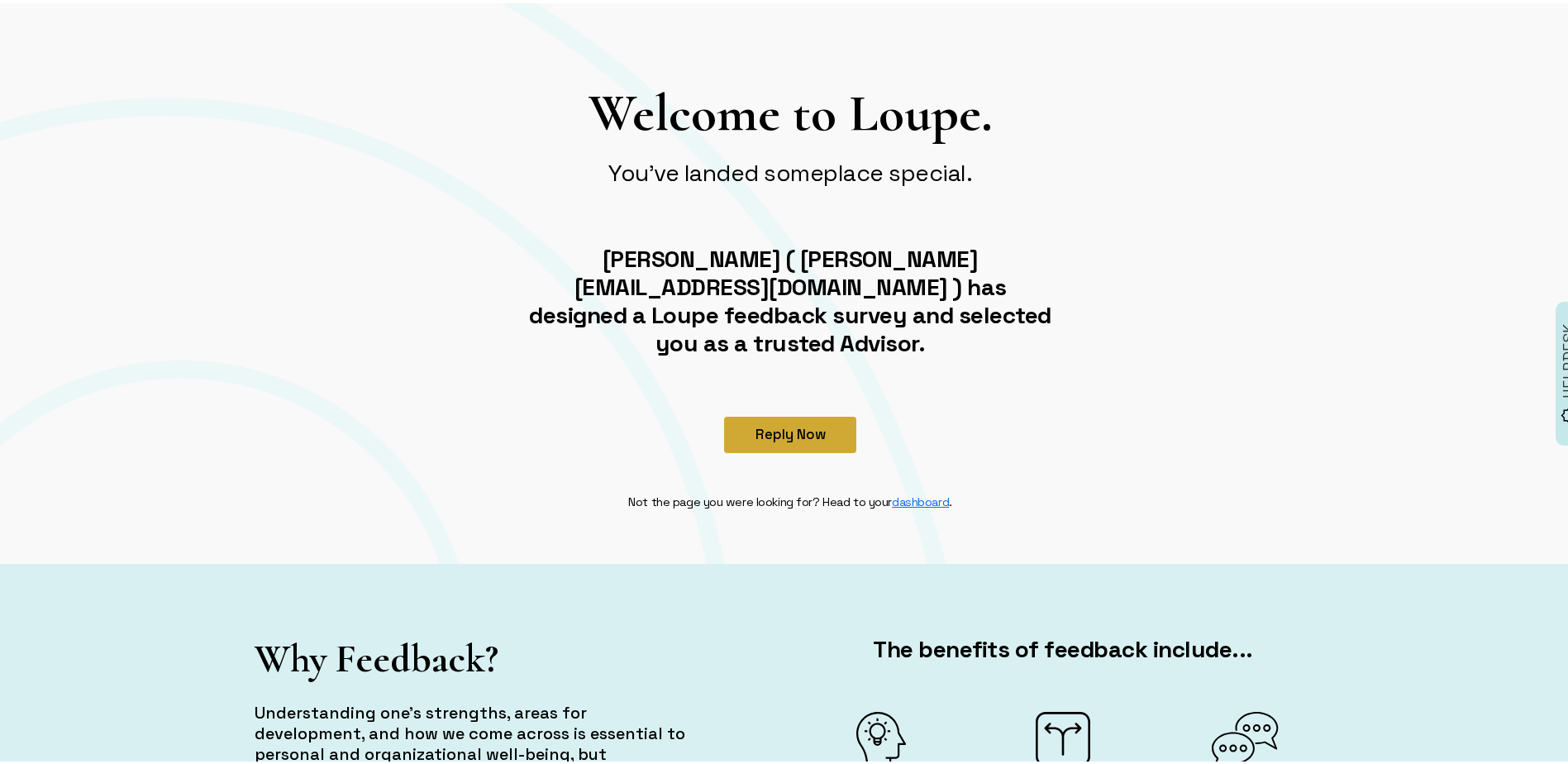
click at [777, 413] on button "Reply Now" at bounding box center [790, 431] width 132 height 36
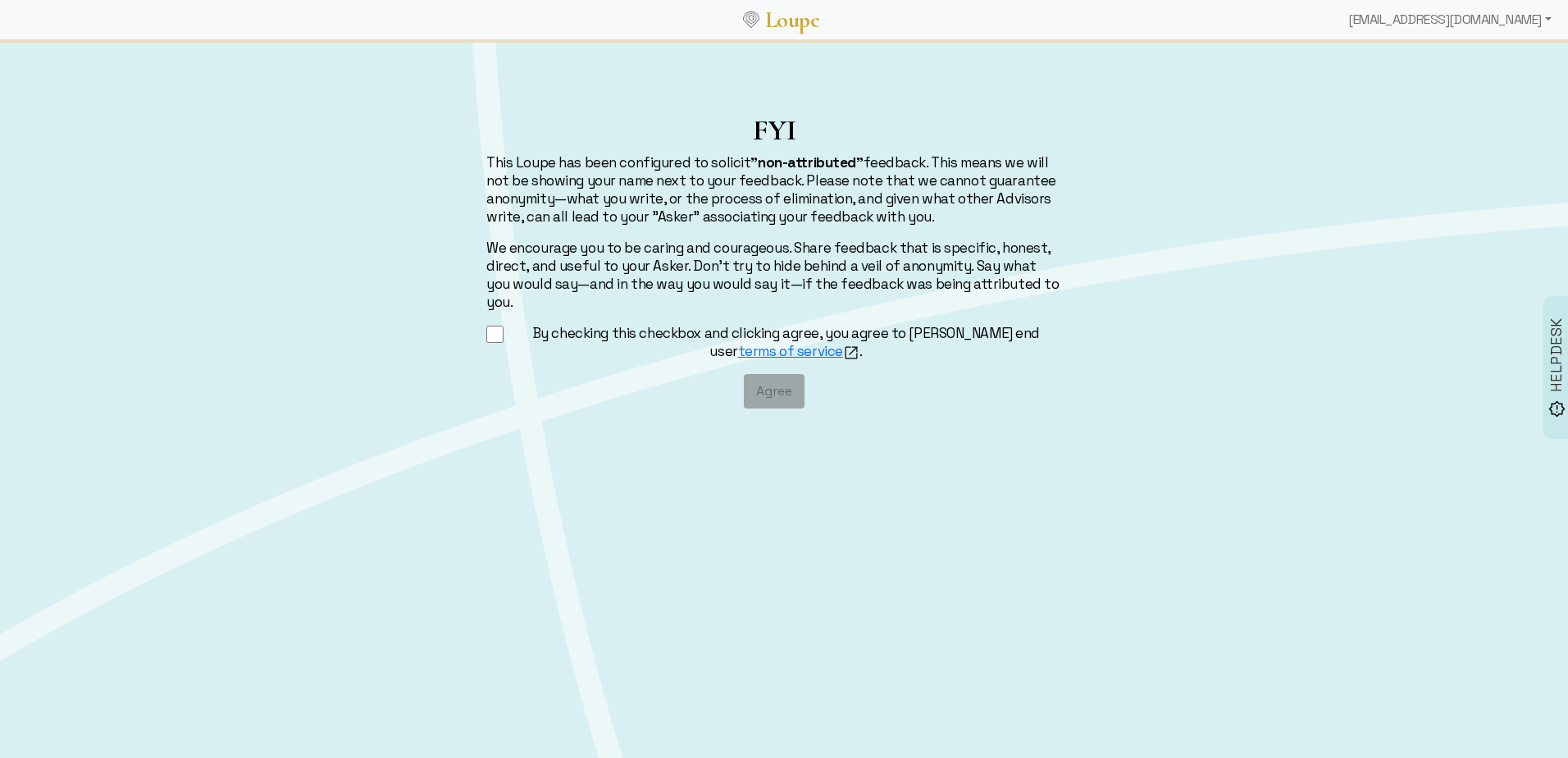
click at [487, 324] on input "By checking this checkbox and clicking agree, you agree to [PERSON_NAME] end us…" at bounding box center [494, 334] width 17 height 21
checkbox input "true"
click at [768, 376] on button "Agree" at bounding box center [774, 390] width 61 height 34
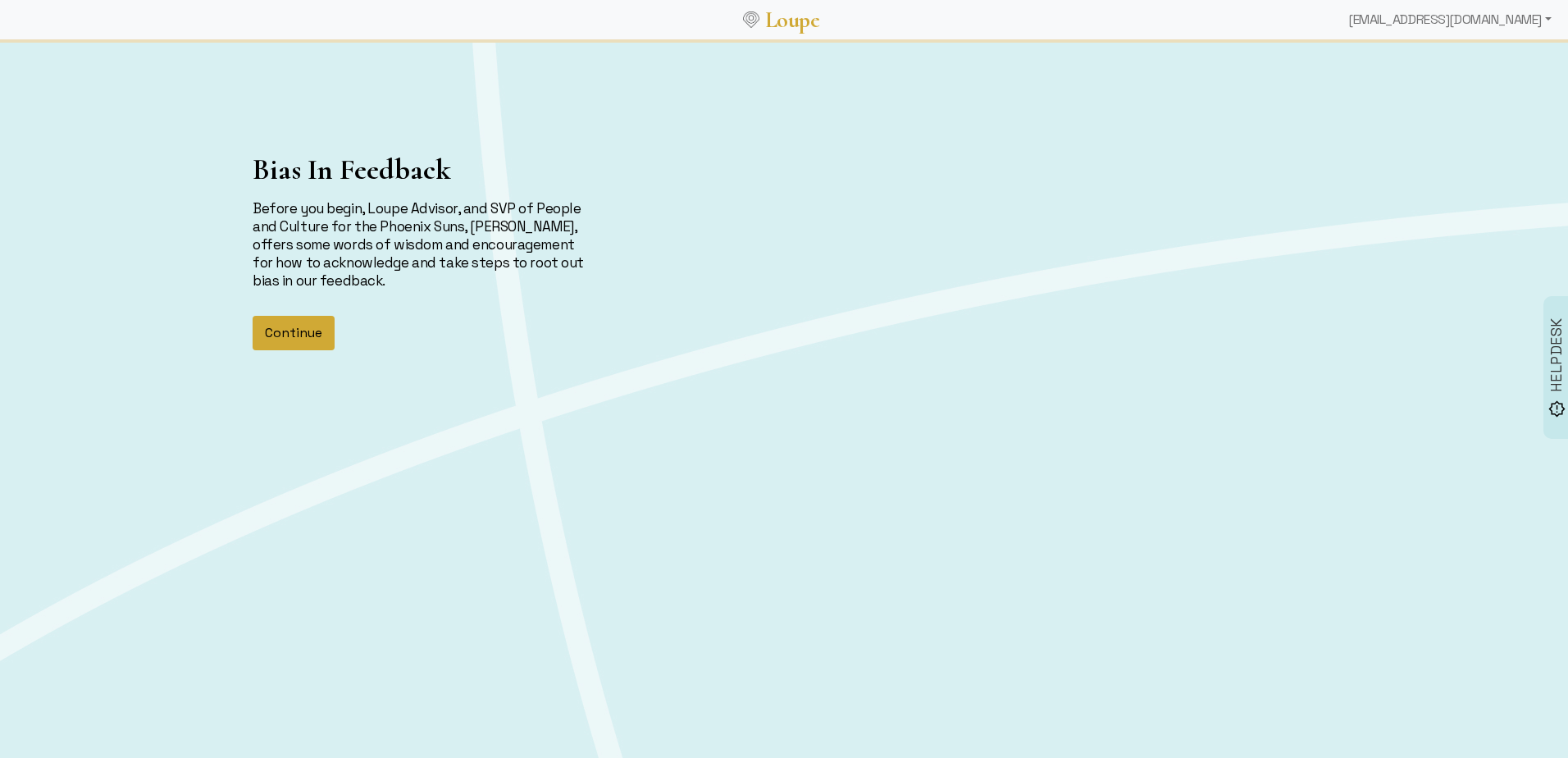
click at [293, 336] on button "Continue" at bounding box center [294, 332] width 82 height 34
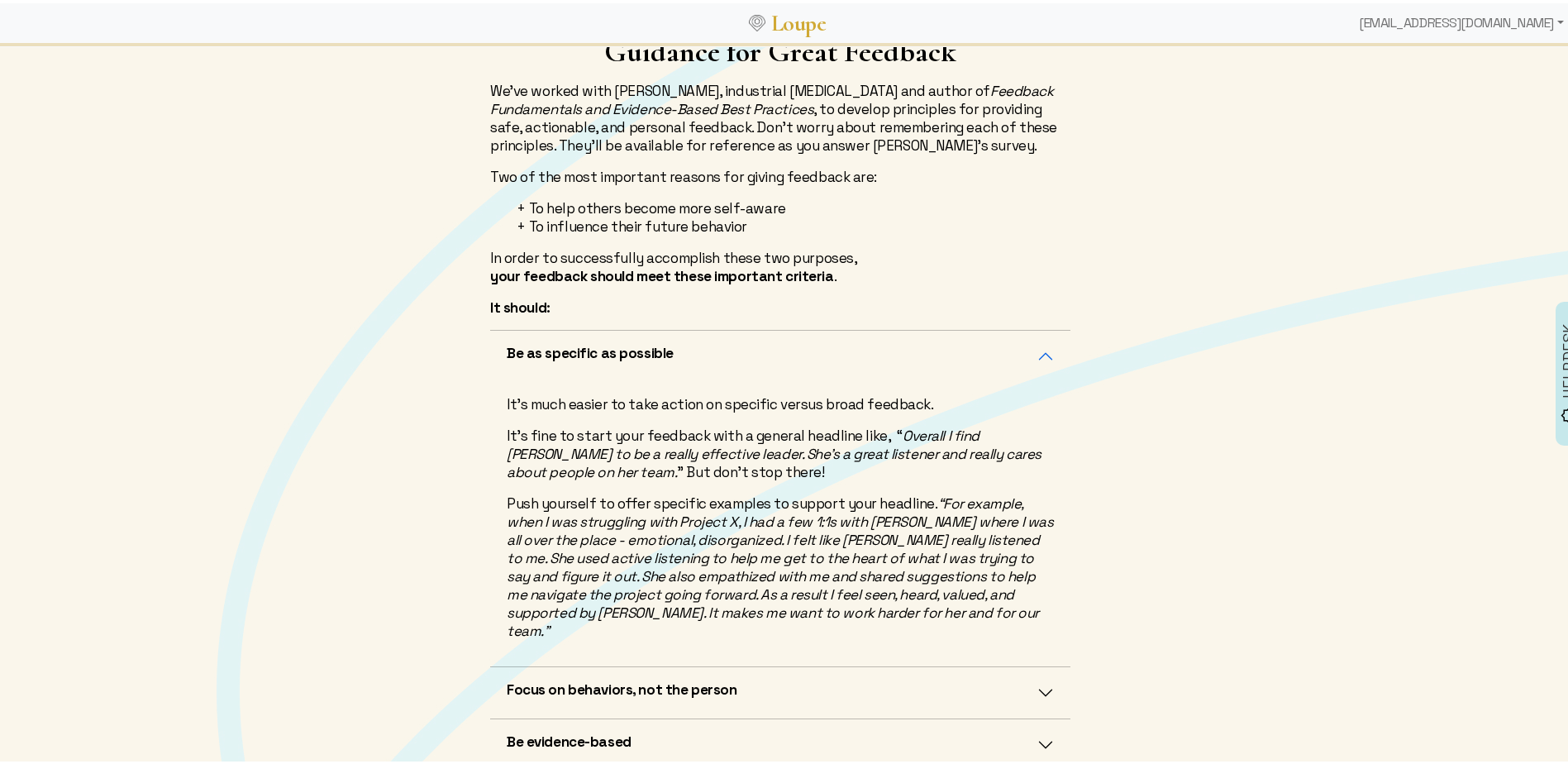
scroll to position [330, 0]
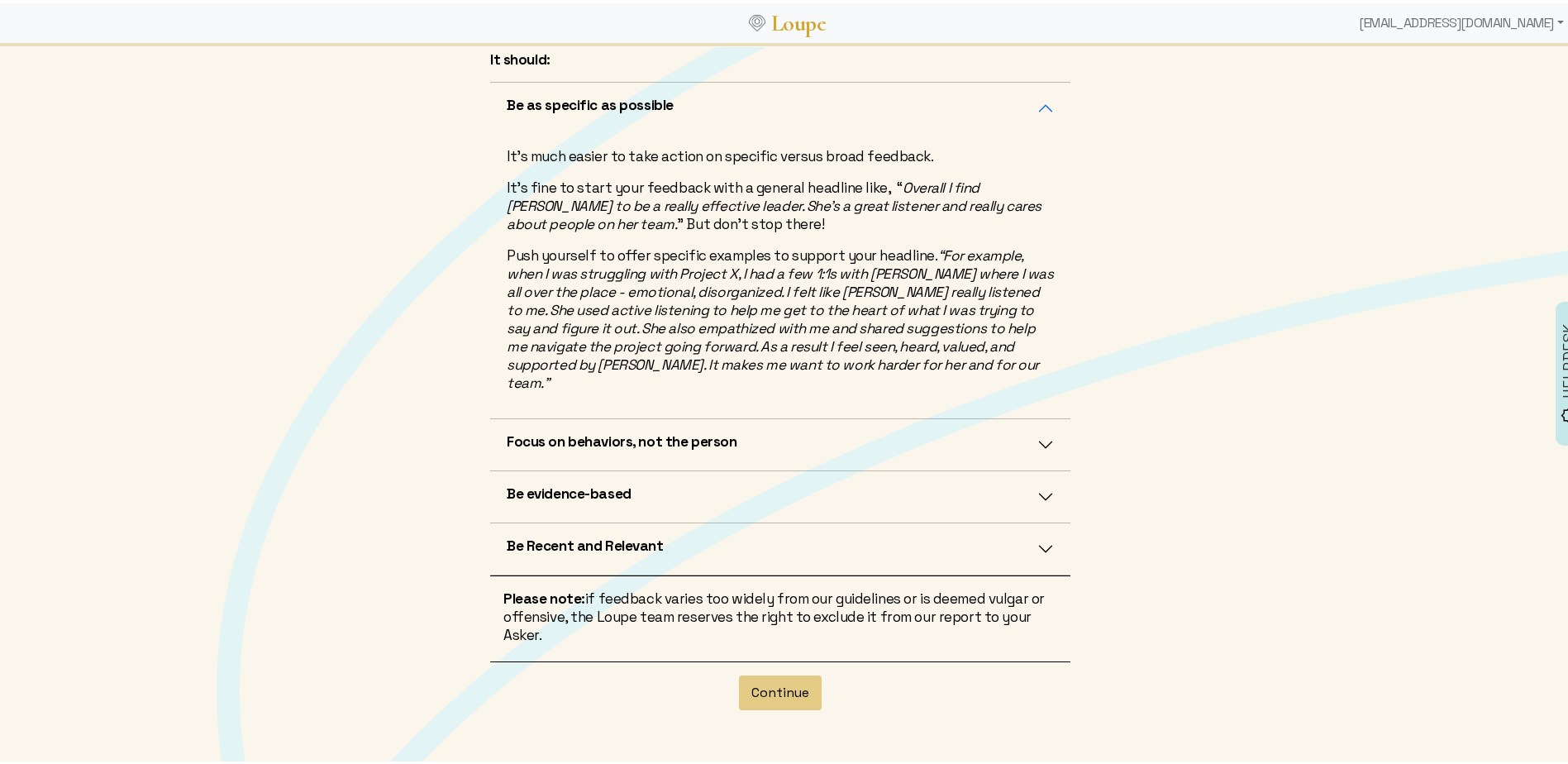
click at [1038, 424] on button "Focus on behaviors, not the person" at bounding box center [780, 441] width 580 height 51
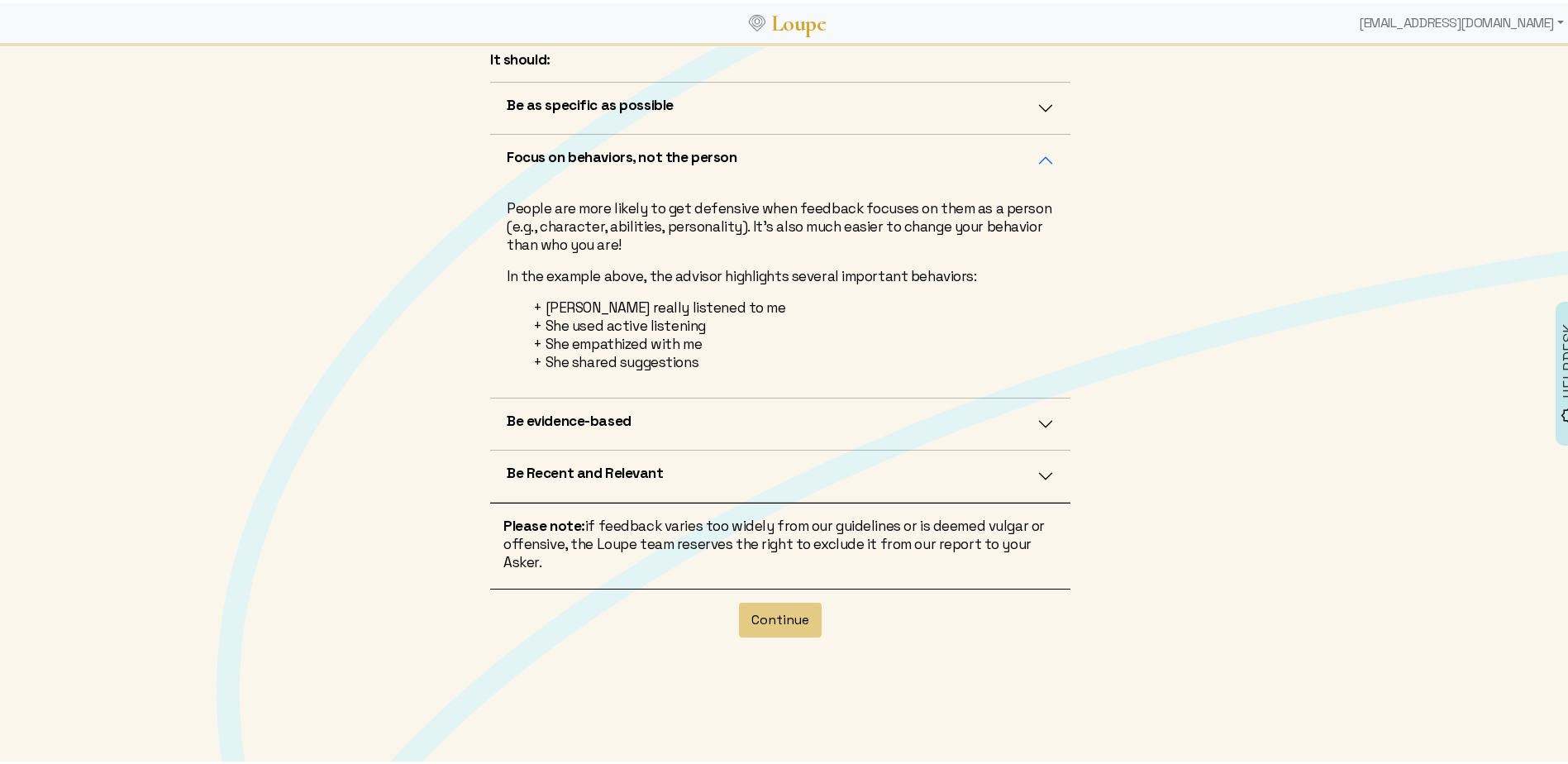
click at [1038, 424] on button "Be evidence-based" at bounding box center [780, 420] width 580 height 51
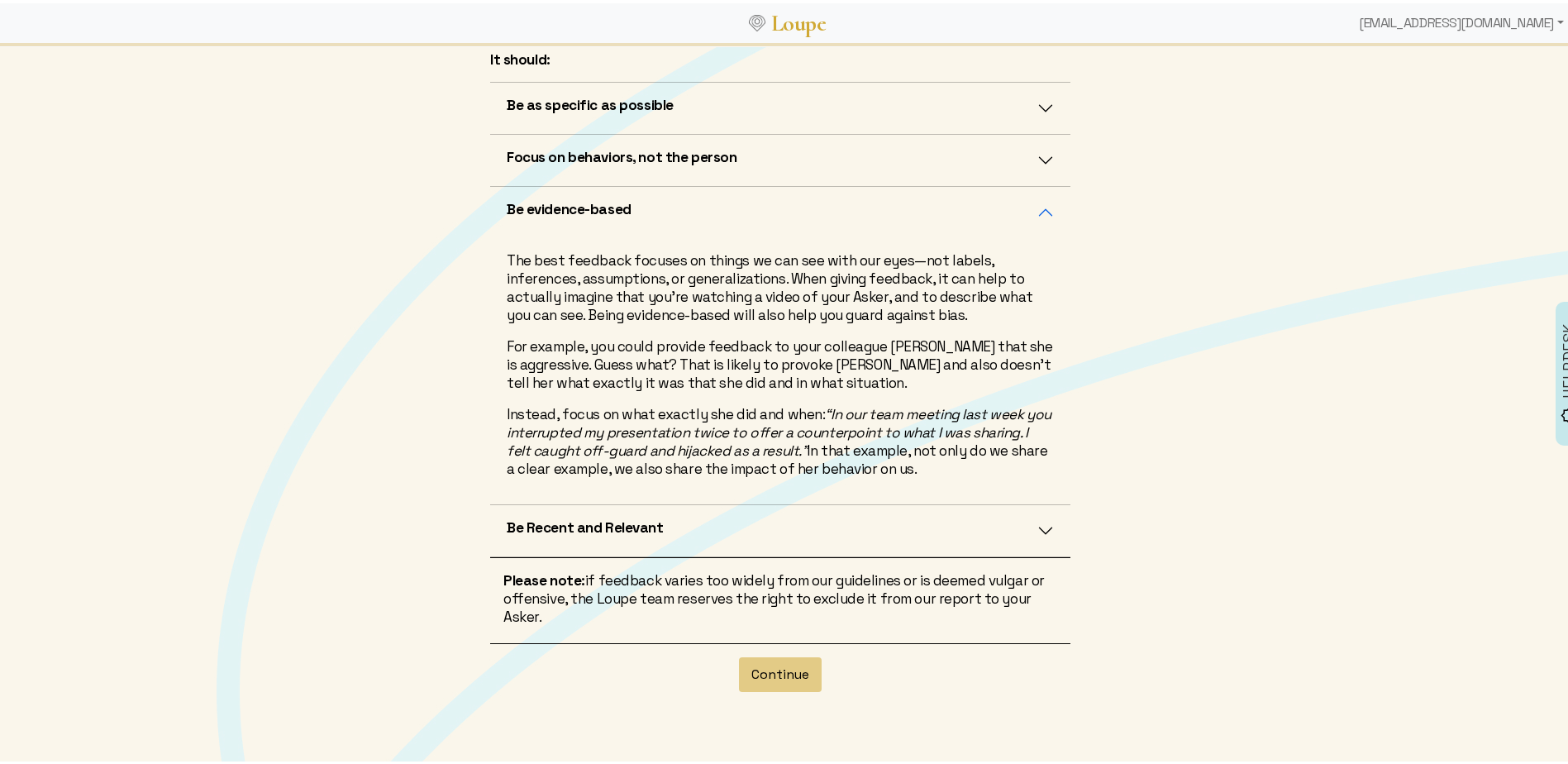
click at [1040, 206] on button "Be evidence-based" at bounding box center [780, 209] width 580 height 51
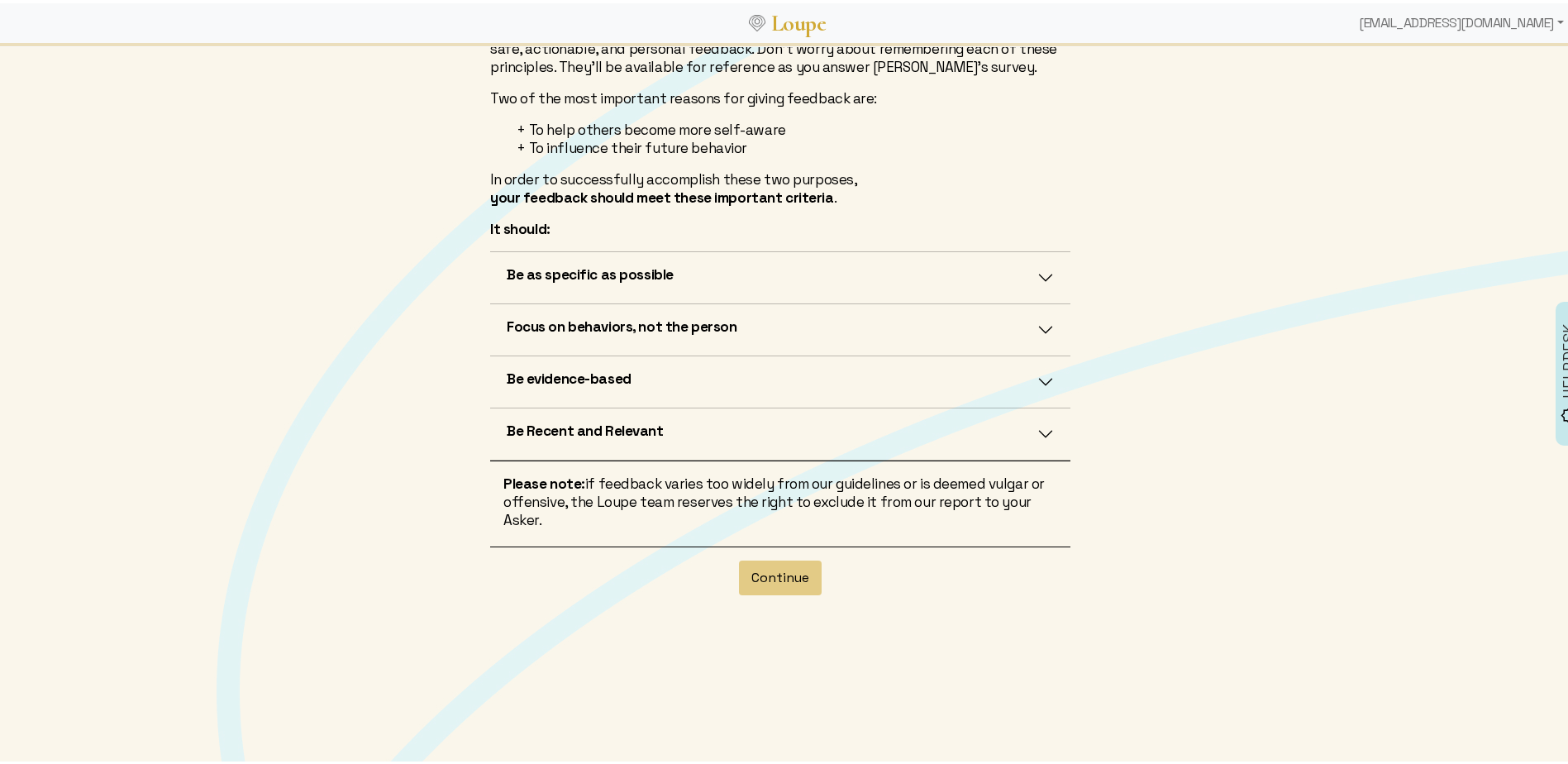
click at [1041, 433] on button "Be Recent and Relevant" at bounding box center [780, 430] width 580 height 51
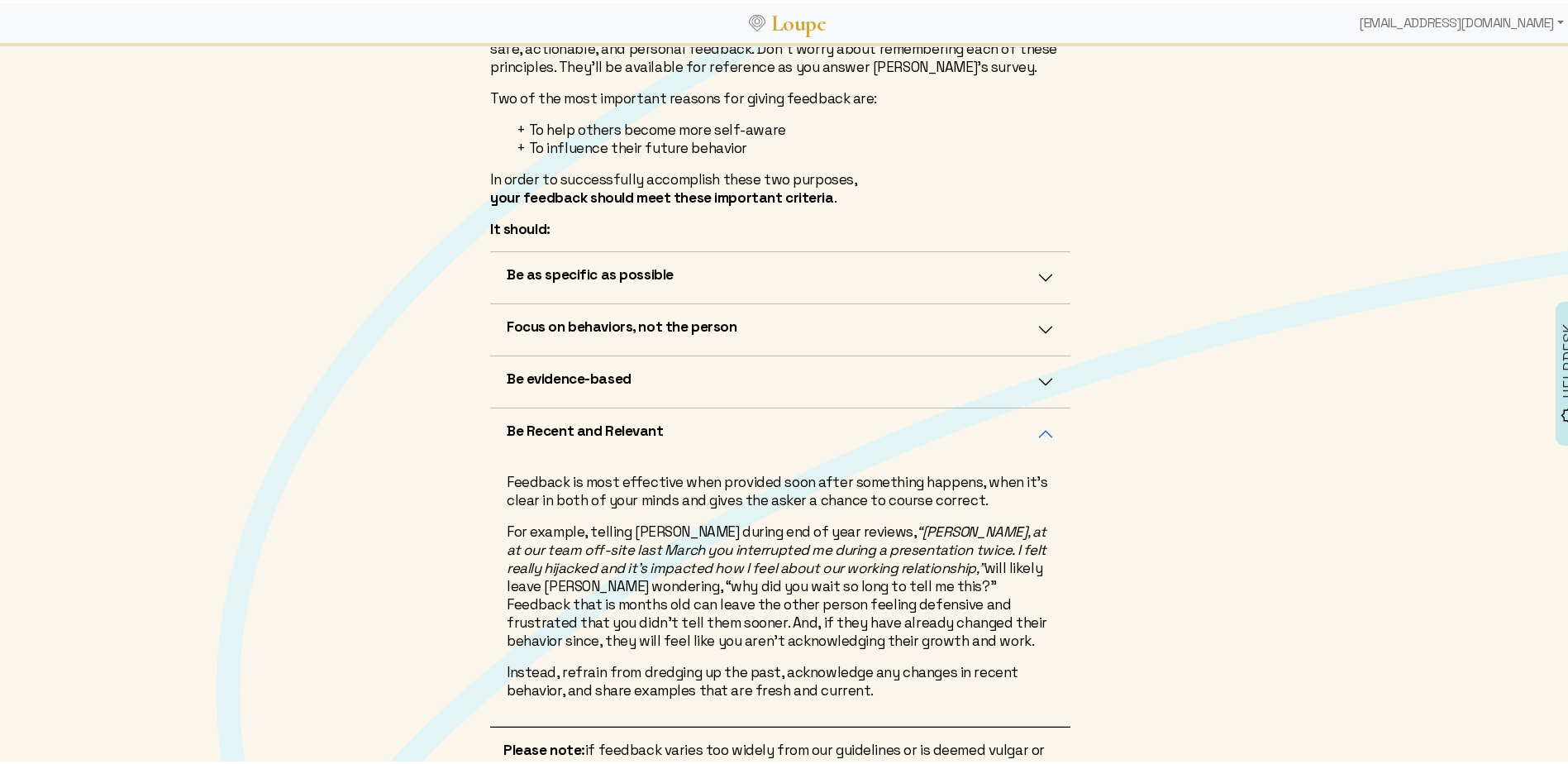
scroll to position [244, 0]
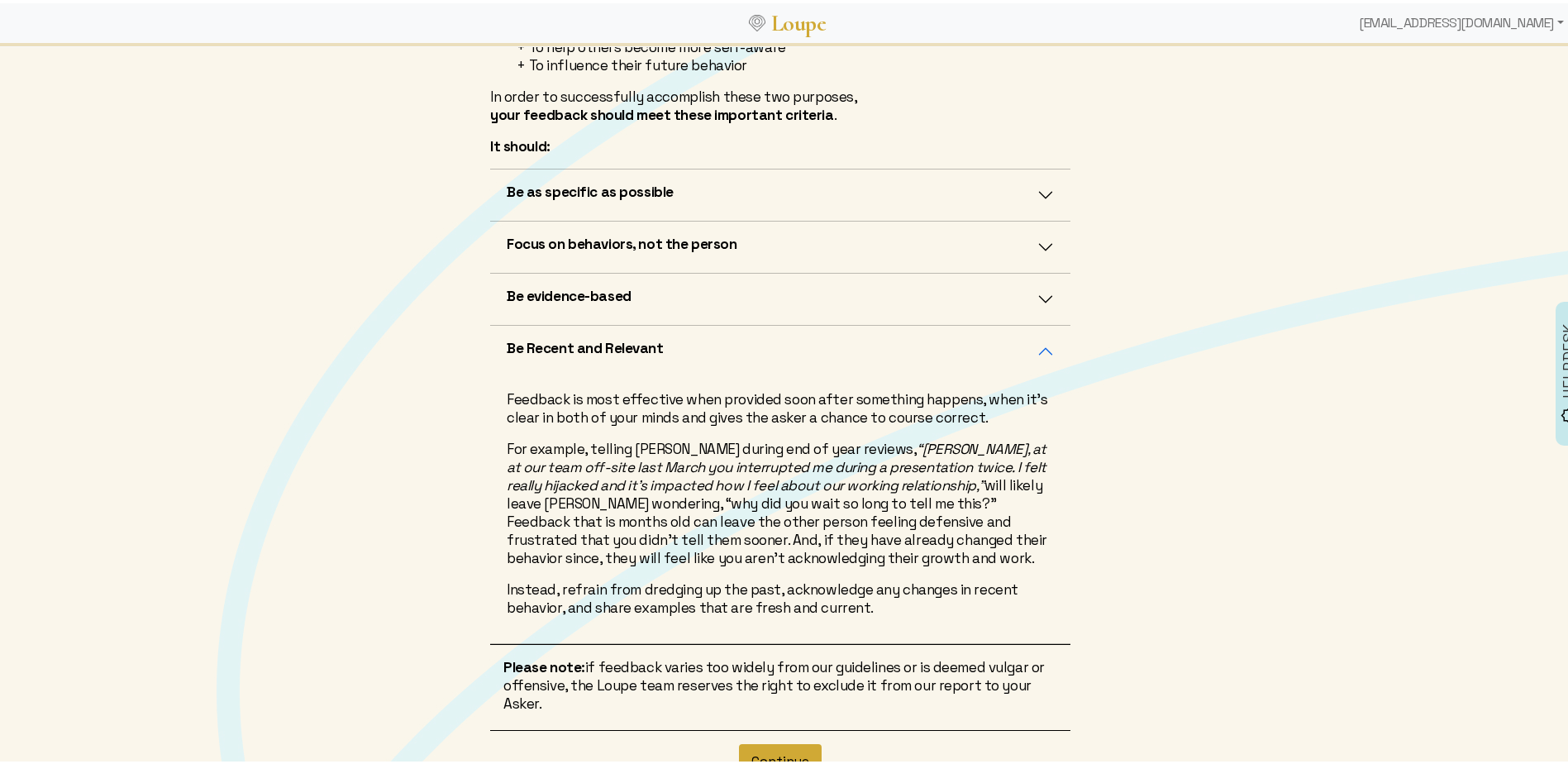
click at [795, 748] on button "Continue" at bounding box center [780, 757] width 83 height 34
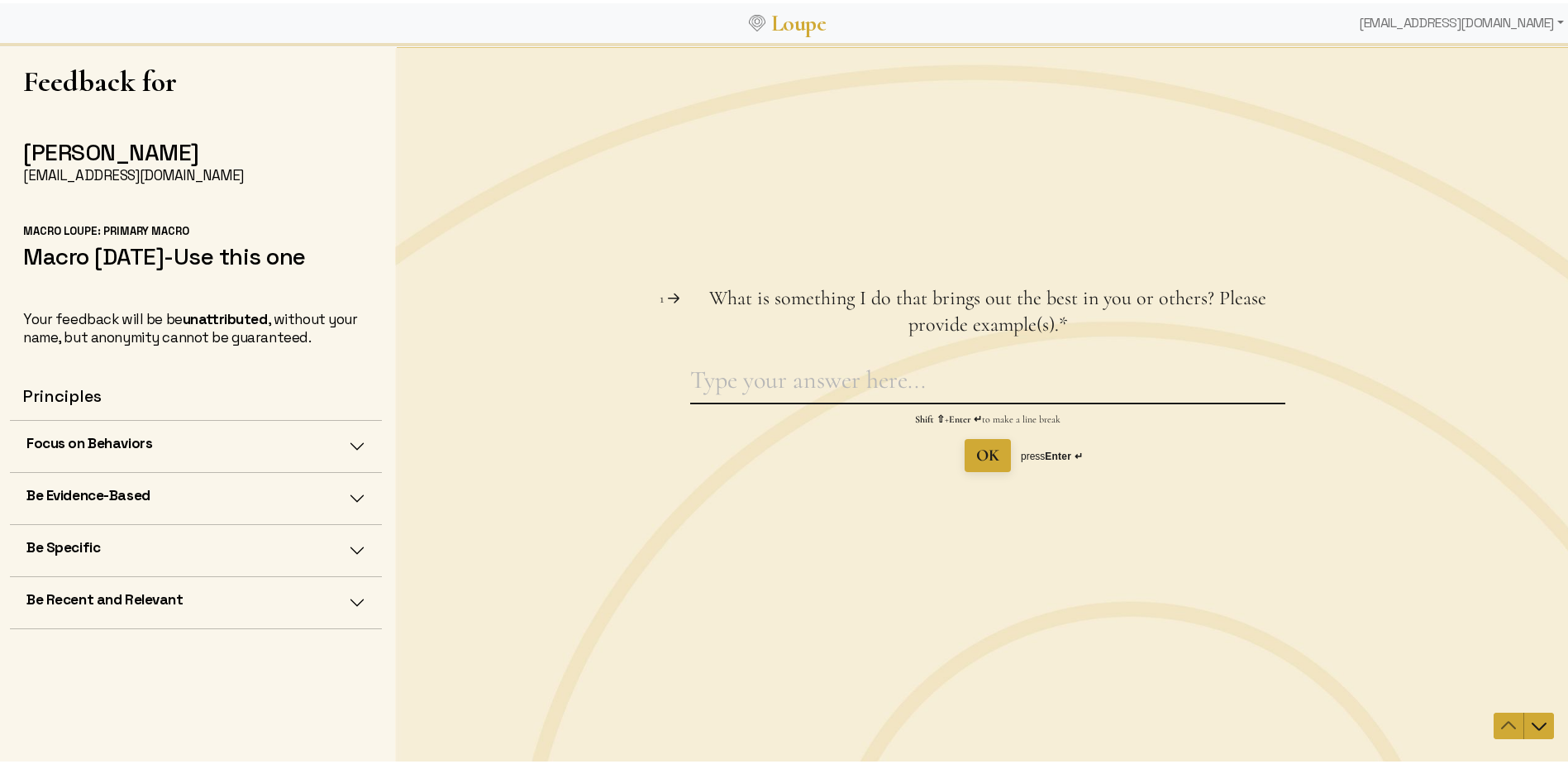
click at [701, 386] on textarea "What is something I do that brings out the best in you or others? Please provid…" at bounding box center [988, 382] width 595 height 38
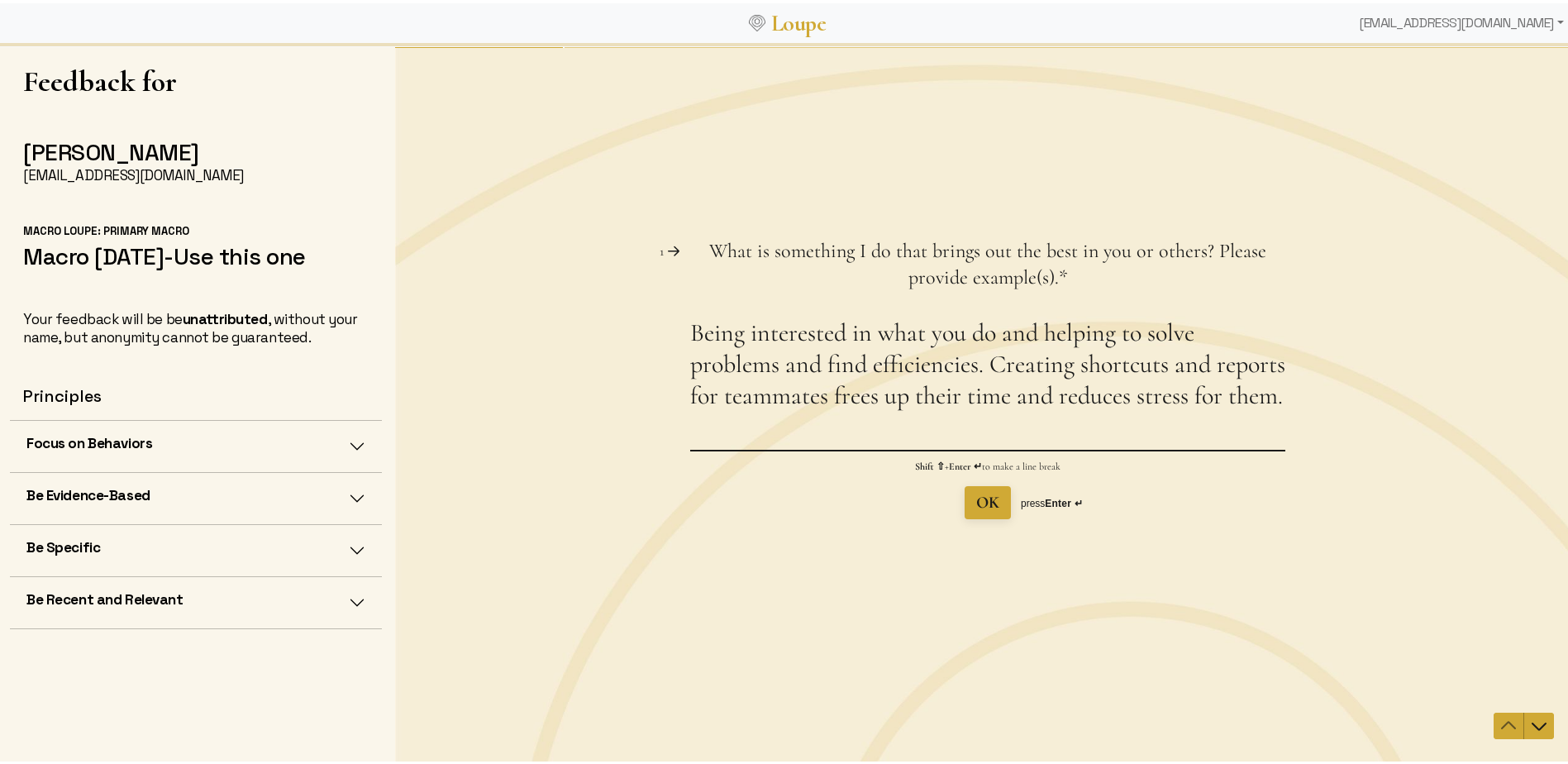
click at [1075, 361] on textarea "Being interested in what you do and helping to solve problems and find efficien…" at bounding box center [988, 383] width 595 height 133
click at [727, 398] on textarea "Being interested in what you do and helping to solve problems and find efficien…" at bounding box center [988, 383] width 595 height 133
click at [850, 427] on textarea "Being interested in what you do and helping to solve problems and find efficien…" at bounding box center [988, 383] width 595 height 133
type textarea "Being interested in what you do and helping to solve problems and find efficien…"
click at [976, 496] on span "OK" at bounding box center [988, 502] width 23 height 20
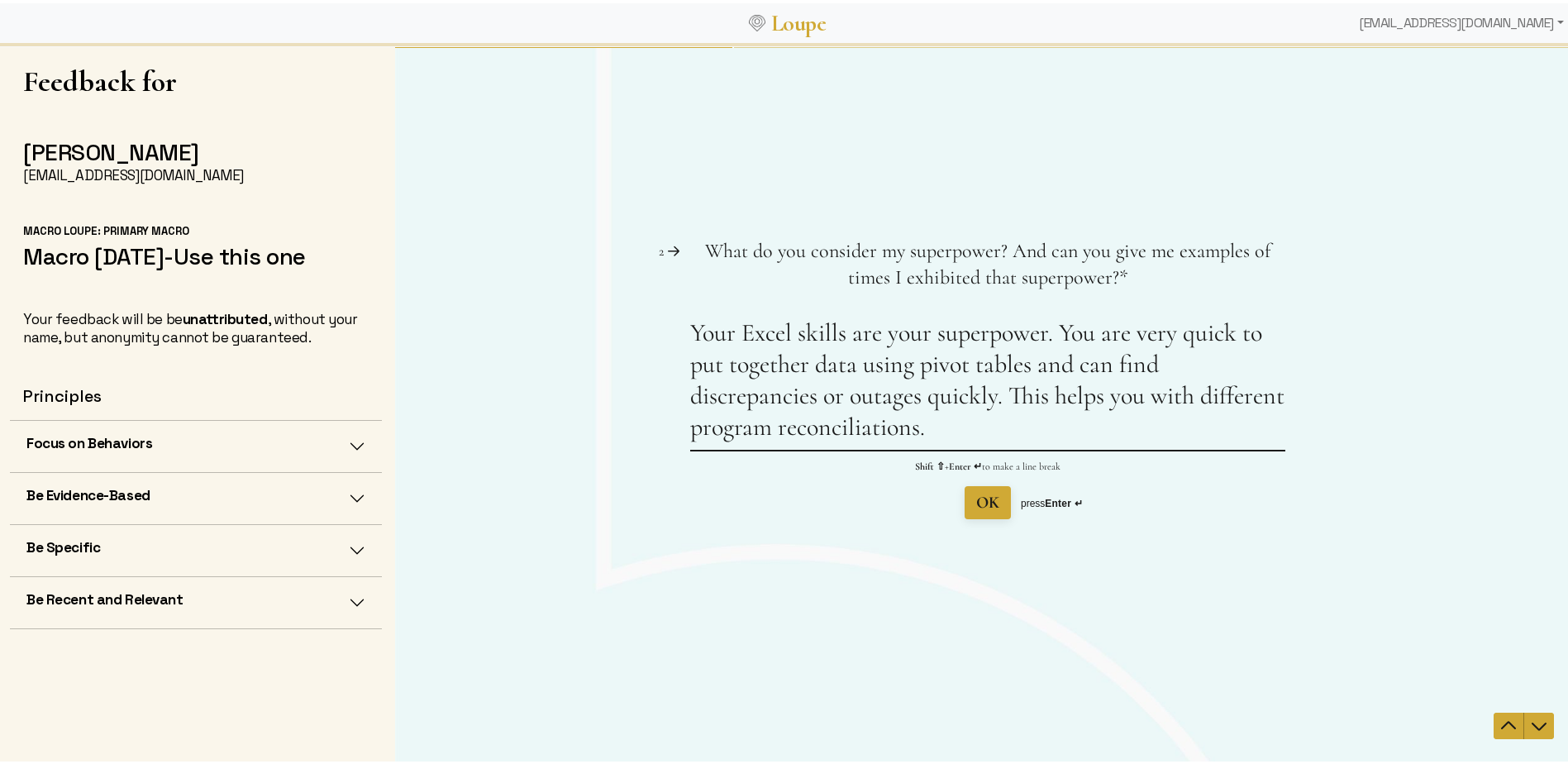
type textarea "Your Excel skills are your superpower. You are very quick to put together data …"
click at [978, 505] on span "OK" at bounding box center [988, 502] width 23 height 20
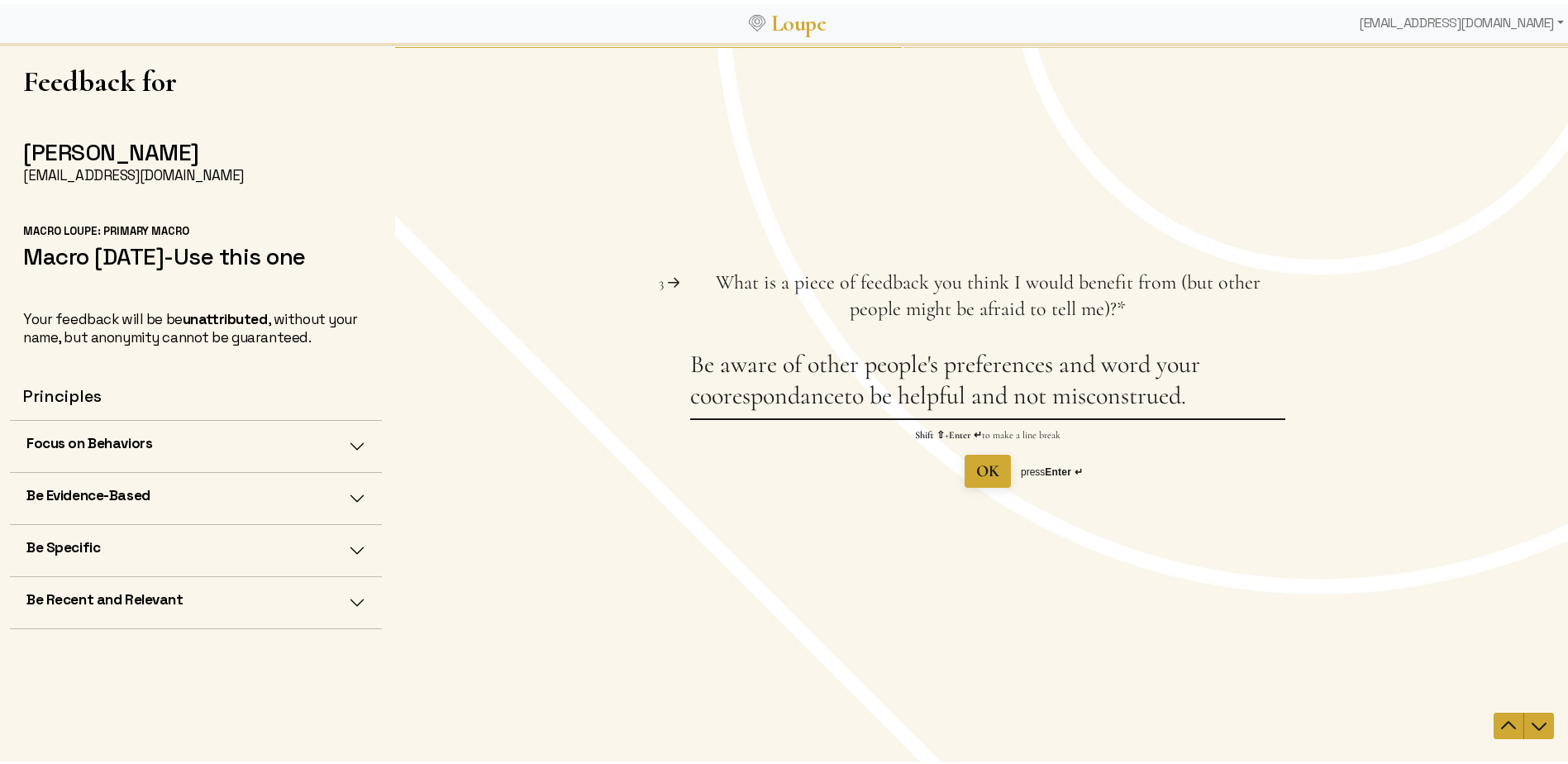
drag, startPoint x: 860, startPoint y: 363, endPoint x: 1051, endPoint y: 361, distance: 191.0
click at [1051, 361] on textarea "Be aware of other people's preferences and word your coorespondanceto be helpfu…" at bounding box center [988, 382] width 595 height 70
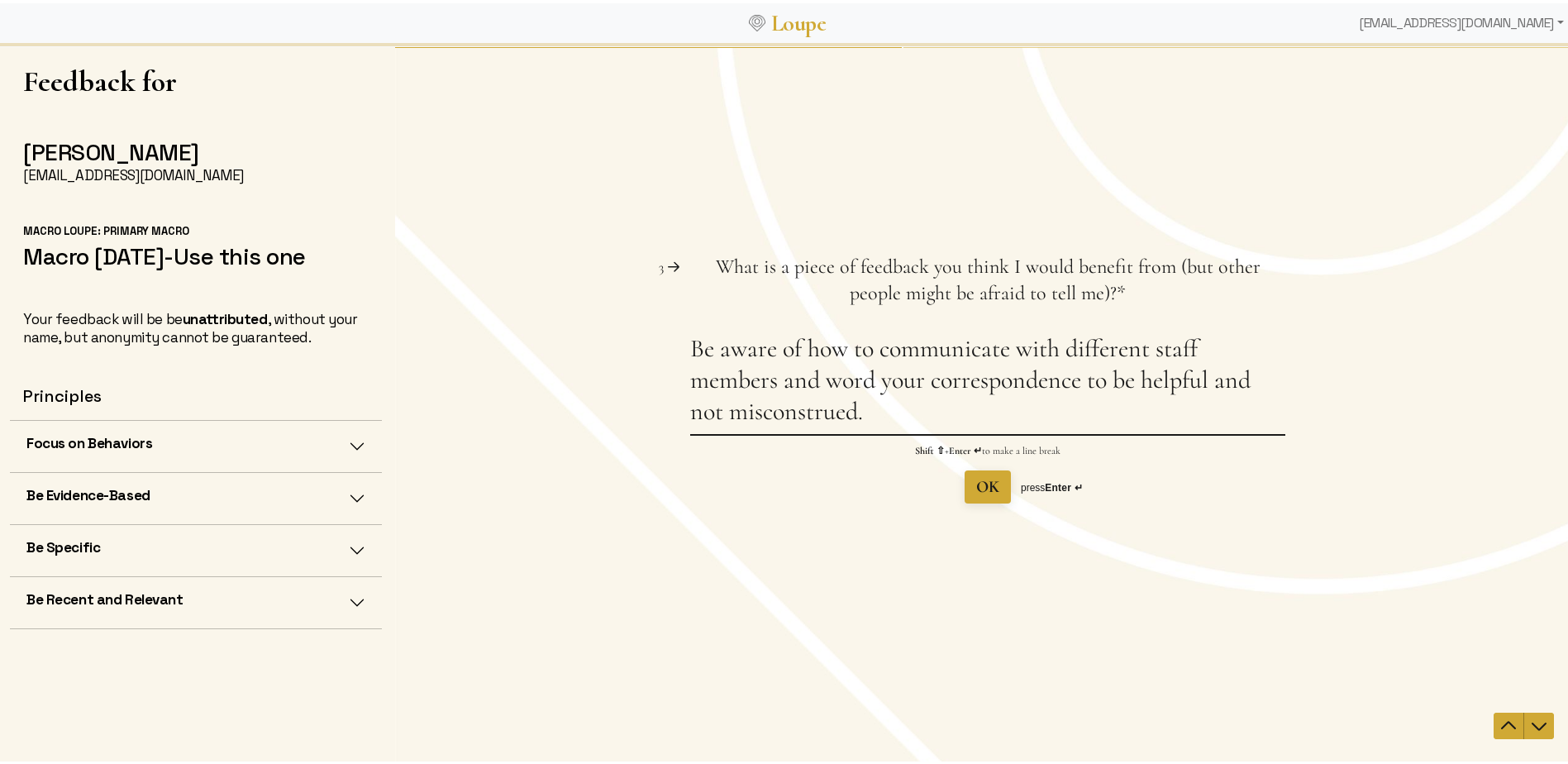
click at [901, 418] on textarea "Be aware of how to communicate with different staff members and word your corre…" at bounding box center [988, 382] width 595 height 101
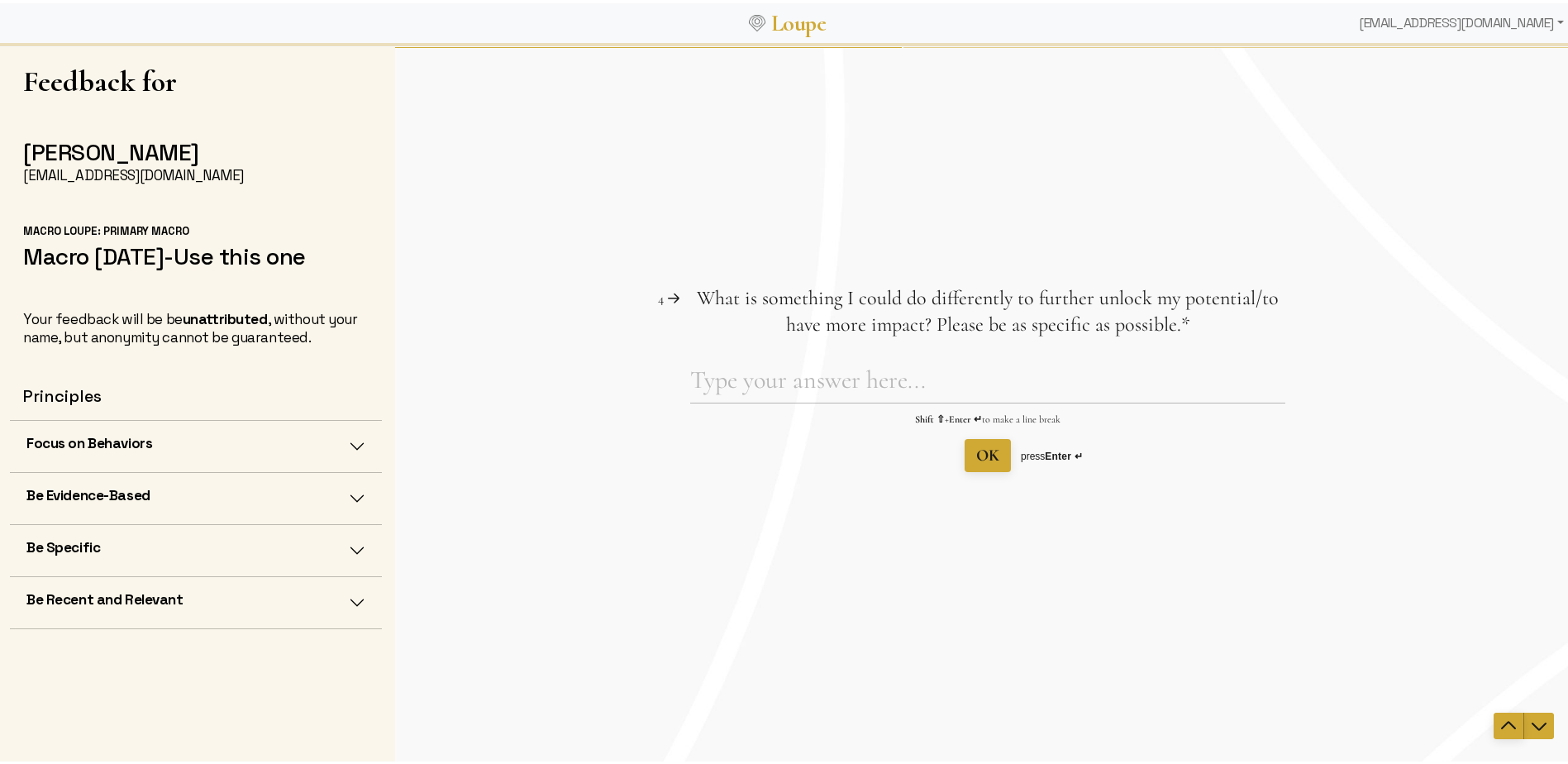
click at [1498, 726] on icon "Navigate to previous question" at bounding box center [1508, 725] width 20 height 20
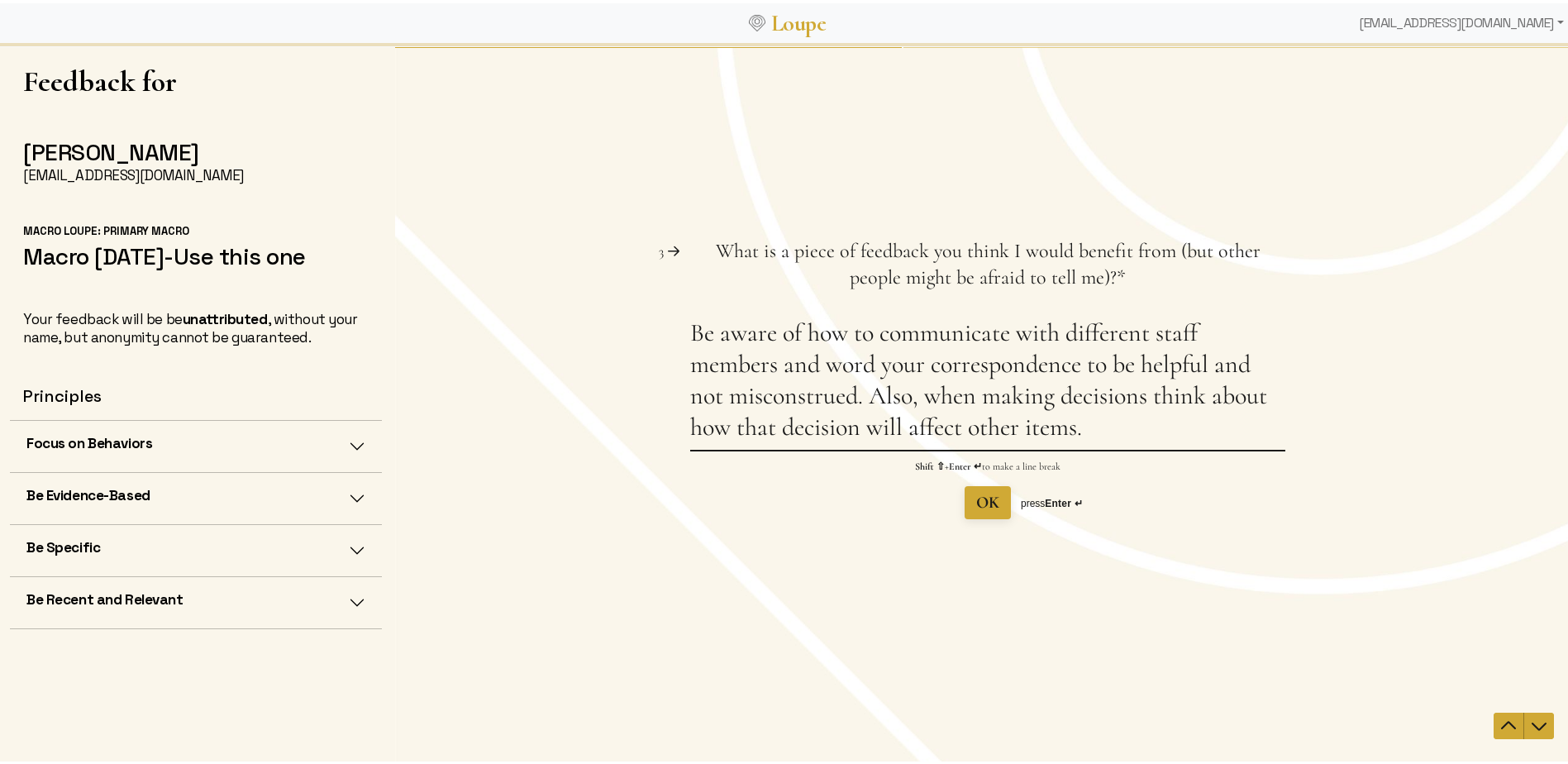
click at [691, 326] on textarea "Be aware of how to communicate with different staff members and word your corre…" at bounding box center [988, 383] width 595 height 133
drag, startPoint x: 687, startPoint y: 330, endPoint x: 1093, endPoint y: 438, distance: 420.1
click at [1093, 438] on textarea "Be aware of how to communicate with different staff members and word your corre…" at bounding box center [988, 383] width 595 height 133
paste textarea "mindful of how you communicate with different team members. Tailor your message…"
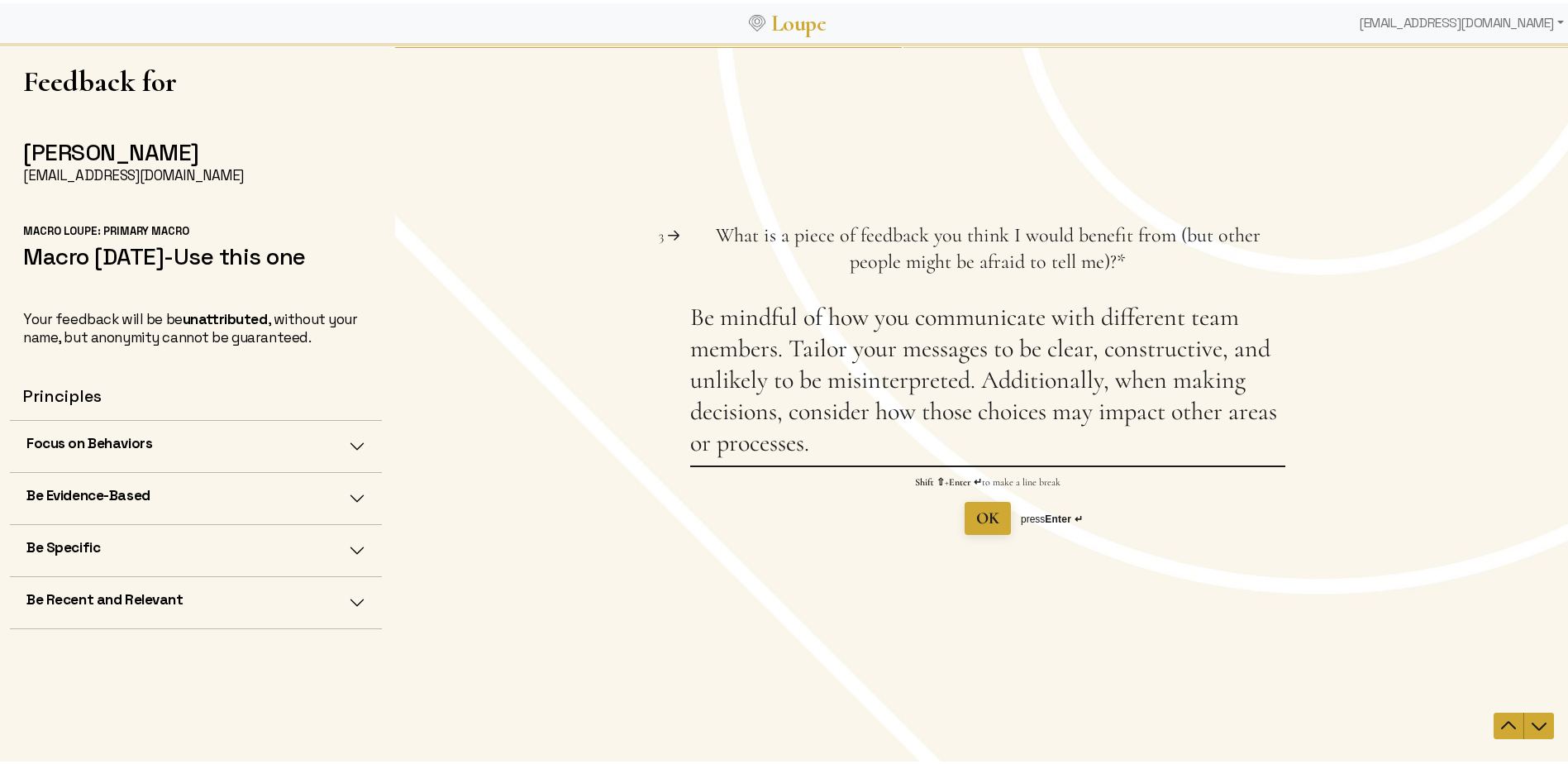
click at [983, 349] on textarea "Be mindful of how you communicate with different team members. Tailor your mess…" at bounding box center [988, 382] width 595 height 164
type textarea "Be mindful of how you communicate with different team members. Tailor your mess…"
click at [976, 515] on span "OK" at bounding box center [988, 517] width 23 height 20
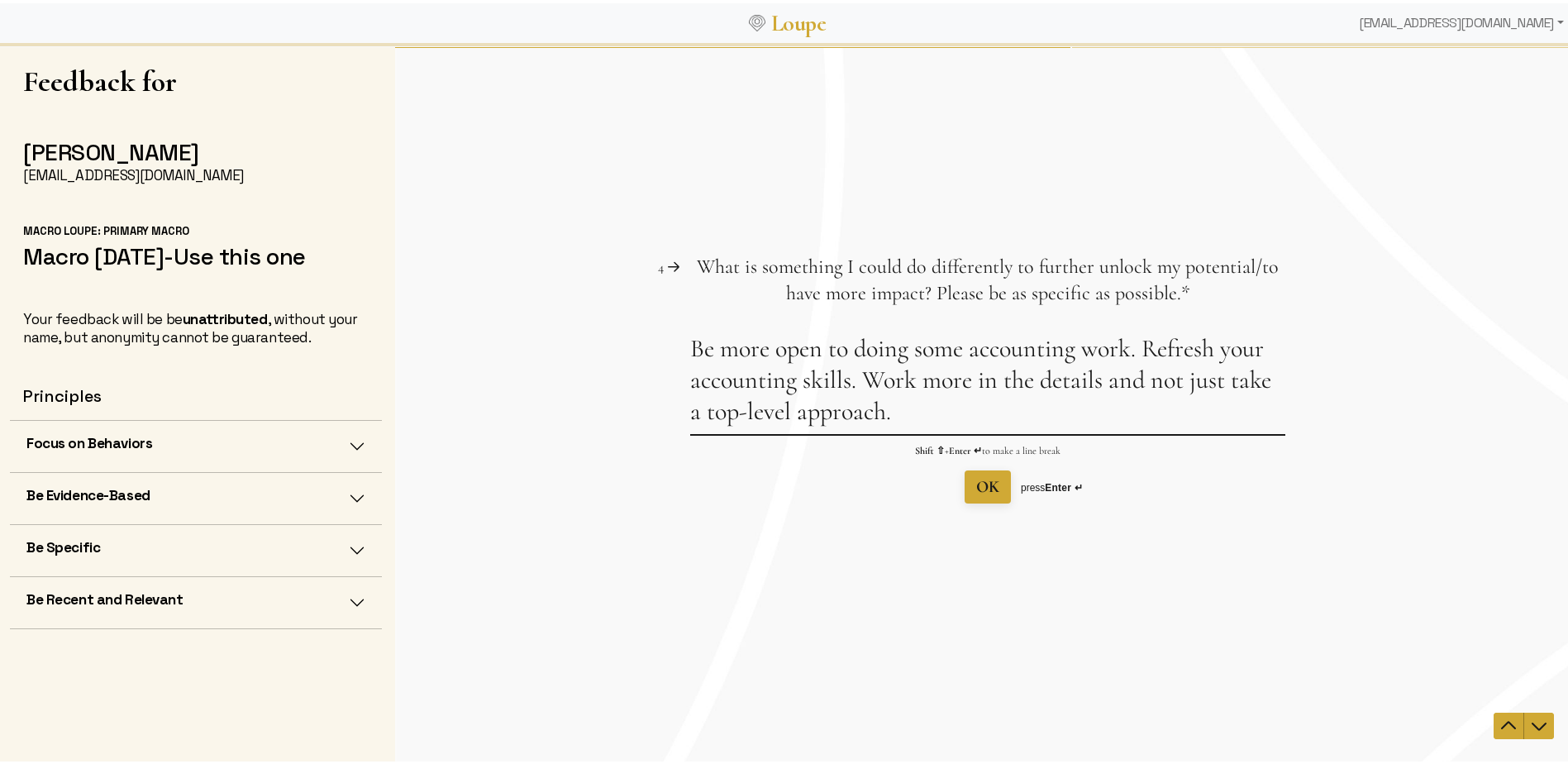
drag, startPoint x: 686, startPoint y: 343, endPoint x: 1019, endPoint y: 361, distance: 333.5
click at [1019, 361] on textarea "Be more open to doing some accounting work. Refresh your accounting skills. Wor…" at bounding box center [988, 382] width 595 height 101
click at [970, 346] on textarea "Be more open to doing some accounting work. Refresh your accounting skills. Wor…" at bounding box center [988, 382] width 595 height 101
drag, startPoint x: 688, startPoint y: 348, endPoint x: 849, endPoint y: 382, distance: 164.6
click at [849, 382] on textarea "Be more open to doing some accounting work. Refresh your accounting skills. Wor…" at bounding box center [988, 382] width 595 height 101
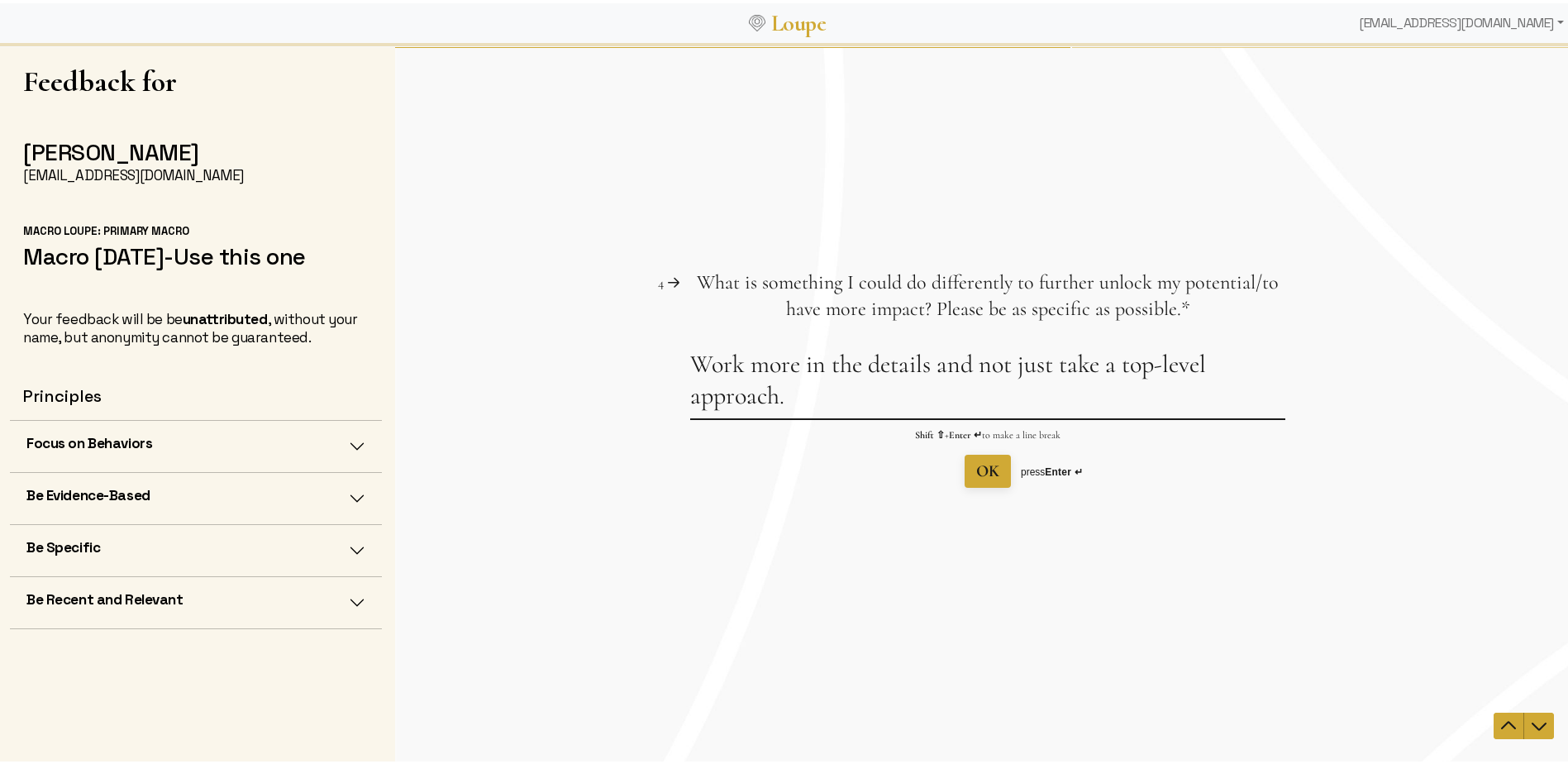
drag, startPoint x: 686, startPoint y: 362, endPoint x: 787, endPoint y: 388, distance: 104.3
click at [787, 388] on textarea "Work more in the details and not just take a top-level approach." at bounding box center [988, 382] width 595 height 70
paste textarea "Work more in the details and not just take a top-level approach Working more in…"
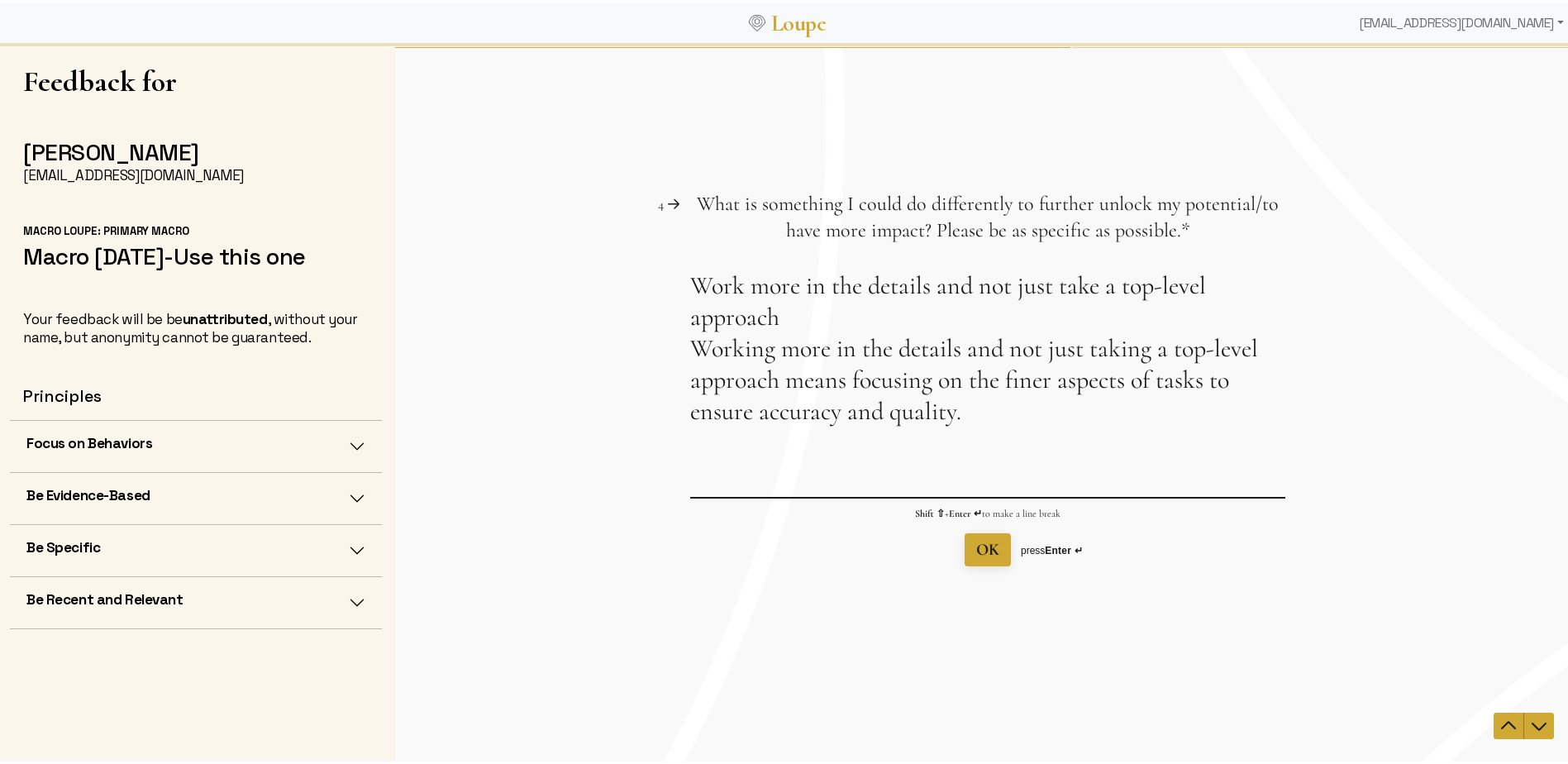
click at [778, 387] on textarea "Work more in the details and not just take a top-level approach Working more in…" at bounding box center [988, 382] width 595 height 226
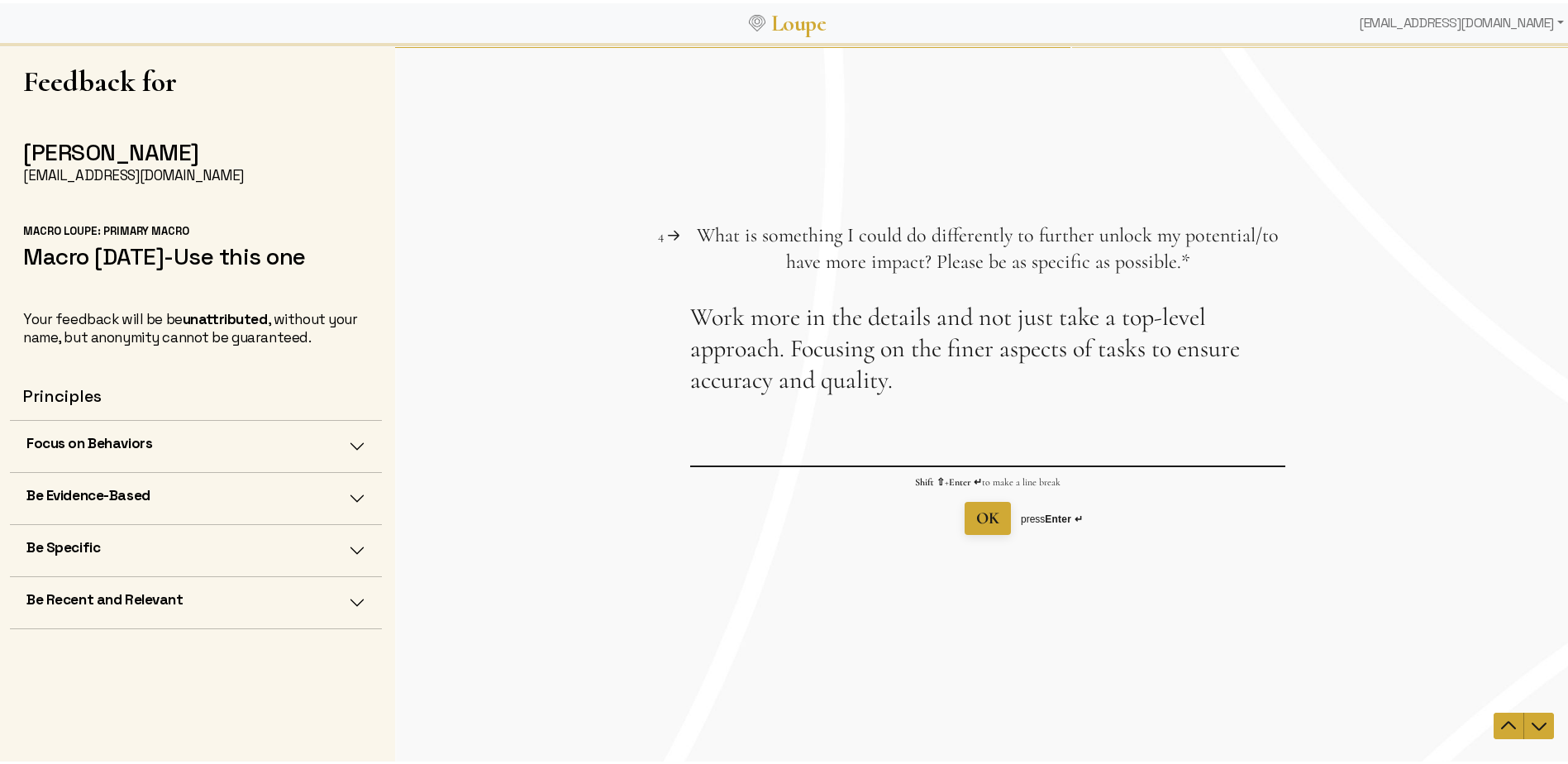
click at [907, 445] on textarea "Work more in the details and not just take a top-level approach. Focusing on th…" at bounding box center [988, 382] width 595 height 164
click at [771, 418] on textarea "Work more in the details and not just take a top-level approach. Focusing on th…" at bounding box center [988, 382] width 595 height 164
click at [1087, 446] on textarea "Work more in the details and not just take a top-level approach in everything y…" at bounding box center [988, 382] width 595 height 164
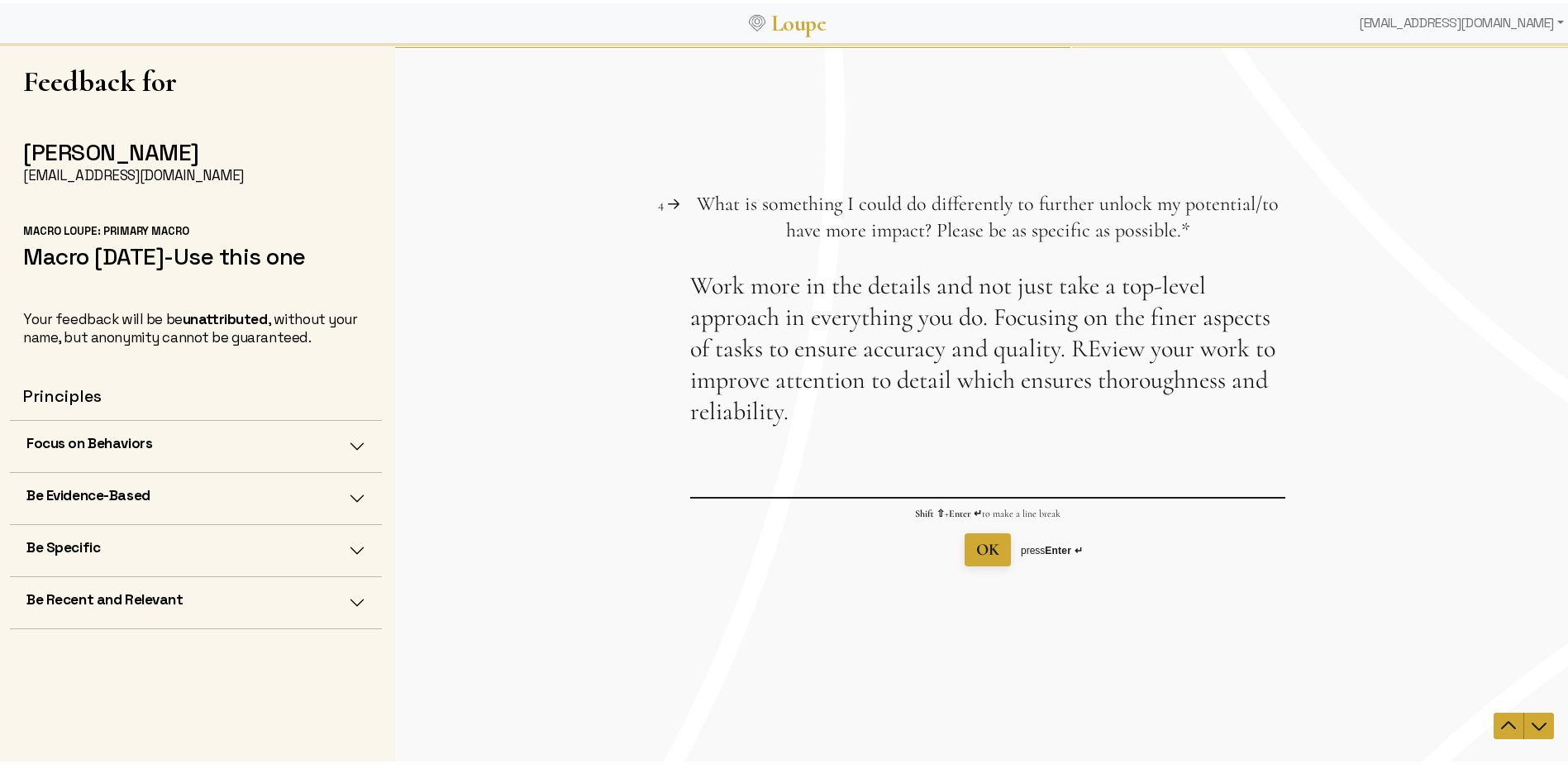
click at [979, 385] on textarea "Work more in the details and not just take a top-level approach in everything y…" at bounding box center [988, 382] width 595 height 226
click at [776, 413] on textarea "Work more in the details and not just take a top-level approach in everything y…" at bounding box center [988, 382] width 595 height 226
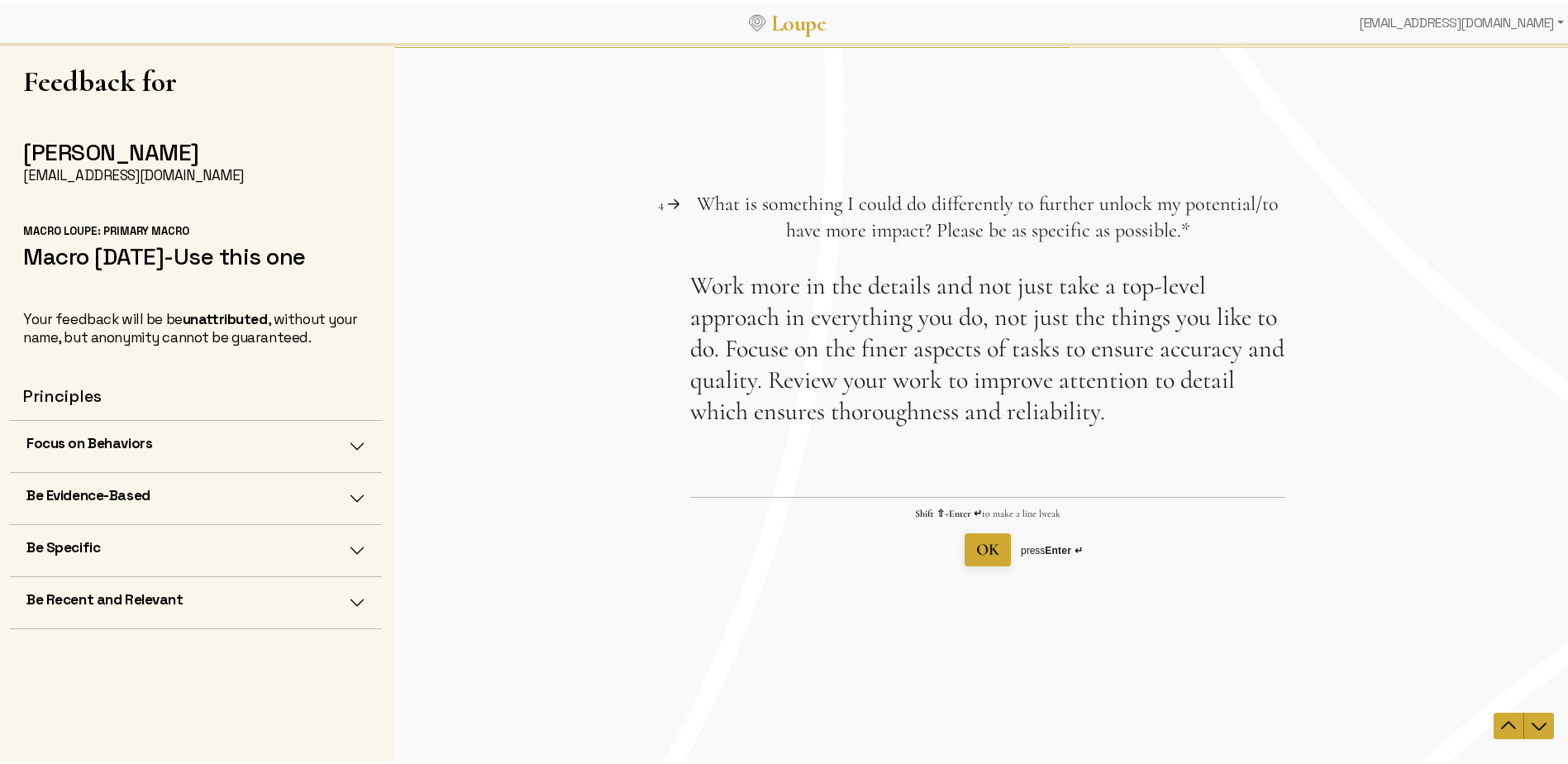
click at [859, 650] on div "Question 4 4 What is something I could do differently to further unlock my pote…" at bounding box center [987, 403] width 1185 height 720
click at [778, 414] on textarea "Work more in the details and not just take a top-level approach in everything y…" at bounding box center [988, 382] width 595 height 226
type textarea "Work more in the details and not just take a top-level approach in everything y…"
click at [979, 544] on span "OK" at bounding box center [988, 549] width 23 height 20
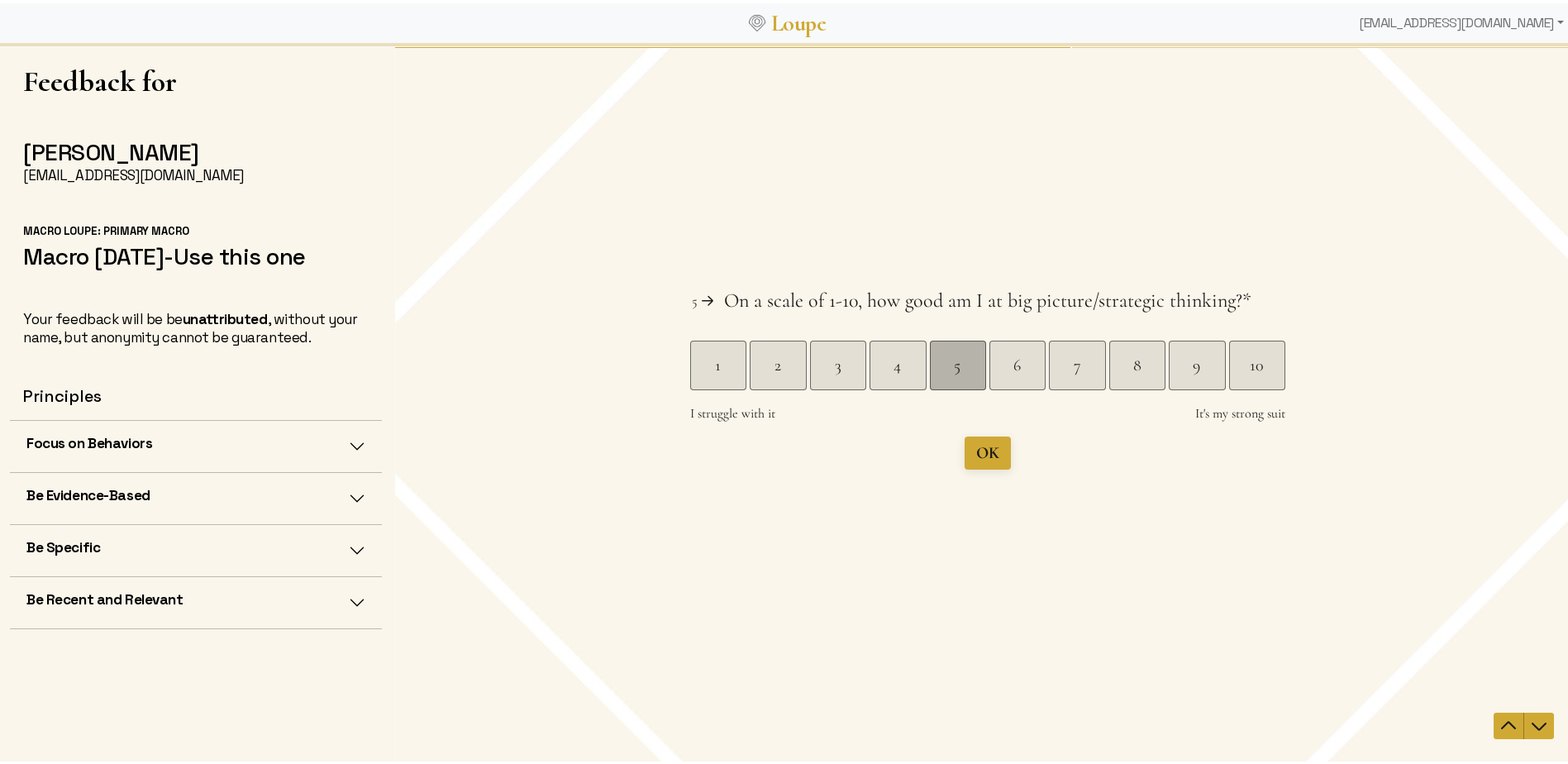
click at [959, 361] on div "5" at bounding box center [958, 365] width 55 height 23
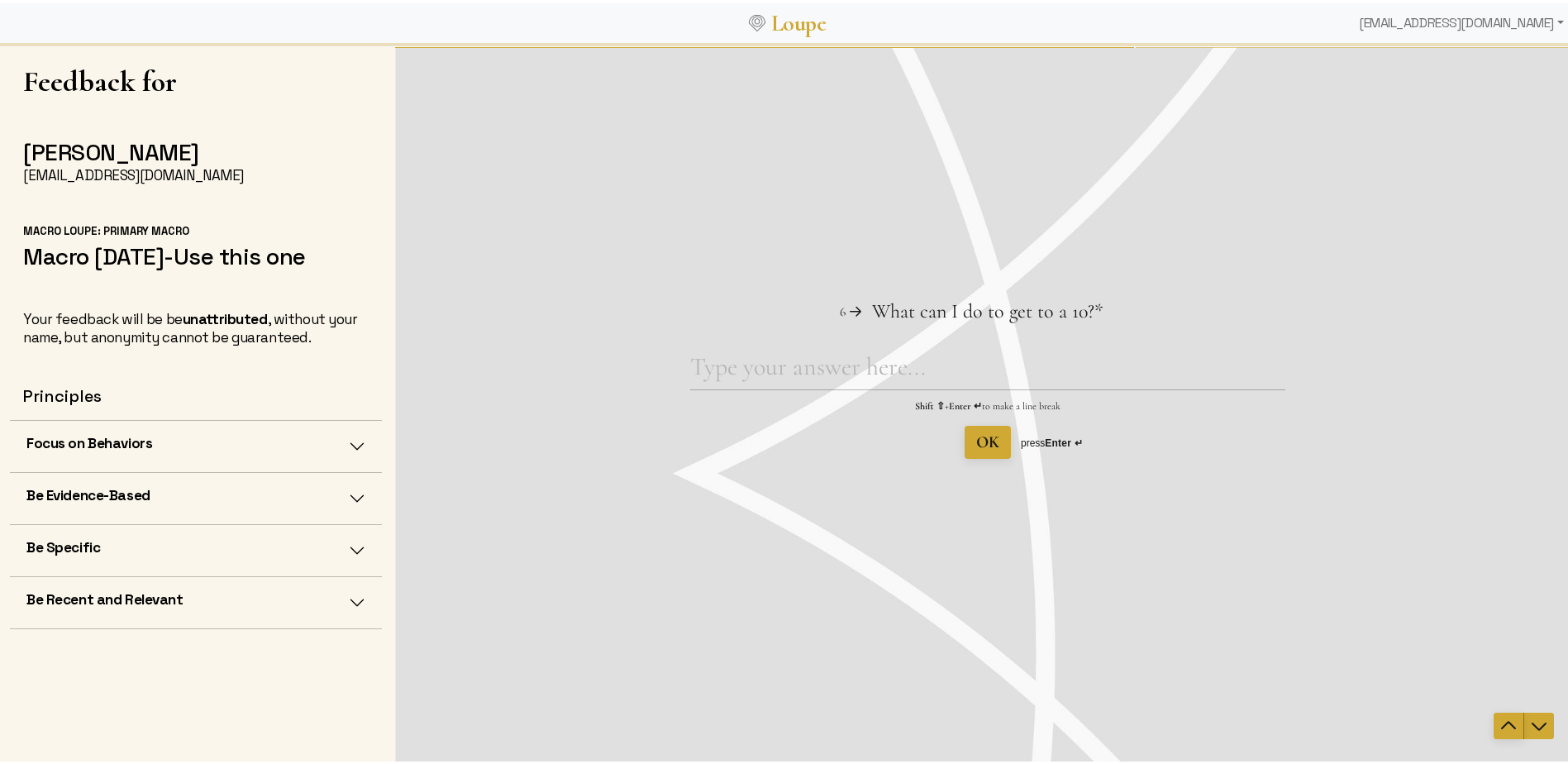
click at [1498, 725] on icon "Navigate to previous question" at bounding box center [1508, 725] width 20 height 20
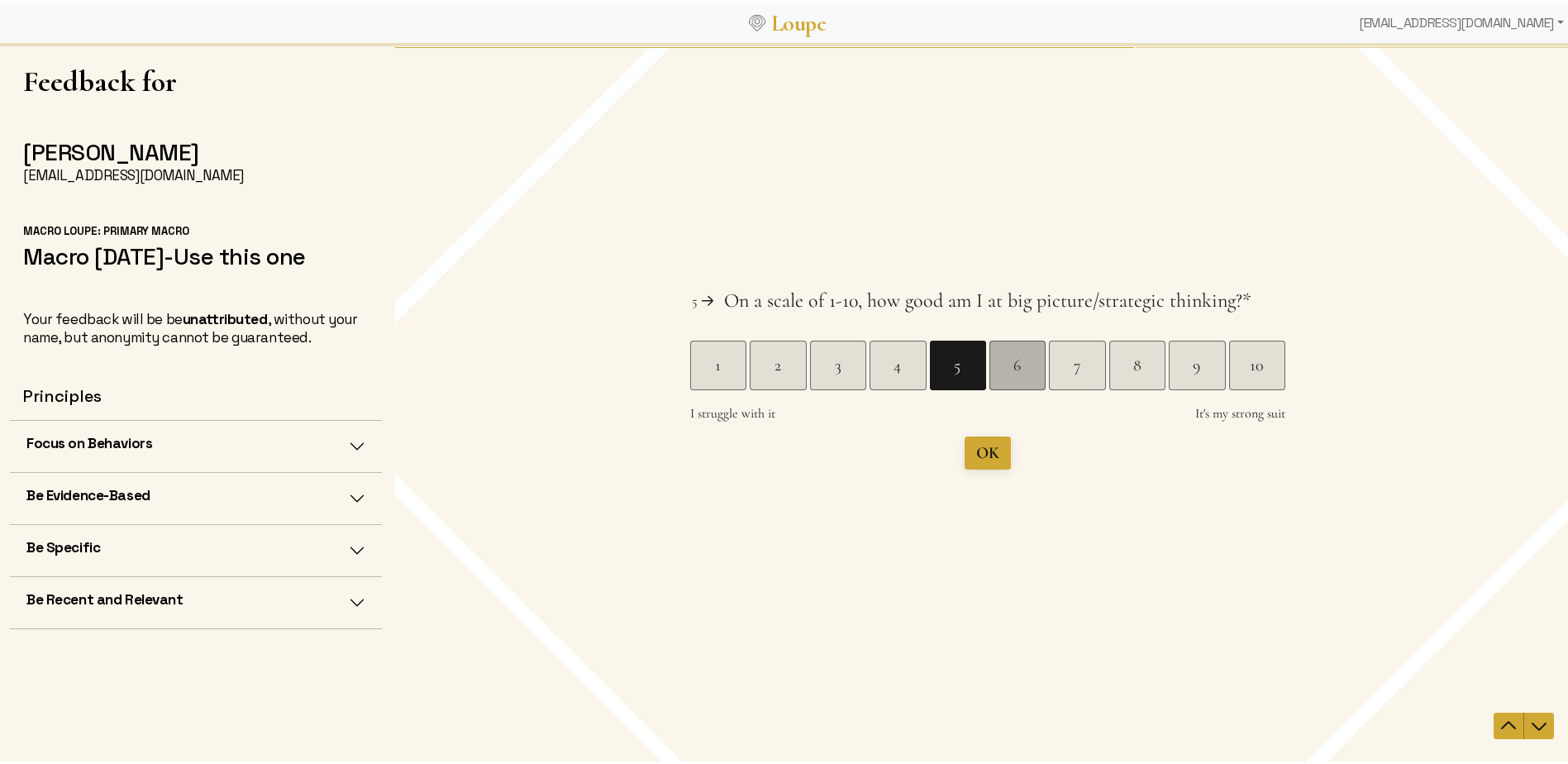
click at [1006, 366] on div "6" at bounding box center [1017, 365] width 55 height 23
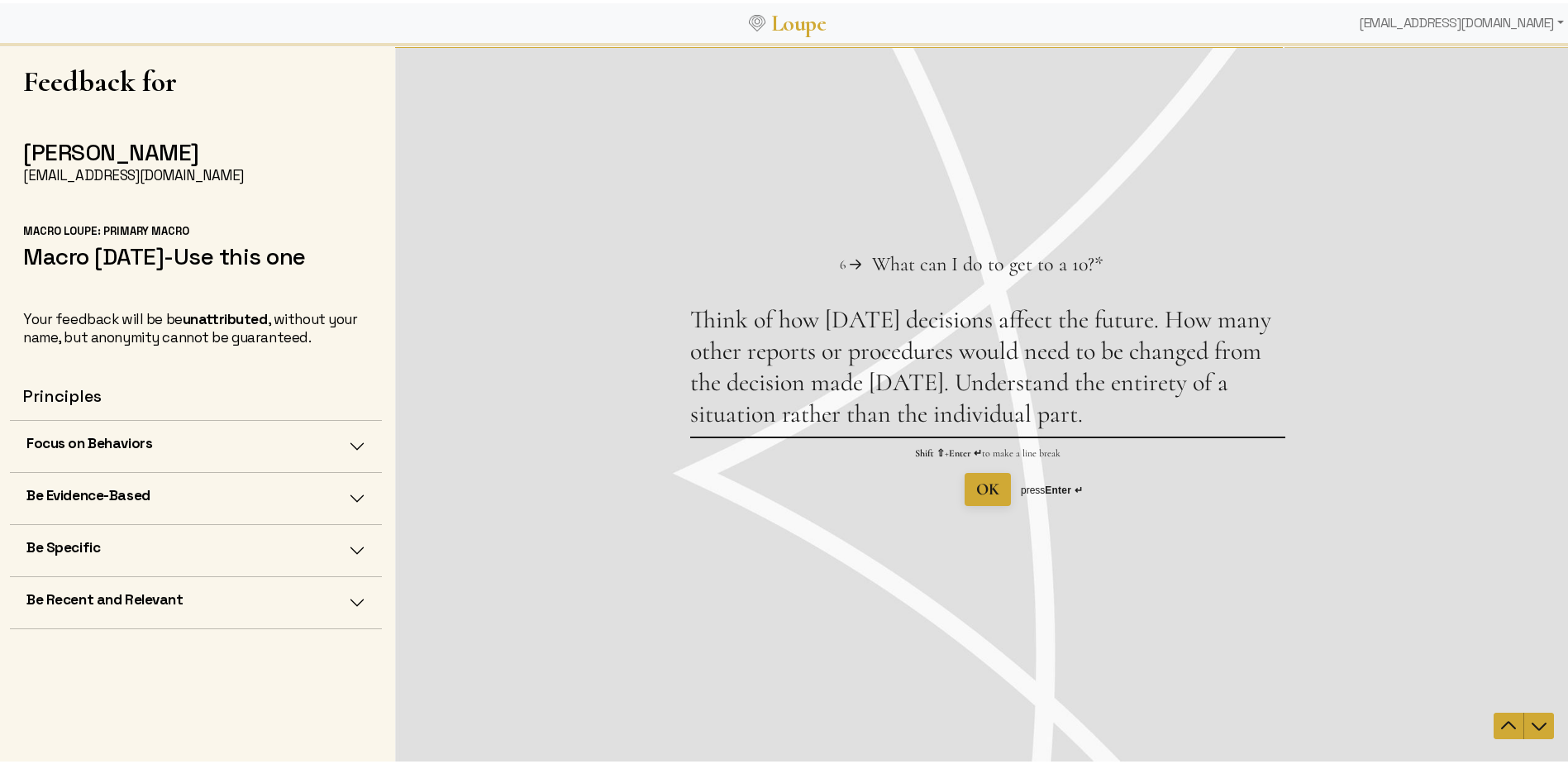
type textarea "Think of how [DATE] decisions affect the future. How many other reports or proc…"
click at [981, 490] on span "OK" at bounding box center [988, 489] width 23 height 20
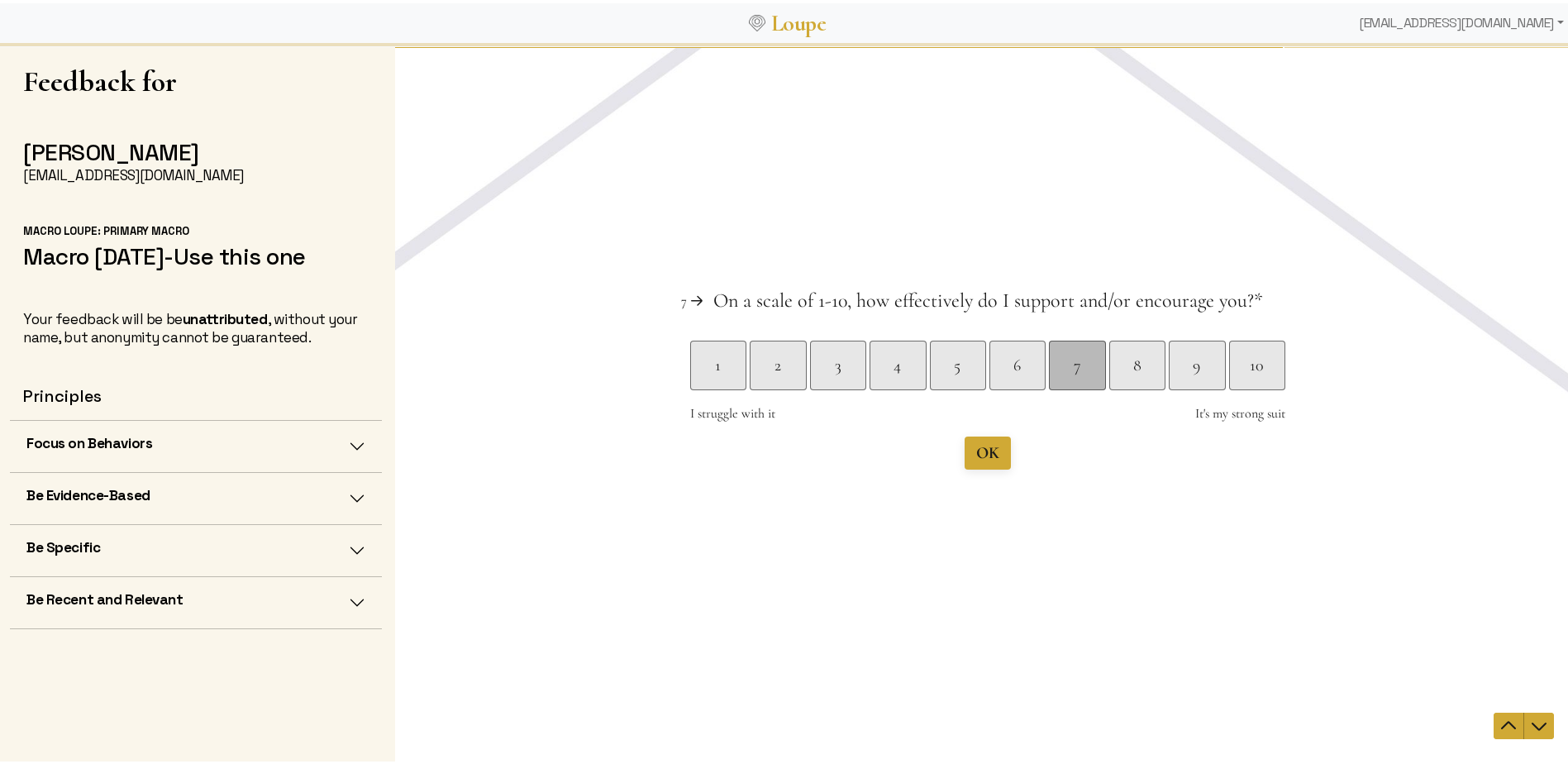
click at [1049, 366] on div "7" at bounding box center [1077, 365] width 55 height 23
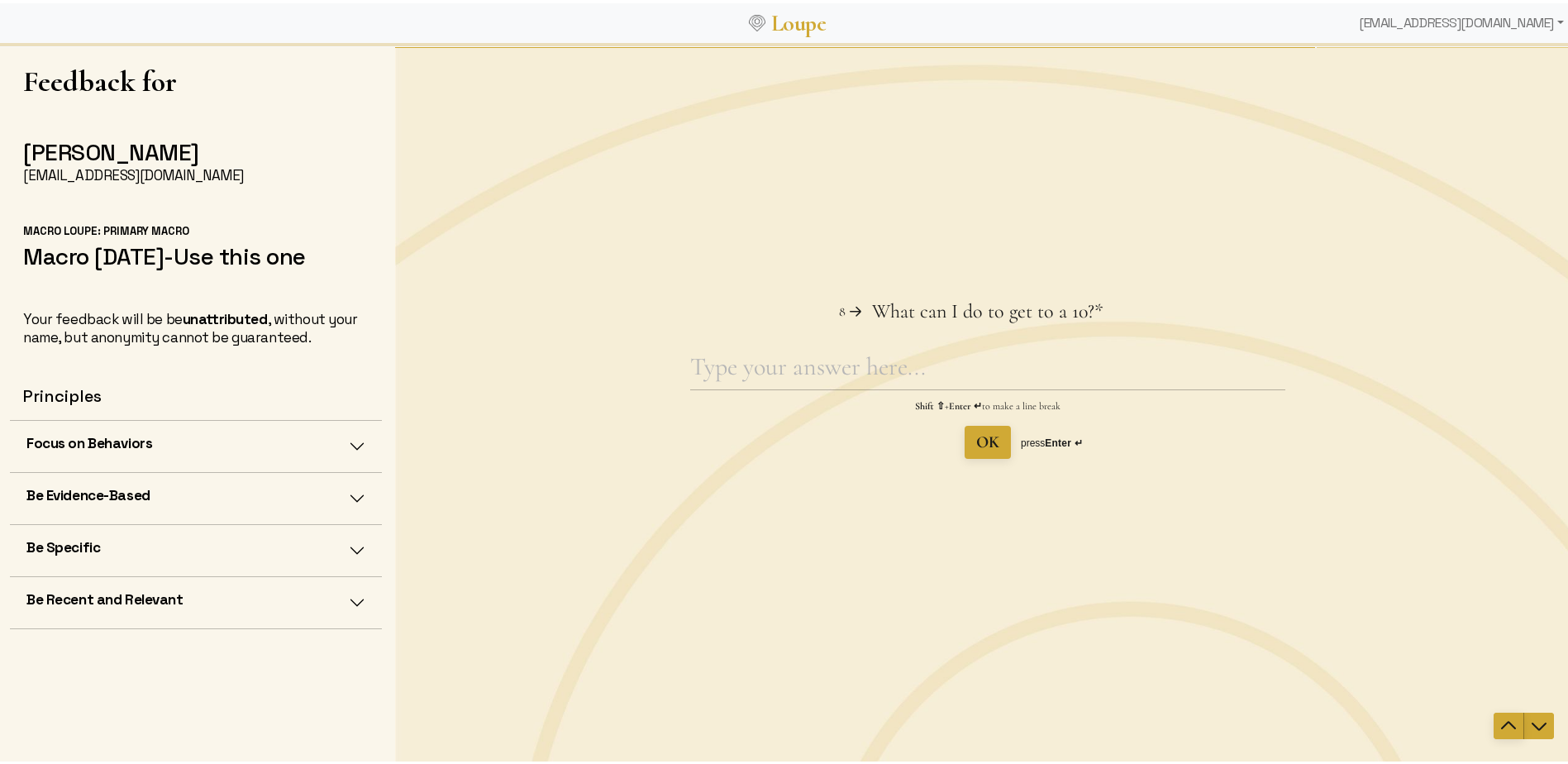
click at [1498, 715] on icon "Navigate to previous question" at bounding box center [1508, 725] width 20 height 20
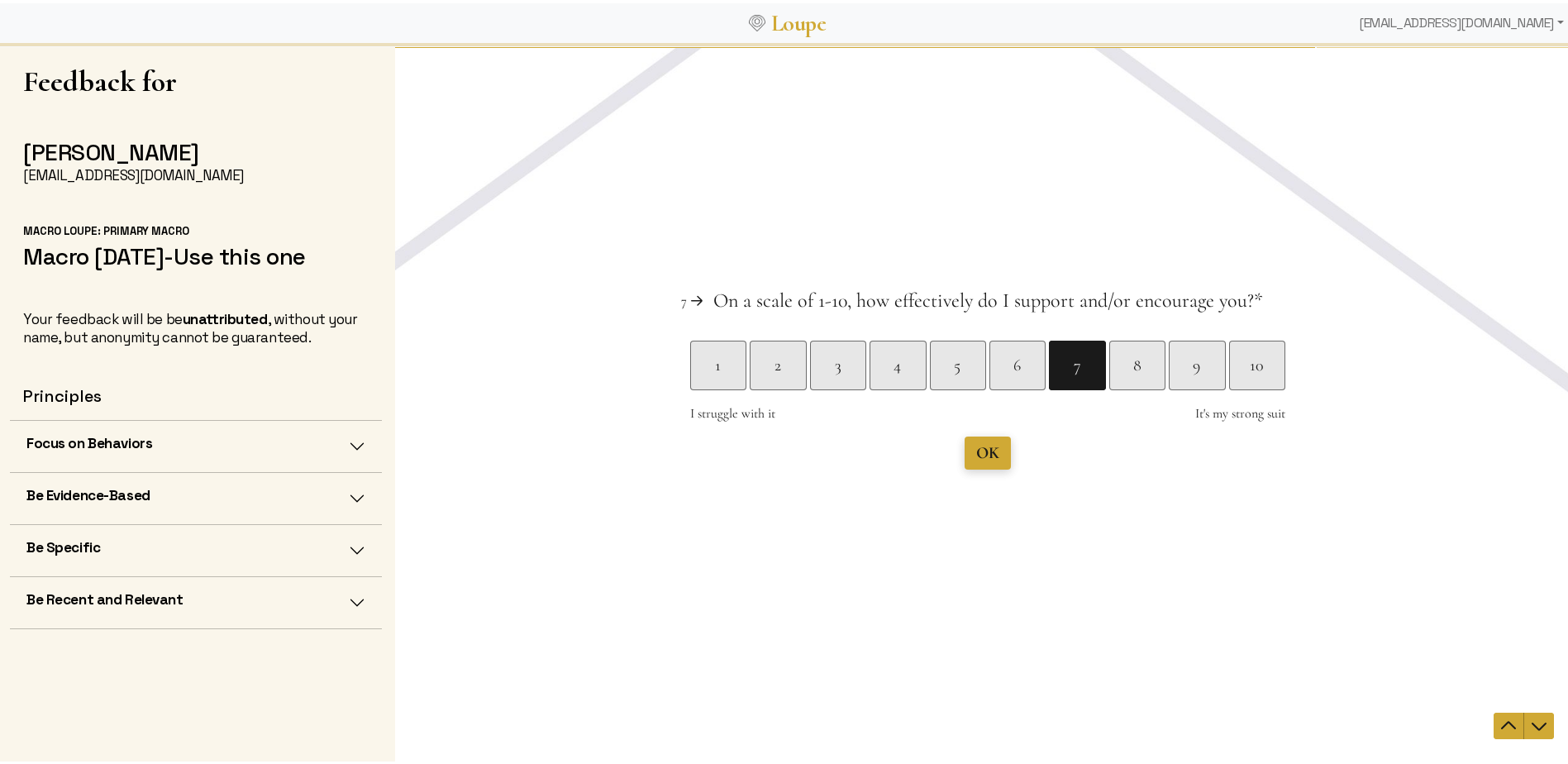
click at [980, 452] on span "OK" at bounding box center [988, 452] width 23 height 20
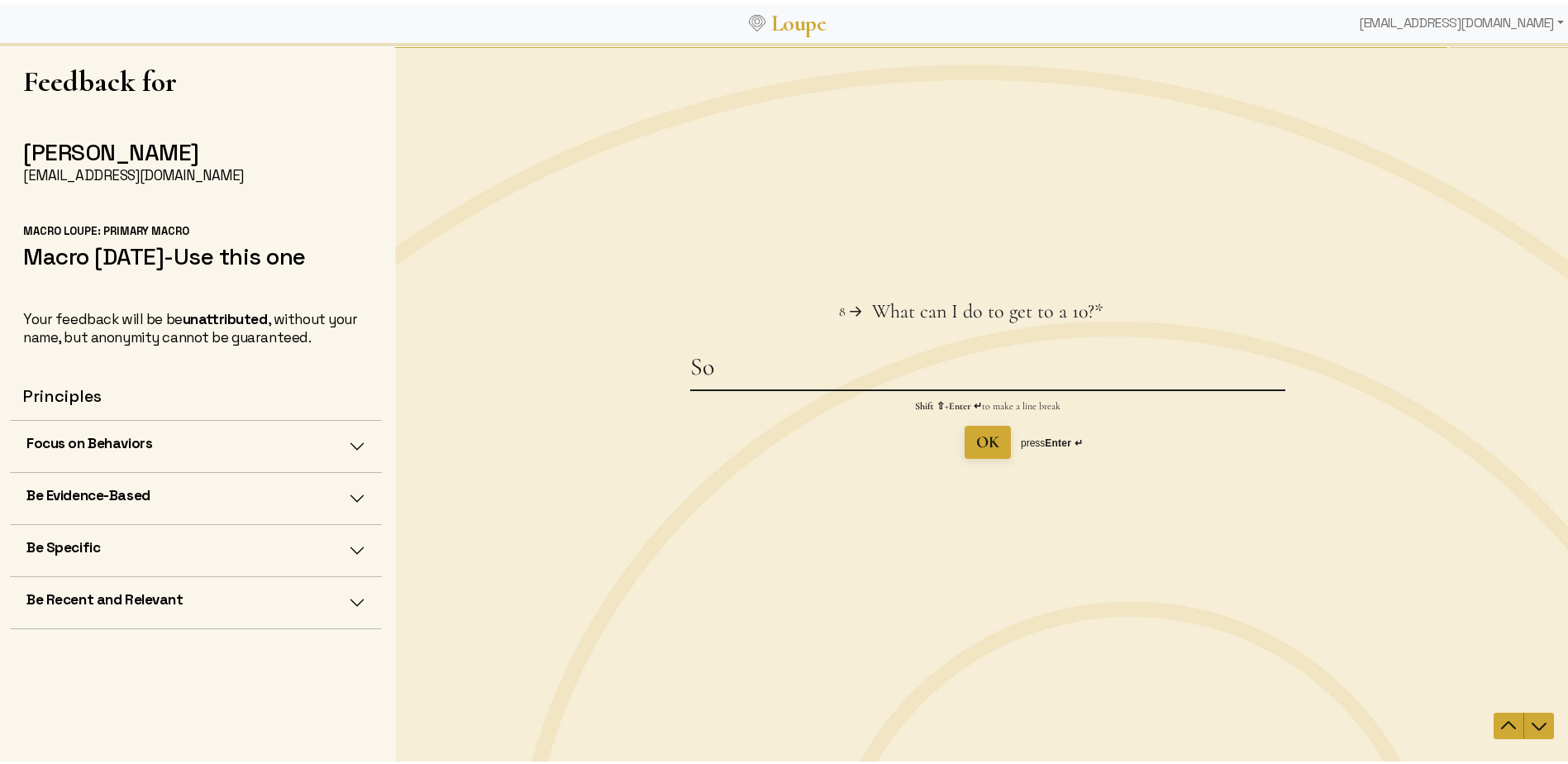
type textarea "S"
click at [1121, 365] on textarea "Perhaps responding to an email quicker to aksncolwedge re" at bounding box center [988, 369] width 595 height 38
click at [1249, 371] on textarea "Perhaps responding to an email quicker to acknowledge re" at bounding box center [988, 369] width 595 height 38
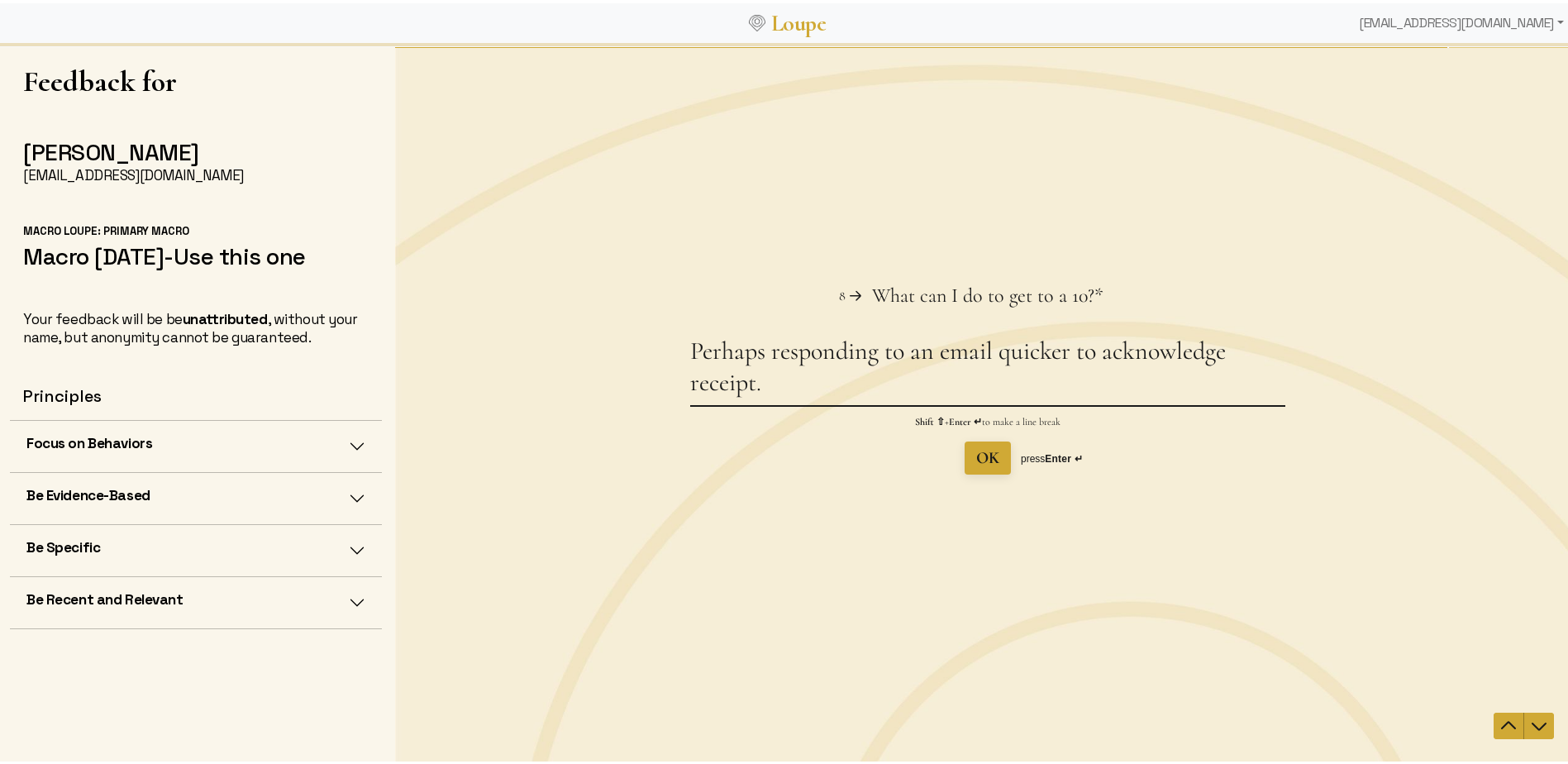
click at [1100, 350] on textarea "Perhaps responding to an email quicker to acknowledge receipt." at bounding box center [988, 369] width 595 height 70
click at [911, 385] on textarea "Perhaps responding to an email quicker to at least acknowledge receipt." at bounding box center [988, 369] width 595 height 70
click at [1219, 381] on textarea "Perhaps responding to an email quicker to at least acknowledge receipt if you c…" at bounding box center [988, 369] width 595 height 70
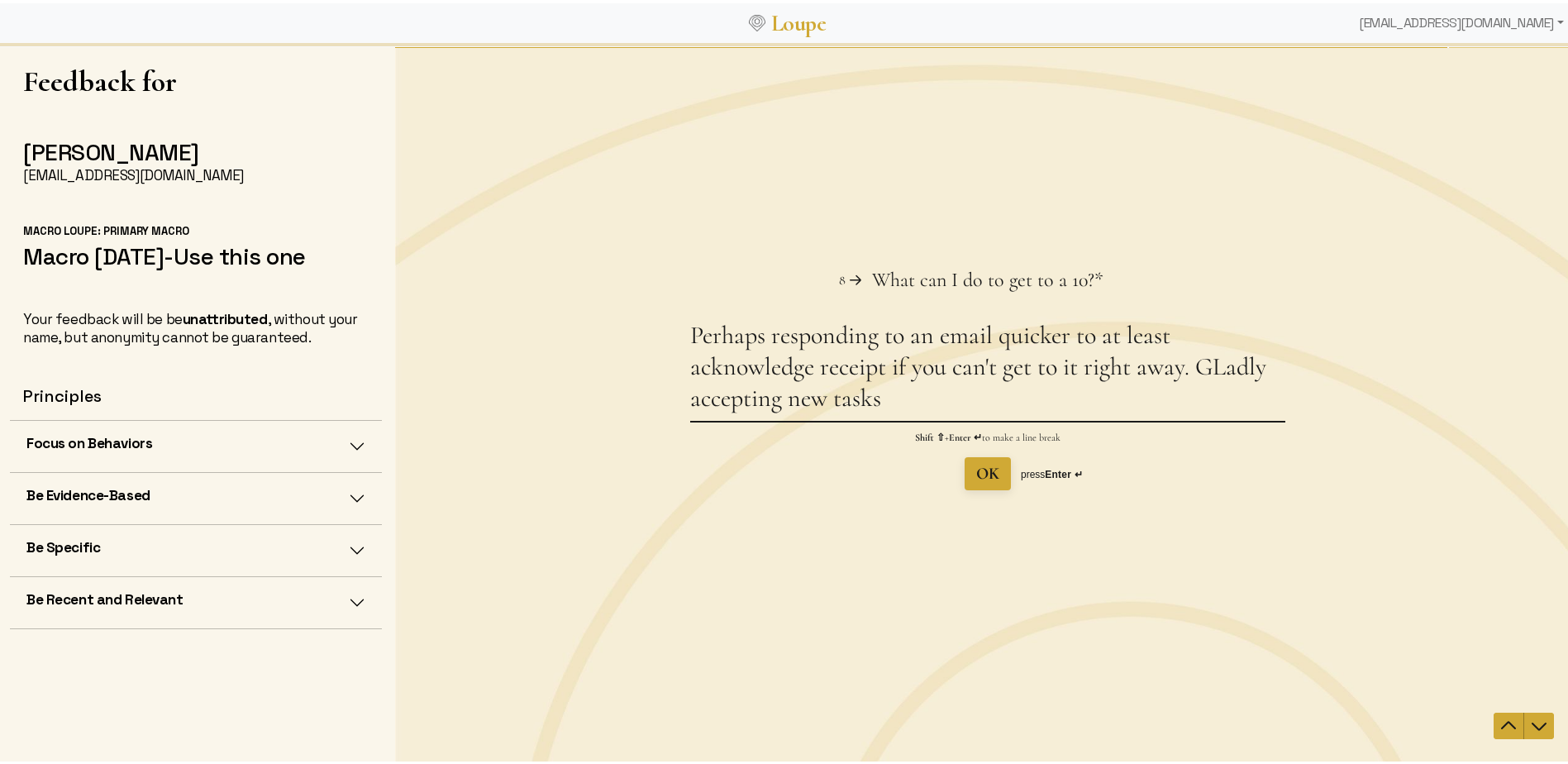
click at [1212, 367] on textarea "Perhaps responding to an email quicker to at least acknowledge receipt if you c…" at bounding box center [988, 369] width 595 height 101
click at [905, 402] on textarea "Perhaps responding to an email quicker to at least acknowledge receipt if you c…" at bounding box center [988, 369] width 595 height 101
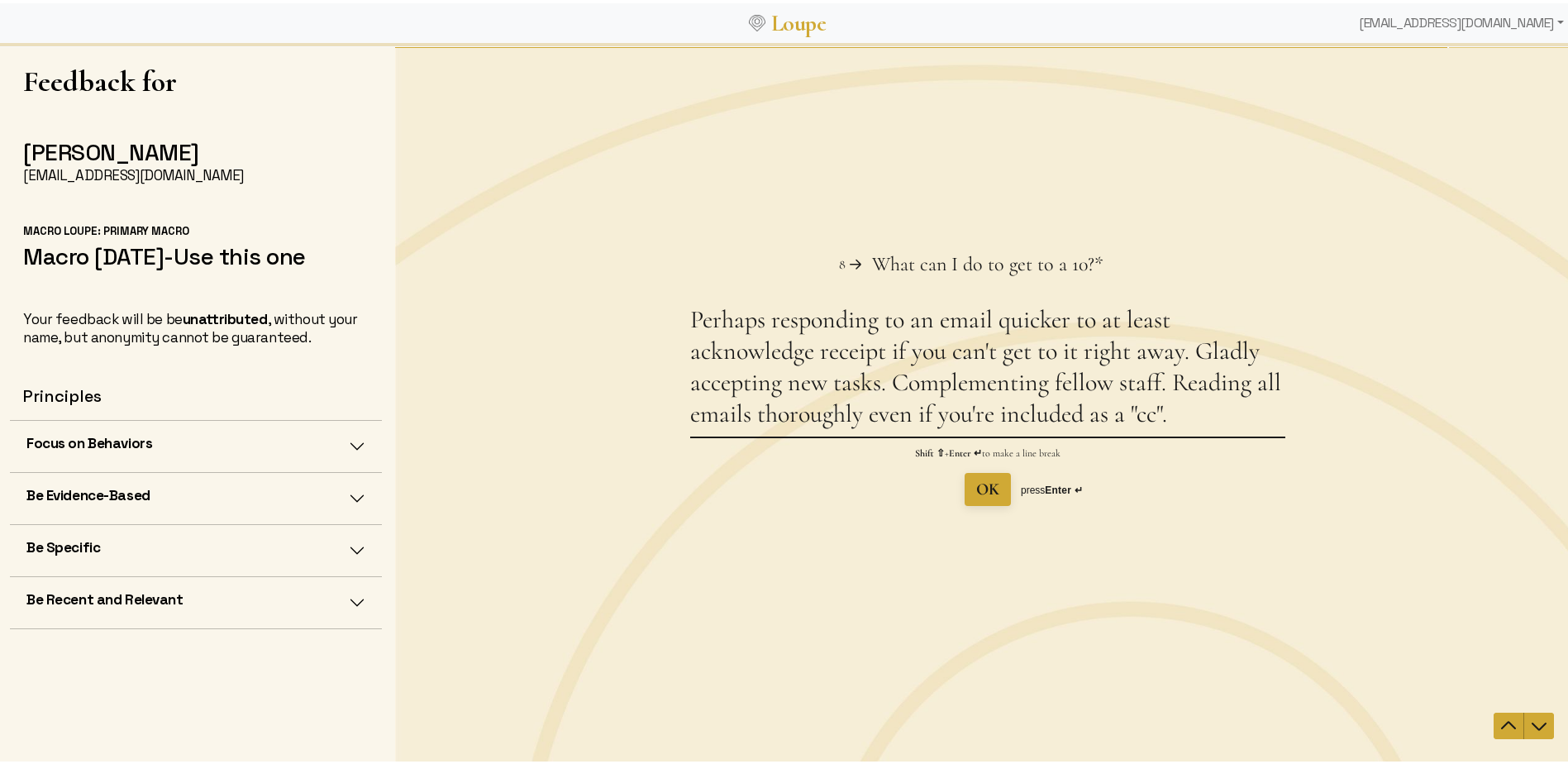
type textarea "Perhaps responding to an email quicker to at least acknowledge receipt if you c…"
click at [976, 491] on span "OK" at bounding box center [988, 489] width 23 height 20
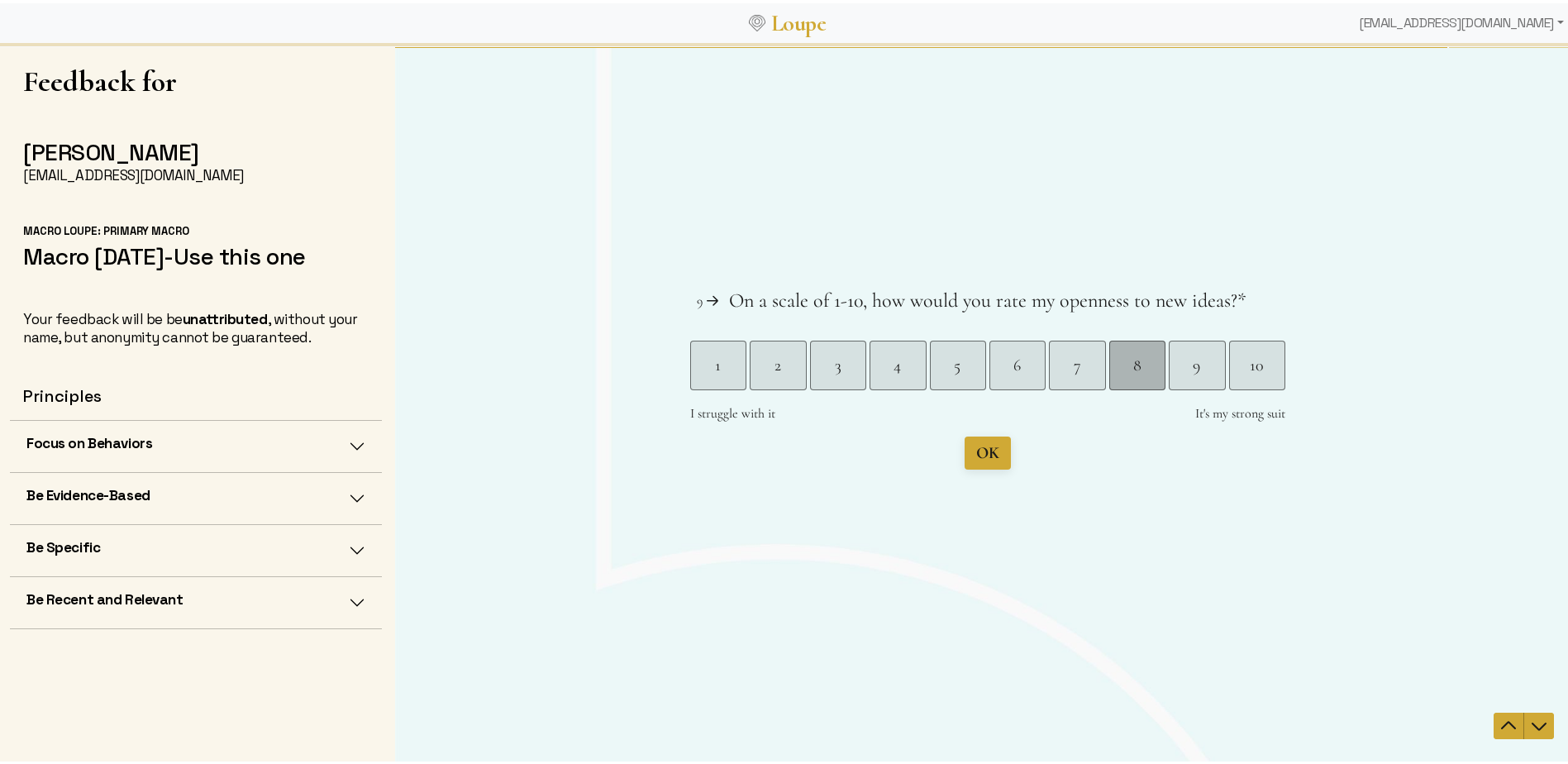
click at [1122, 366] on div "8" at bounding box center [1137, 365] width 55 height 23
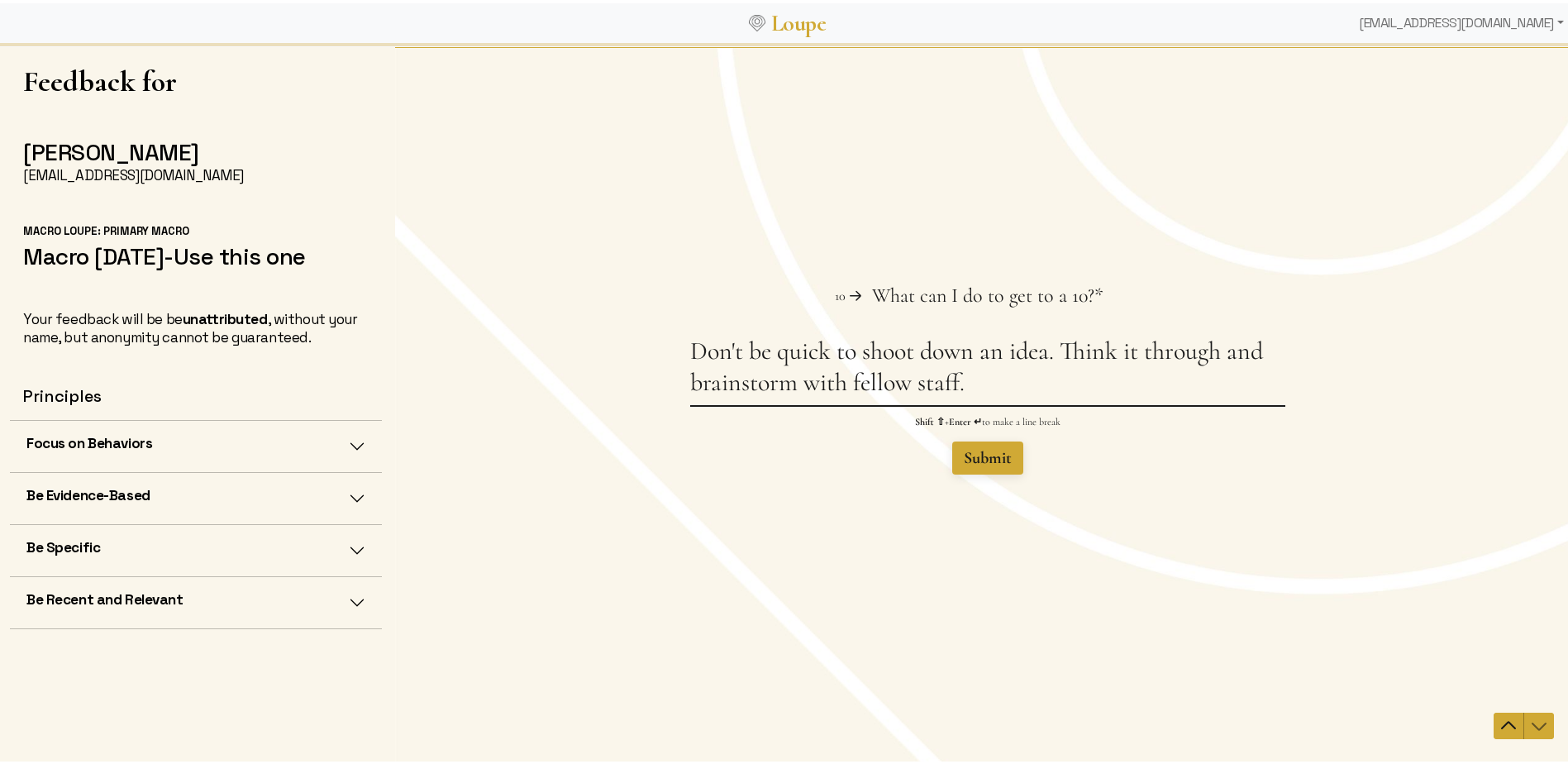
type textarea "Don't be quick to shoot down an idea. Think it through and brainstorm with fell…"
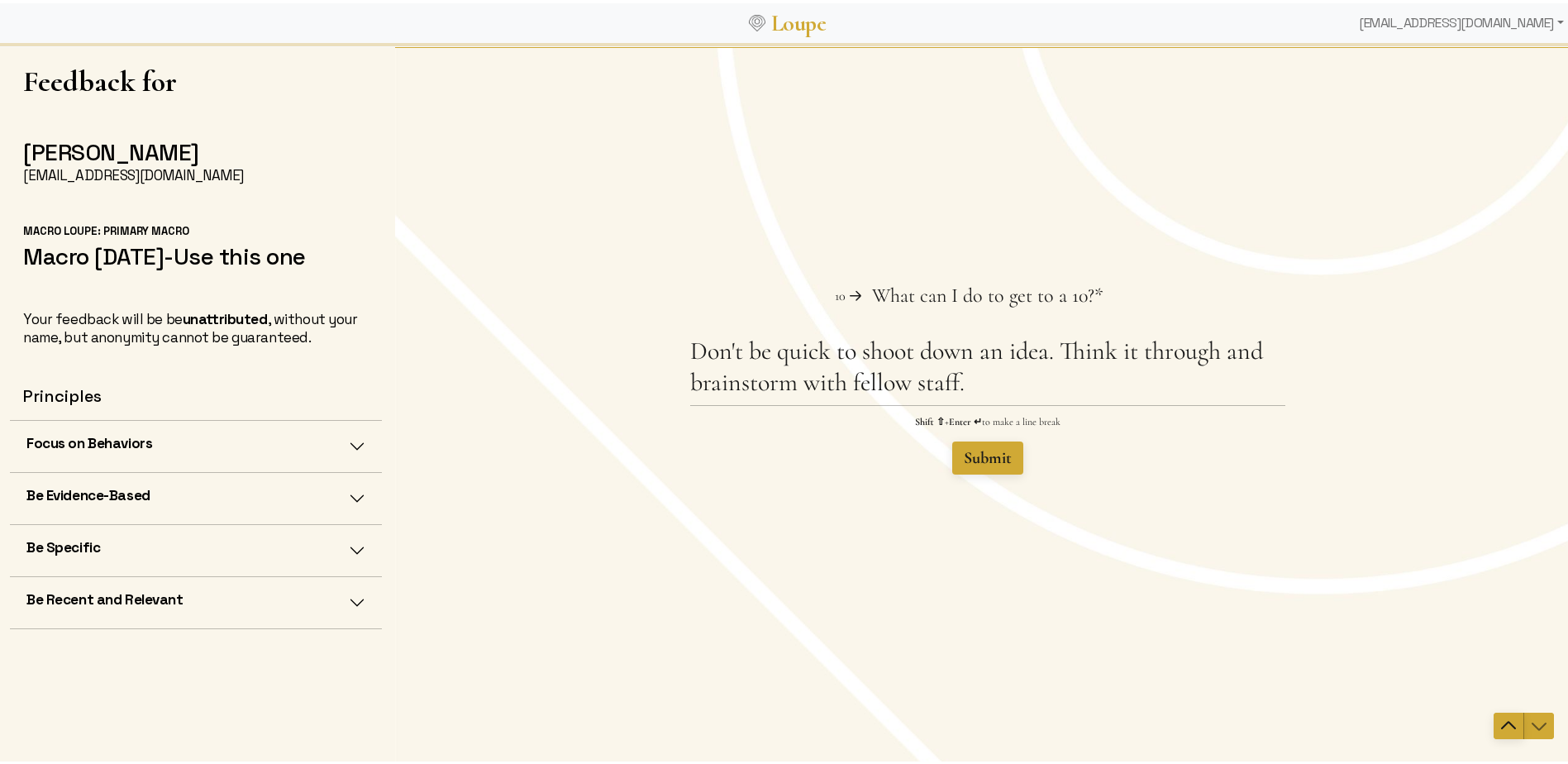
click at [1498, 723] on icon "Navigate to previous question" at bounding box center [1508, 725] width 20 height 20
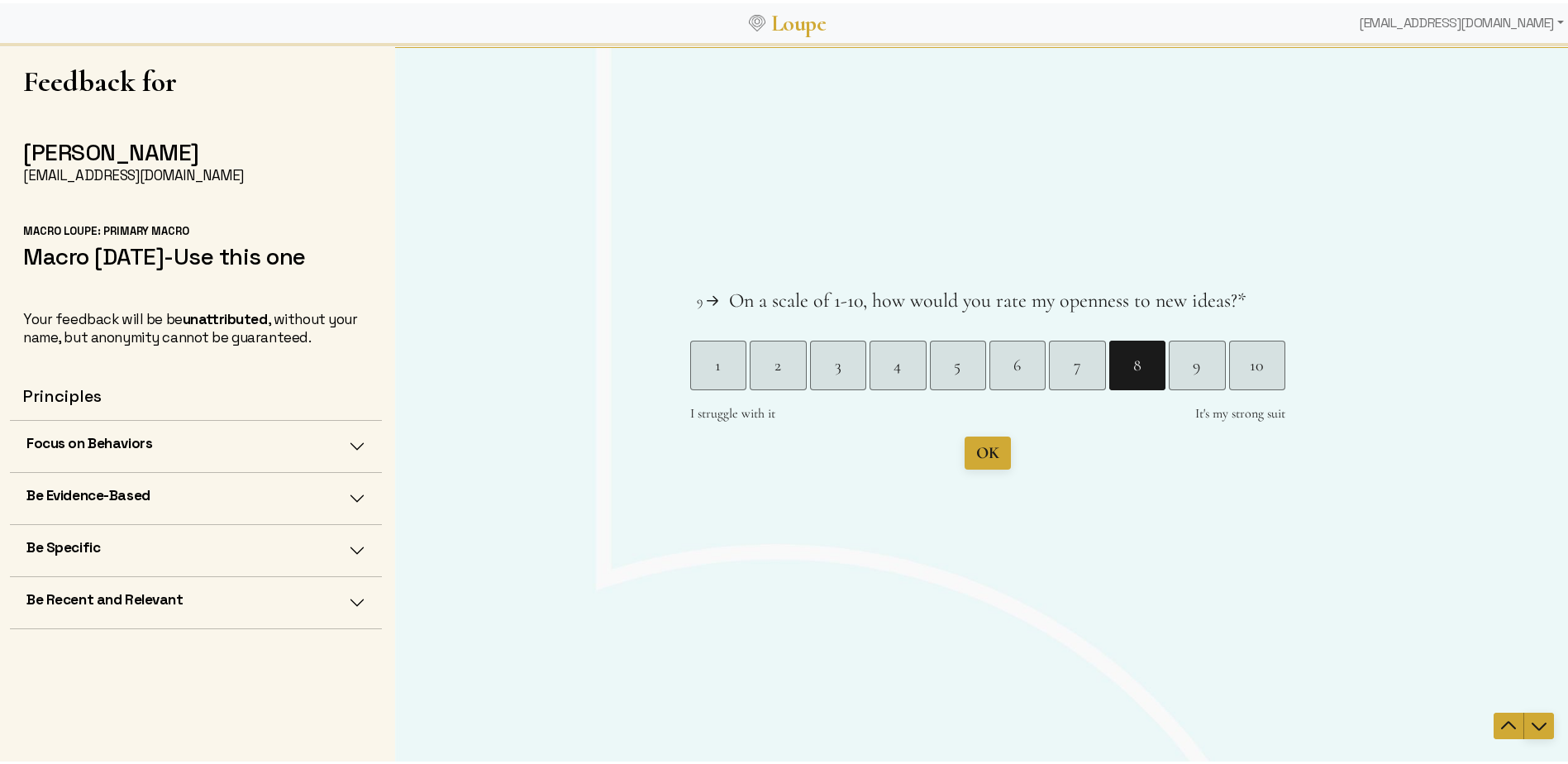
click at [1534, 721] on icon "Navigate to next question" at bounding box center [1539, 725] width 20 height 20
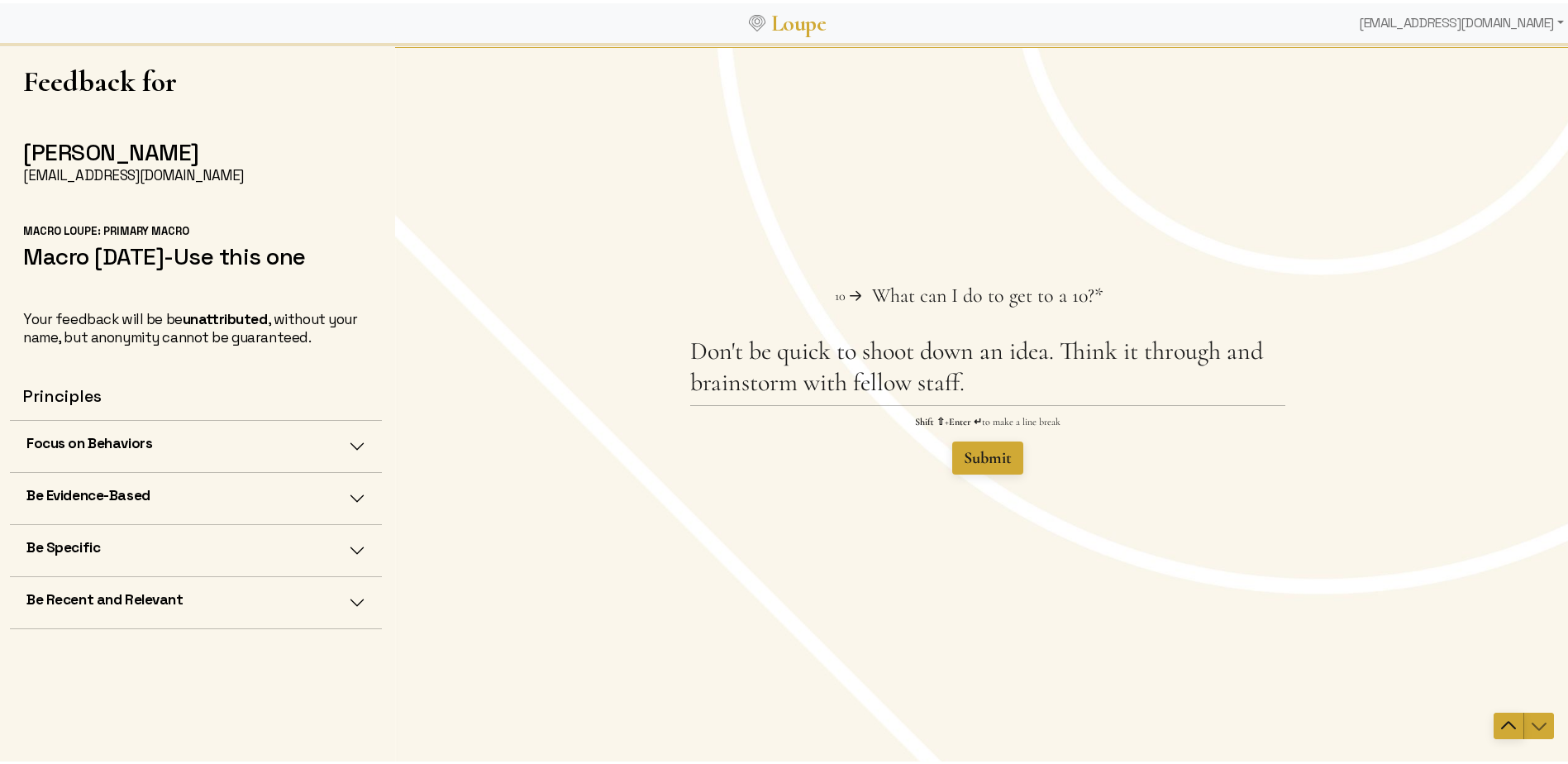
click at [1498, 724] on icon "Navigate to previous question" at bounding box center [1508, 725] width 20 height 20
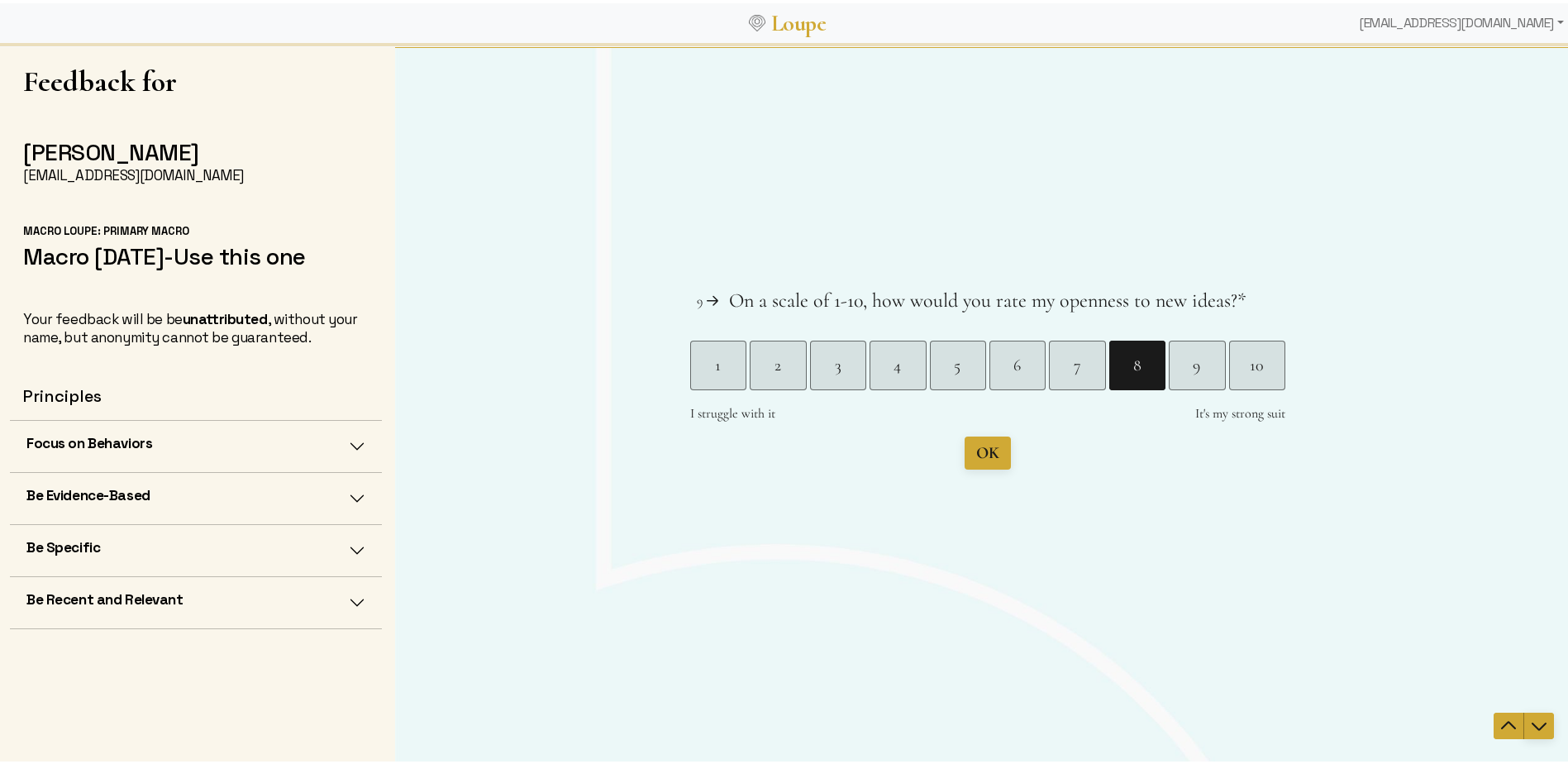
click at [1531, 725] on icon "Navigate to next question" at bounding box center [1539, 725] width 20 height 20
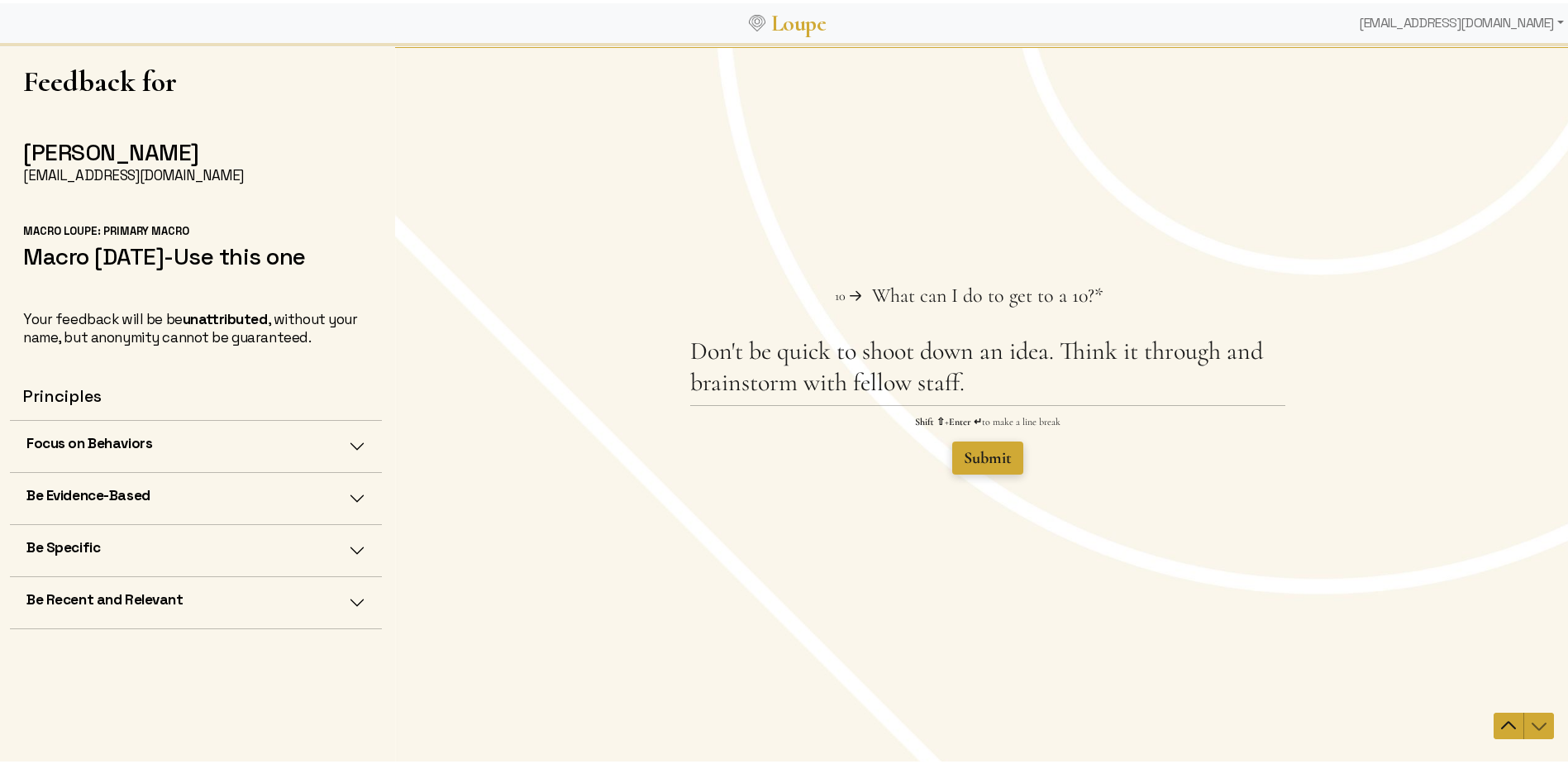
click at [979, 455] on span "Submit" at bounding box center [987, 457] width 48 height 20
